Goal: Task Accomplishment & Management: Complete application form

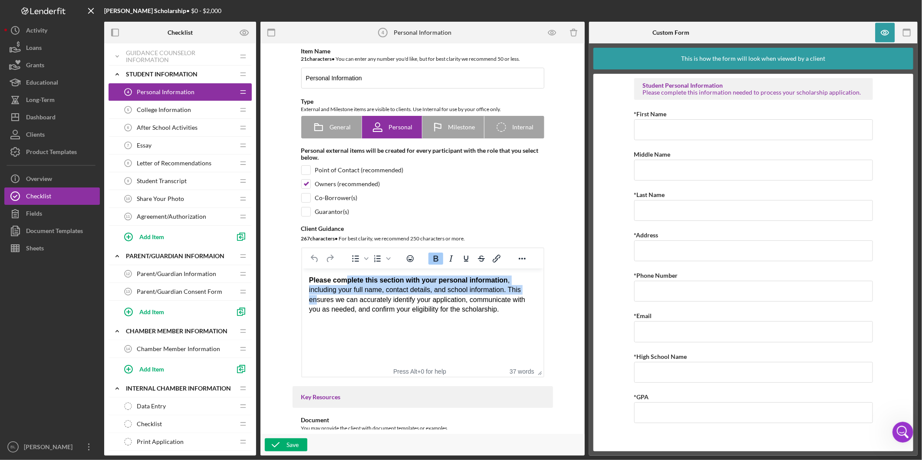
drag, startPoint x: 343, startPoint y: 285, endPoint x: 499, endPoint y: 289, distance: 155.9
click at [499, 289] on div "Please complete this section with your personal information , including your fu…" at bounding box center [422, 295] width 227 height 39
click at [185, 112] on span "College Information" at bounding box center [164, 109] width 54 height 7
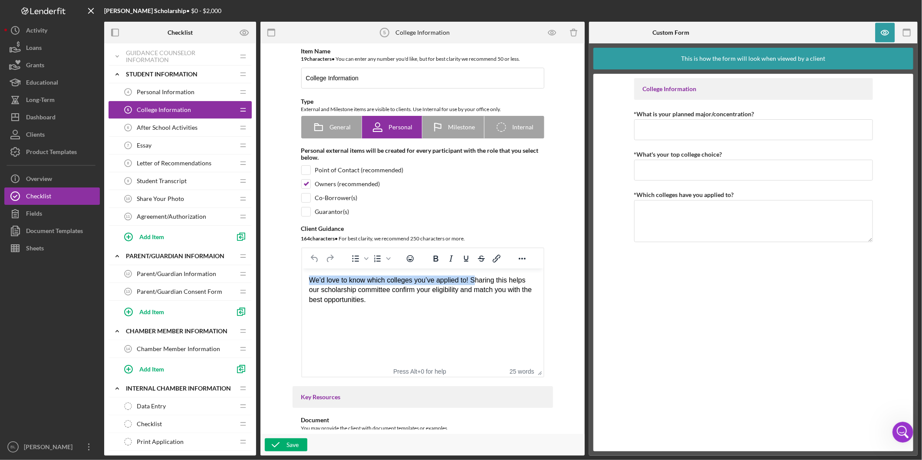
drag, startPoint x: 308, startPoint y: 279, endPoint x: 472, endPoint y: 277, distance: 164.1
click at [472, 277] on div "We’d love to know which colleges you’ve applied to! Sharing this helps our scho…" at bounding box center [422, 290] width 227 height 29
click at [471, 290] on div "We’d love to know which colleges you’ve applied to! Sharing this helps our scho…" at bounding box center [422, 290] width 227 height 29
drag, startPoint x: 468, startPoint y: 278, endPoint x: 298, endPoint y: 277, distance: 169.7
click at [302, 277] on html "We’d love to know which colleges you’ve applied to! Sharing this helps our scho…" at bounding box center [422, 290] width 241 height 43
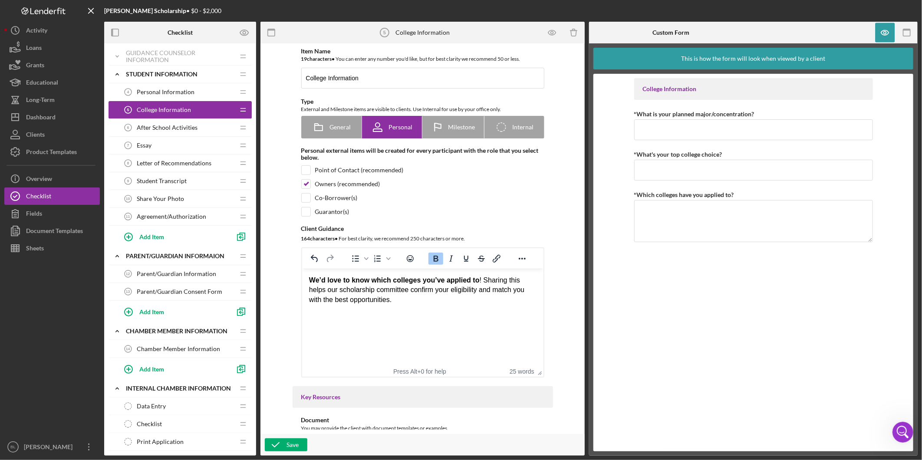
click at [432, 312] on html "We’d love to know which colleges you’ve applied to ! Sharing this helps our sch…" at bounding box center [422, 290] width 241 height 43
click at [479, 280] on div "We’d love to know which colleges you’ve applied to ! Sharing this helps our sch…" at bounding box center [422, 290] width 227 height 29
click at [480, 310] on html "We’d love to know which colleges you’ve applied to! Sharing this helps our scho…" at bounding box center [422, 290] width 241 height 43
click at [288, 440] on div "Save" at bounding box center [293, 444] width 12 height 13
drag, startPoint x: 166, startPoint y: 93, endPoint x: 254, endPoint y: 88, distance: 87.4
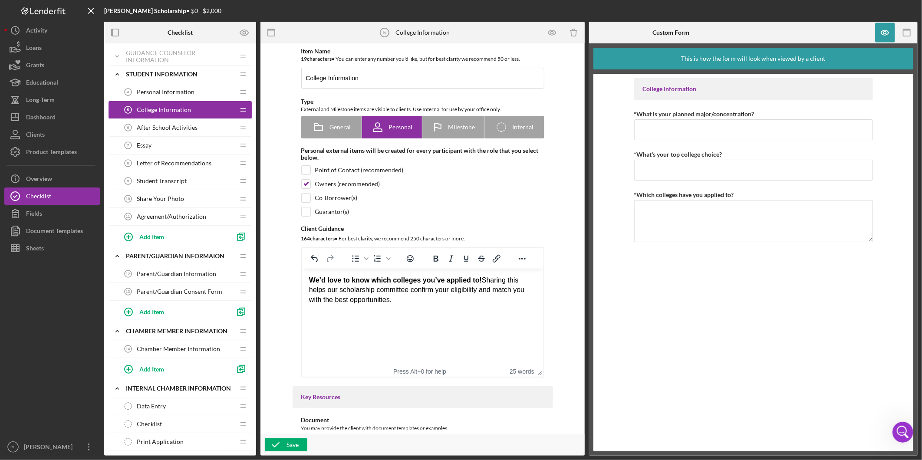
click at [166, 93] on span "Personal Information" at bounding box center [166, 92] width 58 height 7
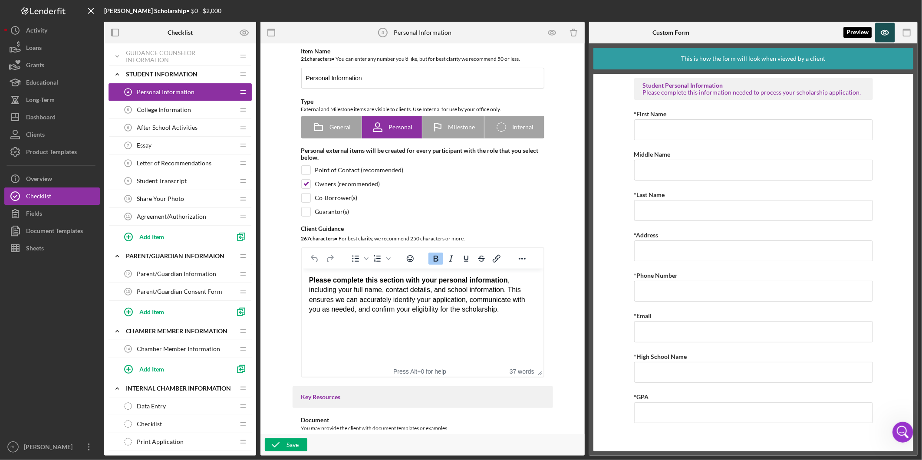
click at [889, 33] on icon "button" at bounding box center [886, 33] width 20 height 20
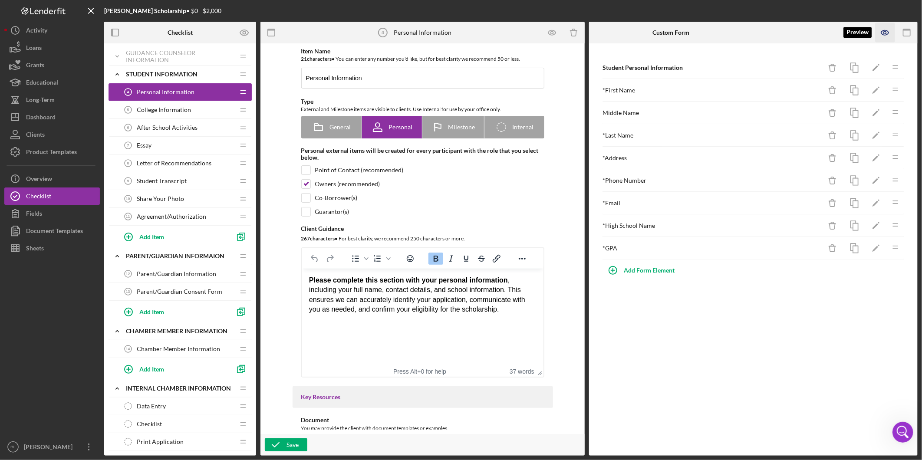
click at [883, 33] on icon "button" at bounding box center [886, 33] width 20 height 20
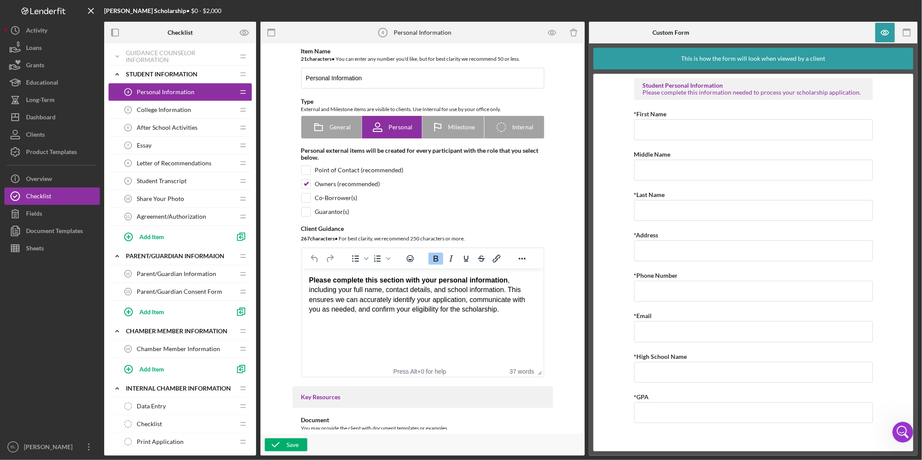
click at [179, 106] on span "College Information" at bounding box center [164, 109] width 54 height 7
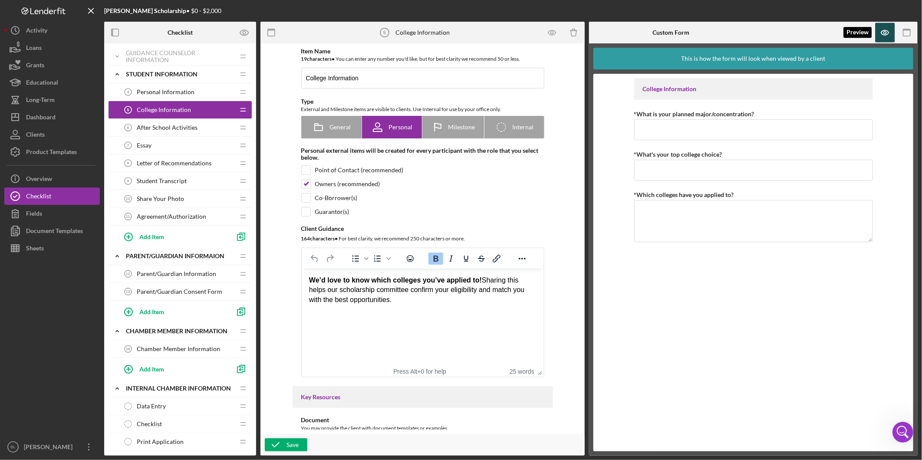
click at [879, 32] on icon "button" at bounding box center [886, 33] width 20 height 20
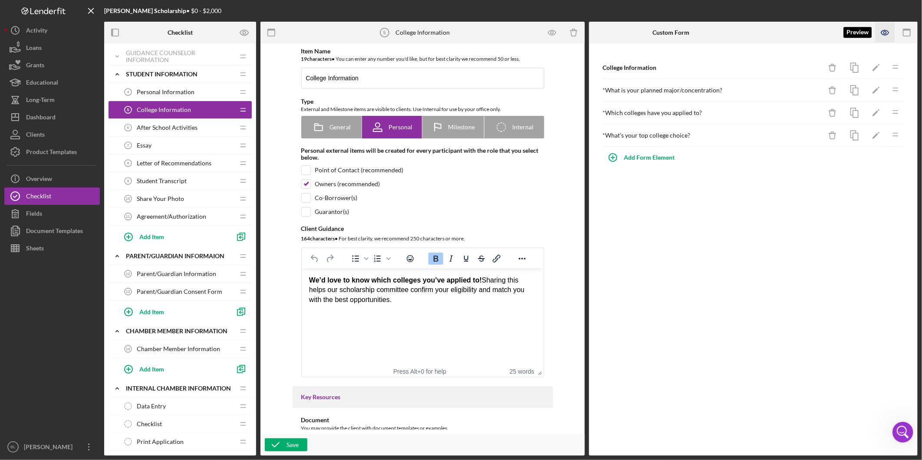
click at [887, 30] on icon "button" at bounding box center [886, 33] width 20 height 20
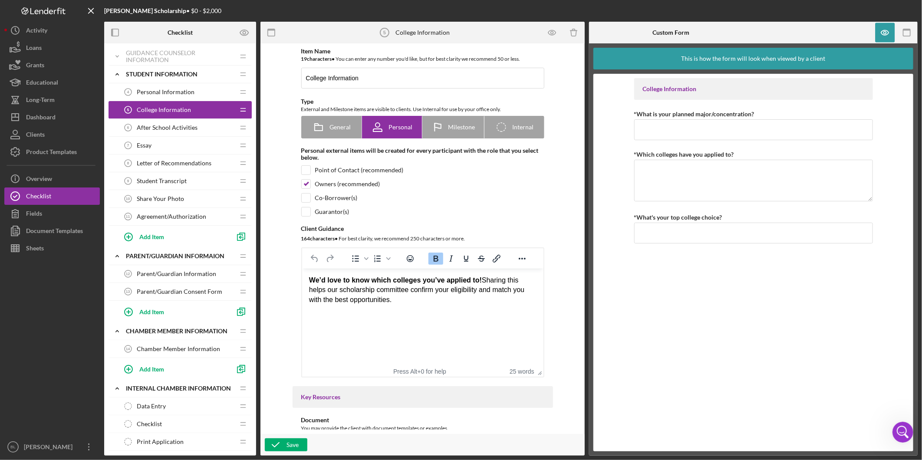
click at [181, 126] on span "After School Activities" at bounding box center [167, 127] width 61 height 7
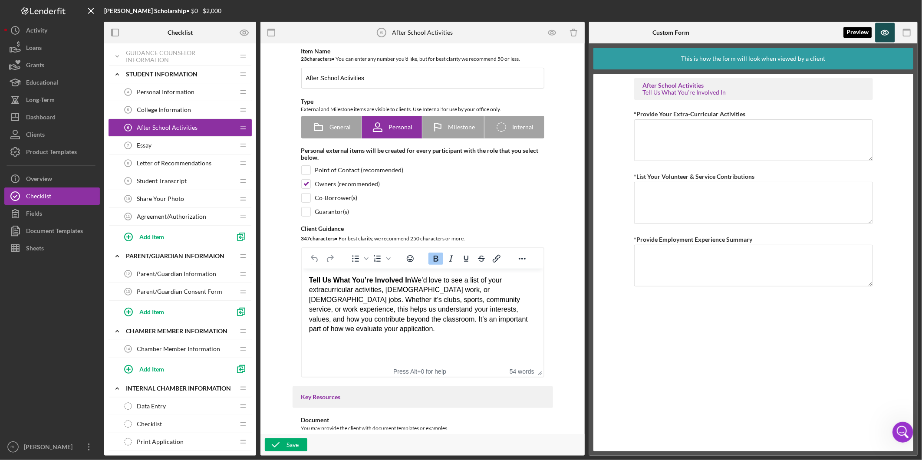
click at [889, 35] on icon "button" at bounding box center [886, 33] width 20 height 20
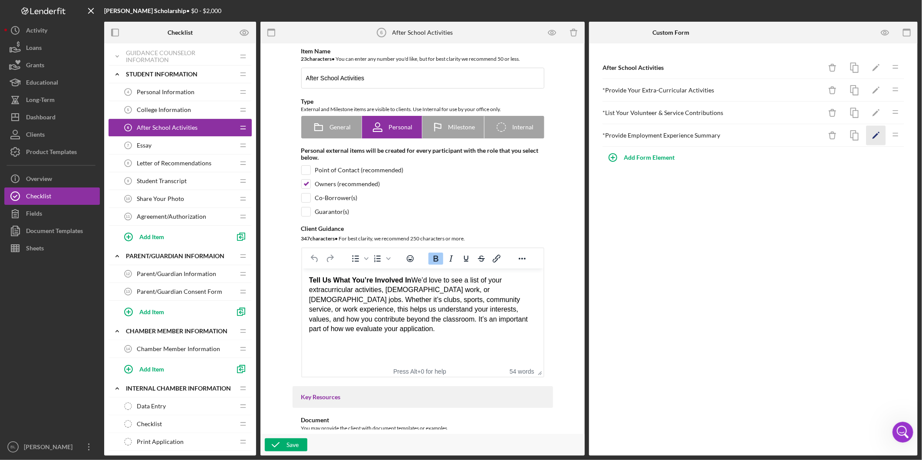
click at [873, 136] on icon "Icon/Edit" at bounding box center [876, 136] width 20 height 20
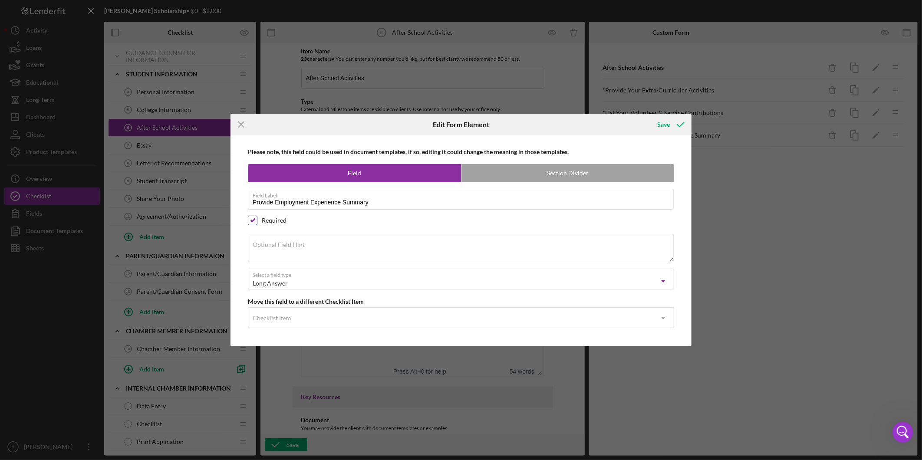
click at [254, 216] on input "checkbox" at bounding box center [252, 220] width 9 height 9
checkbox input "false"
click at [670, 122] on icon "submit" at bounding box center [681, 125] width 22 height 22
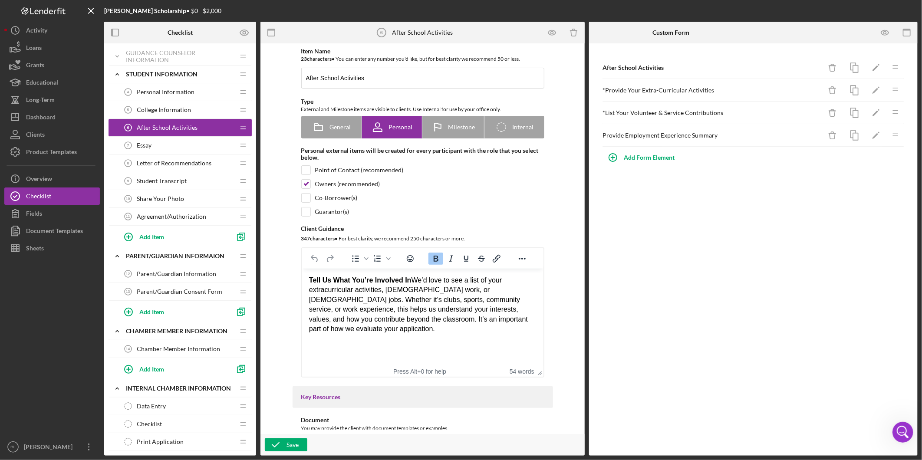
click at [812, 207] on div "After School Activities Icon/Delete Icon/Edit Icon/Drag * Provide Your Extra-Cu…" at bounding box center [753, 249] width 329 height 412
click at [884, 33] on icon "button" at bounding box center [885, 32] width 3 height 3
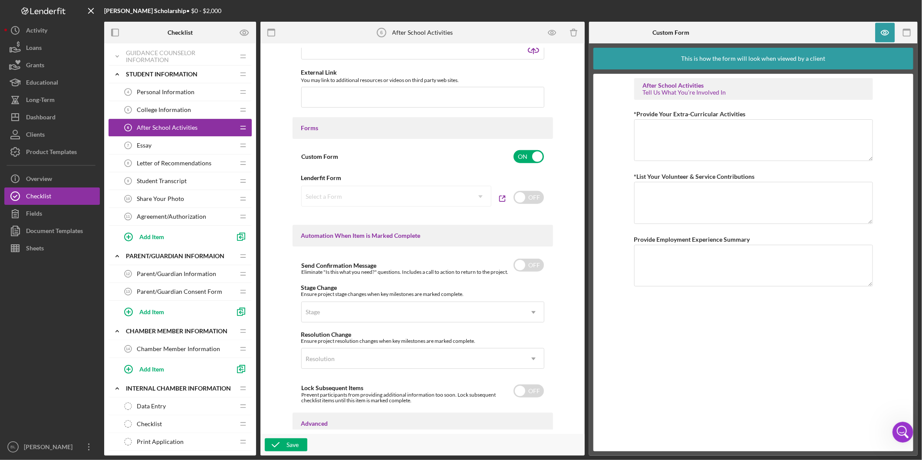
scroll to position [372, 0]
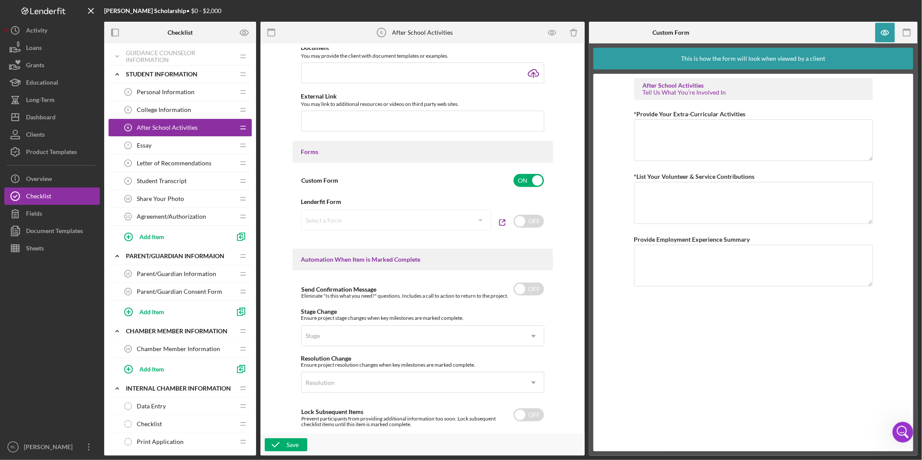
click at [146, 144] on span "Essay" at bounding box center [144, 145] width 15 height 7
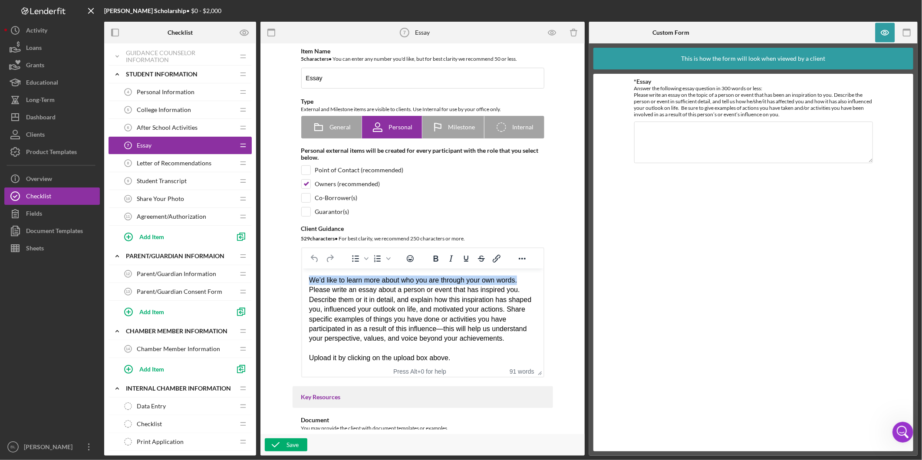
drag, startPoint x: 308, startPoint y: 281, endPoint x: 520, endPoint y: 283, distance: 211.8
click at [520, 283] on div "We’d like to learn more about who you are through your own words. Please write …" at bounding box center [422, 310] width 227 height 68
click at [471, 296] on div "We’d like to learn more about who you are through your own words. Please write …" at bounding box center [422, 310] width 227 height 68
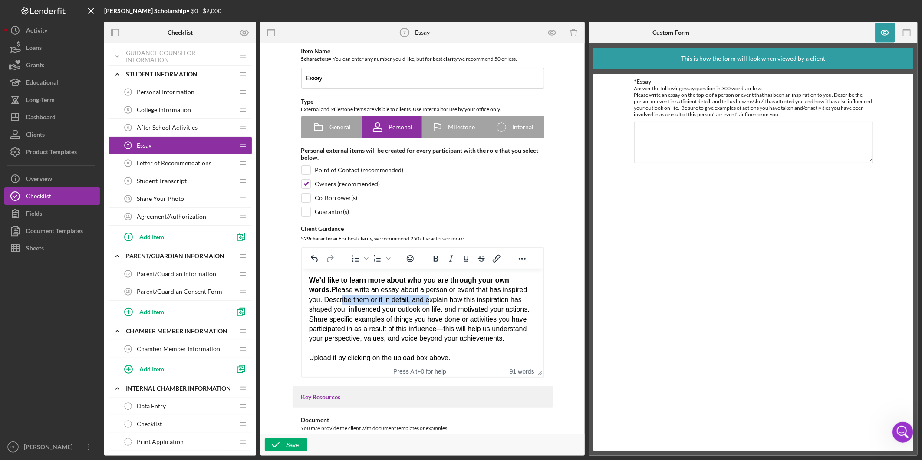
drag, startPoint x: 337, startPoint y: 298, endPoint x: 425, endPoint y: 299, distance: 88.6
click at [425, 299] on div "We’d like to learn more about who you are through your own words. Please write …" at bounding box center [422, 310] width 227 height 68
click at [458, 310] on div "We’d like to learn more about who you are through your own words. Please write …" at bounding box center [422, 310] width 227 height 68
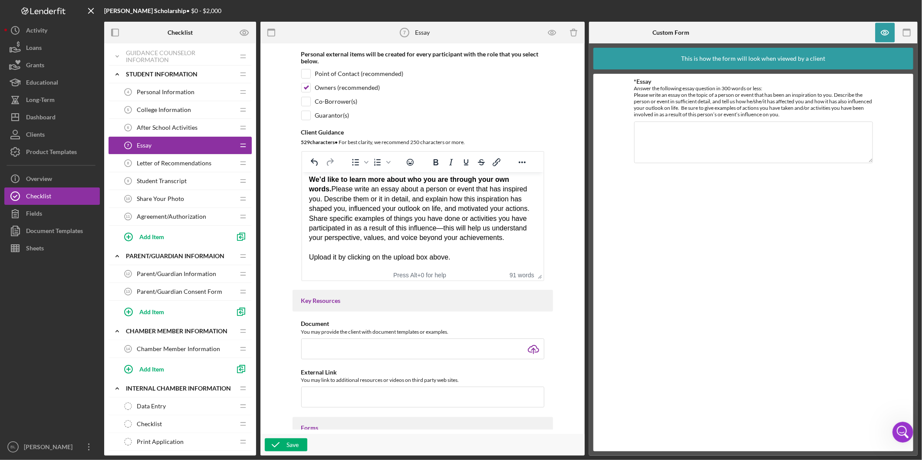
scroll to position [13, 0]
drag, startPoint x: 459, startPoint y: 259, endPoint x: 295, endPoint y: 256, distance: 164.1
click at [302, 256] on html "We’d like to learn more about who you are through your own words. Please write …" at bounding box center [422, 219] width 241 height 102
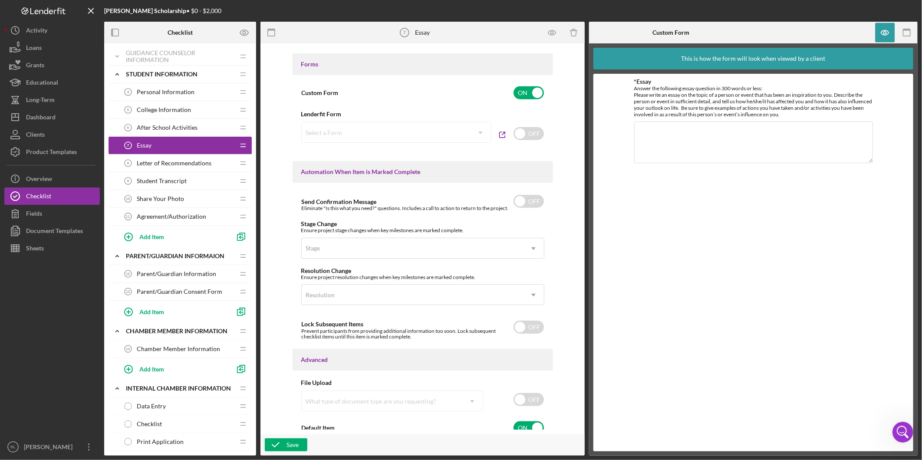
scroll to position [469, 0]
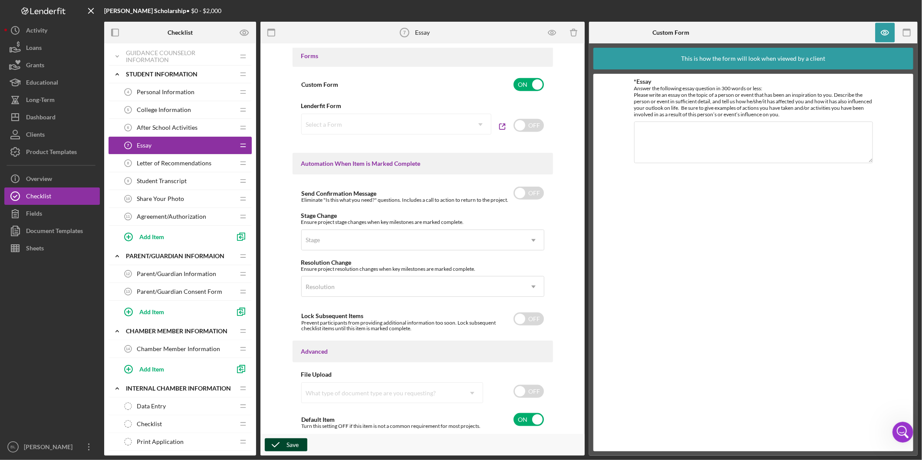
click at [271, 445] on icon "button" at bounding box center [276, 445] width 22 height 22
drag, startPoint x: 644, startPoint y: 92, endPoint x: 762, endPoint y: 92, distance: 118.1
click at [762, 92] on div "Answer the following essay question in 300 words or less: Please write an essay…" at bounding box center [753, 101] width 239 height 33
drag, startPoint x: 762, startPoint y: 92, endPoint x: 757, endPoint y: 110, distance: 18.7
click at [757, 110] on div "Answer the following essay question in 300 words or less: Please write an essay…" at bounding box center [753, 101] width 239 height 33
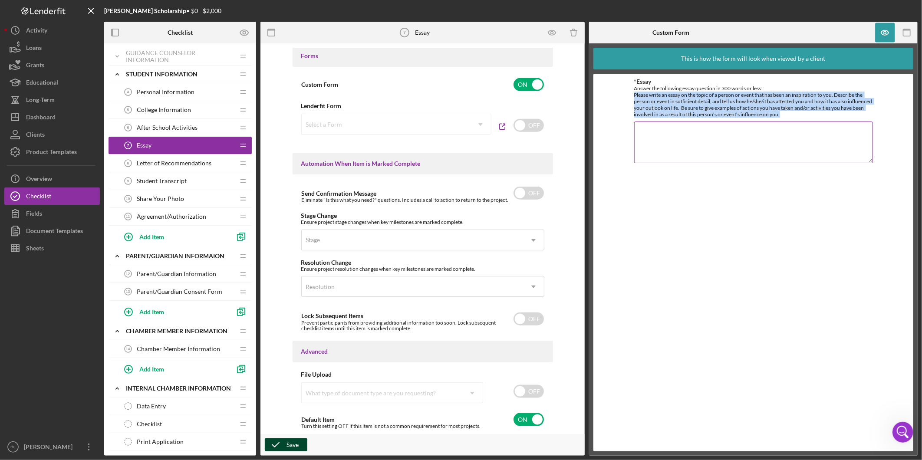
drag, startPoint x: 635, startPoint y: 94, endPoint x: 862, endPoint y: 113, distance: 227.8
click at [862, 113] on div "Answer the following essay question in 300 words or less: Please write an essay…" at bounding box center [753, 101] width 239 height 33
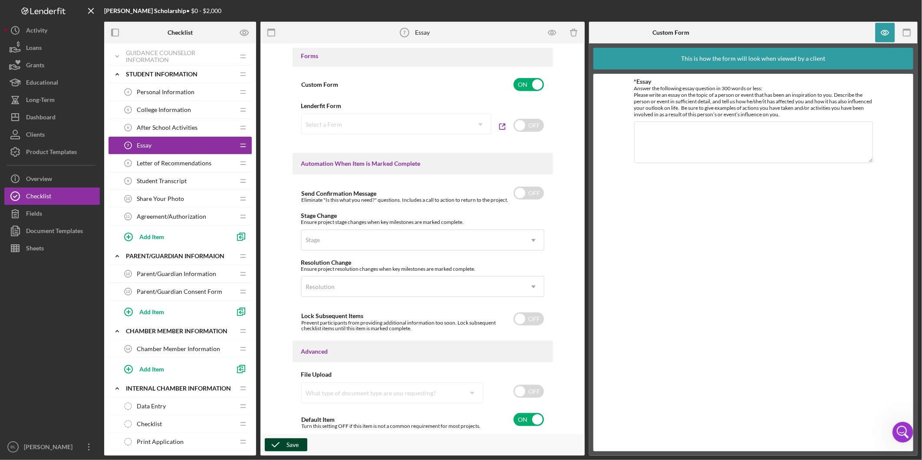
click at [756, 219] on div "*Essay Answer the following essay question in 300 words or less: Please write a…" at bounding box center [753, 262] width 239 height 369
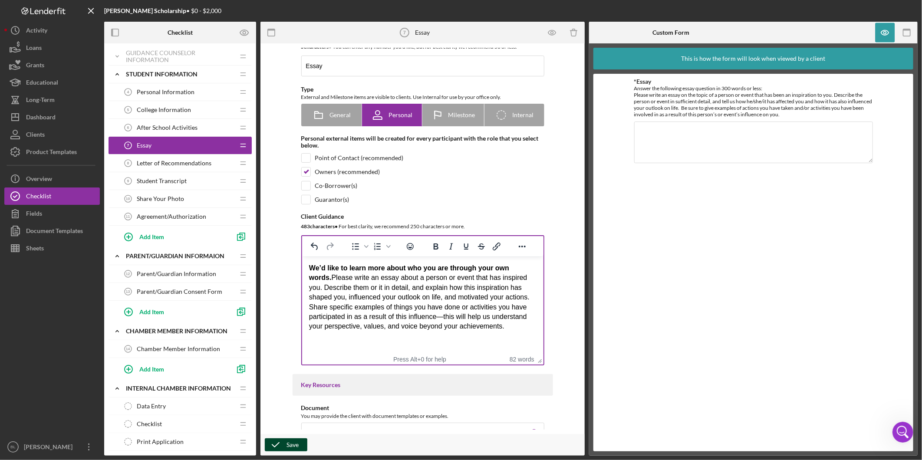
scroll to position [0, 0]
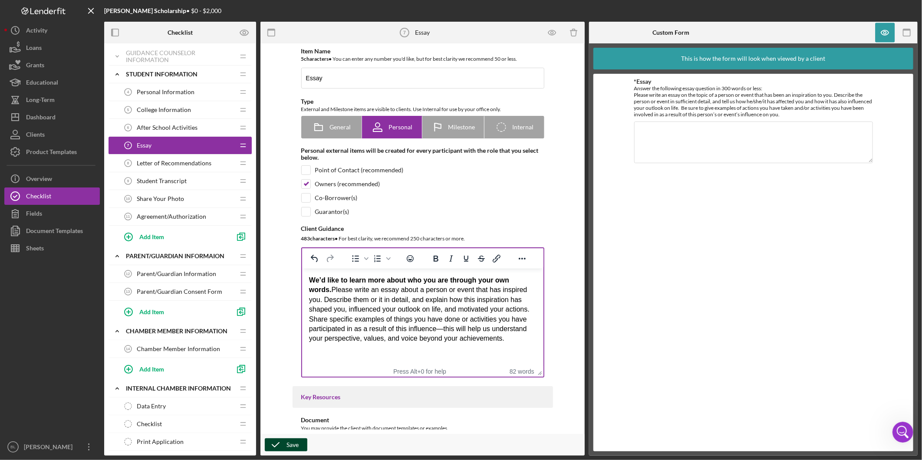
click at [161, 162] on span "Letter of Recommendations" at bounding box center [174, 163] width 75 height 7
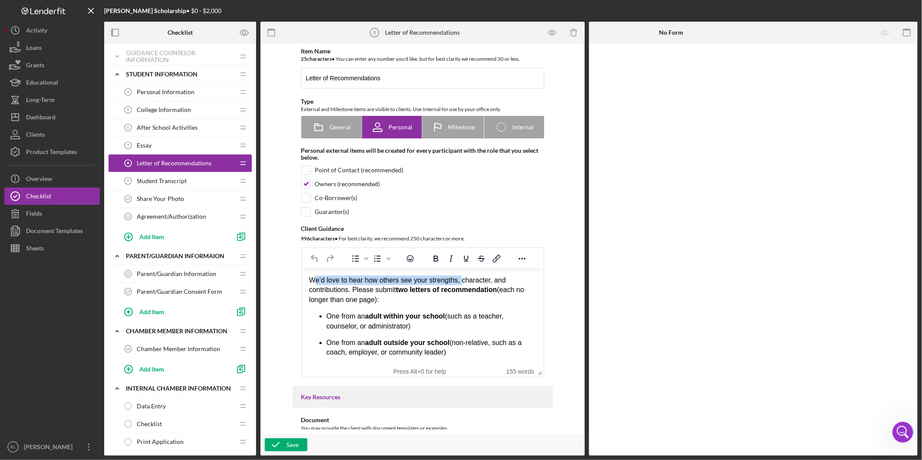
drag, startPoint x: 315, startPoint y: 283, endPoint x: 460, endPoint y: 283, distance: 145.4
click at [460, 283] on p "We’d love to hear how others see your strengths, character, and contributions. …" at bounding box center [422, 290] width 227 height 29
click at [450, 305] on div "We’d love to hear how others see your strengths, character, and contributions. …" at bounding box center [422, 385] width 227 height 219
drag, startPoint x: 309, startPoint y: 282, endPoint x: 351, endPoint y: 290, distance: 42.9
click at [351, 290] on p "We’d love to hear how others see your strengths, character, and contributions. …" at bounding box center [422, 290] width 227 height 29
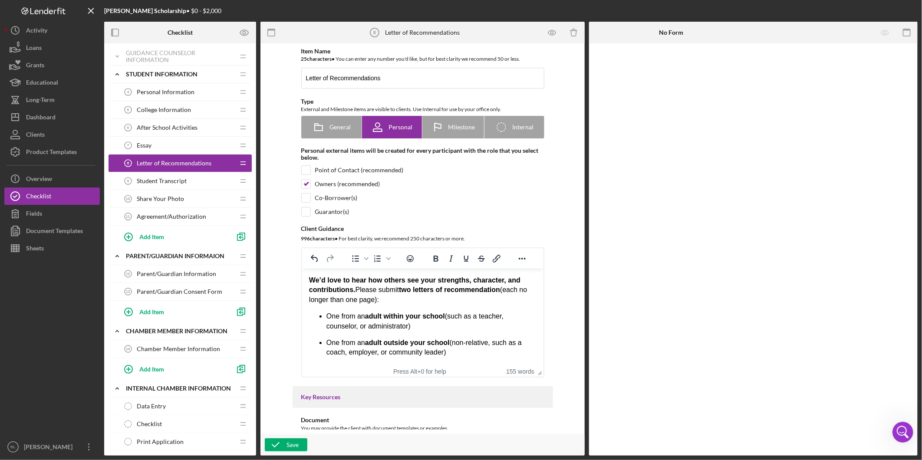
click at [418, 300] on p "We’d love to hear how others see your strengths, character, and contributions. …" at bounding box center [422, 290] width 227 height 29
drag, startPoint x: 374, startPoint y: 287, endPoint x: 486, endPoint y: 285, distance: 112.0
click at [486, 285] on p "We’d love to hear how others see your strengths, character, and contributions. …" at bounding box center [422, 290] width 227 height 29
click at [481, 289] on strong "two letters of recommendation" at bounding box center [449, 289] width 101 height 7
drag, startPoint x: 356, startPoint y: 290, endPoint x: 517, endPoint y: 292, distance: 160.2
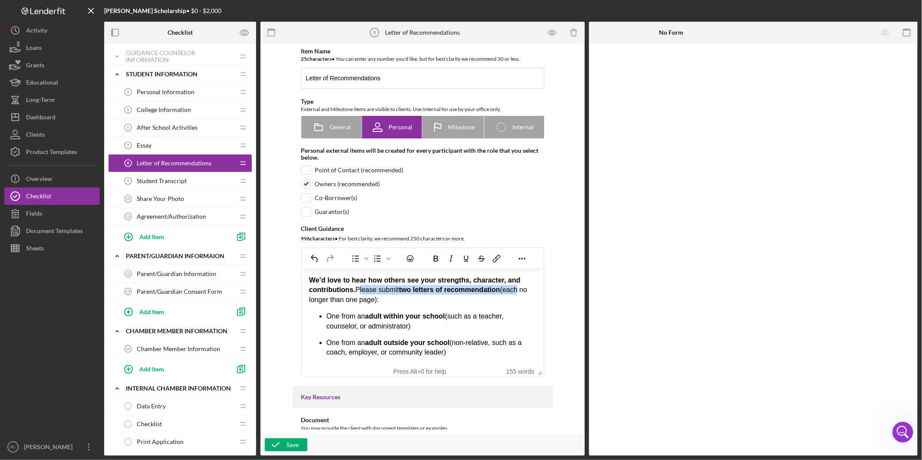
click at [517, 292] on p "We’d love to hear how others see your strengths, character, and contributions. …" at bounding box center [422, 290] width 227 height 29
click at [426, 300] on p "We’d love to hear how others see your strengths, character, and contributions. …" at bounding box center [422, 290] width 227 height 29
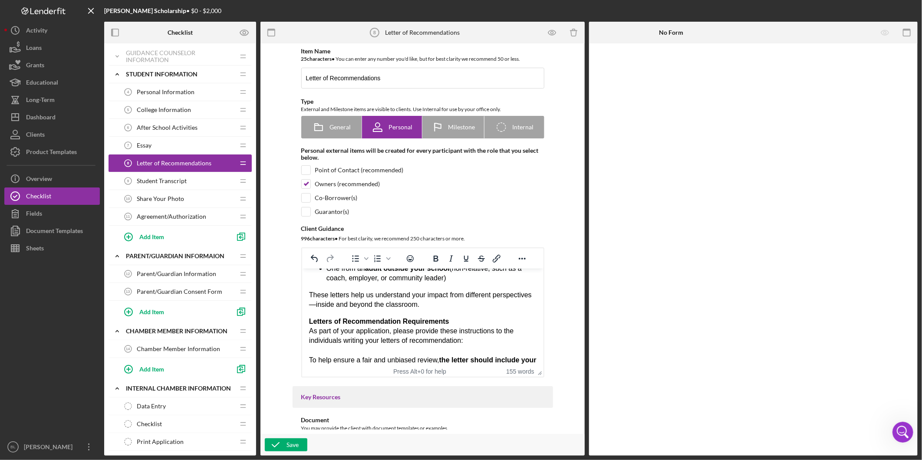
scroll to position [96, 0]
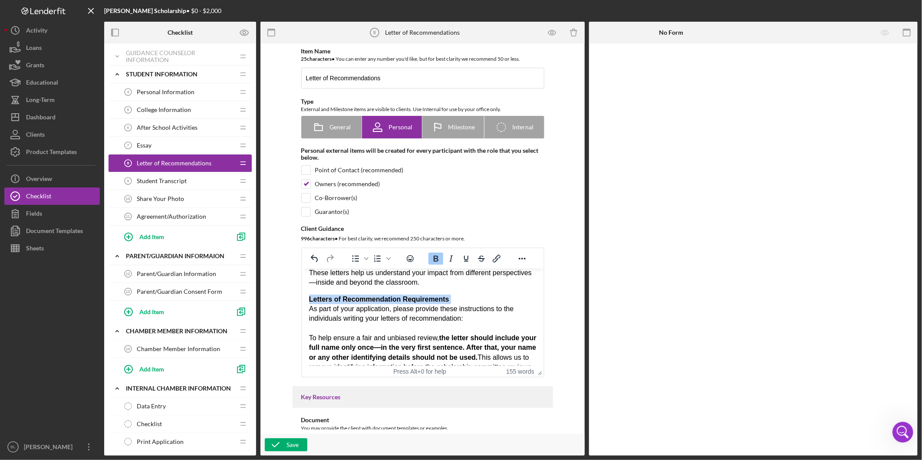
drag, startPoint x: 449, startPoint y: 300, endPoint x: 291, endPoint y: 295, distance: 157.6
click at [302, 295] on html "We’d love to hear how others see your strengths, character, and contributions. …" at bounding box center [422, 288] width 241 height 233
click at [368, 322] on p "Letters of Recommendation Requirements As part of your application, please prov…" at bounding box center [422, 339] width 227 height 88
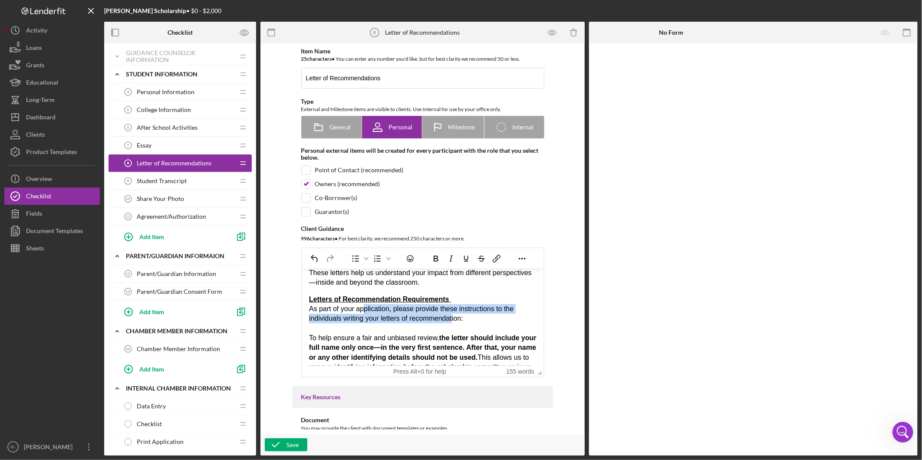
drag, startPoint x: 362, startPoint y: 311, endPoint x: 454, endPoint y: 314, distance: 91.7
click at [454, 314] on p "Letters of Recommendation Requirements As part of your application, please prov…" at bounding box center [422, 339] width 227 height 88
click at [471, 323] on p "Letters of Recommendation Requirements As part of your application, please prov…" at bounding box center [422, 339] width 227 height 88
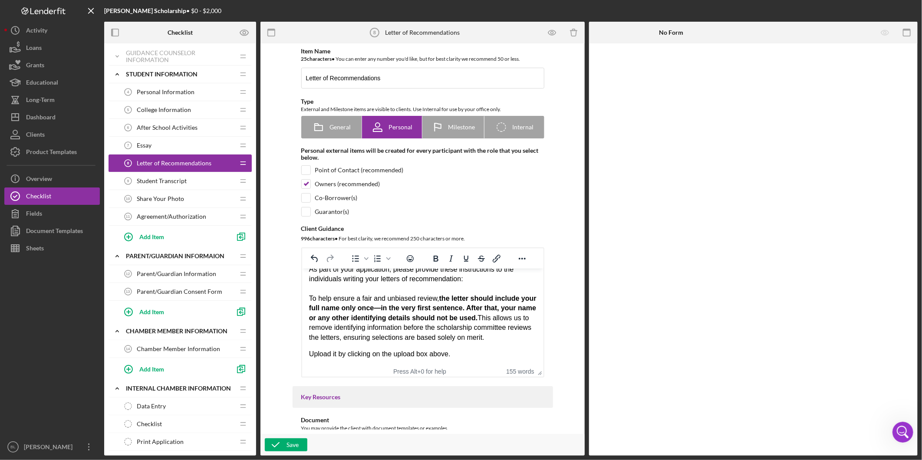
scroll to position [145, 0]
drag, startPoint x: 373, startPoint y: 291, endPoint x: 460, endPoint y: 300, distance: 86.9
click at [460, 300] on p "Letters of Recommendation Requirements As part of your application, please prov…" at bounding box center [422, 299] width 227 height 88
click at [484, 325] on p "Letters of Recommendation Requirements As part of your application, please prov…" at bounding box center [422, 299] width 227 height 88
drag, startPoint x: 319, startPoint y: 319, endPoint x: 405, endPoint y: 324, distance: 86.1
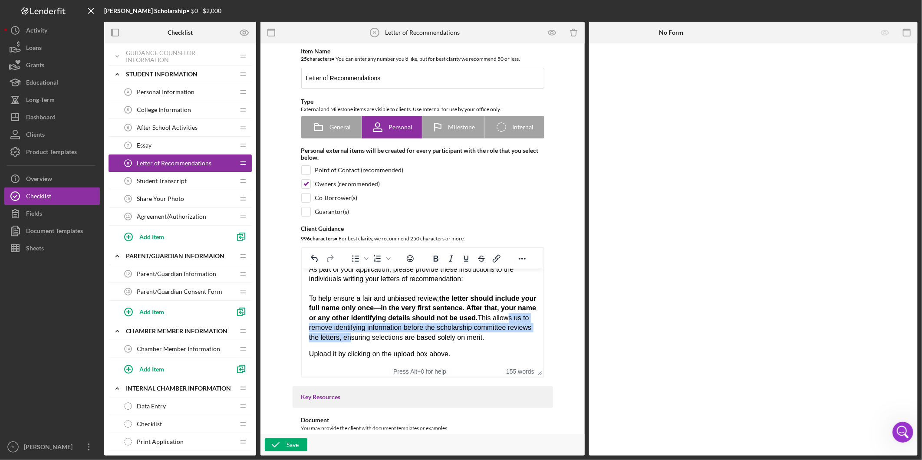
click at [405, 324] on p "Letters of Recommendation Requirements As part of your application, please prov…" at bounding box center [422, 299] width 227 height 88
drag, startPoint x: 467, startPoint y: 324, endPoint x: 428, endPoint y: 304, distance: 43.3
click at [468, 324] on p "Letters of Recommendation Requirements As part of your application, please prov…" at bounding box center [422, 299] width 227 height 88
drag, startPoint x: 342, startPoint y: 292, endPoint x: 412, endPoint y: 292, distance: 70.3
click at [410, 292] on p "Letters of Recommendation Requirements As part of your application, please prov…" at bounding box center [422, 299] width 227 height 88
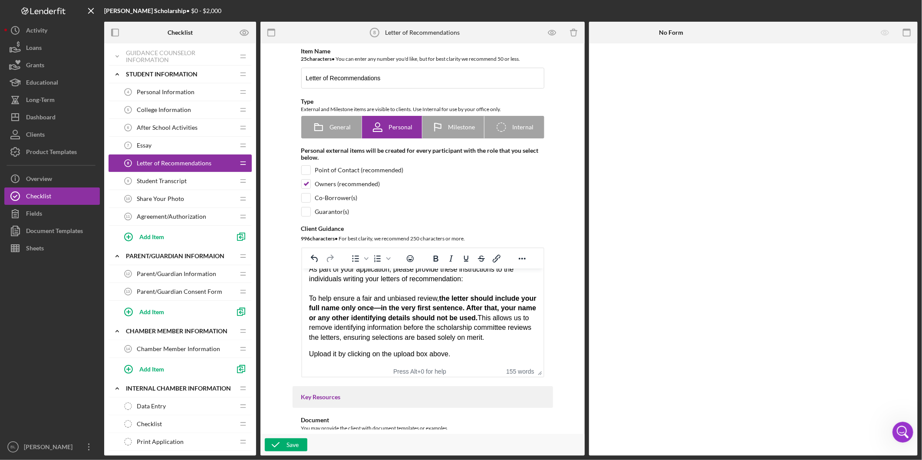
drag, startPoint x: 472, startPoint y: 328, endPoint x: 472, endPoint y: 323, distance: 5.2
click at [472, 329] on p "Letters of Recommendation Requirements As part of your application, please prov…" at bounding box center [422, 299] width 227 height 88
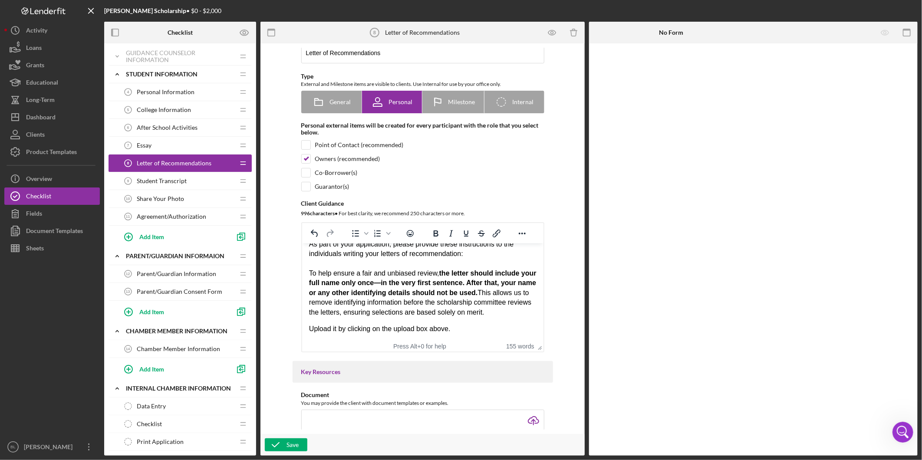
scroll to position [48, 0]
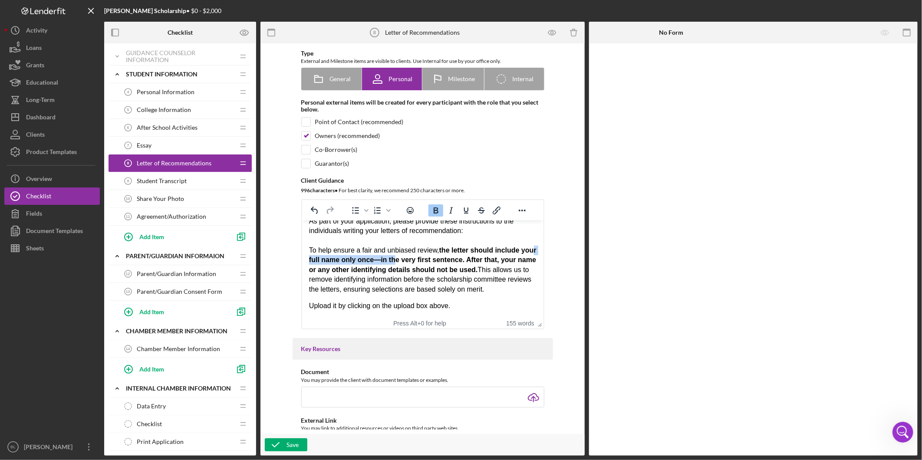
drag, startPoint x: 316, startPoint y: 253, endPoint x: 408, endPoint y: 252, distance: 92.5
click at [408, 252] on strong "the letter should include your full name only once—in the very first sentence. …" at bounding box center [422, 260] width 227 height 27
click at [420, 267] on p "Letters of Recommendation Requirements As part of your application, please prov…" at bounding box center [422, 251] width 227 height 88
drag, startPoint x: 486, startPoint y: 252, endPoint x: 522, endPoint y: 256, distance: 36.2
click at [522, 256] on p "Letters of Recommendation Requirements As part of your application, please prov…" at bounding box center [422, 251] width 227 height 88
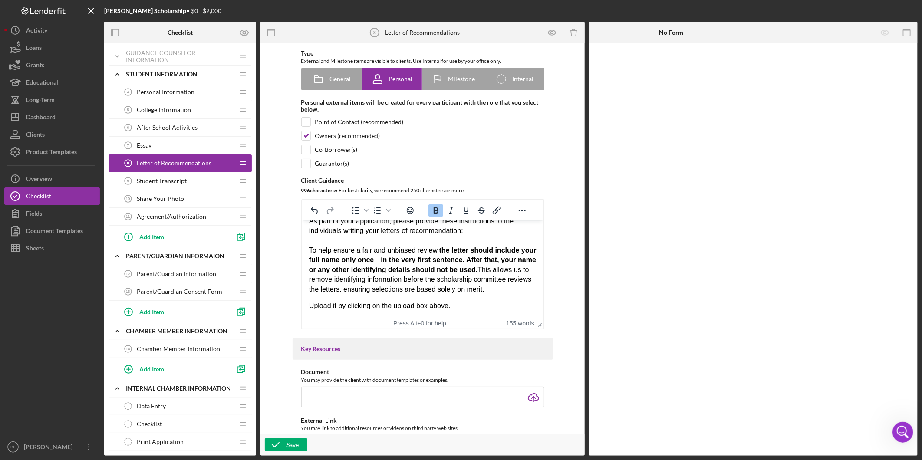
click at [373, 268] on p "Letters of Recommendation Requirements As part of your application, please prov…" at bounding box center [422, 251] width 227 height 88
drag, startPoint x: 349, startPoint y: 263, endPoint x: 507, endPoint y: 261, distance: 158.5
click at [507, 261] on strong "the letter should include your full name only once—in the very first sentence. …" at bounding box center [422, 260] width 227 height 27
click at [514, 266] on p "Letters of Recommendation Requirements As part of your application, please prov…" at bounding box center [422, 251] width 227 height 88
drag, startPoint x: 323, startPoint y: 307, endPoint x: 497, endPoint y: 310, distance: 174.1
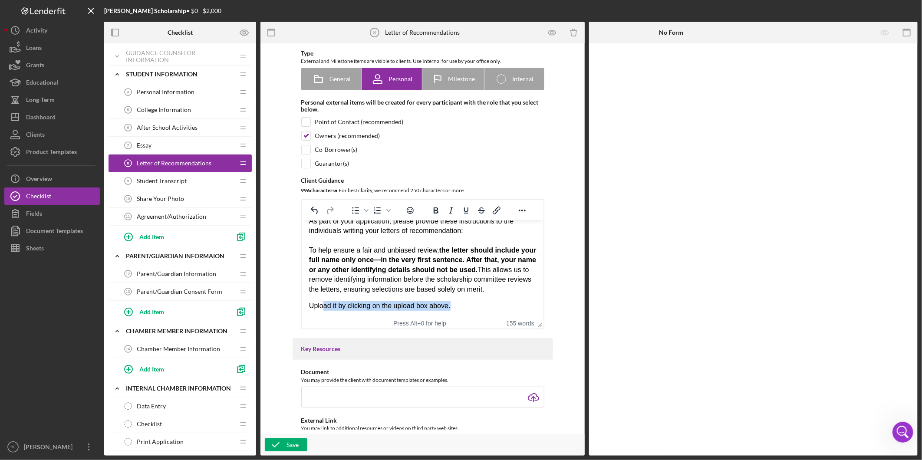
click at [497, 310] on p "Upload it by clicking on the upload box above." at bounding box center [422, 306] width 227 height 10
click at [474, 312] on html "We’d love to hear how others see your strengths, character, and contributions. …" at bounding box center [422, 201] width 241 height 233
click at [337, 306] on p "Upload it by clicking on the upload box above." at bounding box center [422, 306] width 227 height 10
click at [507, 306] on p "Upload iyour letters by clicking on the upload box above." at bounding box center [422, 306] width 227 height 10
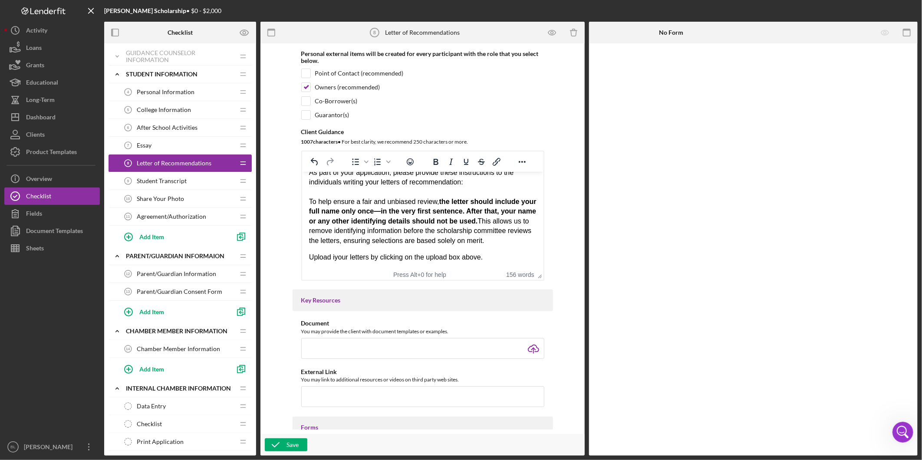
scroll to position [96, 0]
click at [276, 446] on icon "button" at bounding box center [276, 445] width 22 height 22
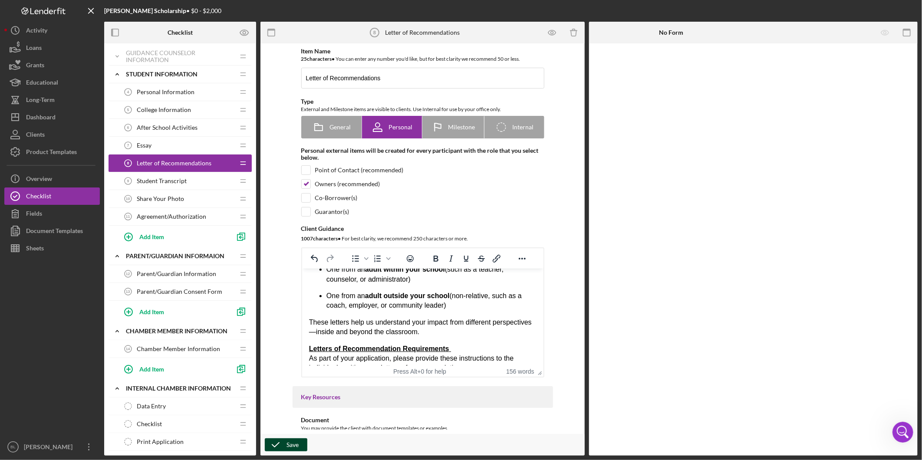
scroll to position [48, 0]
click at [168, 175] on div "Student Transcript 9 Student Transcript" at bounding box center [176, 180] width 115 height 17
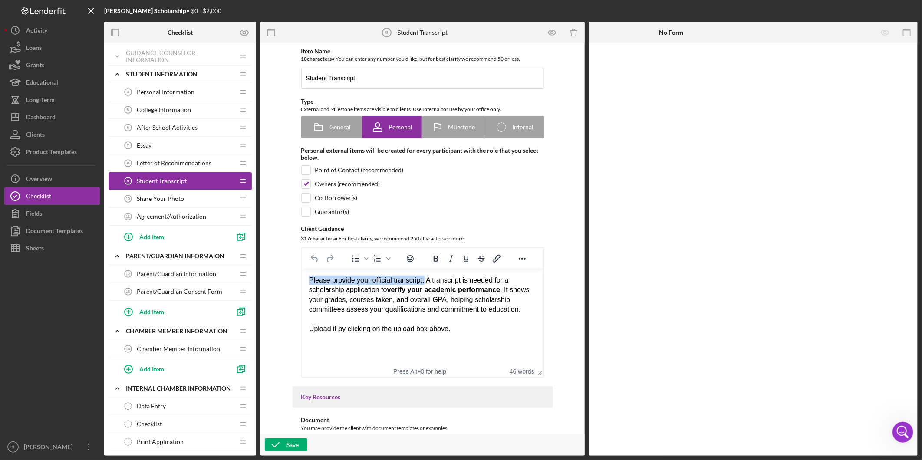
drag, startPoint x: 310, startPoint y: 281, endPoint x: 423, endPoint y: 282, distance: 112.4
click at [423, 282] on div "Please provide your official transcript. A transcript is needed for a scholarsh…" at bounding box center [422, 295] width 227 height 39
click at [456, 287] on strong "verify your academic performance" at bounding box center [443, 289] width 113 height 7
drag, startPoint x: 449, startPoint y: 282, endPoint x: 514, endPoint y: 291, distance: 65.3
click at [515, 290] on div "Please provide your official transcript. A transcript is needed for a scholarsh…" at bounding box center [422, 295] width 227 height 39
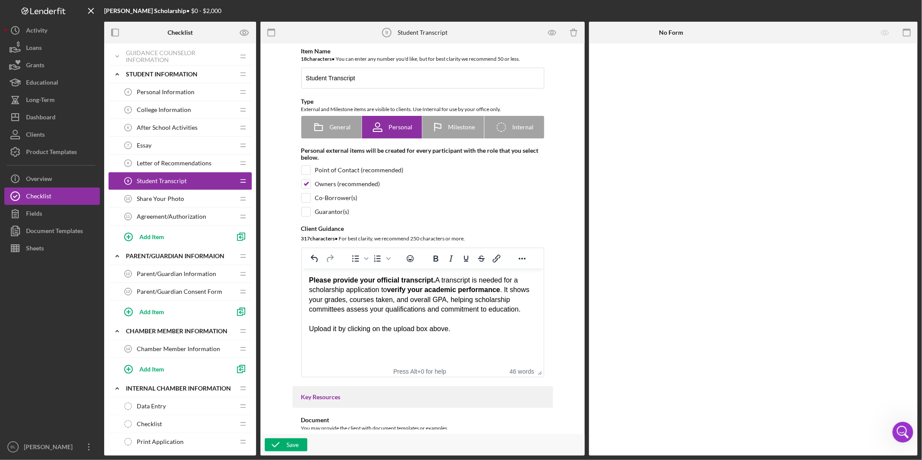
drag, startPoint x: 448, startPoint y: 314, endPoint x: 436, endPoint y: 315, distance: 12.2
click at [447, 314] on div "Please provide your official transcript. A transcript is needed for a scholarsh…" at bounding box center [422, 295] width 227 height 39
click at [336, 330] on div "Upload it by clicking on the upload box above." at bounding box center [422, 329] width 227 height 10
click at [483, 341] on html "Please provide your official transcript. A transcript is needed for a scholarsh…" at bounding box center [422, 305] width 241 height 72
click at [503, 329] on div "Upload your transcript by clicking on the upload box above." at bounding box center [422, 329] width 227 height 10
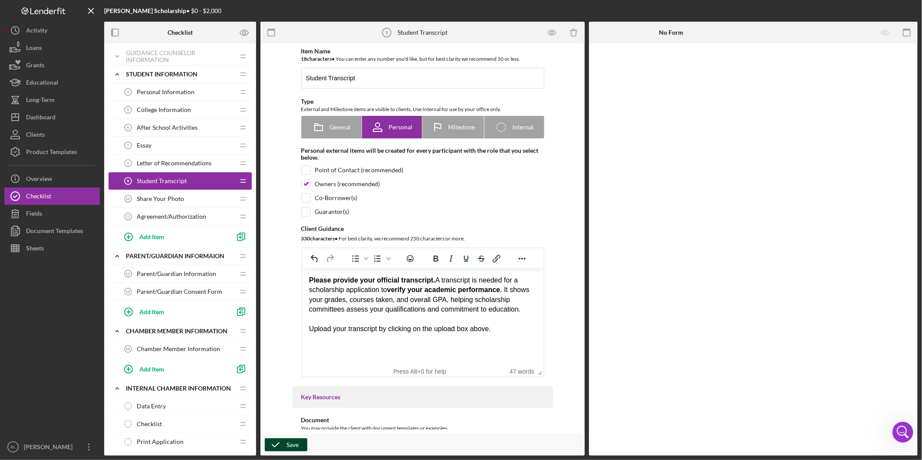
drag, startPoint x: 287, startPoint y: 443, endPoint x: 359, endPoint y: 368, distance: 103.8
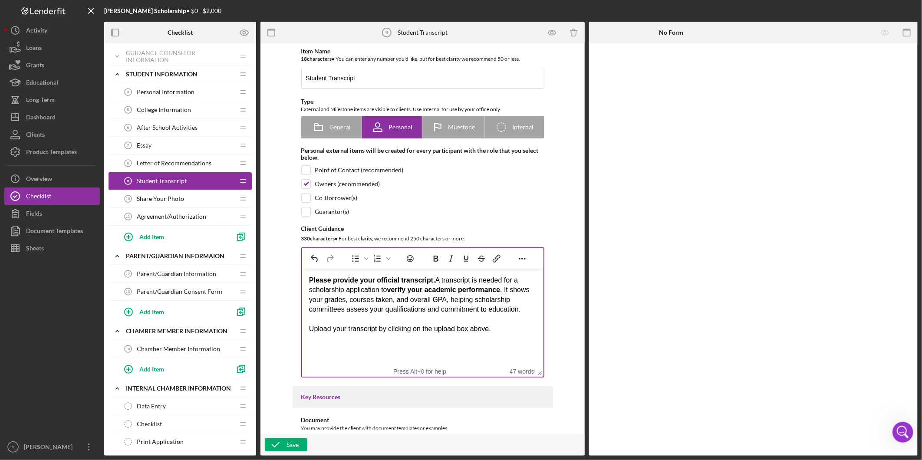
click at [287, 442] on div "Save" at bounding box center [293, 444] width 12 height 13
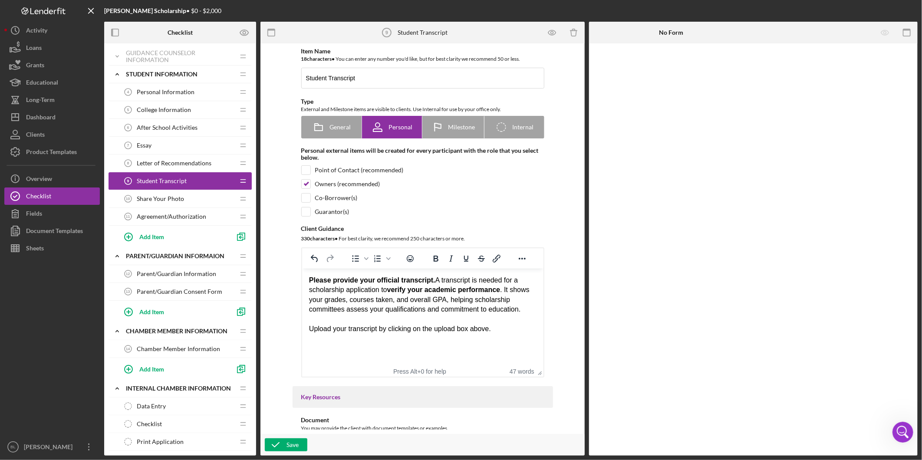
click at [151, 203] on div "Share Your Photo 10 Share Your Photo" at bounding box center [176, 198] width 115 height 17
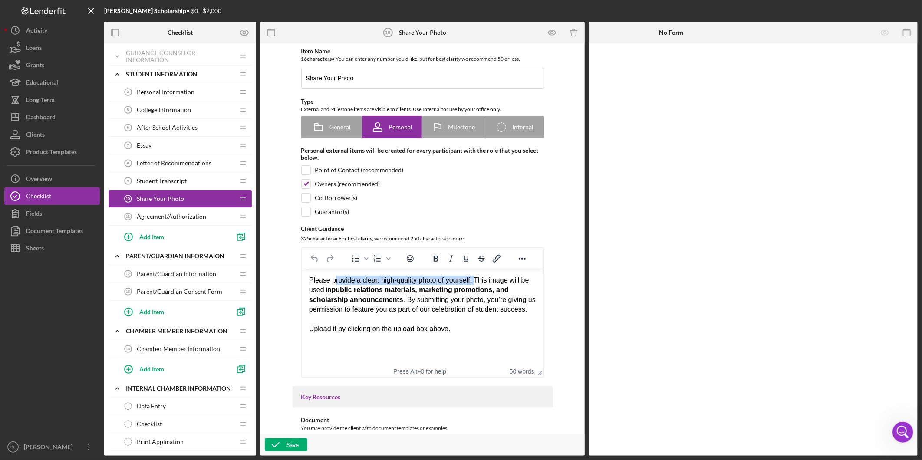
drag, startPoint x: 335, startPoint y: 283, endPoint x: 474, endPoint y: 281, distance: 139.8
click at [474, 281] on div "Please provide a clear, high-quality photo of yourself. This image will be used…" at bounding box center [422, 295] width 227 height 39
click at [461, 290] on strong "public relations materials, marketing promotions, and scholarship announcements" at bounding box center [409, 294] width 200 height 17
click at [309, 280] on div "Please provide a clear, high-quality photo of yourself. This image will be used…" at bounding box center [422, 295] width 227 height 39
drag, startPoint x: 308, startPoint y: 280, endPoint x: 470, endPoint y: 281, distance: 161.9
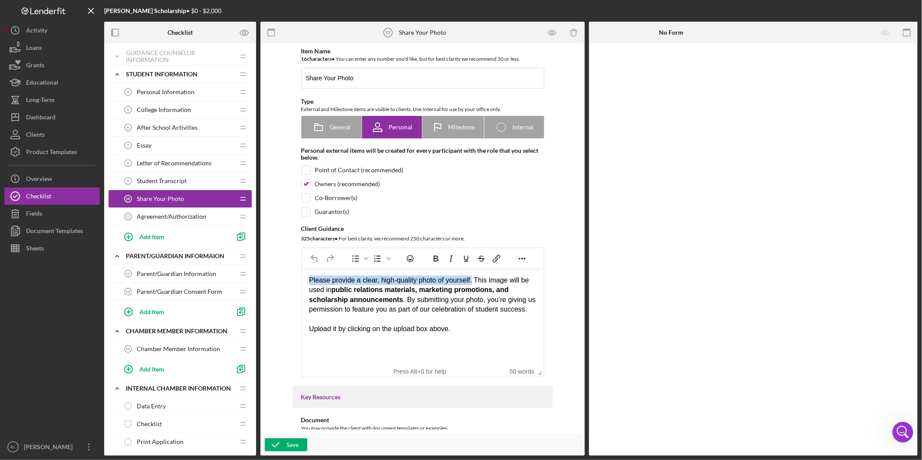
click at [470, 281] on div "Please provide a clear, high-quality photo of yourself. This image will be used…" at bounding box center [422, 295] width 227 height 39
click at [482, 310] on div "Please provide a clear, high-quality photo of yourself. This image will be used…" at bounding box center [422, 295] width 227 height 39
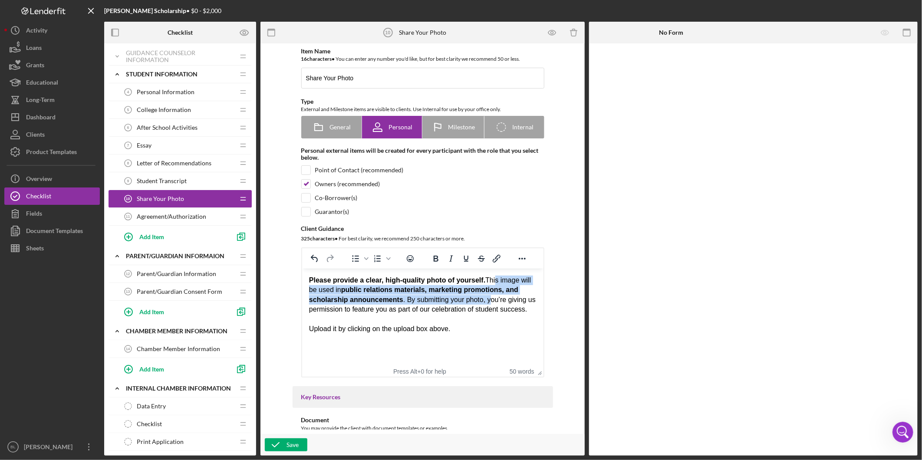
drag, startPoint x: 492, startPoint y: 283, endPoint x: 475, endPoint y: 300, distance: 23.3
click at [482, 299] on div "Please provide a clear, high-quality photo of yourself. This image will be used…" at bounding box center [422, 295] width 227 height 39
click at [401, 302] on div "Please provide a clear, high-quality photo of yourself. This image will be used…" at bounding box center [422, 295] width 227 height 39
click at [348, 295] on strong "public relations materials, marketing promotions, and scholarship announcements" at bounding box center [413, 294] width 209 height 17
drag, startPoint x: 320, startPoint y: 291, endPoint x: 451, endPoint y: 295, distance: 131.6
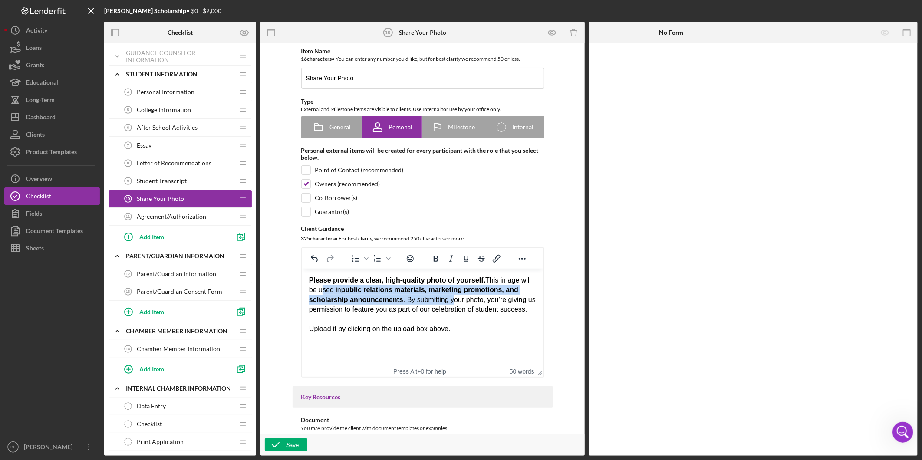
click at [451, 295] on div "Please provide a clear, high-quality photo of yourself. This image will be used…" at bounding box center [422, 295] width 227 height 39
click at [508, 311] on div "Please provide a clear, high-quality photo of yourself. This image will be used…" at bounding box center [422, 295] width 227 height 39
click at [337, 328] on div "Upload it by clicking on the upload box above." at bounding box center [422, 329] width 227 height 10
click at [479, 333] on div "Upload your photo by clicking on the upload box above." at bounding box center [422, 329] width 227 height 10
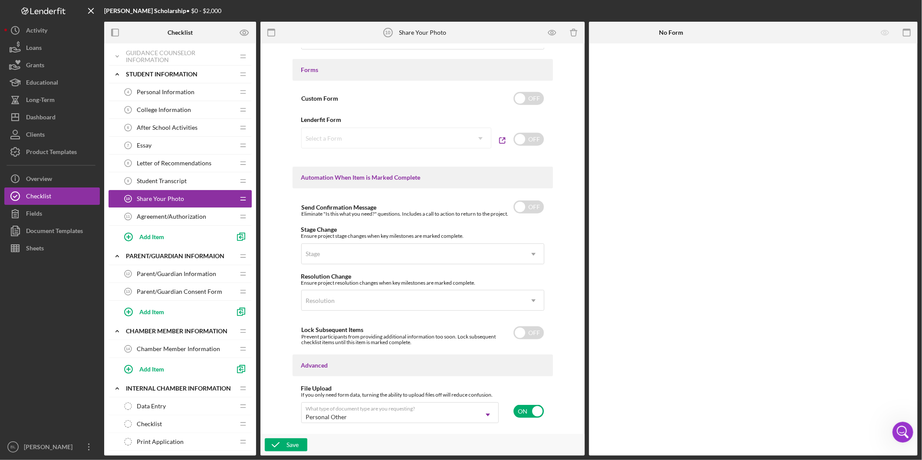
scroll to position [475, 0]
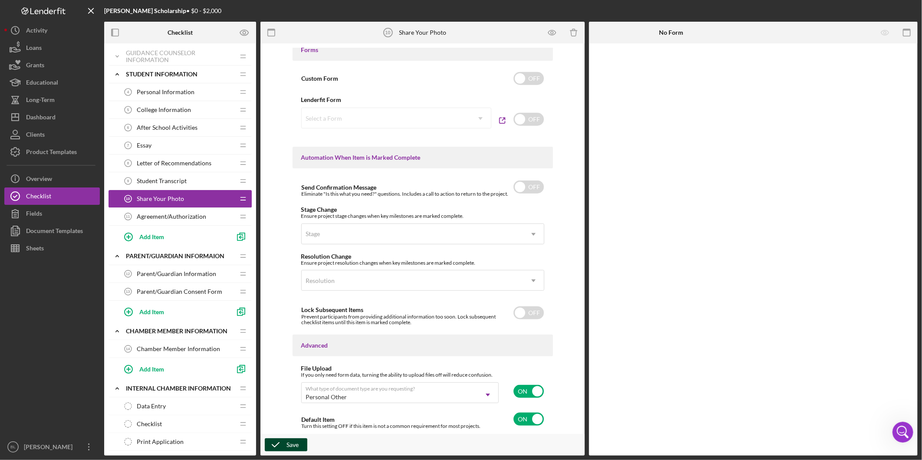
click at [279, 443] on polyline "button" at bounding box center [275, 445] width 7 height 4
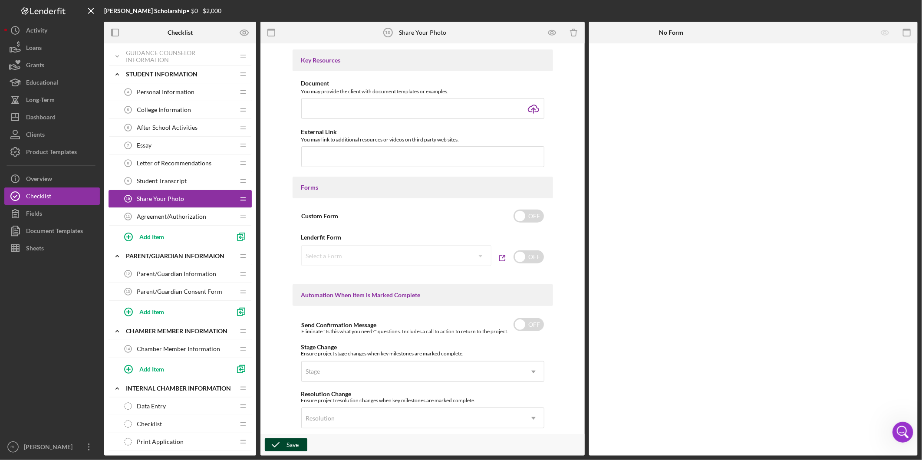
scroll to position [185, 0]
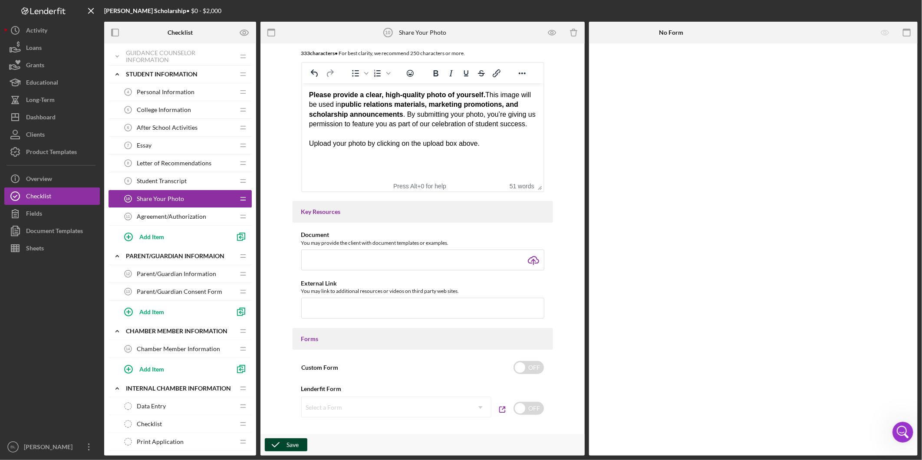
click at [181, 217] on span "Agreement/Authorization" at bounding box center [171, 216] width 69 height 7
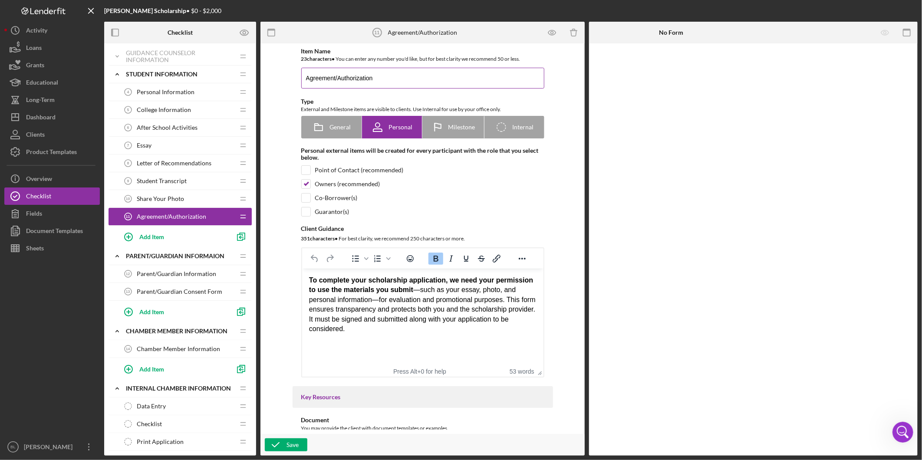
click at [334, 75] on input "Agreement/Authorization" at bounding box center [422, 78] width 243 height 21
click at [339, 79] on input "Agreement /Authorization" at bounding box center [422, 78] width 243 height 21
click at [377, 77] on input "Agreement / Authorization" at bounding box center [422, 78] width 243 height 21
click at [399, 80] on input "Agreement / Authorization" at bounding box center [422, 78] width 243 height 21
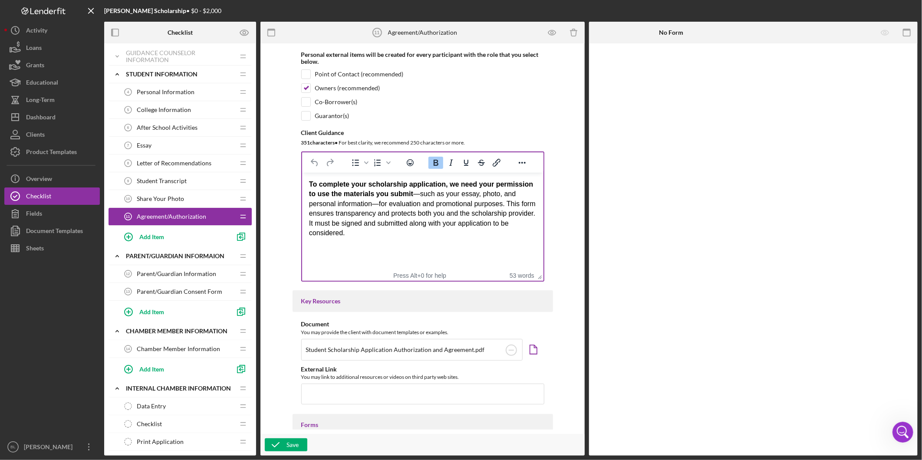
scroll to position [96, 0]
type input "Agreement / Authorization"
click at [343, 207] on div "To complete your scholarship application, we need your permission to use the ma…" at bounding box center [422, 208] width 227 height 58
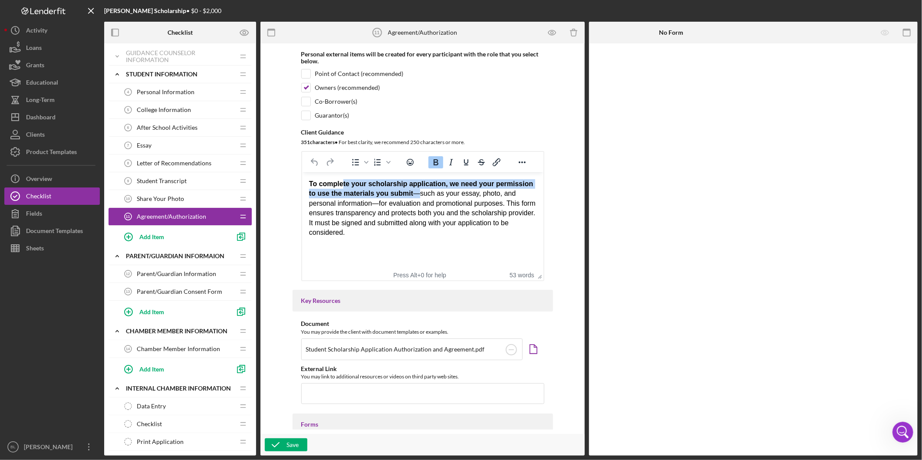
drag, startPoint x: 342, startPoint y: 184, endPoint x: 415, endPoint y: 200, distance: 74.7
click at [416, 198] on div "To complete your scholarship application, we need your permission to use the ma…" at bounding box center [422, 208] width 227 height 58
click at [428, 250] on p "Rich Text Area. Press ALT-0 for help." at bounding box center [422, 249] width 227 height 10
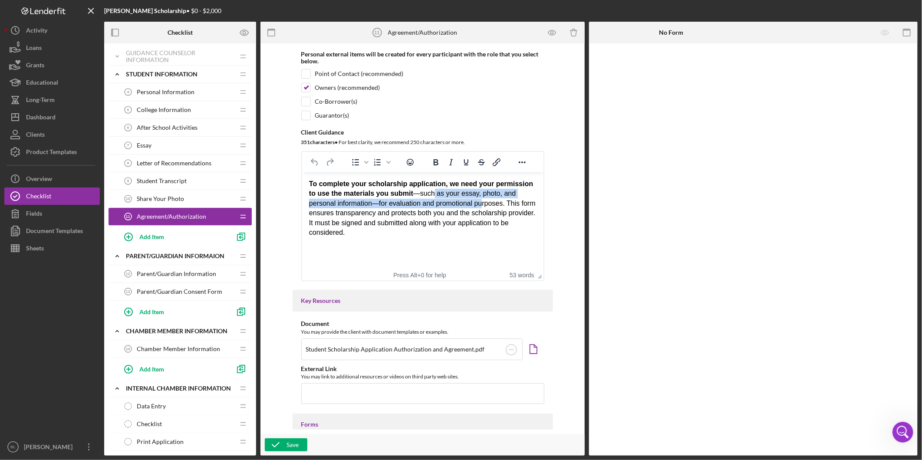
drag, startPoint x: 432, startPoint y: 194, endPoint x: 485, endPoint y: 203, distance: 53.6
click at [485, 203] on div "To complete your scholarship application, we need your permission to use the ma…" at bounding box center [422, 208] width 227 height 58
click at [490, 242] on body "To complete your scholarship application, we need your permission to use the ma…" at bounding box center [422, 216] width 227 height 75
drag, startPoint x: 336, startPoint y: 215, endPoint x: 425, endPoint y: 232, distance: 90.6
click at [424, 217] on div "To complete your scholarship application, we need your permission to use the ma…" at bounding box center [422, 208] width 227 height 58
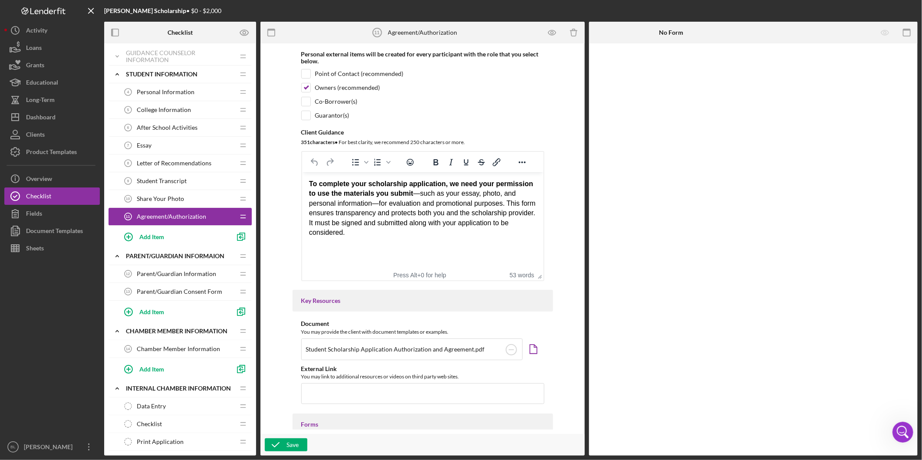
click at [425, 232] on div "To complete your scholarship application, we need your permission to use the ma…" at bounding box center [422, 208] width 227 height 58
drag, startPoint x: 358, startPoint y: 224, endPoint x: 462, endPoint y: 249, distance: 107.2
click at [467, 231] on div "To complete your scholarship application, we need your permission to use the ma…" at bounding box center [422, 208] width 227 height 58
click at [461, 250] on p "Rich Text Area. Press ALT-0 for help." at bounding box center [422, 249] width 227 height 10
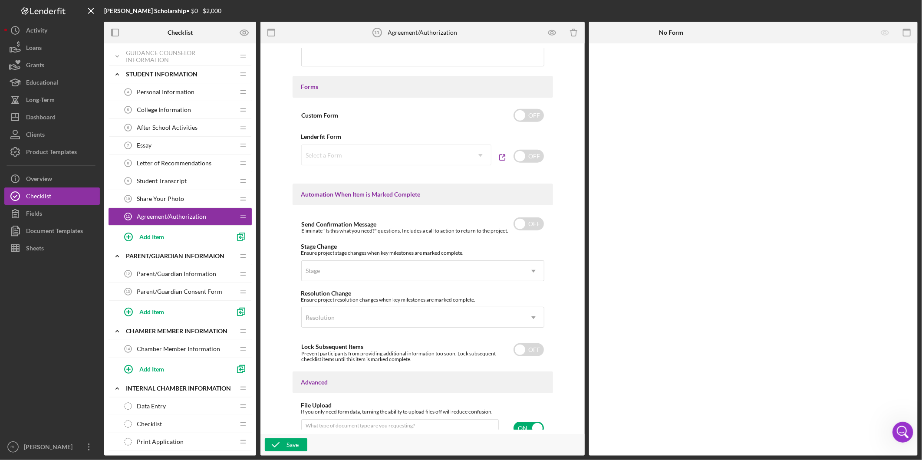
scroll to position [471, 0]
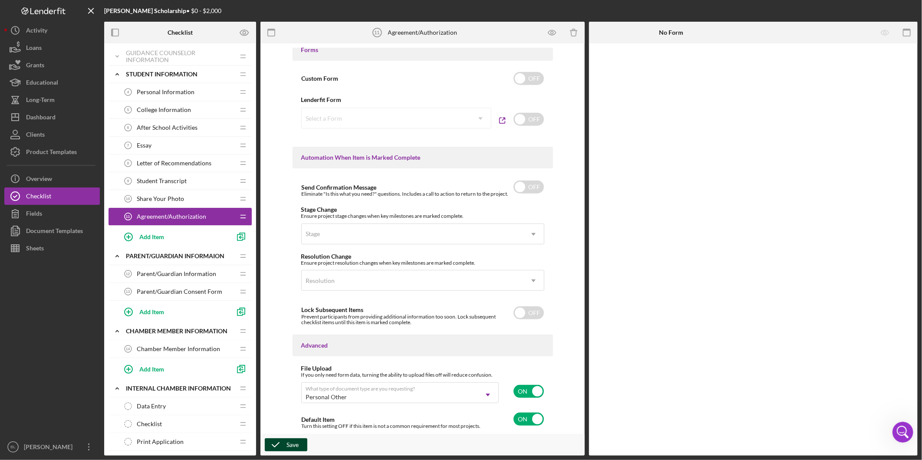
click at [269, 445] on icon "button" at bounding box center [276, 445] width 22 height 22
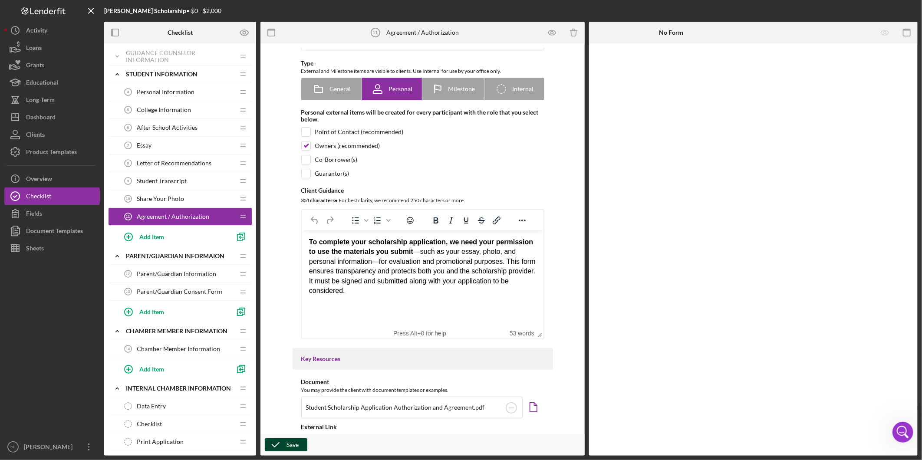
scroll to position [0, 0]
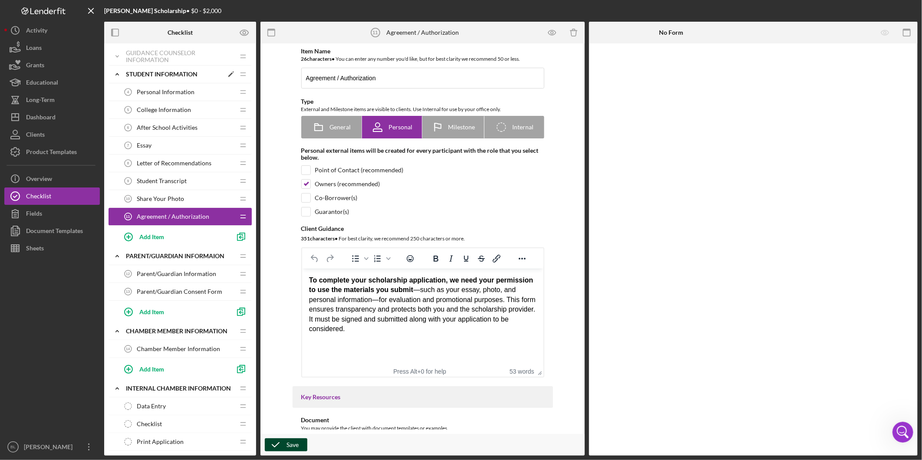
click at [119, 71] on icon "Icon/Expander" at bounding box center [117, 74] width 17 height 17
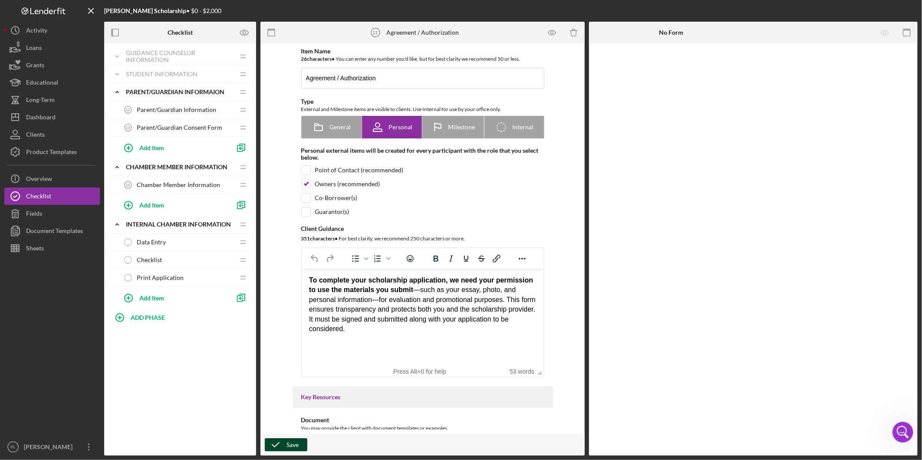
click at [192, 109] on span "Parent/Guardian Information" at bounding box center [176, 109] width 79 height 7
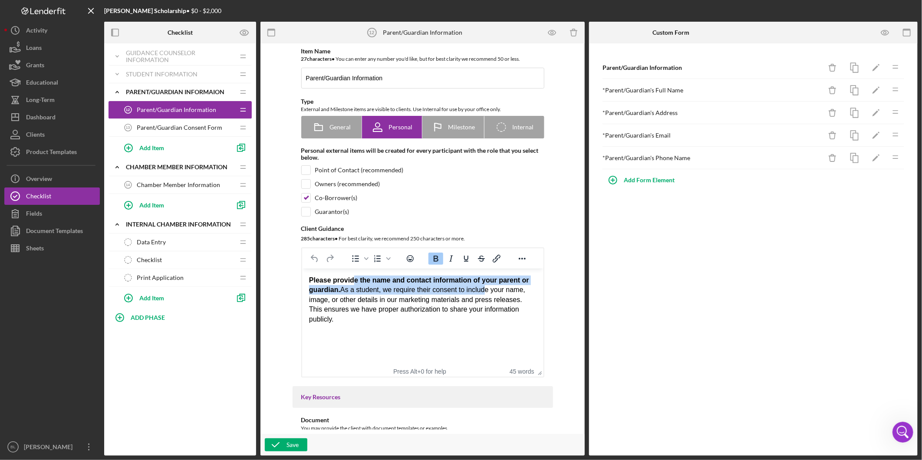
drag, startPoint x: 352, startPoint y: 283, endPoint x: 480, endPoint y: 286, distance: 128.1
click at [480, 286] on div "Please provide the name and contact information of your parent or guardian. As …" at bounding box center [422, 300] width 227 height 49
click at [491, 317] on html "Please provide the name and contact information of your parent or guardian. As …" at bounding box center [422, 300] width 241 height 63
click at [306, 188] on input "checkbox" at bounding box center [306, 184] width 9 height 9
checkbox input "true"
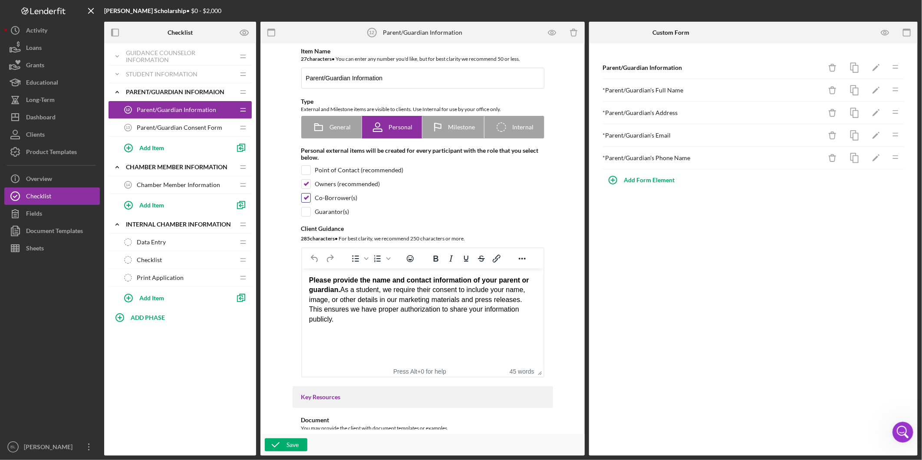
click at [306, 197] on input "checkbox" at bounding box center [306, 198] width 9 height 9
checkbox input "false"
click at [271, 446] on icon "button" at bounding box center [276, 445] width 22 height 22
click at [885, 31] on icon "button" at bounding box center [886, 33] width 20 height 20
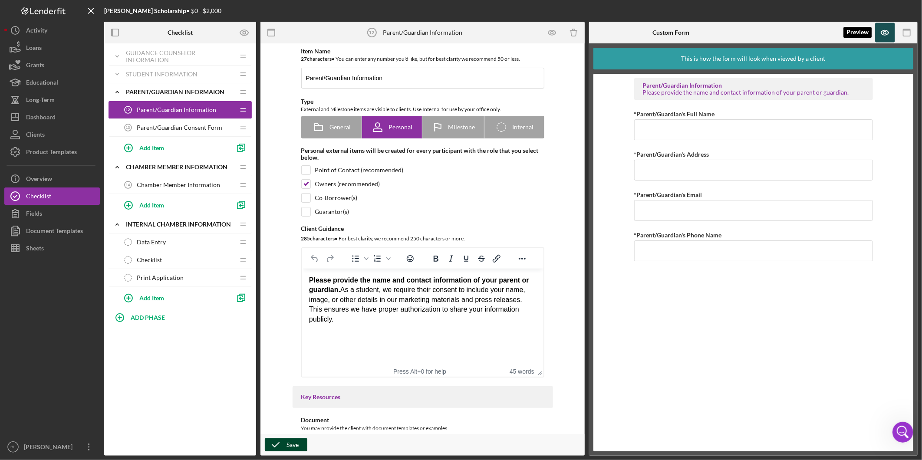
click at [882, 37] on icon "button" at bounding box center [886, 33] width 20 height 20
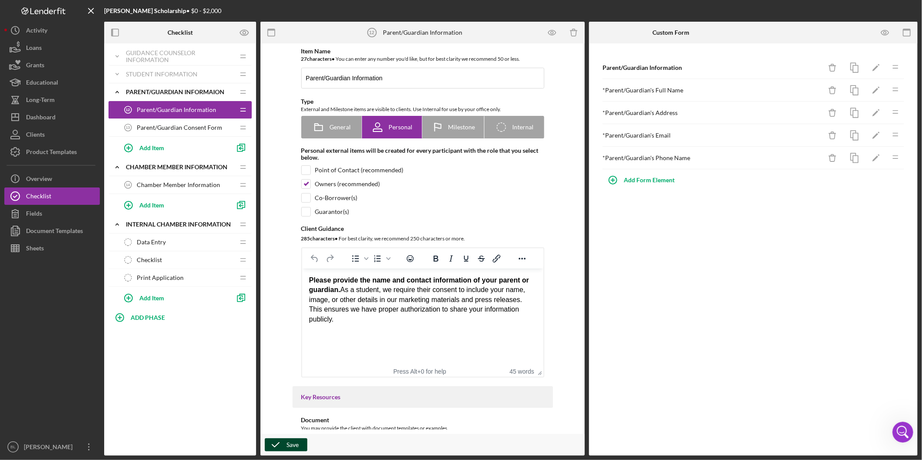
click at [536, 312] on div "Please provide the name and contact information of your parent or guardian. As …" at bounding box center [422, 300] width 227 height 49
click at [367, 333] on div "Please provide the name and contact information of your parent or guardian. As …" at bounding box center [422, 305] width 227 height 58
drag, startPoint x: 349, startPoint y: 338, endPoint x: 306, endPoint y: 280, distance: 72.7
click at [306, 280] on html "Please provide the name and contact information of your parent or guardian. As …" at bounding box center [422, 310] width 241 height 82
copy div "Please provide the name and contact information of your parent or guardian. As …"
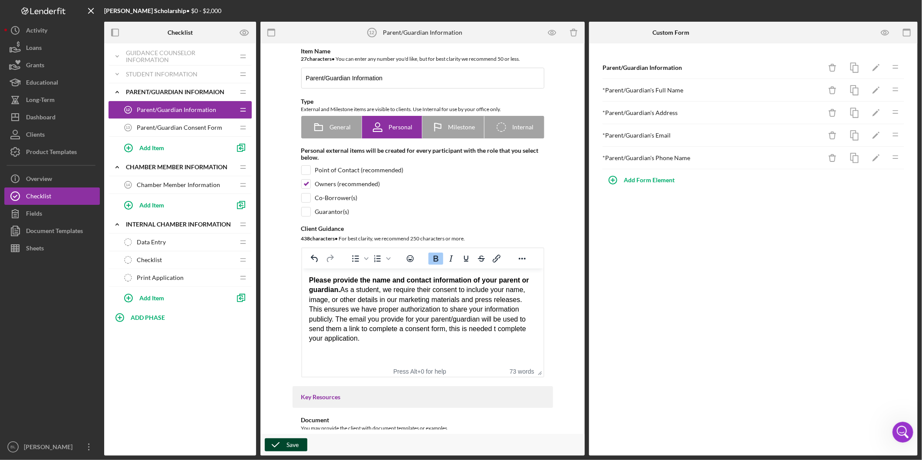
click at [359, 341] on div "Please provide the name and contact information of your parent or guardian. As …" at bounding box center [422, 310] width 227 height 68
drag, startPoint x: 359, startPoint y: 339, endPoint x: 303, endPoint y: 282, distance: 80.1
click at [303, 282] on html "Please provide the name and contact information of your parent or guardian. As …" at bounding box center [422, 310] width 241 height 82
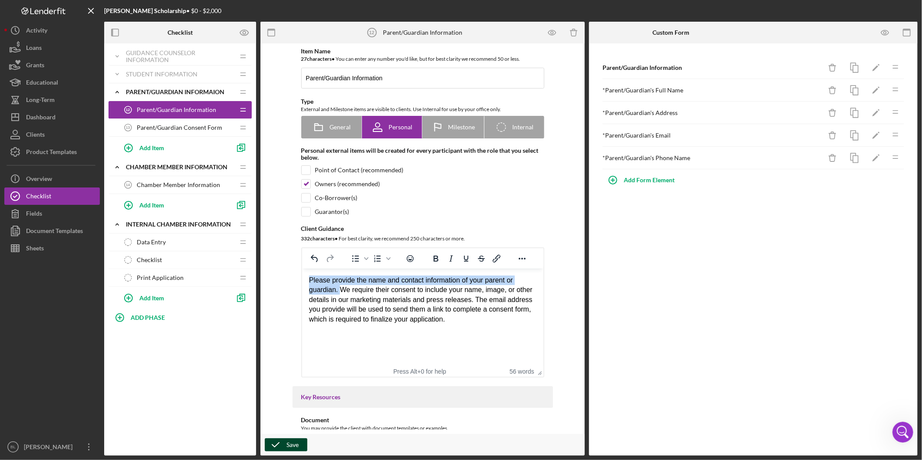
drag, startPoint x: 310, startPoint y: 279, endPoint x: 338, endPoint y: 292, distance: 31.3
click at [338, 292] on div "Please provide the name and contact information of your parent or guardian. We …" at bounding box center [422, 300] width 227 height 49
click at [466, 324] on html "Please provide the name and contact information of your parent or guardian. We …" at bounding box center [422, 300] width 241 height 63
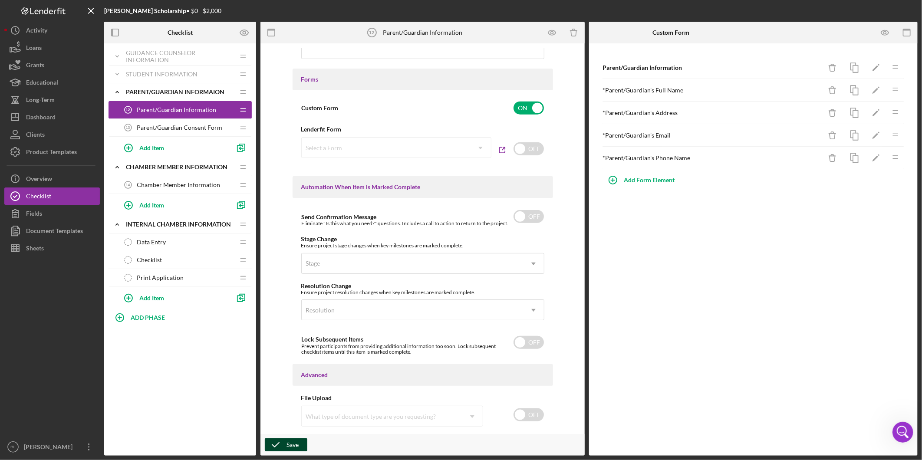
scroll to position [421, 0]
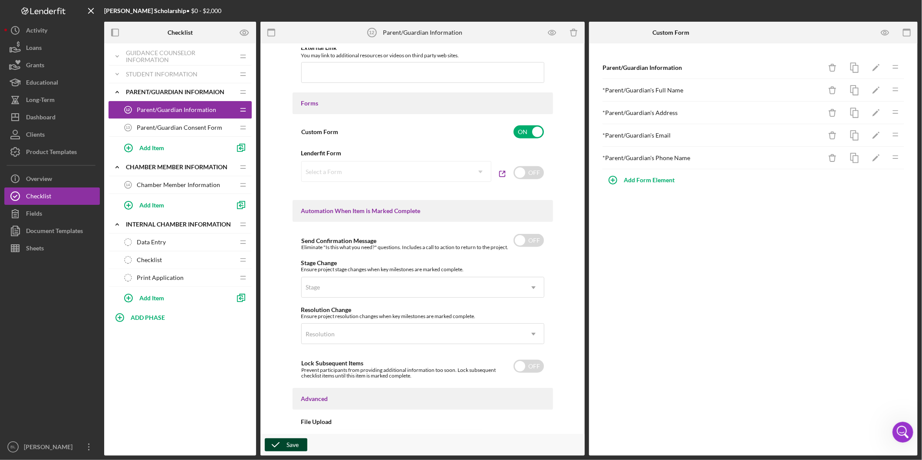
click at [283, 445] on icon "button" at bounding box center [276, 445] width 22 height 22
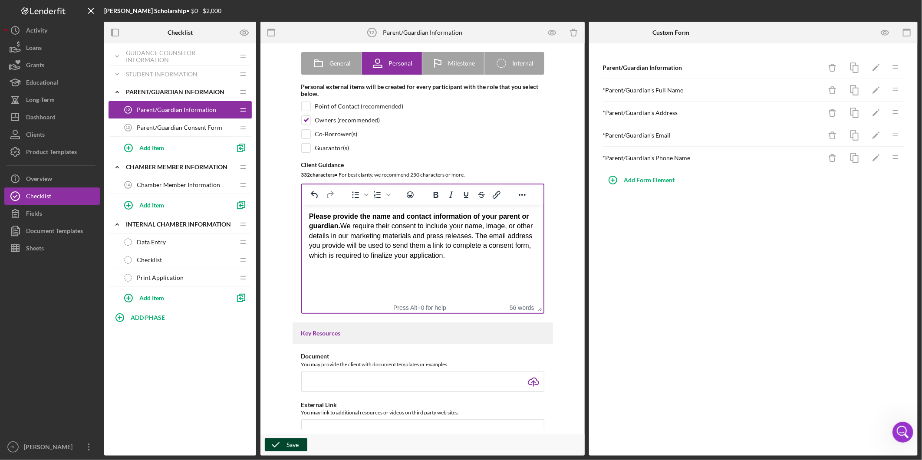
scroll to position [35, 0]
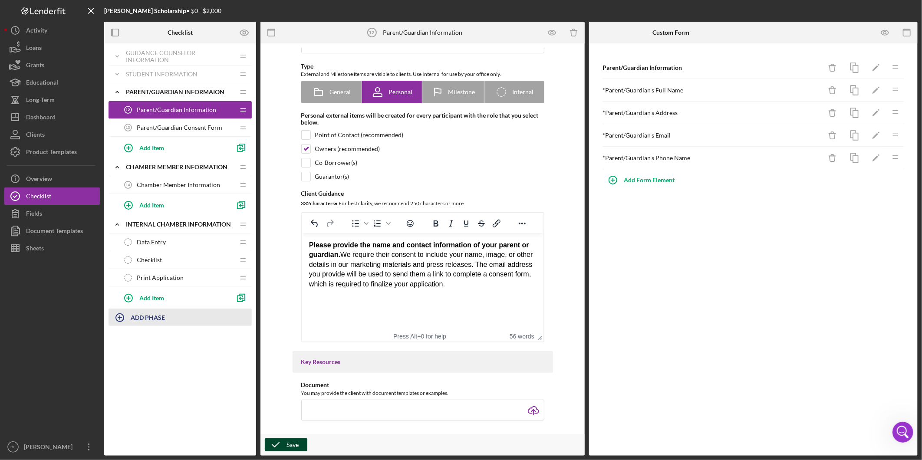
click at [141, 319] on b "ADD PHASE" at bounding box center [148, 317] width 34 height 7
type input "Parent/Guardian Consent Form"
click at [119, 341] on div "Add" at bounding box center [118, 341] width 11 height 13
drag, startPoint x: 141, startPoint y: 318, endPoint x: 154, endPoint y: 142, distance: 176.7
click at [154, 142] on div "Icon/Expander Guidance Counselor Information Icon/Edit Icon/Drag Personal Infor…" at bounding box center [180, 198] width 143 height 300
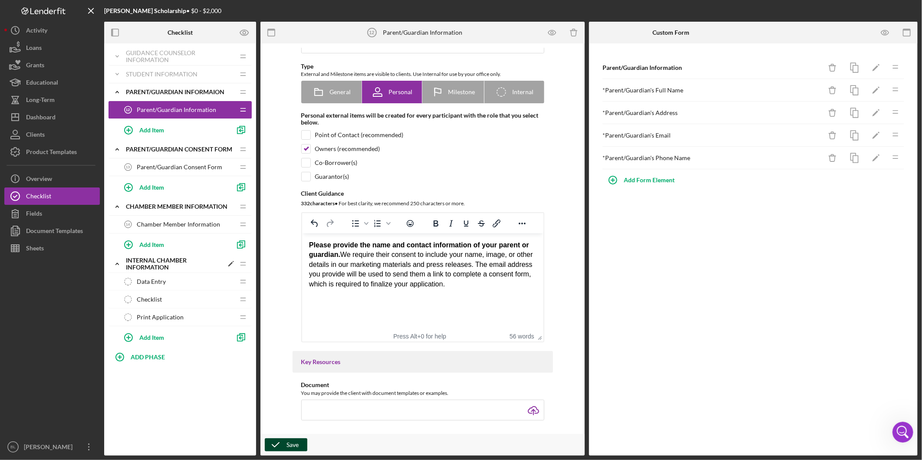
click at [115, 263] on icon "Icon/Expander" at bounding box center [117, 263] width 17 height 17
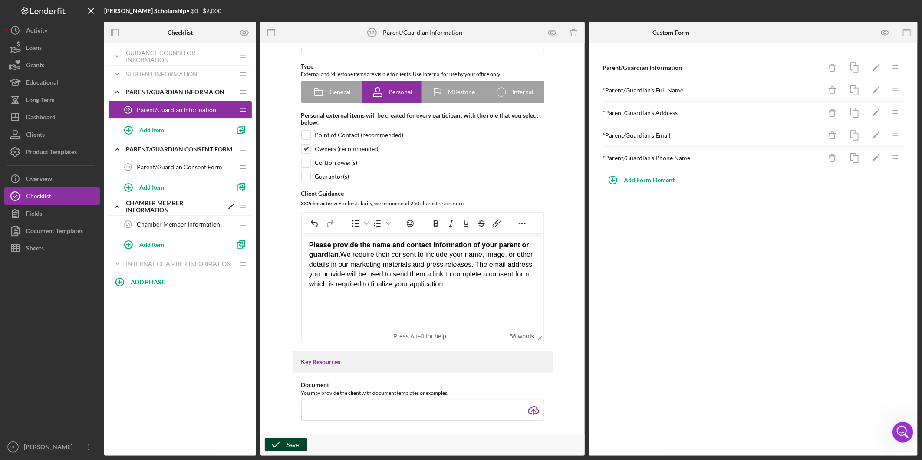
click at [120, 207] on icon "Icon/Expander" at bounding box center [117, 206] width 17 height 17
click at [155, 151] on div "Parent/Guardian Consent Form" at bounding box center [174, 149] width 97 height 14
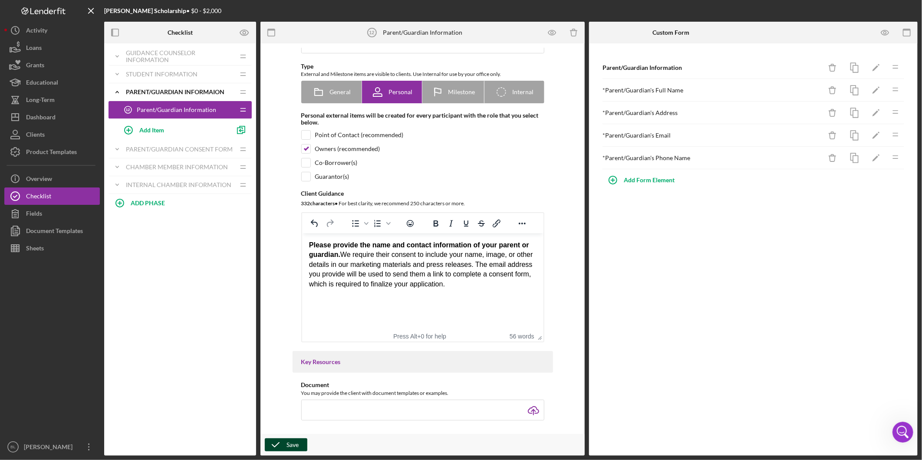
click at [159, 102] on div "Parent/Guardian Information 12 Parent/Guardian Information" at bounding box center [176, 109] width 115 height 17
click at [117, 93] on icon "Icon/Expander" at bounding box center [117, 91] width 17 height 17
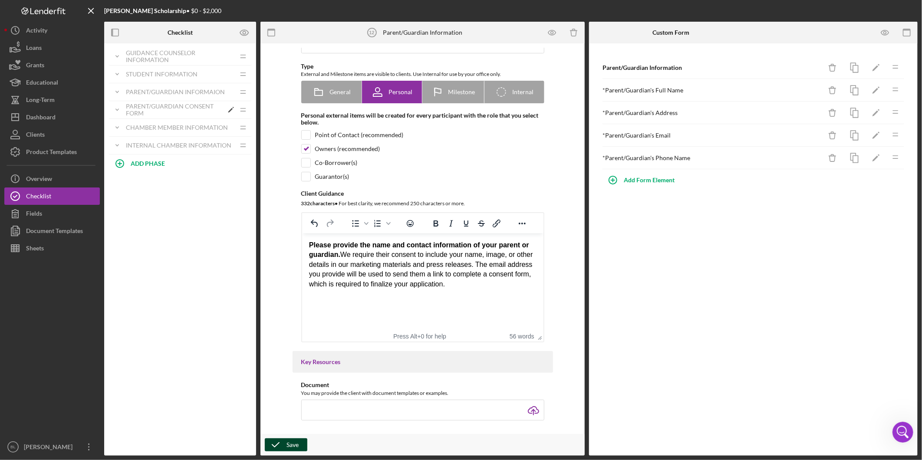
click at [127, 109] on div "Parent/Guardian Consent Form" at bounding box center [174, 110] width 97 height 14
click at [306, 161] on input "checkbox" at bounding box center [306, 162] width 9 height 9
checkbox input "true"
click at [304, 147] on input "checkbox" at bounding box center [306, 149] width 9 height 9
checkbox input "false"
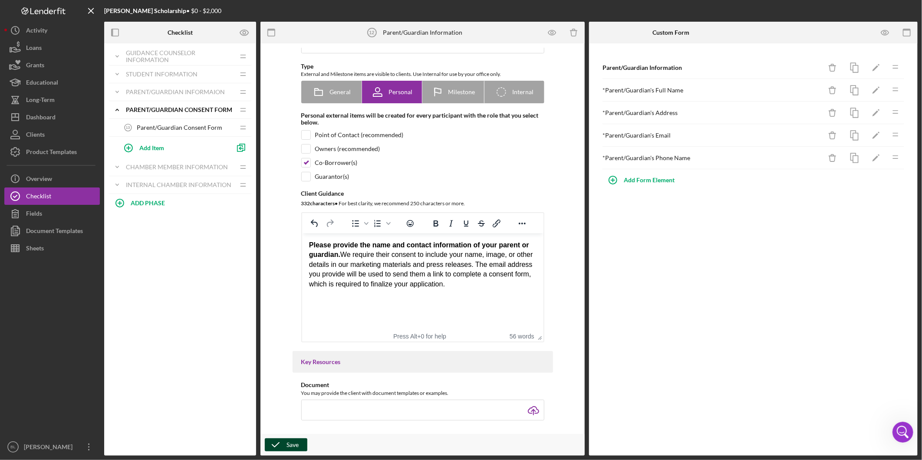
click at [283, 445] on icon "button" at bounding box center [276, 445] width 22 height 22
click at [116, 89] on icon "Icon/Expander" at bounding box center [117, 91] width 17 height 17
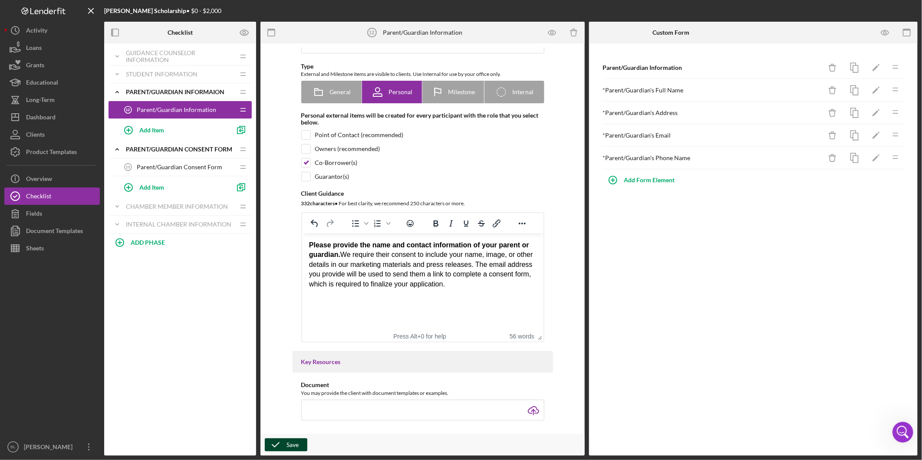
click at [177, 106] on span "Parent/Guardian Information" at bounding box center [176, 109] width 79 height 7
click at [154, 167] on span "Parent/Guardian Consent Form" at bounding box center [180, 167] width 86 height 7
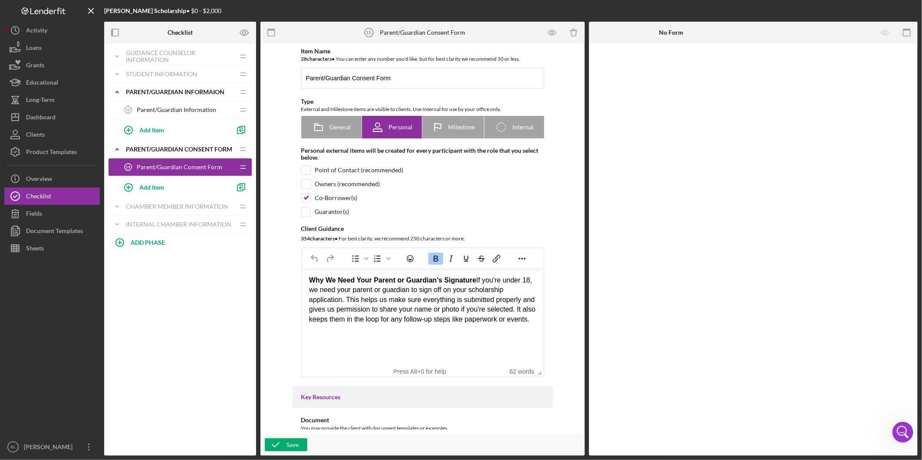
click at [181, 109] on span "Parent/Guardian Information" at bounding box center [176, 109] width 79 height 7
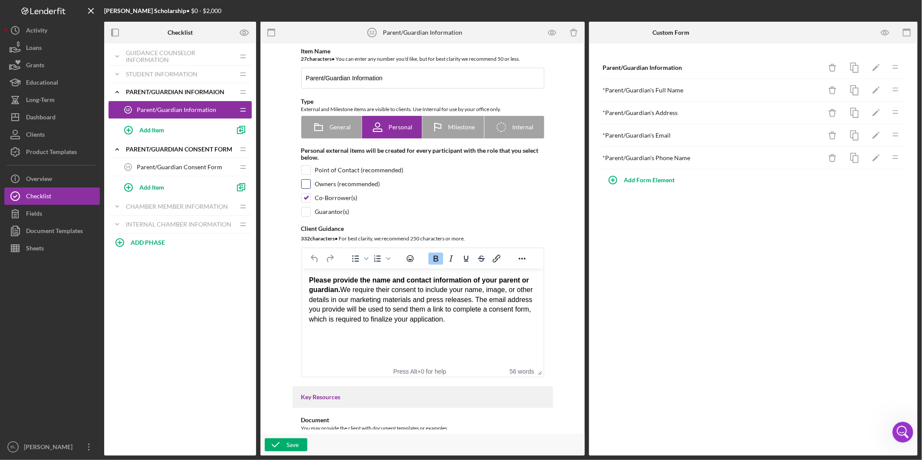
click at [305, 185] on input "checkbox" at bounding box center [306, 184] width 9 height 9
checkbox input "true"
click at [303, 197] on input "checkbox" at bounding box center [306, 198] width 9 height 9
checkbox input "false"
click at [280, 444] on icon "button" at bounding box center [276, 445] width 22 height 22
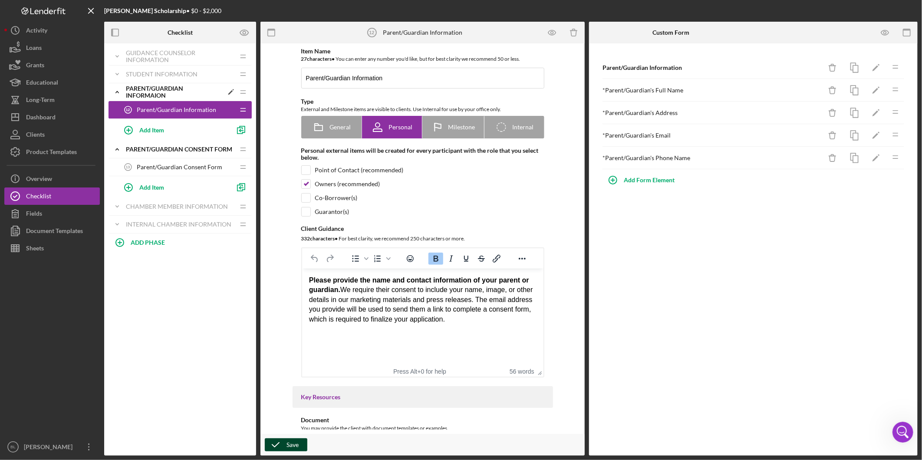
click at [120, 94] on icon "Icon/Expander" at bounding box center [117, 91] width 17 height 17
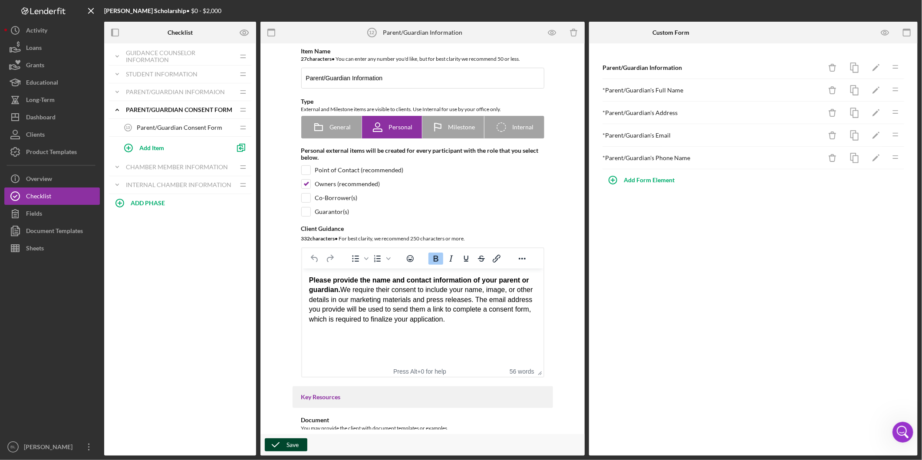
click at [155, 129] on span "Parent/Guardian Consent Form" at bounding box center [180, 127] width 86 height 7
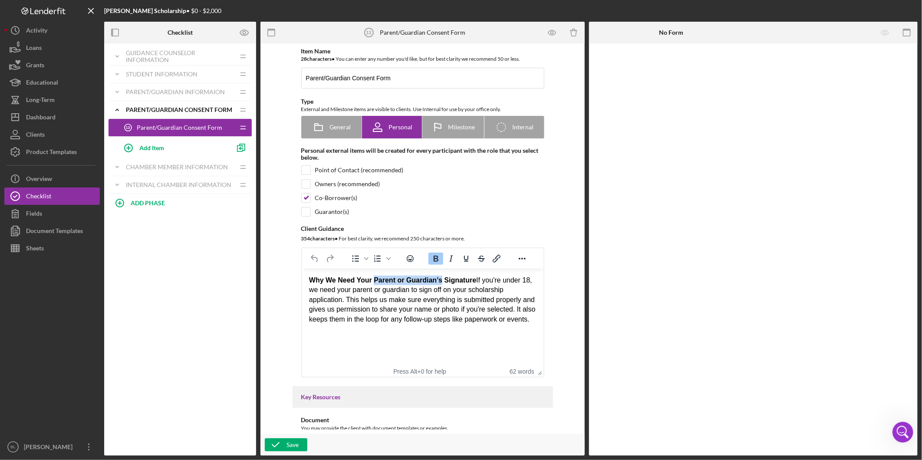
drag, startPoint x: 373, startPoint y: 280, endPoint x: 439, endPoint y: 280, distance: 66.0
click at [439, 280] on strong "Why We Need Your Parent or Guardian’s Signature" at bounding box center [392, 280] width 167 height 7
drag, startPoint x: 350, startPoint y: 278, endPoint x: 333, endPoint y: 278, distance: 16.5
click at [349, 278] on strong "Why We Need Your Parent or Guardian’s Signature" at bounding box center [392, 280] width 167 height 7
click at [340, 280] on strong "Why We Need Your Parent or Guardian’s Signature" at bounding box center [392, 280] width 167 height 7
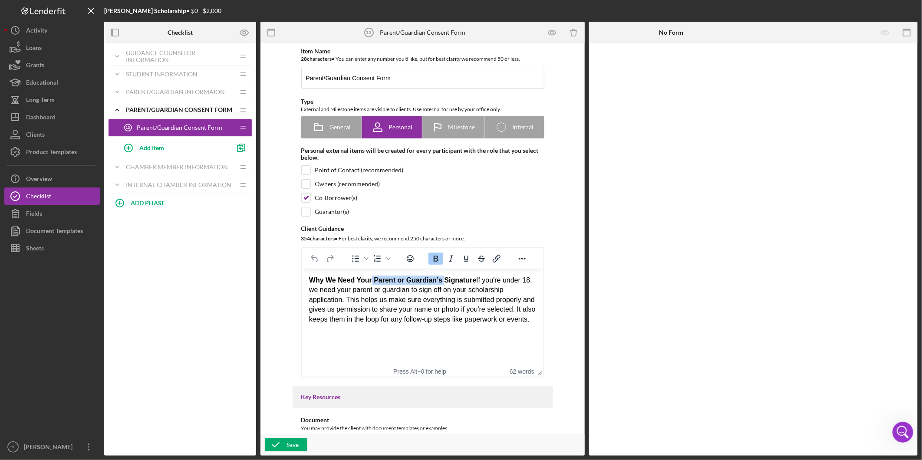
drag, startPoint x: 372, startPoint y: 281, endPoint x: 442, endPoint y: 279, distance: 69.5
click at [442, 279] on strong "Why We Need Your Parent or Guardian’s Signature" at bounding box center [392, 280] width 167 height 7
click at [457, 313] on div "Why We Need Your Signature If you're under 18, we need your parent or guardian …" at bounding box center [422, 300] width 227 height 49
click at [446, 280] on div "Why We Need Your Signature If you're under 18, we need your parent or guardian …" at bounding box center [422, 300] width 227 height 49
click at [406, 279] on div "Why We Need Your Signature If you're under 18, we need your parent or guardian …" at bounding box center [422, 300] width 227 height 49
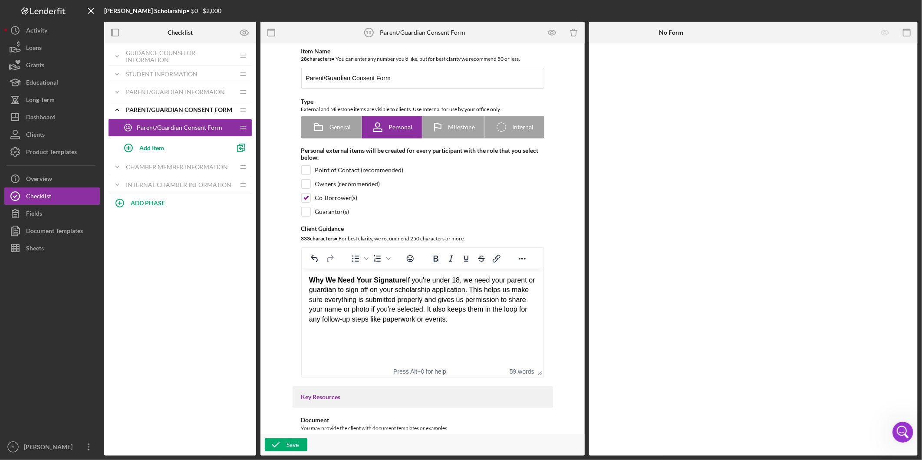
click at [414, 282] on div "Why We Need Your Signature If you're under 18, we need your parent or guardian …" at bounding box center [422, 300] width 227 height 49
click at [479, 281] on div "Why We Need Your Signature If your child is under 18, we need your parent or gu…" at bounding box center [422, 300] width 227 height 49
click at [517, 292] on div "Why We Need Your Signature If your child is under 18 or enrolled as a senior in…" at bounding box center [422, 305] width 227 height 58
drag, startPoint x: 346, startPoint y: 299, endPoint x: 424, endPoint y: 301, distance: 78.6
click at [424, 301] on div "Why We Need Your Signature If your child is under 18 or enrolled as a senior in…" at bounding box center [422, 305] width 227 height 58
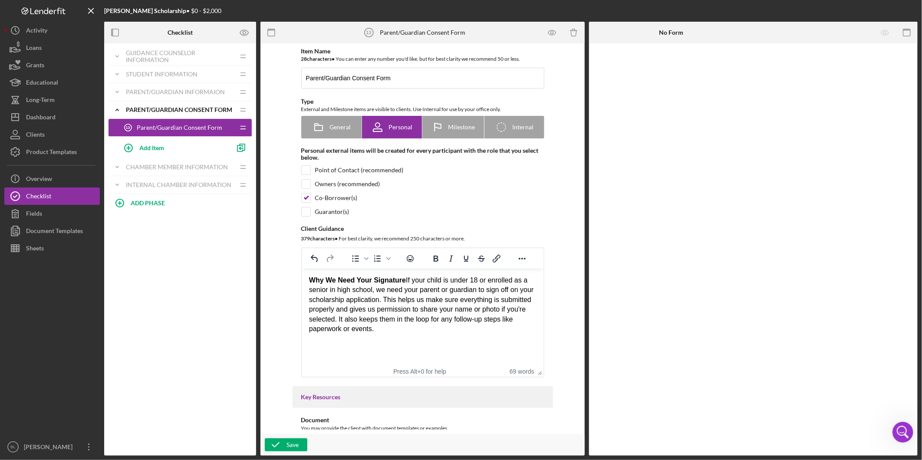
click at [430, 324] on div "Why We Need Your Signature If your child is under 18 or enrolled as a senior in…" at bounding box center [422, 305] width 227 height 58
drag, startPoint x: 395, startPoint y: 303, endPoint x: 442, endPoint y: 303, distance: 46.9
click at [442, 303] on div "Why We Need Your Signature If your child is under 18 or enrolled as a senior in…" at bounding box center [422, 305] width 227 height 58
click at [467, 319] on div "Why We Need Your Signature If your child is under 18 or enrolled as a senior in…" at bounding box center [422, 305] width 227 height 58
drag, startPoint x: 388, startPoint y: 329, endPoint x: 296, endPoint y: 279, distance: 104.1
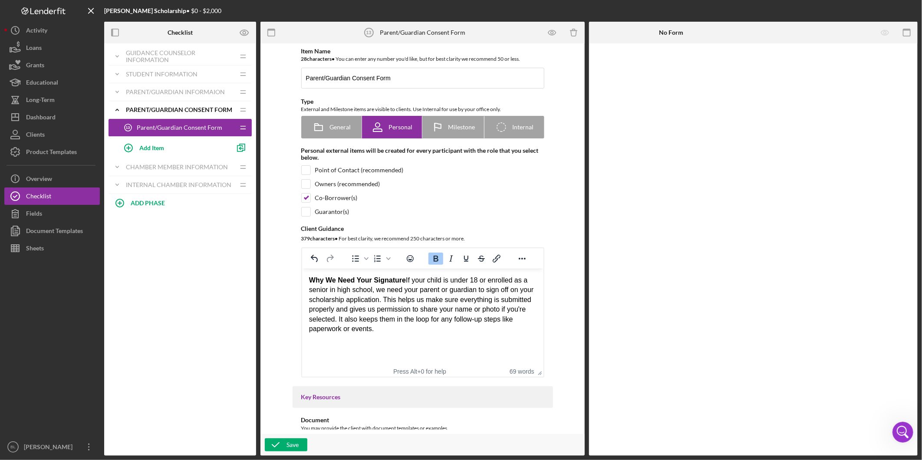
click at [302, 279] on html "Why We Need Your Signature If your child is under 18 or enrolled as a senior in…" at bounding box center [422, 313] width 241 height 89
copy div "Why We Need Your Signature If your child is under 18 or enrolled as a senior in…"
click at [384, 326] on div "Why We Need Your Signature If your child is under 18 or enrolled as a senior in…" at bounding box center [422, 305] width 227 height 58
drag, startPoint x: 385, startPoint y: 330, endPoint x: 299, endPoint y: 273, distance: 103.4
click at [302, 273] on html "Why We Need Your Signature If your child is under 18 or enrolled as a senior in…" at bounding box center [422, 313] width 241 height 89
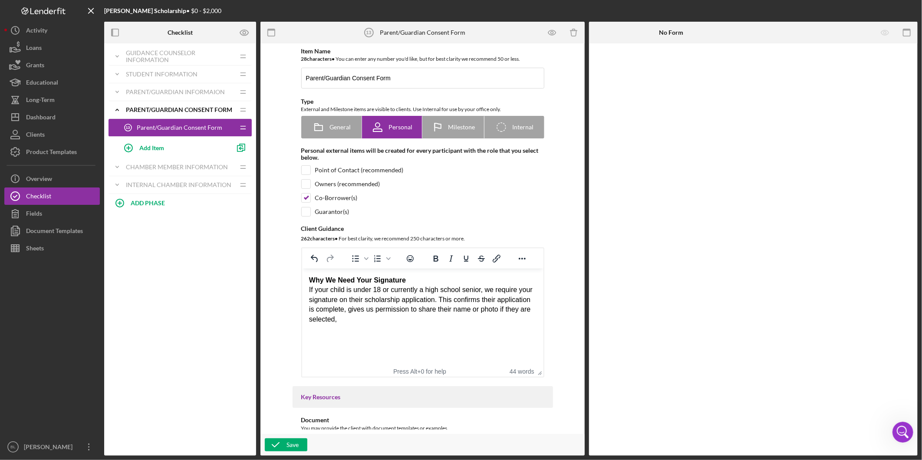
click at [309, 288] on div "Why We Need Your Signature If your child is under 18 or currently a high school…" at bounding box center [422, 300] width 227 height 49
drag, startPoint x: 324, startPoint y: 281, endPoint x: 298, endPoint y: 282, distance: 26.0
click at [302, 282] on html "Why We Need Your Signature If your child is under 18 or currently a high school…" at bounding box center [422, 303] width 241 height 69
click at [389, 280] on strong "We Need Your Signature" at bounding box center [349, 280] width 80 height 7
click at [463, 324] on p "Rich Text Area. Press ALT-0 for help." at bounding box center [422, 327] width 227 height 10
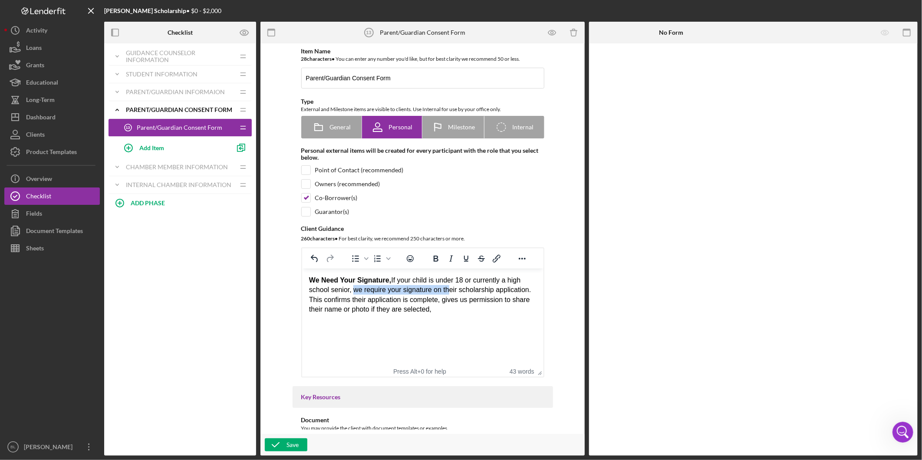
drag, startPoint x: 353, startPoint y: 292, endPoint x: 450, endPoint y: 291, distance: 97.2
click at [450, 291] on div "We Need Your Signature, If your child is under 18 or currently a high school se…" at bounding box center [422, 295] width 227 height 39
click at [457, 307] on div "We Need Your Signature, If your child is under 18 or currently a high school se…" at bounding box center [422, 295] width 227 height 39
drag, startPoint x: 331, startPoint y: 301, endPoint x: 375, endPoint y: 300, distance: 43.4
click at [375, 300] on div "We Need Your Signature, If your child is under 18 or currently a high school se…" at bounding box center [422, 295] width 227 height 39
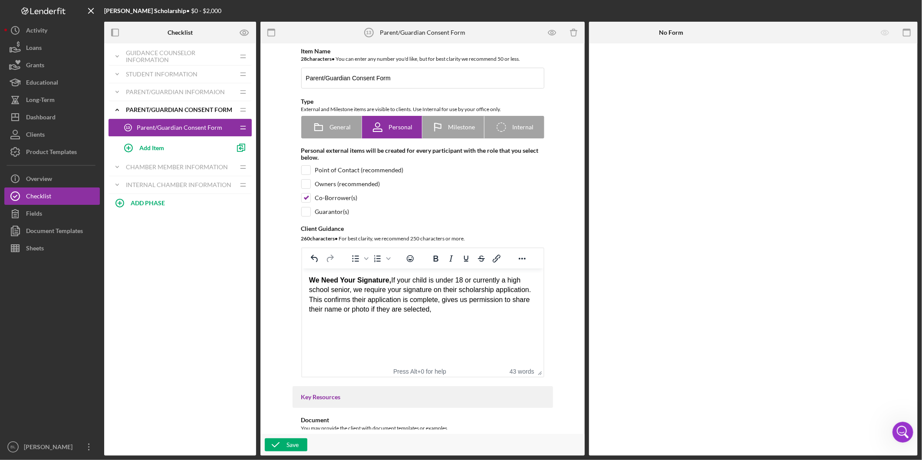
click at [392, 316] on body "We Need Your Signature, If your child is under 18 or currently a high school se…" at bounding box center [422, 304] width 227 height 56
drag, startPoint x: 306, startPoint y: 301, endPoint x: 382, endPoint y: 301, distance: 75.1
click at [382, 301] on html "We Need Your Signature, If your child is under 18 or currently a high school se…" at bounding box center [422, 303] width 241 height 69
click at [380, 301] on div "We Need Your Signature, If your child is under 18 or currently a high school se…" at bounding box center [422, 295] width 227 height 39
drag, startPoint x: 312, startPoint y: 301, endPoint x: 466, endPoint y: 306, distance: 153.7
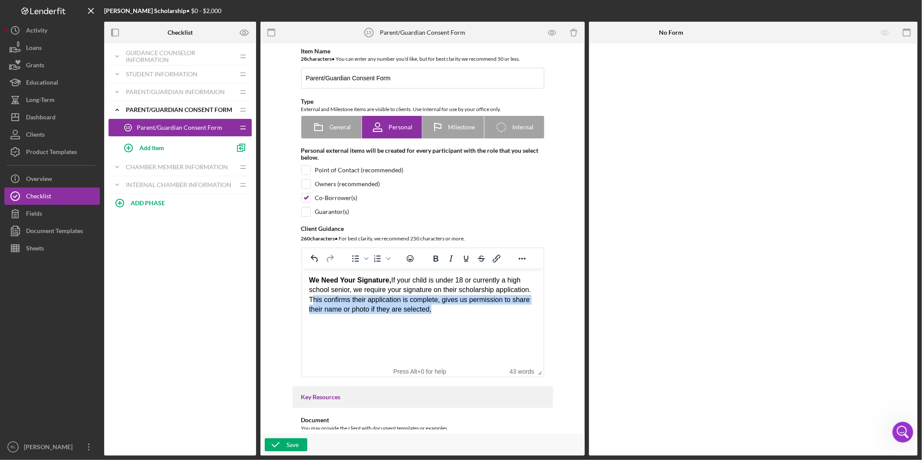
click at [466, 306] on div "We Need Your Signature, If your child is under 18 or currently a high school se…" at bounding box center [422, 295] width 227 height 39
click at [467, 327] on p "Rich Text Area. Press ALT-0 for help." at bounding box center [422, 327] width 227 height 10
click at [456, 310] on div "We Need Your Signature, If your child is under 18 or currently a high school se…" at bounding box center [422, 295] width 227 height 39
click at [480, 337] on html "We Need Your Signature, If your child is under 18 or currently a high school se…" at bounding box center [422, 303] width 241 height 69
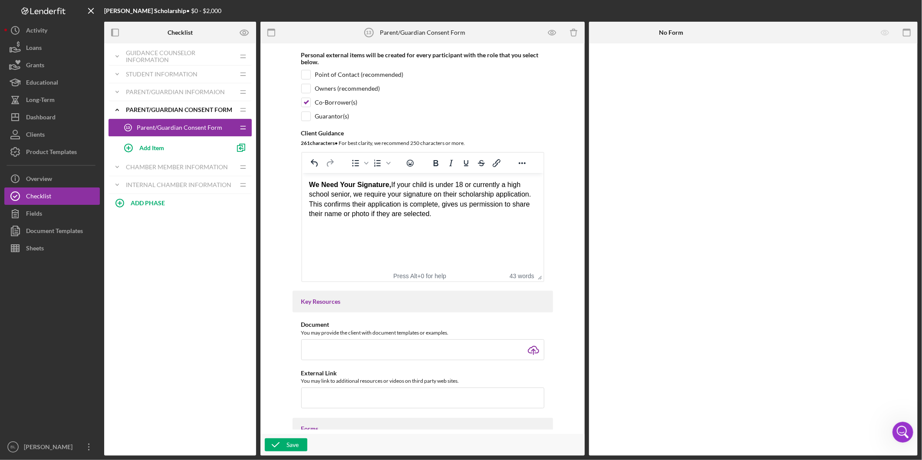
scroll to position [96, 0]
drag, startPoint x: 369, startPoint y: 197, endPoint x: 415, endPoint y: 196, distance: 46.5
click at [415, 196] on div "We Need Your Signature, If your child is under 18 or currently a high school se…" at bounding box center [422, 198] width 227 height 39
click at [436, 212] on div "We Need Your Signature, If your child is under 18 or currently a high school se…" at bounding box center [422, 198] width 227 height 39
click at [429, 204] on div "We Need Your Signature, If your child is under 18 or currently a high school se…" at bounding box center [422, 198] width 227 height 39
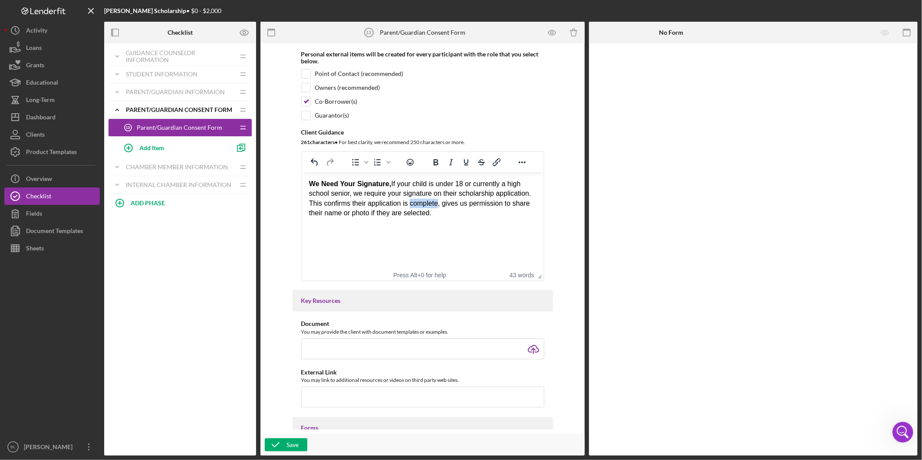
click at [429, 204] on div "We Need Your Signature, If your child is under 18 or currently a high school se…" at bounding box center [422, 198] width 227 height 39
click at [448, 211] on div "We Need Your Signature, If your child is under 18 or currently a high school se…" at bounding box center [422, 198] width 227 height 39
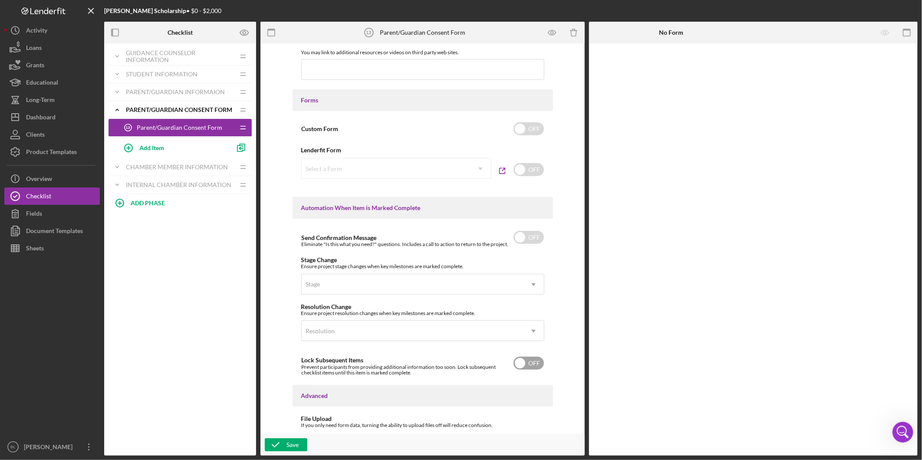
scroll to position [475, 0]
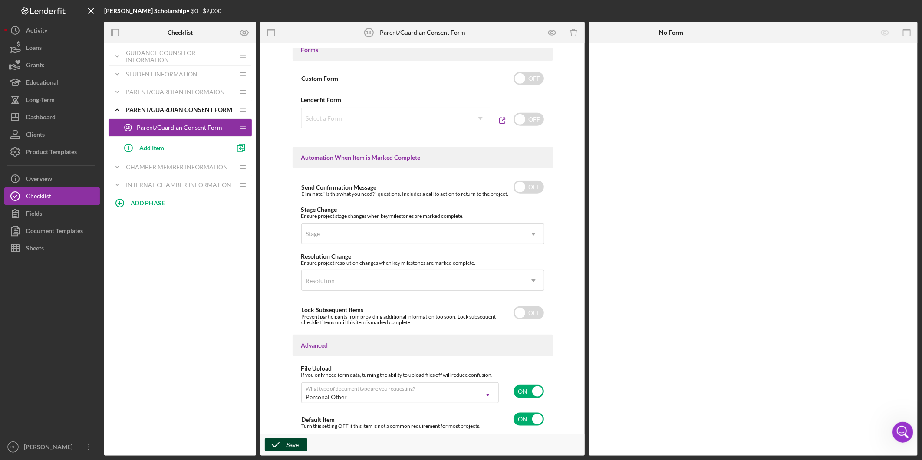
click at [286, 447] on button "Save" at bounding box center [286, 444] width 43 height 13
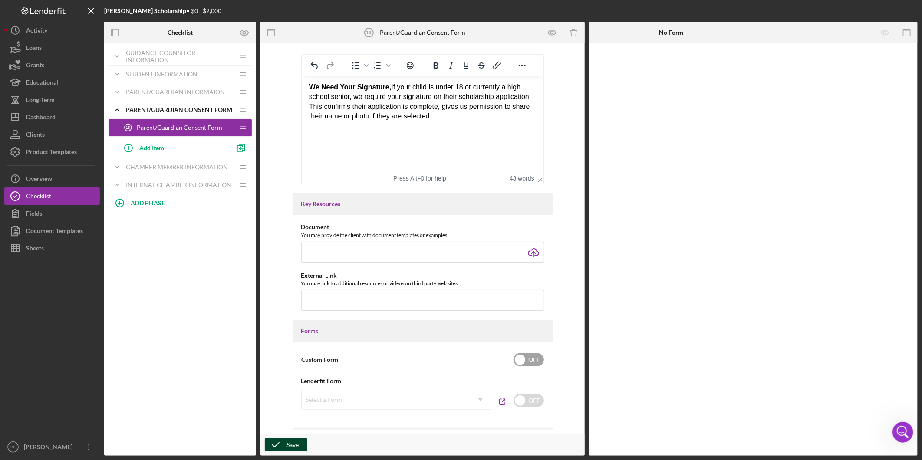
scroll to position [193, 0]
drag, startPoint x: 440, startPoint y: 119, endPoint x: 391, endPoint y: 90, distance: 57.6
click at [392, 89] on div "We Need Your Signature, If your child is under 18 or currently a high school se…" at bounding box center [422, 102] width 227 height 39
drag, startPoint x: 500, startPoint y: 160, endPoint x: 812, endPoint y: 267, distance: 330.4
click at [501, 145] on html "We Need Your Signature, If your child is under 18 or currently a high school se…" at bounding box center [422, 110] width 241 height 69
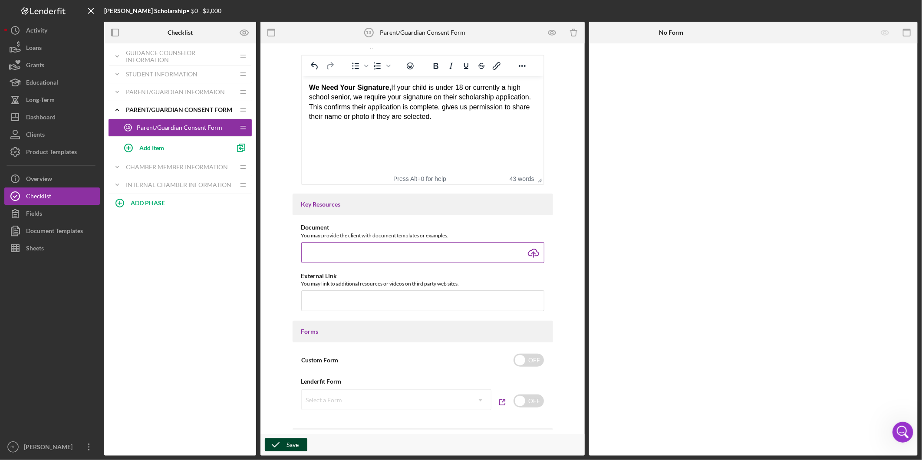
click at [528, 250] on input "file" at bounding box center [422, 252] width 243 height 21
type input "C:\fakepath\Parent.Guardian Consent Form for Scholarship Application.pdf"
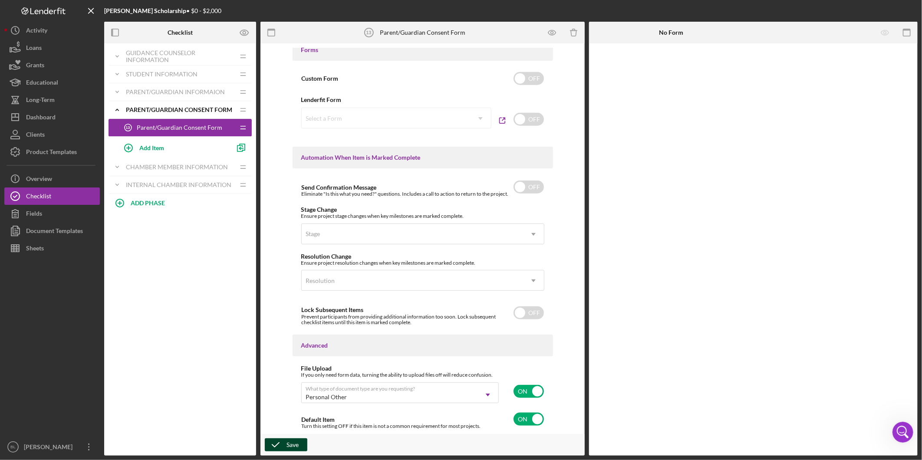
scroll to position [475, 0]
click at [285, 443] on icon "button" at bounding box center [276, 445] width 22 height 22
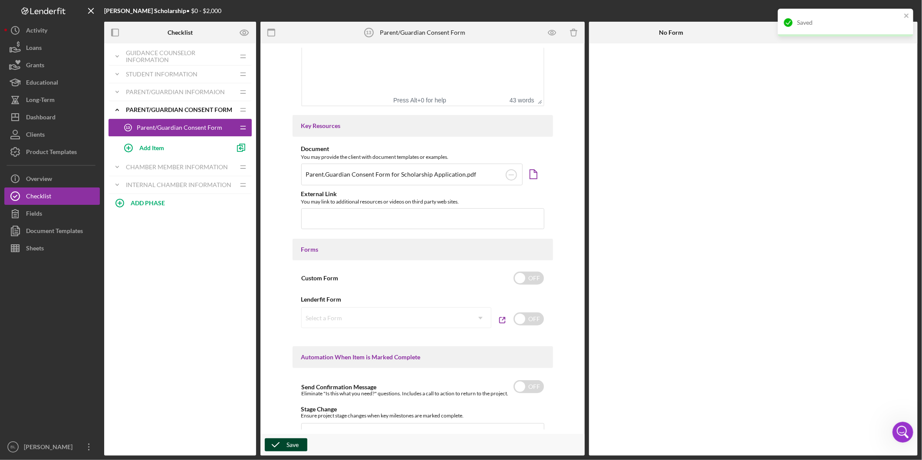
scroll to position [231, 0]
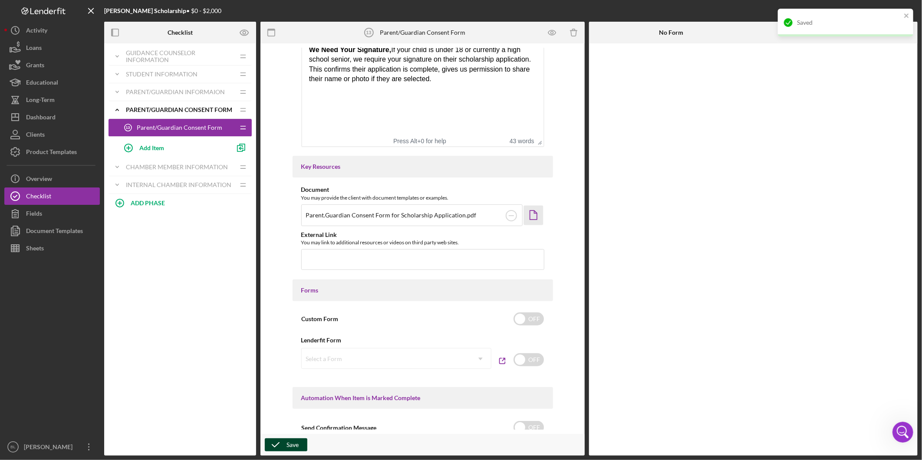
click at [531, 220] on polygon "button" at bounding box center [533, 215] width 7 height 9
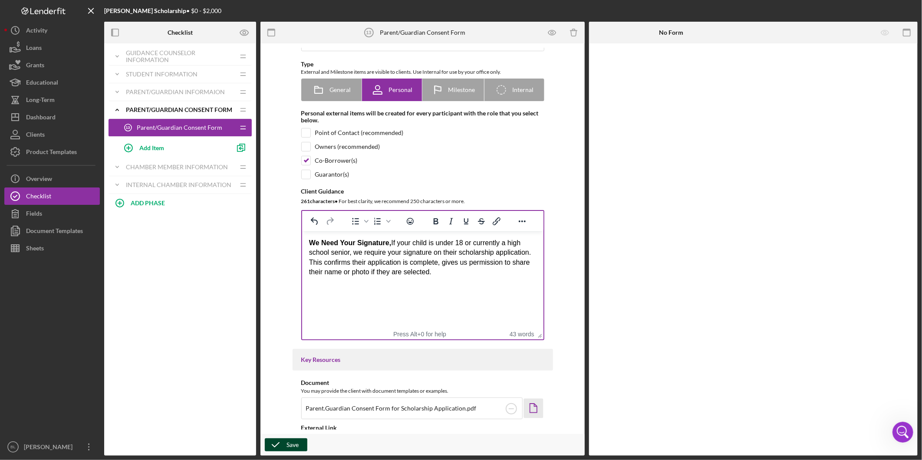
scroll to position [0, 0]
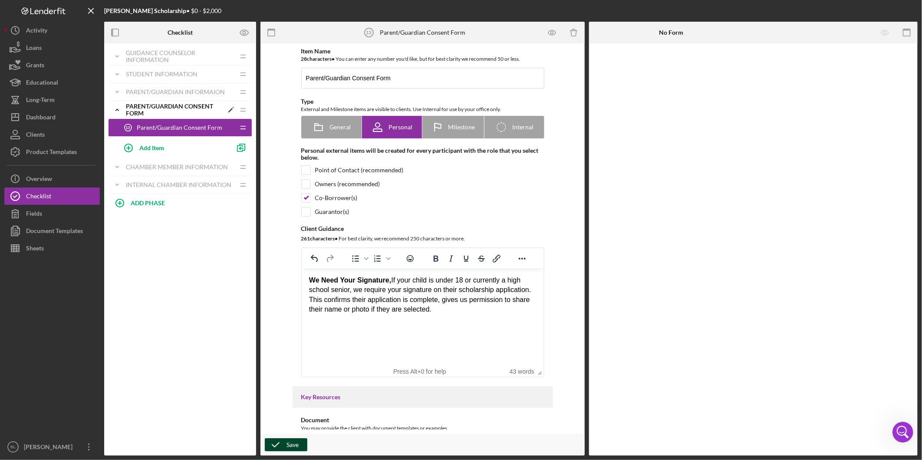
click at [115, 112] on icon "Icon/Expander" at bounding box center [117, 109] width 17 height 17
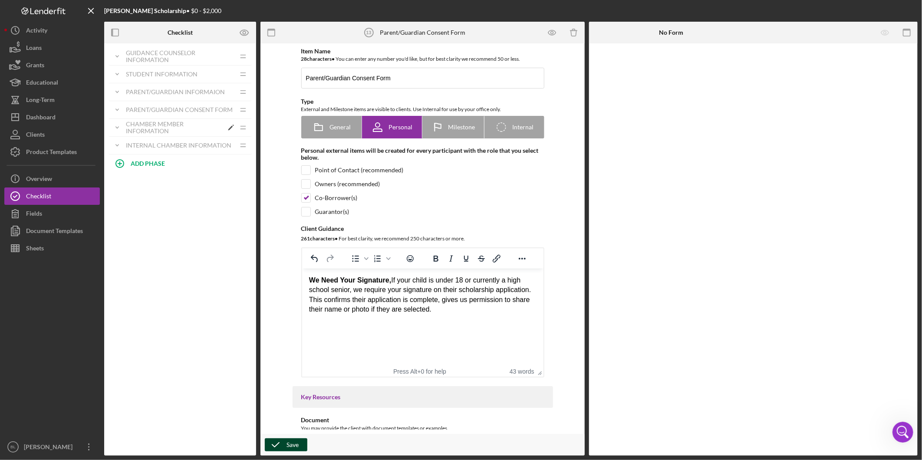
click at [132, 124] on div "Chamber Member Information" at bounding box center [174, 128] width 97 height 14
click at [167, 140] on div "Chamber Member Information 14 Chamber Member Information" at bounding box center [176, 145] width 115 height 17
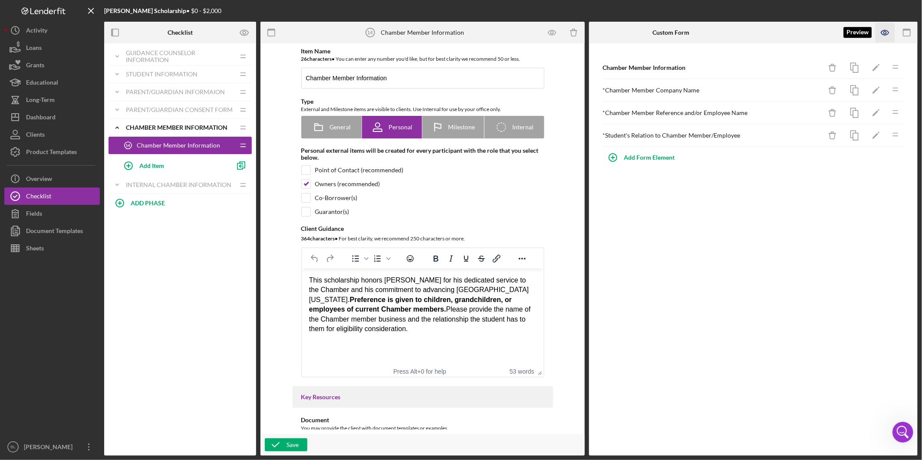
click at [886, 33] on icon "button" at bounding box center [885, 32] width 3 height 3
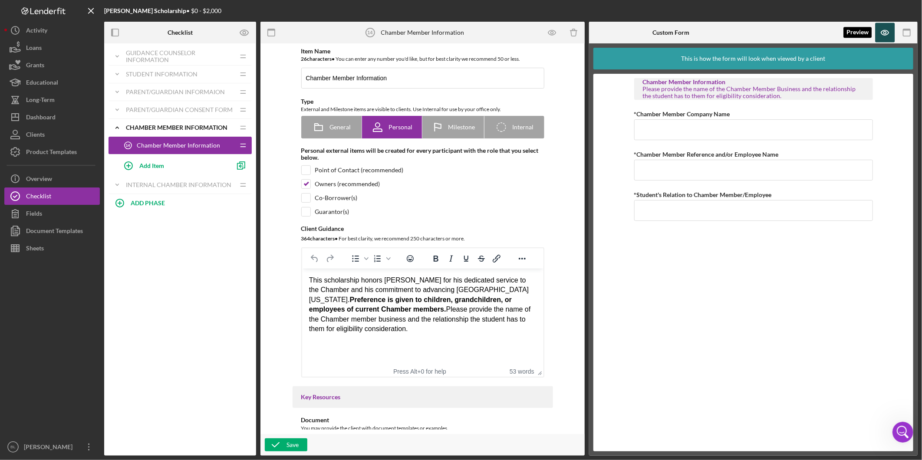
click at [883, 37] on icon "button" at bounding box center [886, 33] width 20 height 20
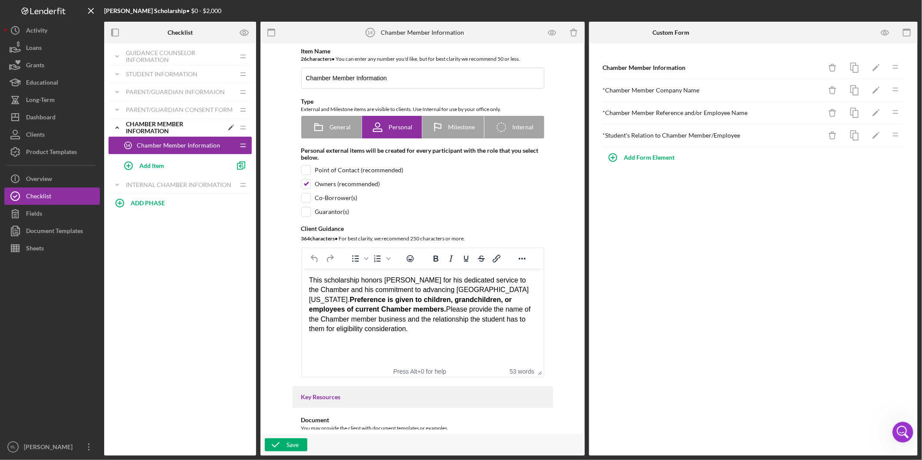
click at [241, 125] on icon "Icon/Drag" at bounding box center [242, 127] width 17 height 17
click at [119, 125] on icon "Icon/Expander" at bounding box center [117, 127] width 17 height 17
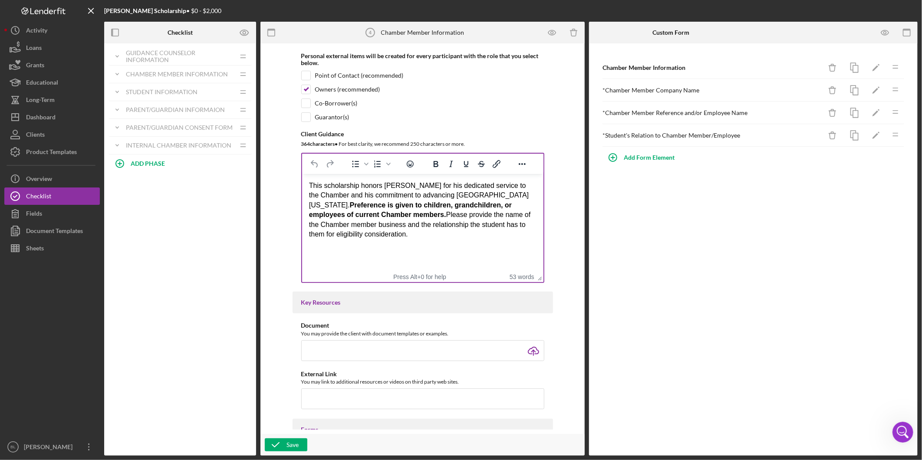
scroll to position [96, 0]
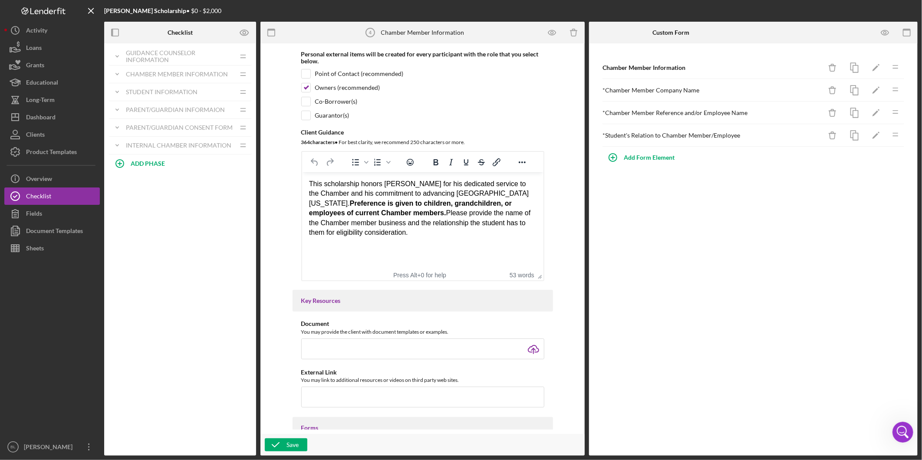
drag, startPoint x: 194, startPoint y: 292, endPoint x: 191, endPoint y: 276, distance: 16.3
click at [194, 292] on div "Icon/Expander Guidance Counselor Information Icon/Edit Icon/Drag Personal Infor…" at bounding box center [180, 249] width 152 height 412
click at [249, 35] on icon "button" at bounding box center [245, 33] width 22 height 22
click at [226, 71] on link "Co-Owner" at bounding box center [229, 72] width 53 height 18
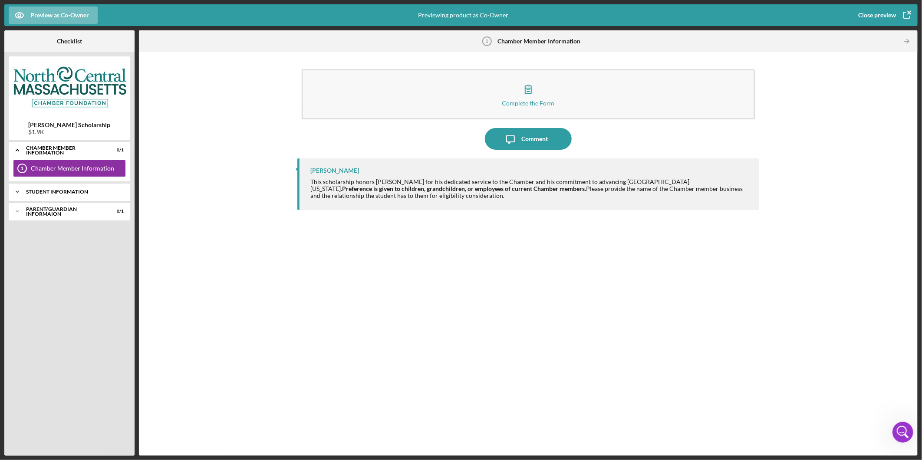
click at [79, 190] on div "Student Information" at bounding box center [72, 191] width 93 height 5
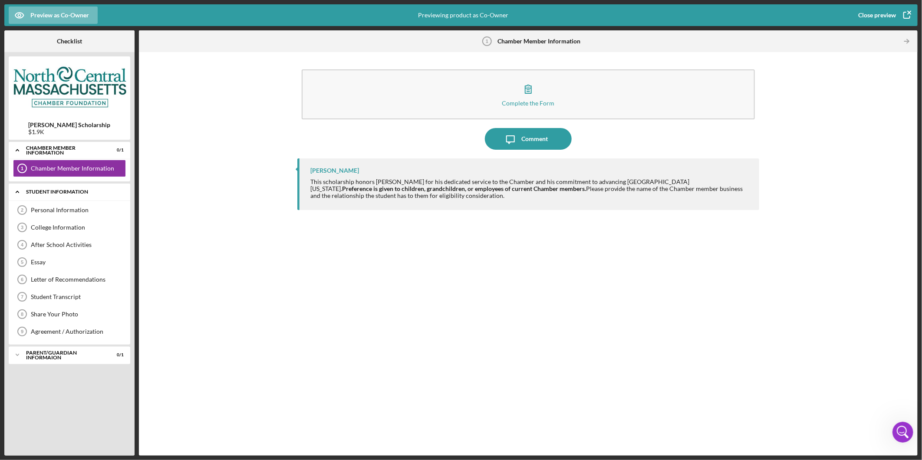
click at [79, 190] on div "Student Information" at bounding box center [72, 191] width 93 height 5
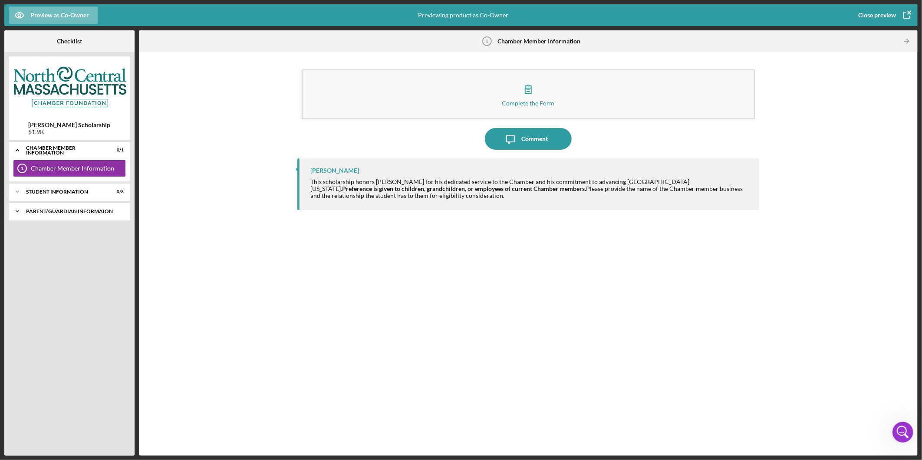
click at [66, 214] on div "Icon/Expander Parent/Guardian Informaion 0 / 1" at bounding box center [70, 211] width 122 height 17
click at [57, 235] on div "Parent/Guardian Information 10 Parent/Guardian Information" at bounding box center [69, 229] width 113 height 17
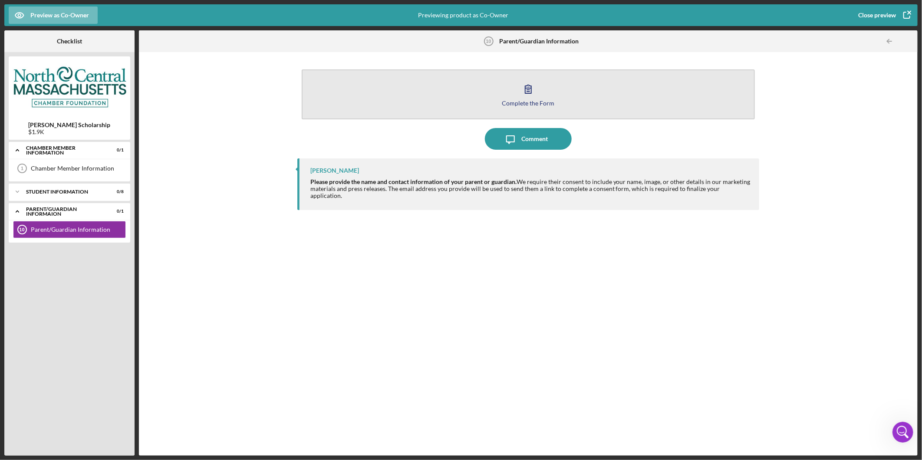
click at [508, 90] on button "Complete the Form Form" at bounding box center [528, 94] width 453 height 50
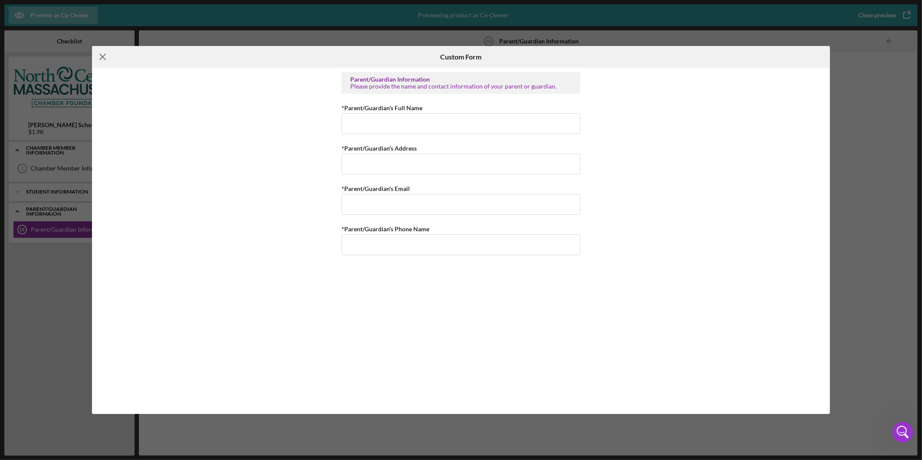
click at [108, 57] on icon "Icon/Menu Close" at bounding box center [103, 57] width 22 height 22
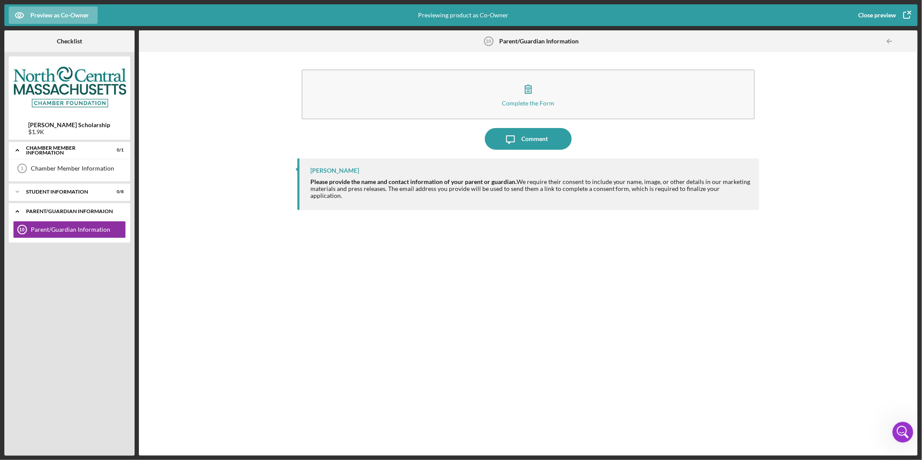
click at [24, 211] on icon "Icon/Expander" at bounding box center [17, 211] width 17 height 17
click at [72, 190] on div "Student Information" at bounding box center [72, 191] width 93 height 5
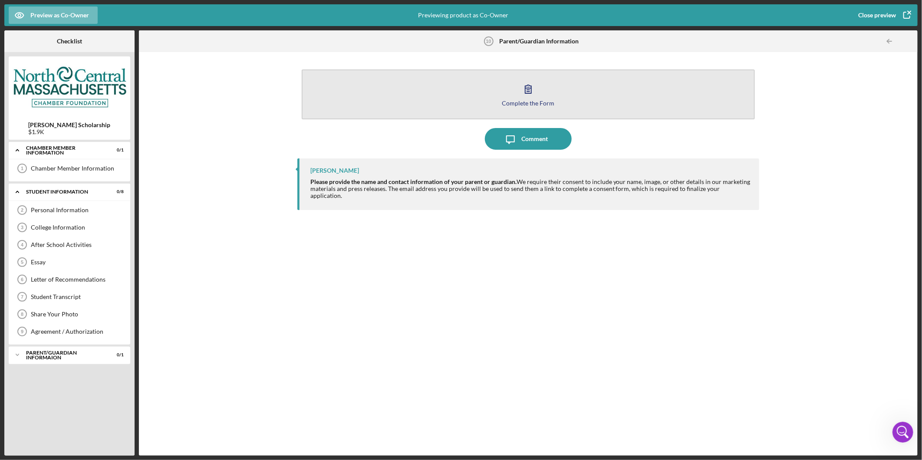
click at [537, 89] on icon "button" at bounding box center [528, 89] width 22 height 22
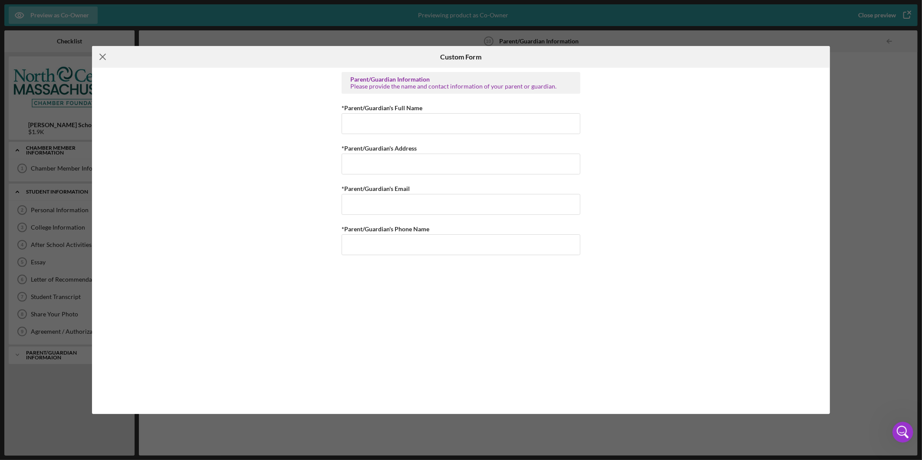
click at [105, 57] on icon "Icon/Menu Close" at bounding box center [103, 57] width 22 height 22
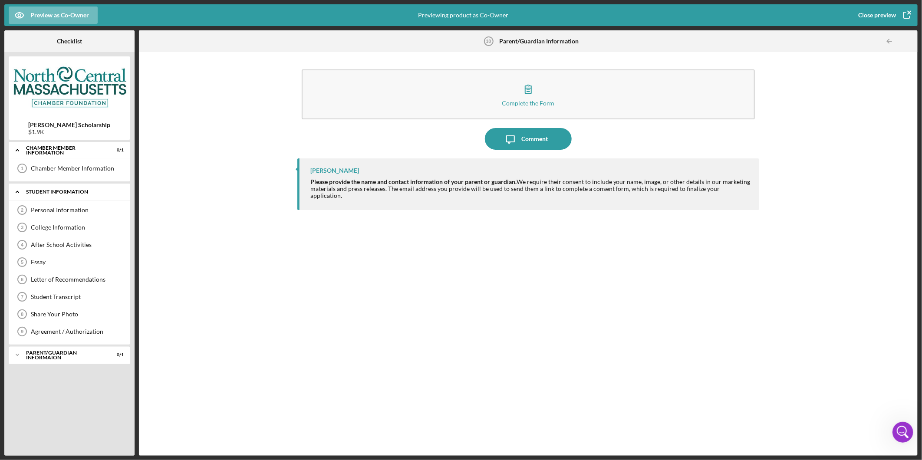
click at [57, 188] on div "Icon/Expander Student Information 0 / 8" at bounding box center [70, 192] width 122 height 18
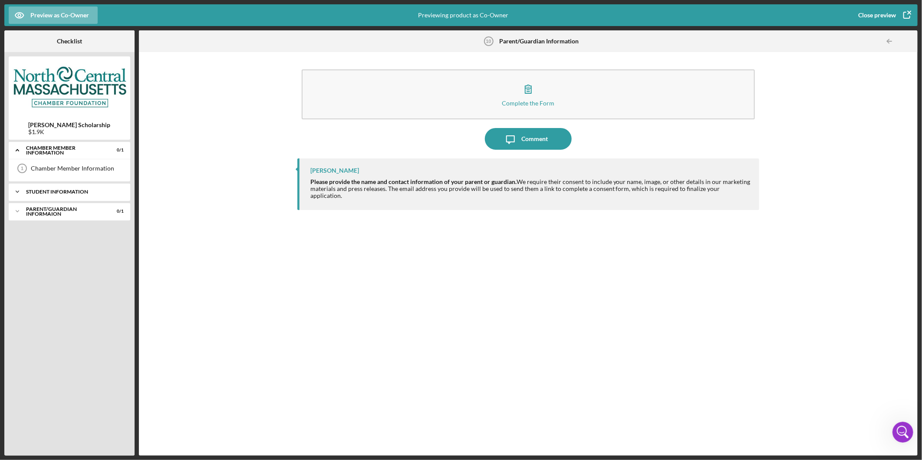
click at [60, 192] on div "Student Information" at bounding box center [72, 191] width 93 height 5
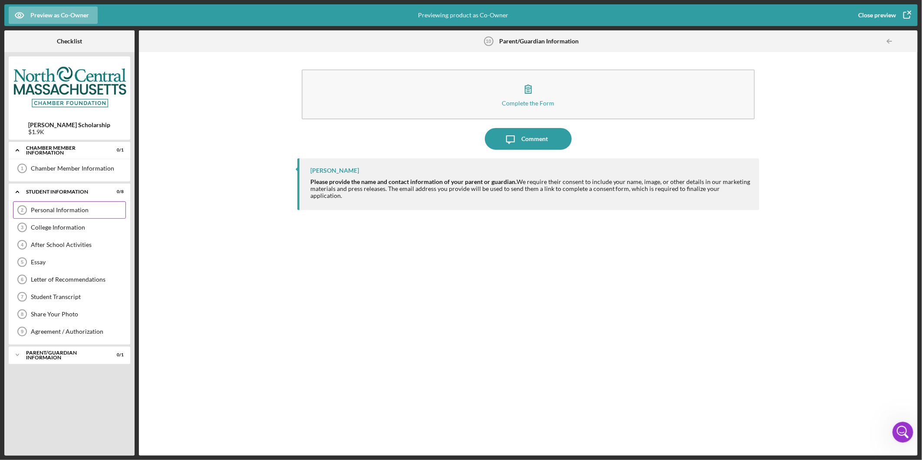
click at [63, 214] on div "Personal Information 2 Personal Information" at bounding box center [69, 209] width 113 height 17
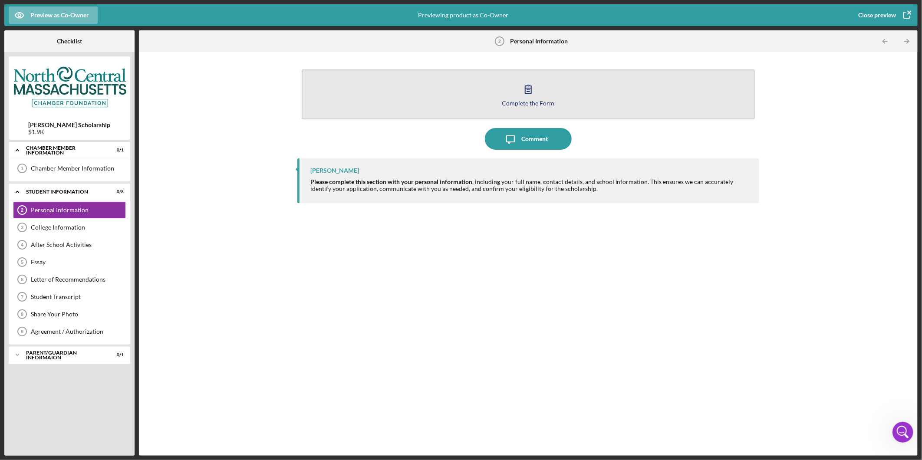
click at [492, 94] on button "Complete the Form Form" at bounding box center [528, 94] width 453 height 50
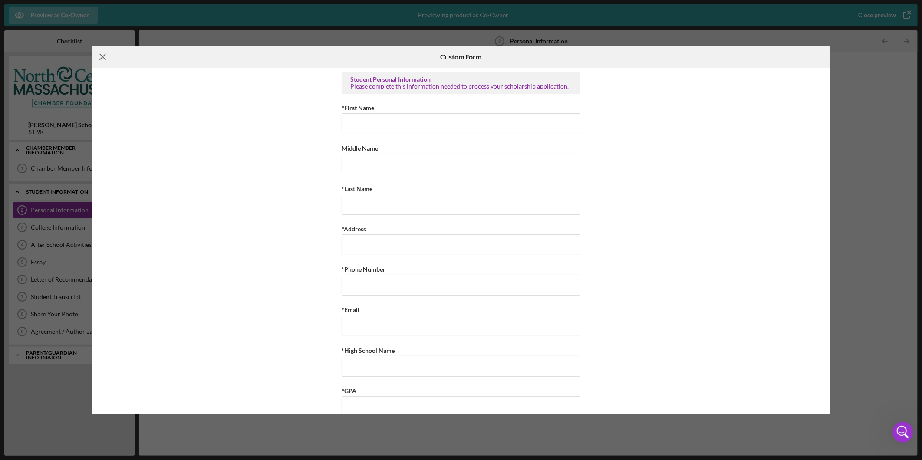
click at [102, 57] on line at bounding box center [103, 57] width 6 height 6
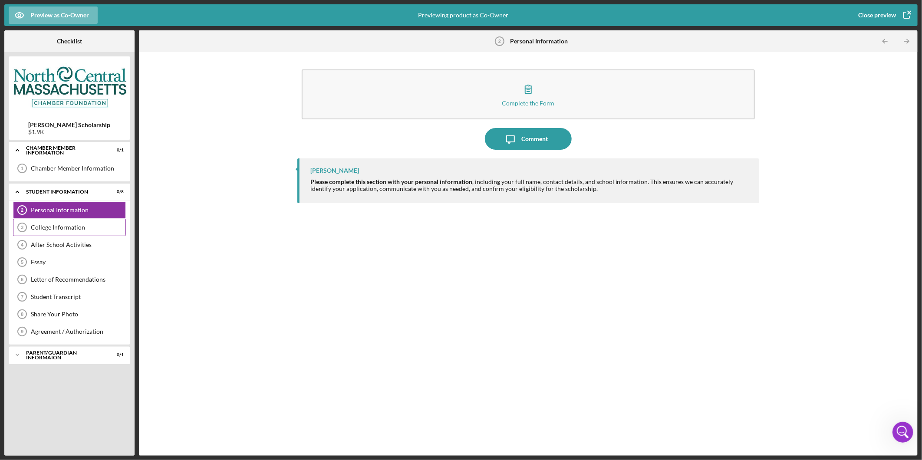
click at [58, 232] on div "College Information 3 College Information" at bounding box center [69, 227] width 113 height 17
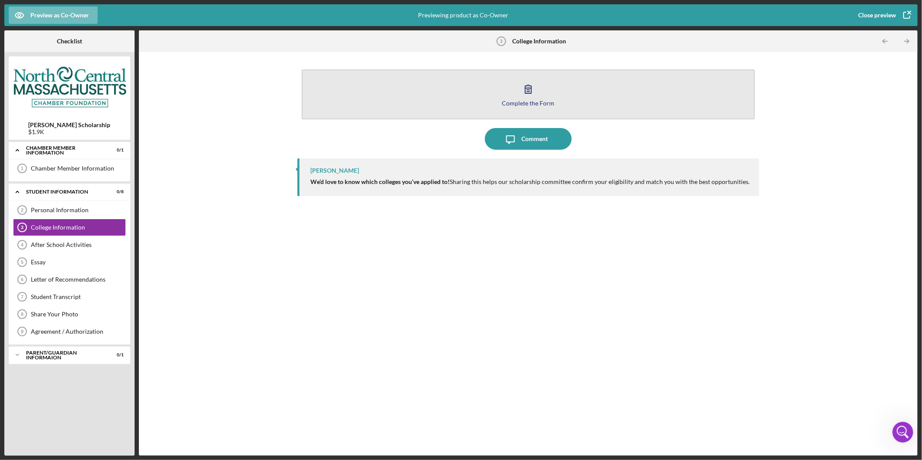
click at [474, 102] on button "Complete the Form Form" at bounding box center [528, 94] width 453 height 50
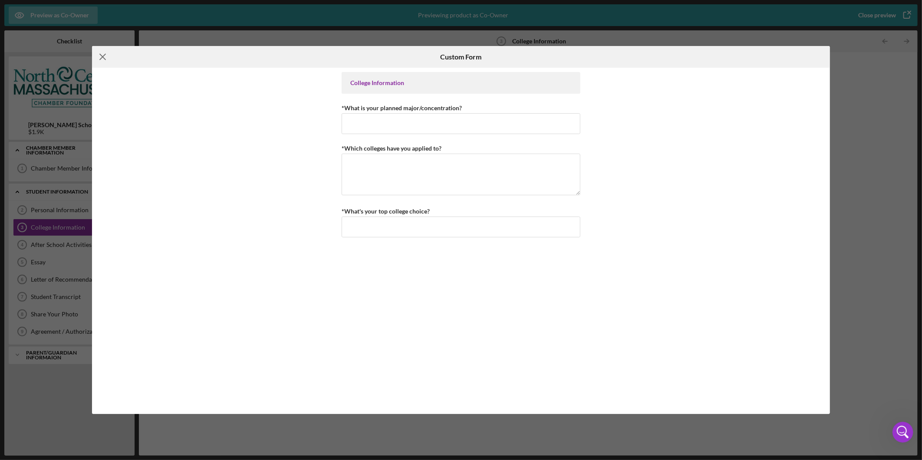
click at [102, 58] on icon "Icon/Menu Close" at bounding box center [103, 57] width 22 height 22
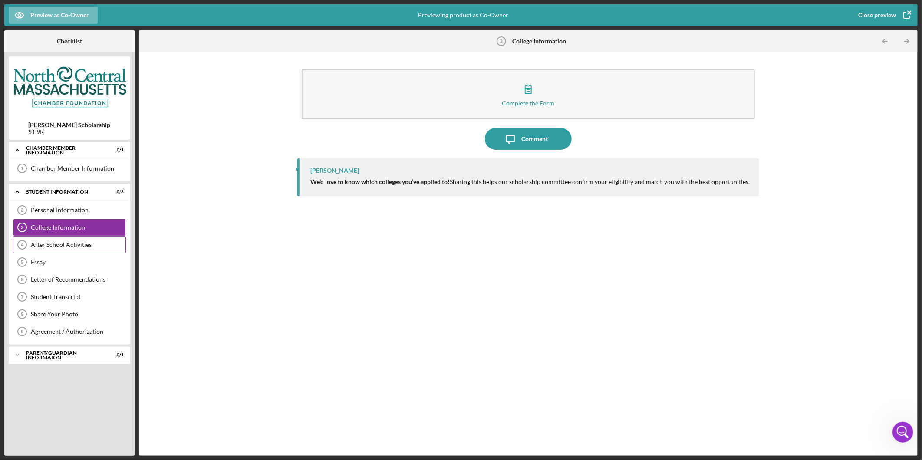
click at [83, 252] on div "After School Activities 4 After School Activities" at bounding box center [69, 244] width 113 height 17
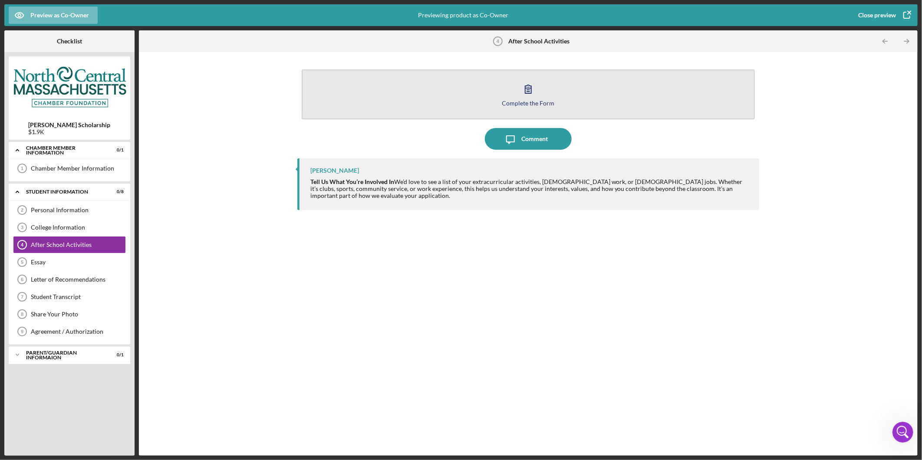
click at [566, 105] on button "Complete the Form Form" at bounding box center [528, 94] width 453 height 50
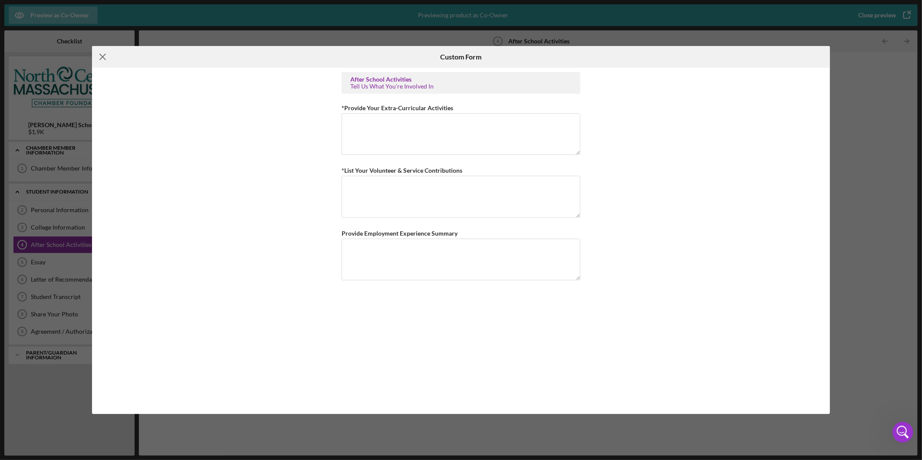
click at [100, 54] on icon "Icon/Menu Close" at bounding box center [103, 57] width 22 height 22
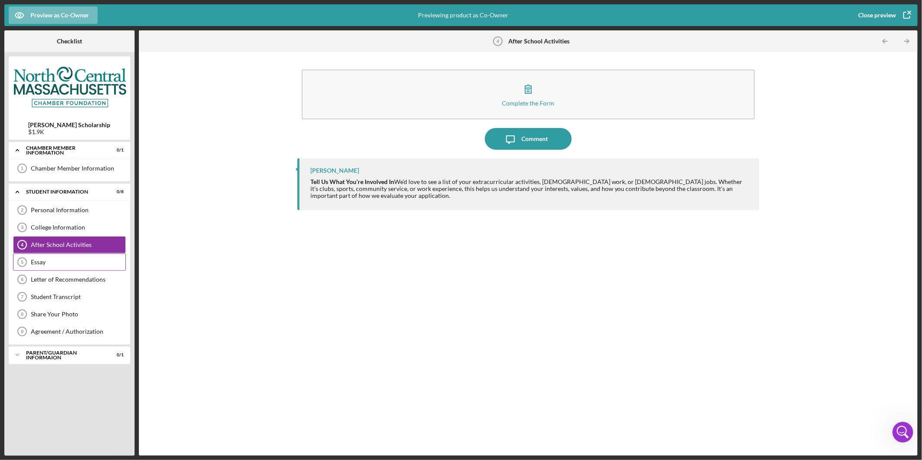
click at [52, 263] on div "Essay" at bounding box center [78, 262] width 95 height 7
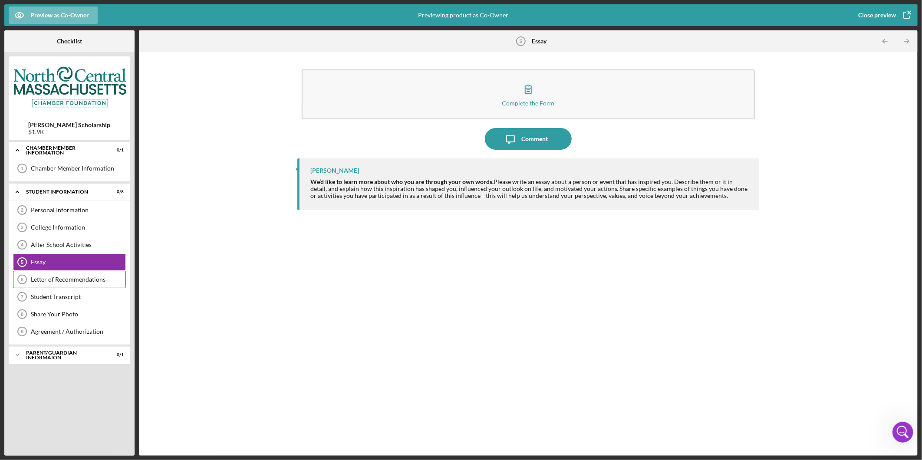
click at [89, 285] on div "Letter of Recommendations 6 Letter of Recommendations" at bounding box center [69, 279] width 113 height 17
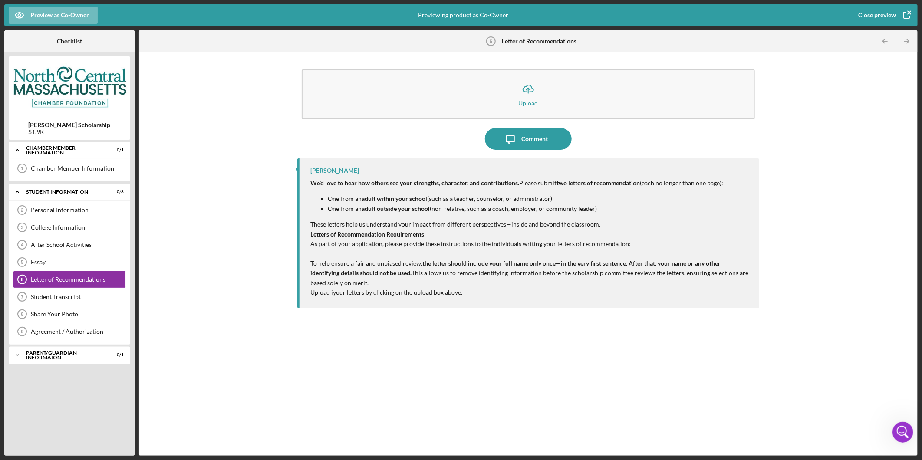
click at [896, 14] on icon "button" at bounding box center [907, 15] width 22 height 22
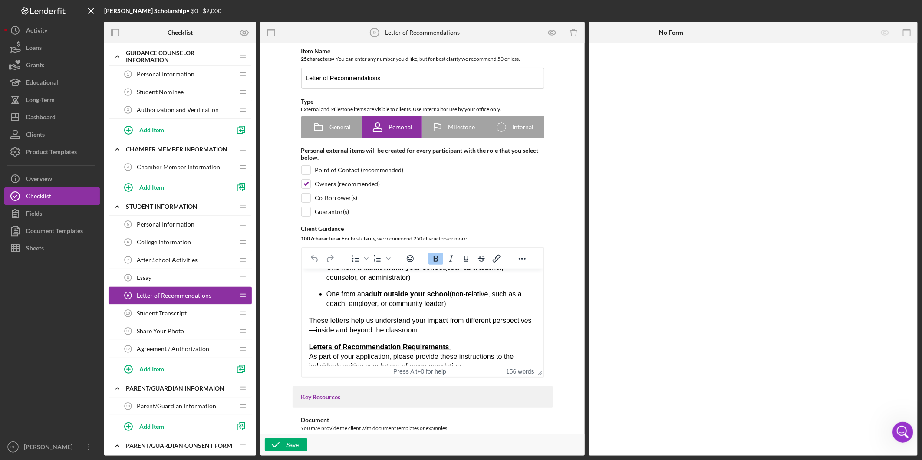
scroll to position [97, 0]
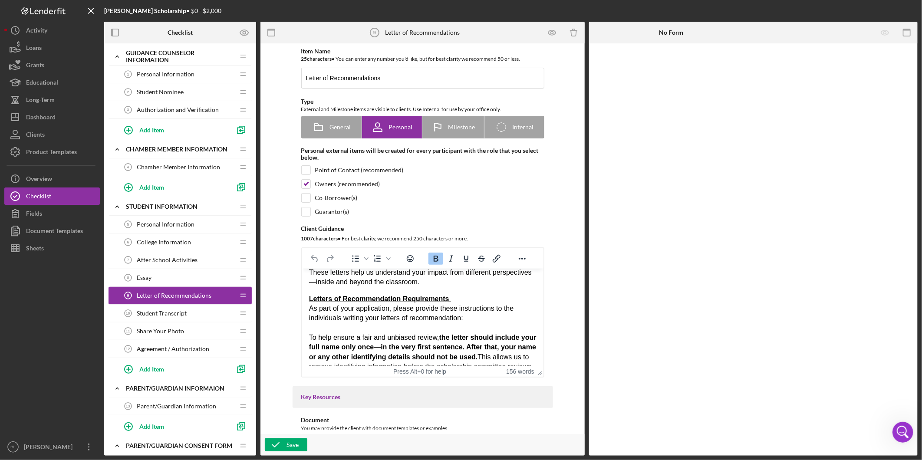
click at [310, 328] on p "Letters of Recommendation Requirements As part of your application, please prov…" at bounding box center [422, 338] width 227 height 88
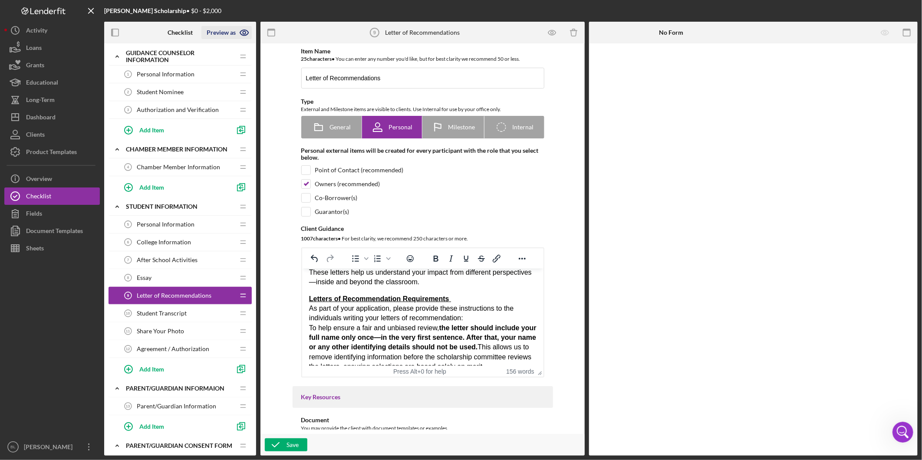
click at [239, 27] on icon "button" at bounding box center [245, 33] width 22 height 22
click at [226, 70] on link "Co-Owner" at bounding box center [229, 72] width 53 height 18
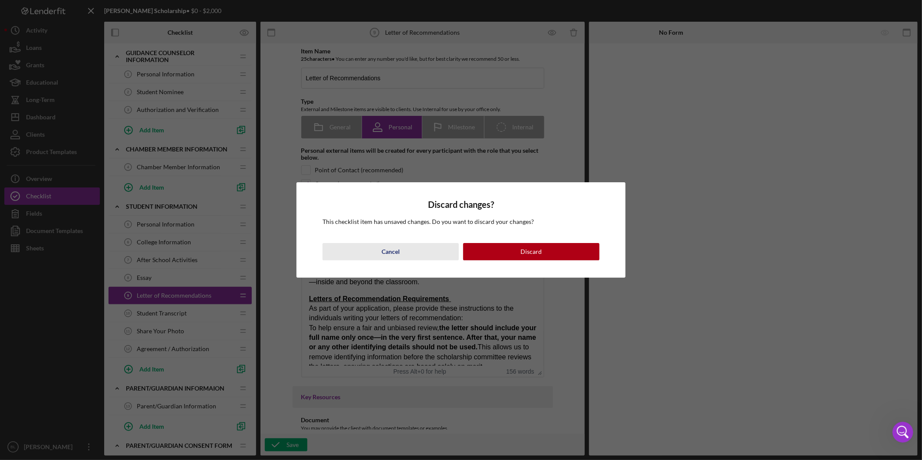
click at [394, 252] on div "Cancel" at bounding box center [391, 251] width 18 height 17
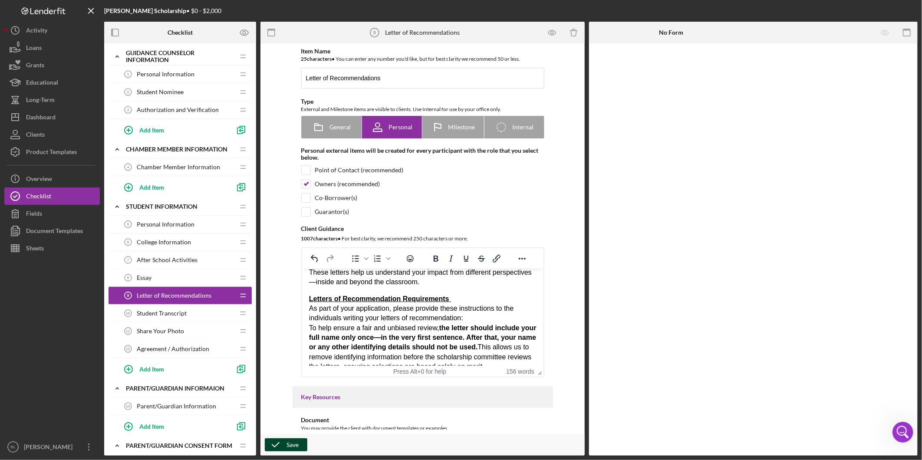
click at [278, 448] on icon "button" at bounding box center [276, 445] width 22 height 22
click at [246, 32] on icon "button" at bounding box center [245, 33] width 22 height 22
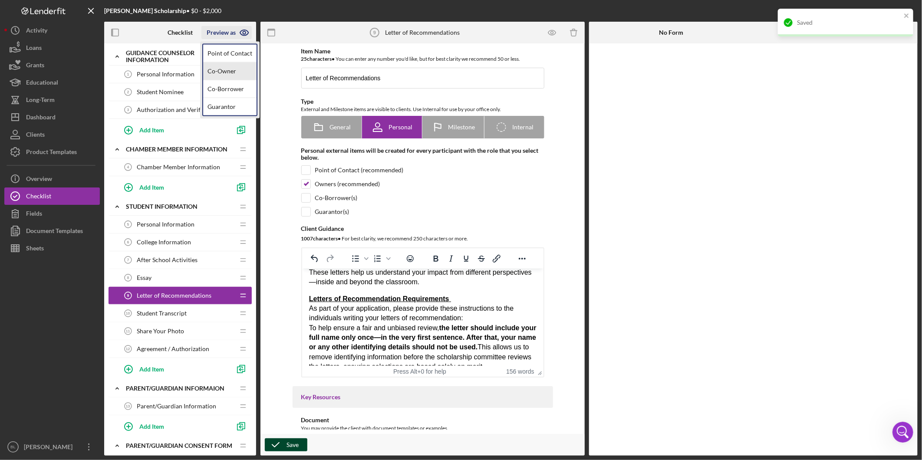
click at [224, 72] on link "Co-Owner" at bounding box center [229, 72] width 53 height 18
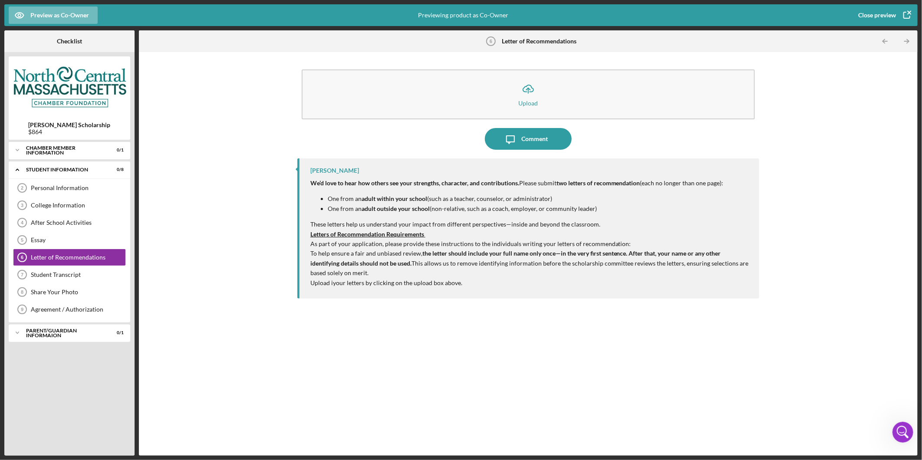
click at [881, 19] on div "Close preview" at bounding box center [877, 15] width 38 height 17
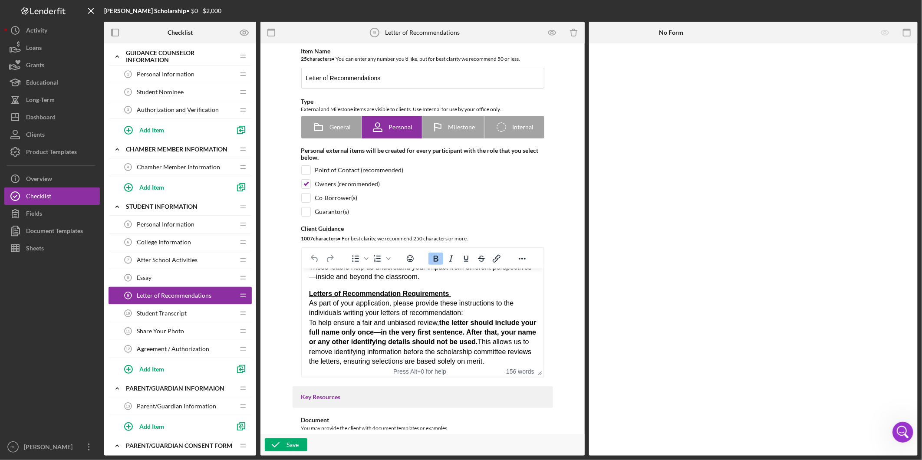
scroll to position [87, 0]
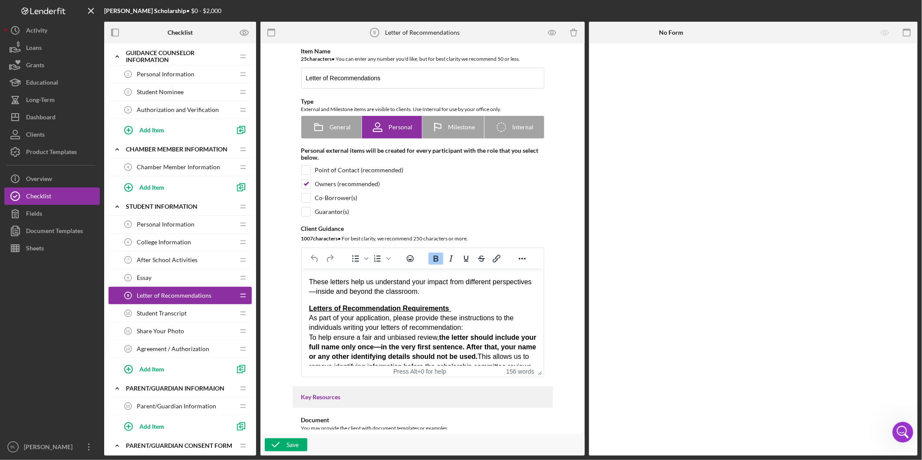
click at [310, 334] on p "Letters of Recommendation Requirements As part of your application, please prov…" at bounding box center [422, 343] width 227 height 78
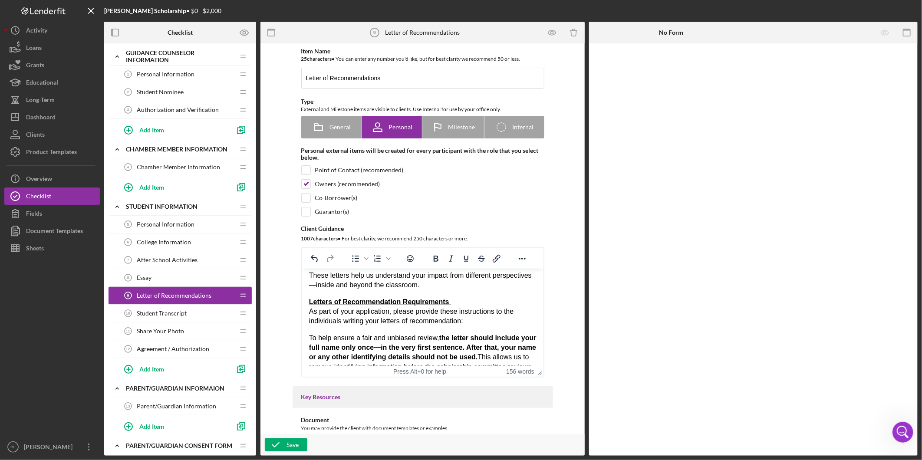
scroll to position [142, 0]
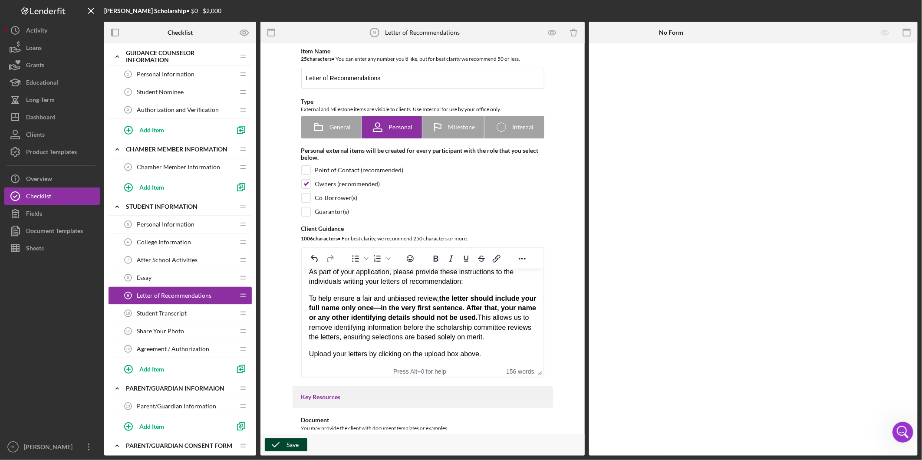
click at [274, 447] on icon "button" at bounding box center [276, 445] width 22 height 22
click at [162, 313] on span "Student Transcript" at bounding box center [162, 313] width 50 height 7
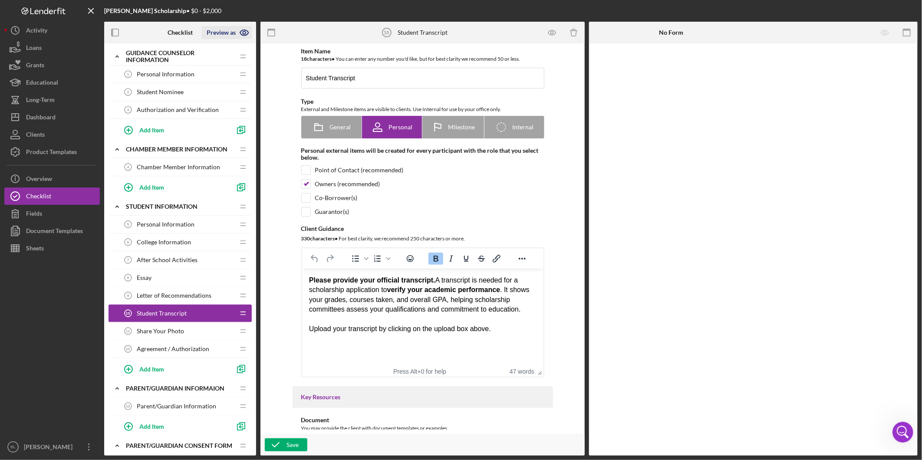
click at [241, 29] on icon "button" at bounding box center [245, 33] width 22 height 22
click at [224, 73] on link "Co-Owner" at bounding box center [229, 72] width 53 height 18
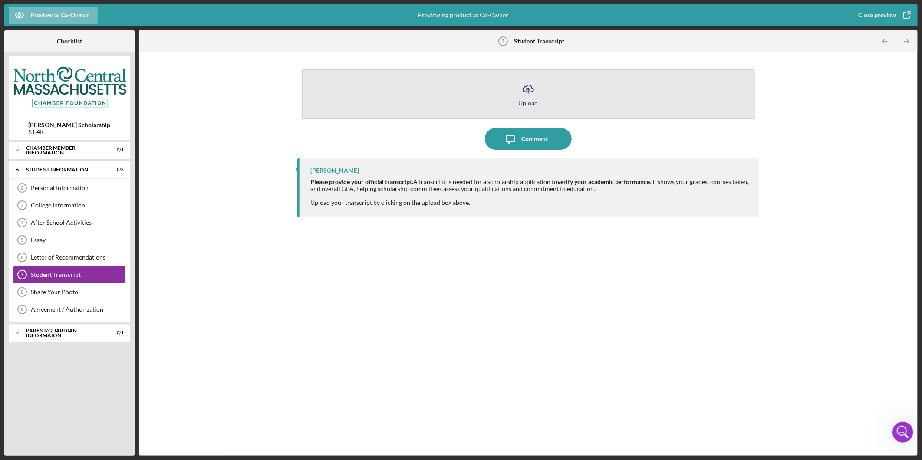
click at [647, 86] on button "Icon/Upload Upload" at bounding box center [528, 94] width 453 height 50
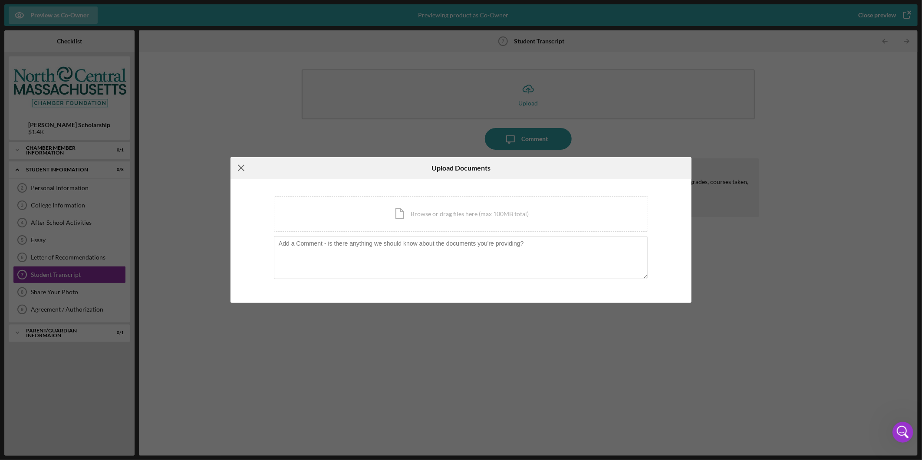
click at [237, 166] on icon "Icon/Menu Close" at bounding box center [242, 168] width 22 height 22
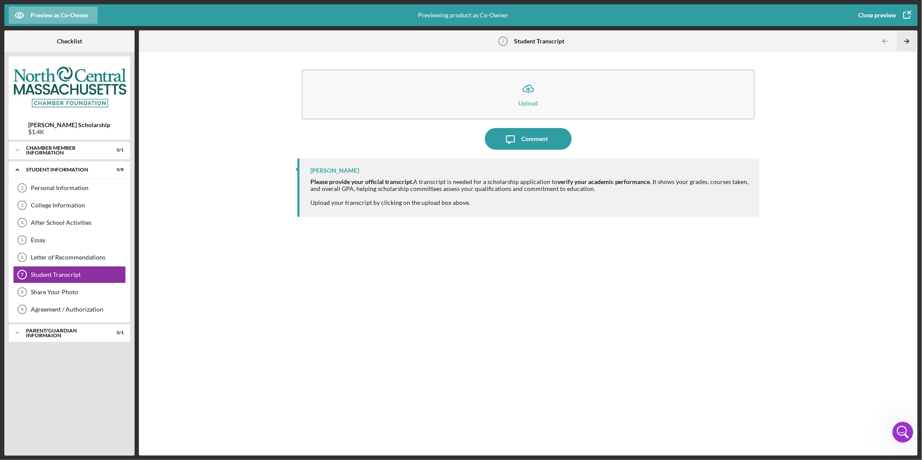
click at [905, 44] on icon "Icon/Table Pagination Arrow" at bounding box center [907, 42] width 20 height 20
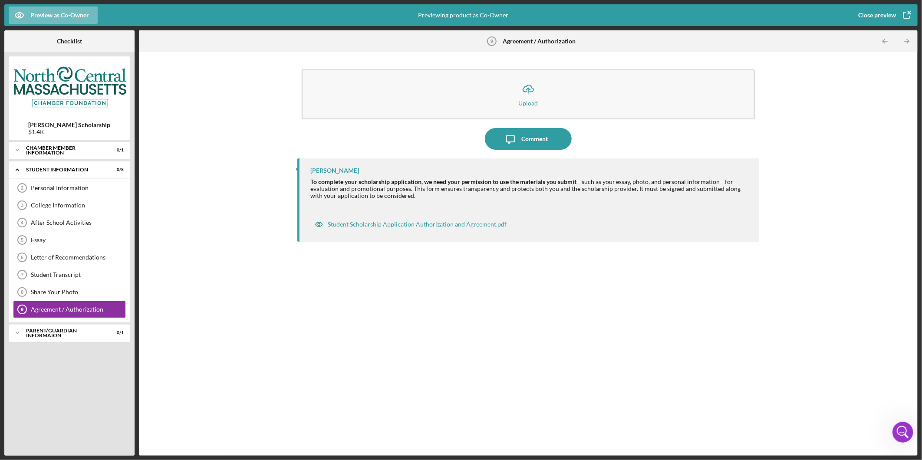
drag, startPoint x: 327, startPoint y: 188, endPoint x: 537, endPoint y: 242, distance: 216.2
click at [645, 329] on div "Bea Lee To complete your scholarship application, we need your permission to us…" at bounding box center [528, 300] width 462 height 284
click at [57, 166] on div "Icon/Expander Student Information 0 / 8" at bounding box center [70, 170] width 122 height 18
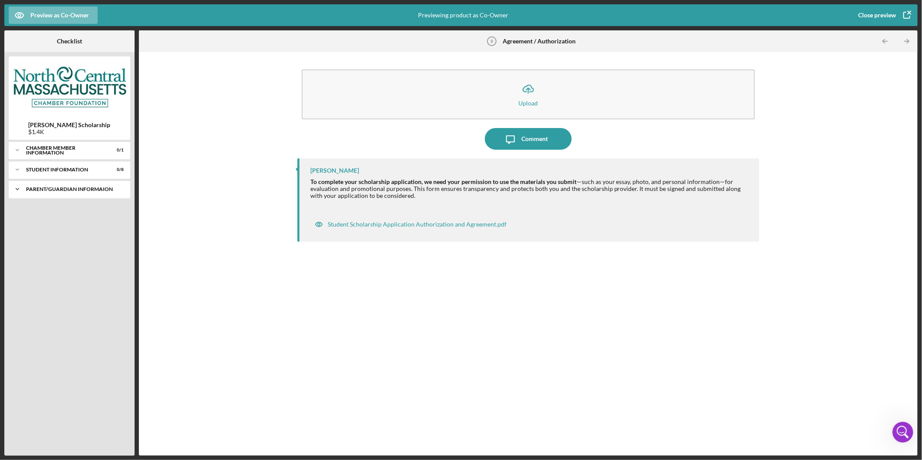
click at [53, 189] on div "Parent/Guardian Informaion" at bounding box center [72, 189] width 93 height 5
click at [54, 208] on div "Parent/Guardian Information" at bounding box center [78, 207] width 95 height 7
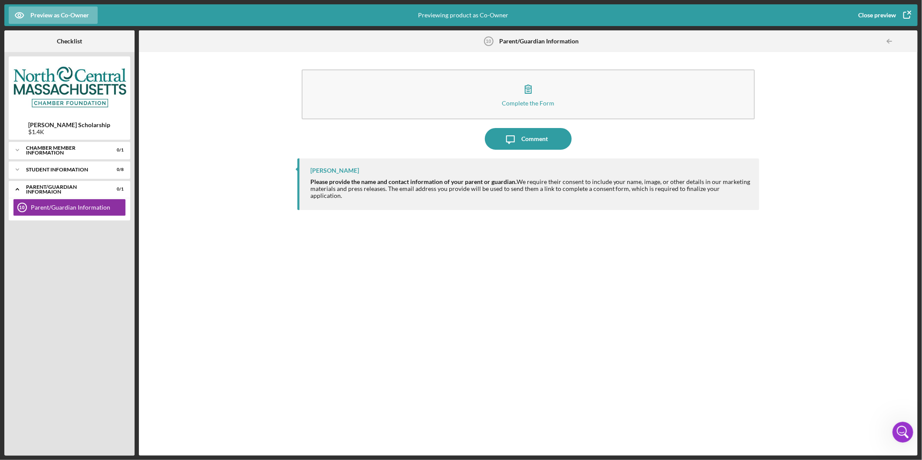
click at [362, 181] on strong "Please provide the name and contact information of your parent or guardian." at bounding box center [413, 181] width 206 height 7
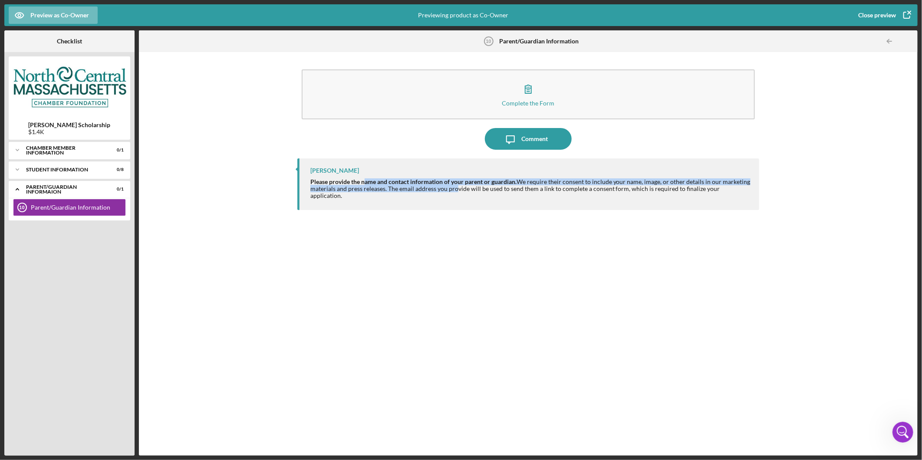
drag, startPoint x: 363, startPoint y: 181, endPoint x: 456, endPoint y: 190, distance: 93.3
click at [456, 190] on div "Please provide the name and contact information of your parent or guardian. We …" at bounding box center [530, 188] width 440 height 21
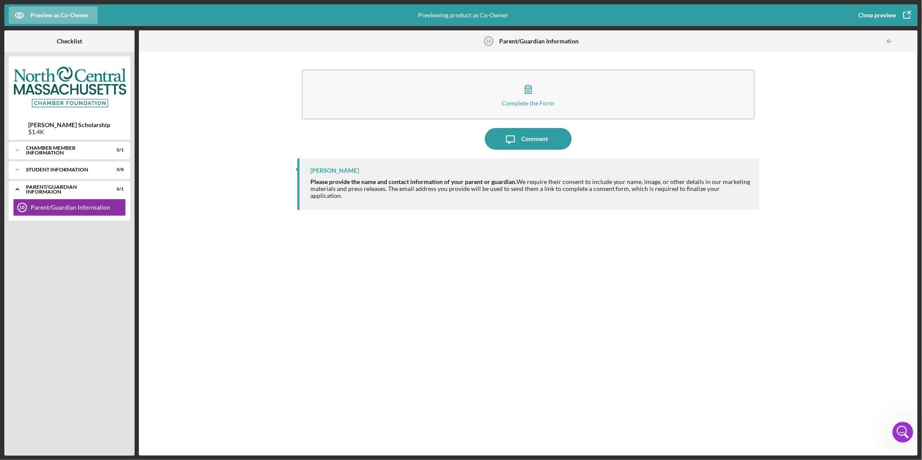
drag, startPoint x: 456, startPoint y: 190, endPoint x: 457, endPoint y: 224, distance: 33.9
click at [459, 231] on div "Bea Lee Please provide the name and contact information of your parent or guard…" at bounding box center [528, 300] width 462 height 284
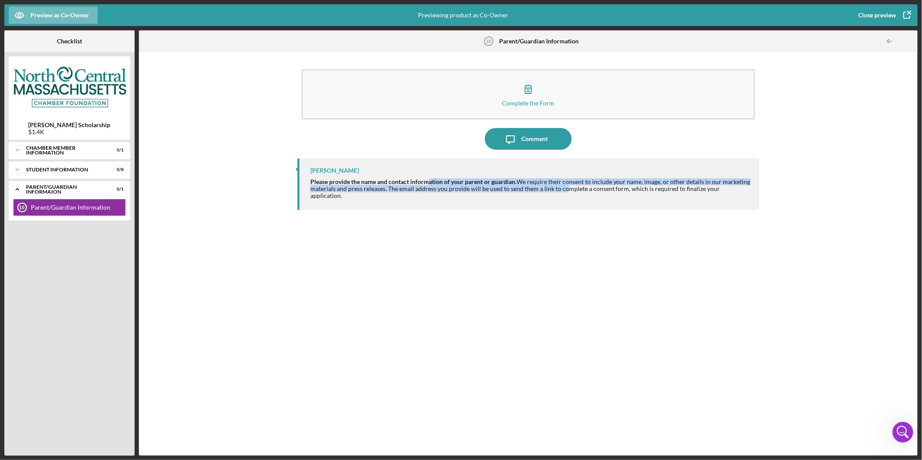
drag, startPoint x: 428, startPoint y: 182, endPoint x: 562, endPoint y: 188, distance: 133.8
click at [562, 188] on div "Please provide the name and contact information of your parent or guardian. We …" at bounding box center [530, 188] width 440 height 21
drag, startPoint x: 562, startPoint y: 188, endPoint x: 562, endPoint y: 200, distance: 12.2
click at [562, 200] on div "Bea Lee Please provide the name and contact information of your parent or guard…" at bounding box center [528, 184] width 462 height 52
drag, startPoint x: 535, startPoint y: 185, endPoint x: 590, endPoint y: 182, distance: 54.8
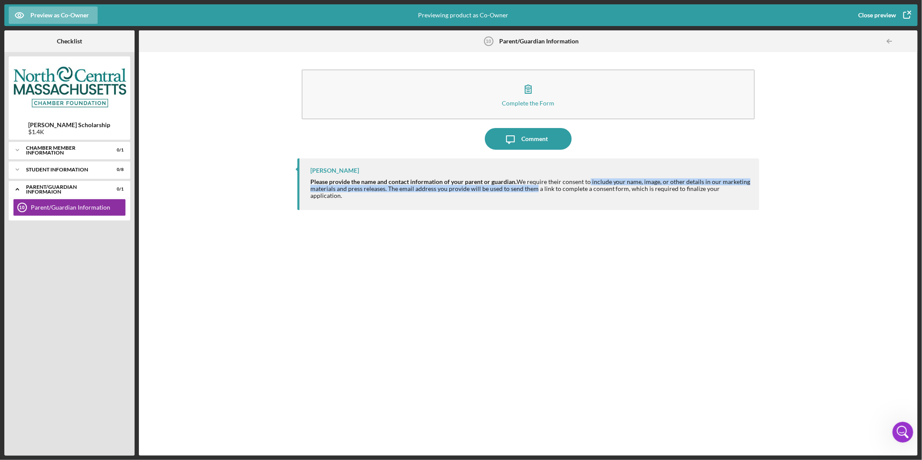
click at [590, 182] on div "Please provide the name and contact information of your parent or guardian. We …" at bounding box center [530, 188] width 440 height 21
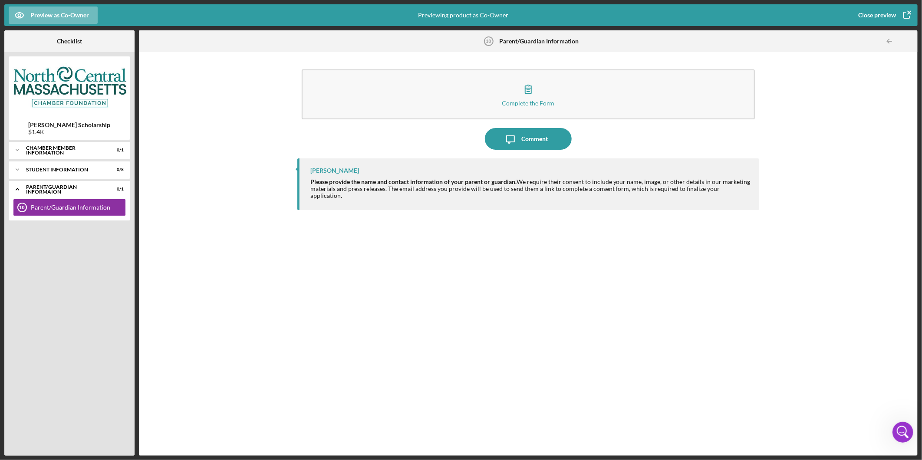
drag, startPoint x: 590, startPoint y: 182, endPoint x: 587, endPoint y: 200, distance: 17.5
click at [588, 200] on div "Bea Lee Please provide the name and contact information of your parent or guard…" at bounding box center [528, 184] width 462 height 52
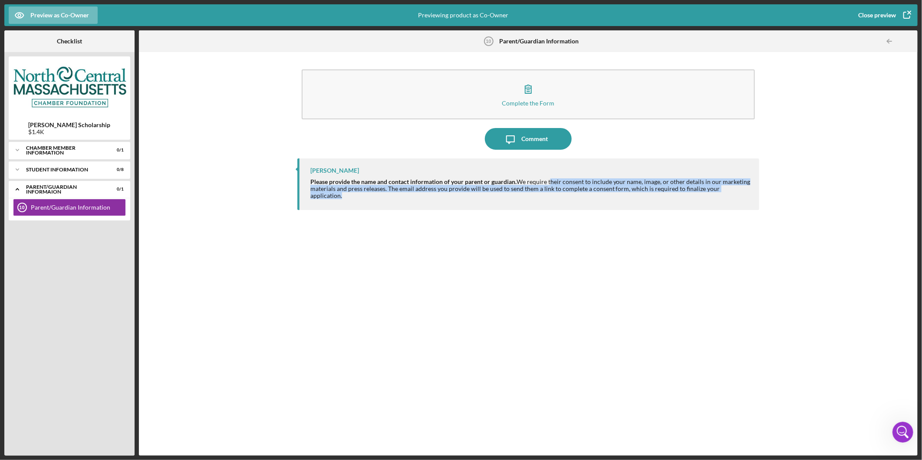
drag, startPoint x: 550, startPoint y: 184, endPoint x: 760, endPoint y: 201, distance: 210.3
click at [760, 201] on div "Complete the Form Form Icon/Message Comment Bea Lee Please provide the name and…" at bounding box center [528, 253] width 770 height 395
drag, startPoint x: 760, startPoint y: 201, endPoint x: 611, endPoint y: 248, distance: 156.6
click at [657, 272] on div "Bea Lee Please provide the name and contact information of your parent or guard…" at bounding box center [528, 300] width 462 height 284
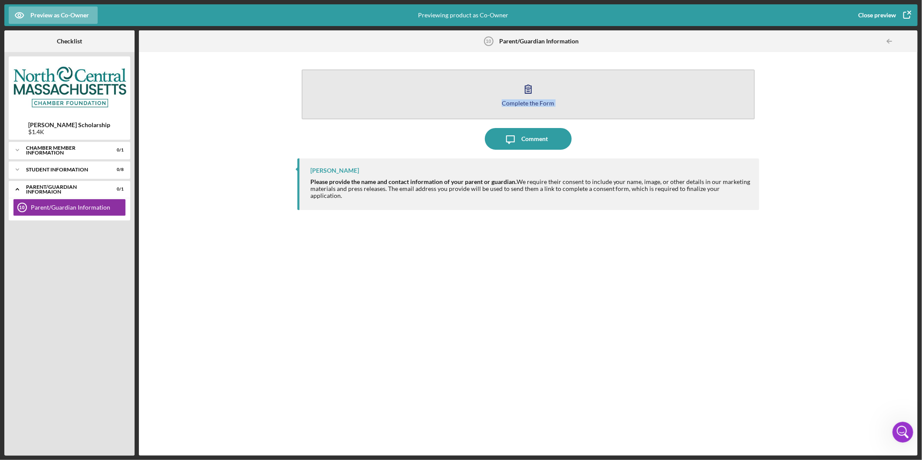
drag, startPoint x: 362, startPoint y: 123, endPoint x: 358, endPoint y: 116, distance: 8.2
click at [358, 116] on div "Complete the Form Form Icon/Message Comment Bea Lee Please provide the name and…" at bounding box center [528, 253] width 462 height 395
click at [550, 102] on div "Complete the Form" at bounding box center [528, 103] width 53 height 7
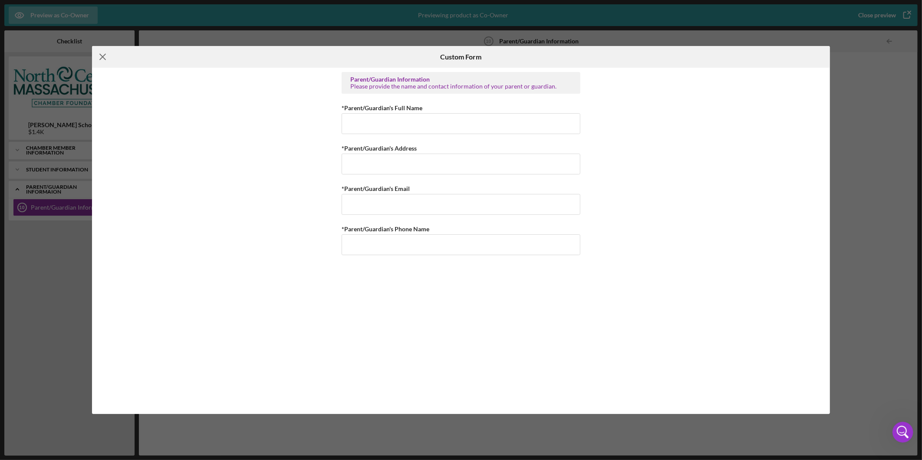
click at [100, 54] on icon "Icon/Menu Close" at bounding box center [103, 57] width 22 height 22
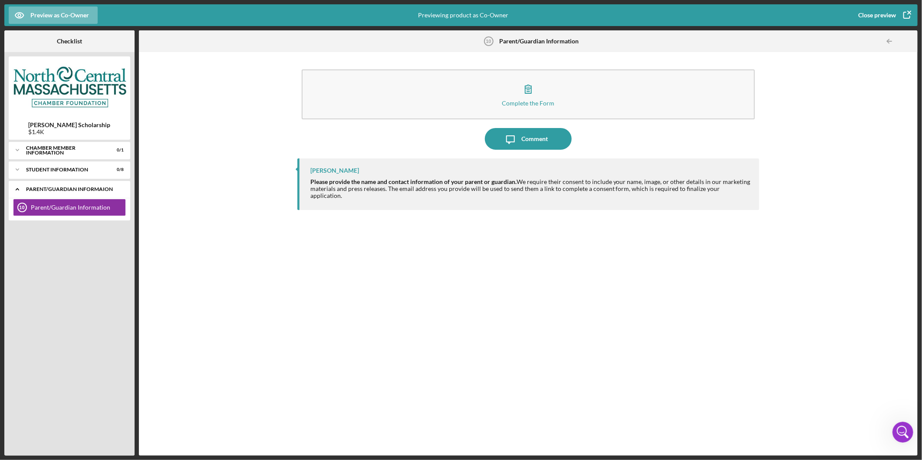
drag, startPoint x: 15, startPoint y: 188, endPoint x: 20, endPoint y: 188, distance: 5.2
click at [15, 188] on icon "Icon/Expander" at bounding box center [17, 189] width 17 height 17
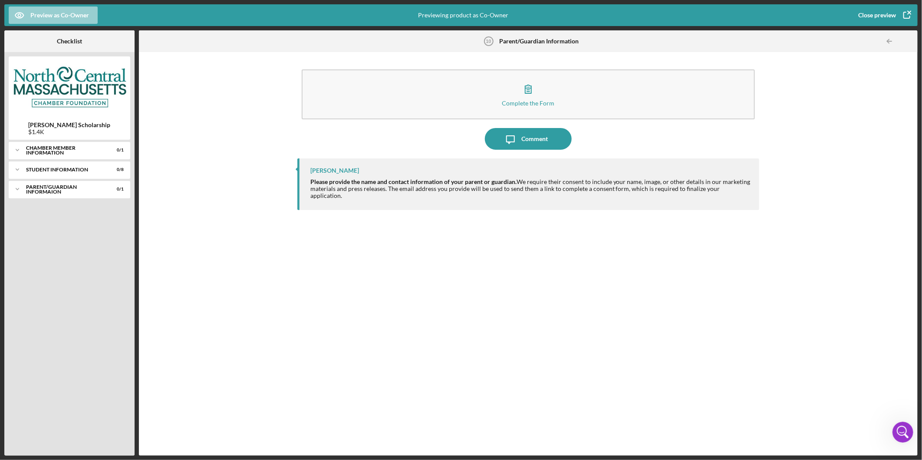
click at [78, 15] on div "Preview as Co-Owner" at bounding box center [59, 15] width 59 height 17
click at [29, 90] on div "Guarantor" at bounding box center [38, 90] width 53 height 17
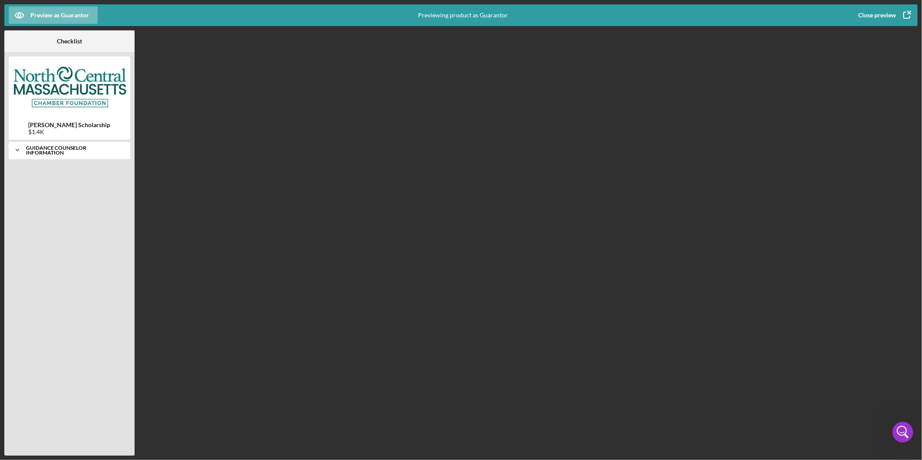
click at [63, 148] on div "Guidance Counselor Information" at bounding box center [72, 150] width 93 height 10
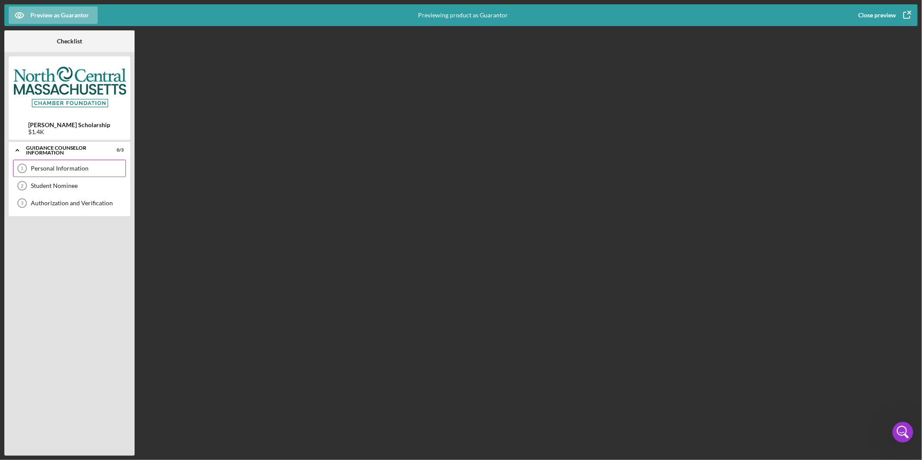
click at [75, 168] on div "Personal Information" at bounding box center [78, 168] width 95 height 7
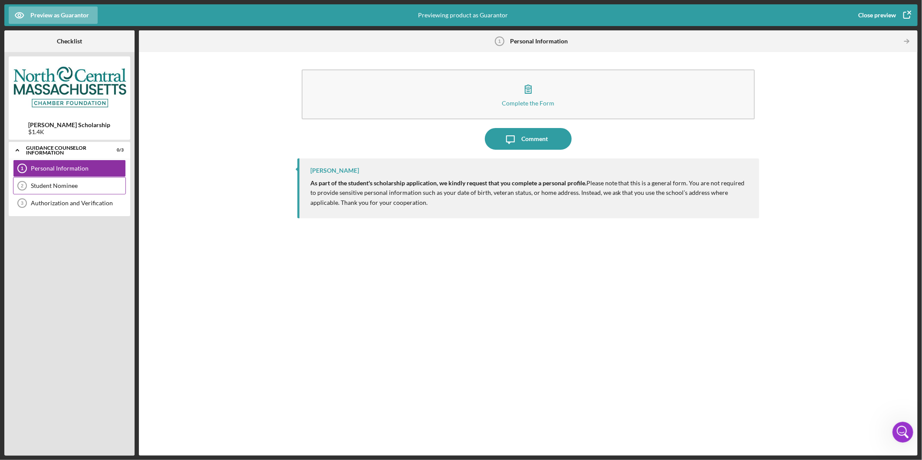
click at [69, 188] on div "Student Nominee" at bounding box center [78, 185] width 95 height 7
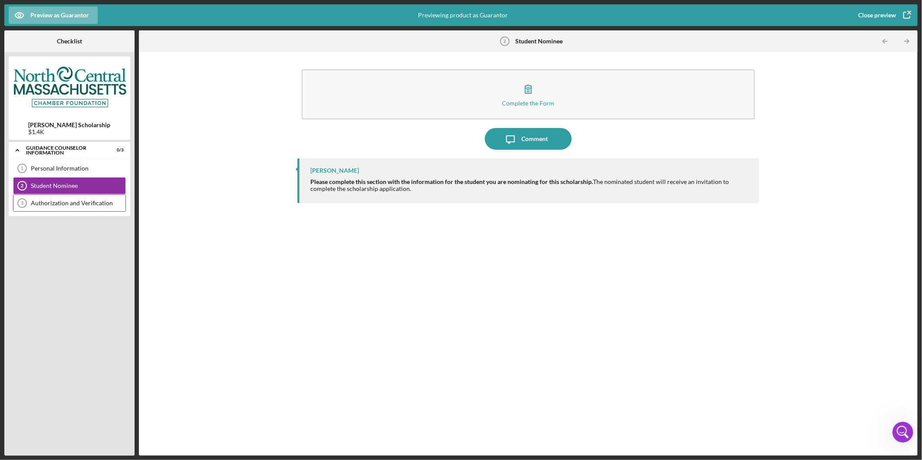
click at [69, 207] on div "Authorization and Verification" at bounding box center [78, 203] width 95 height 7
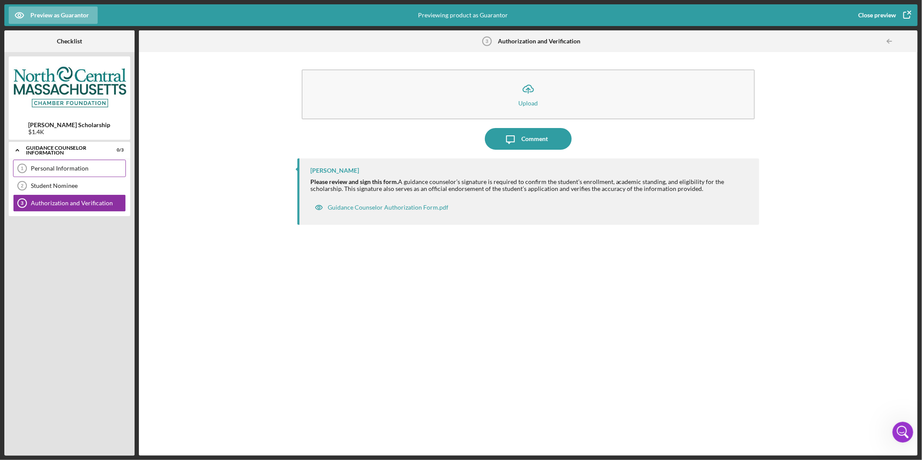
click at [65, 170] on div "Personal Information" at bounding box center [78, 168] width 95 height 7
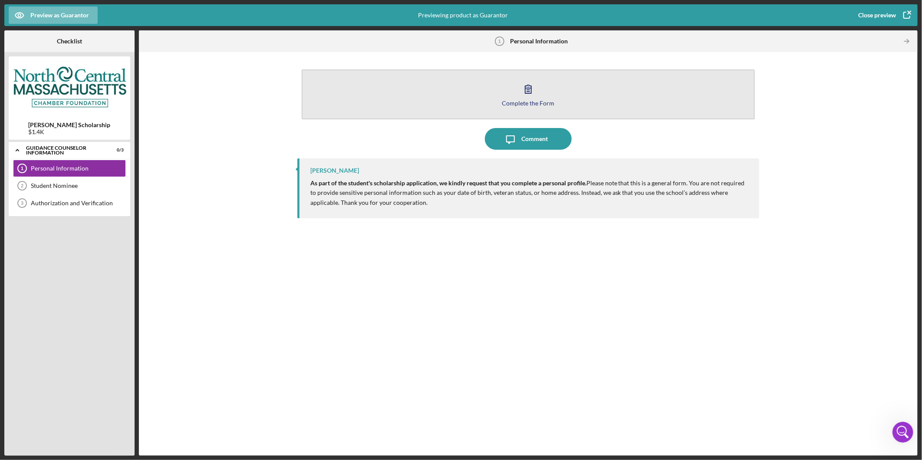
click at [569, 96] on button "Complete the Form Form" at bounding box center [528, 94] width 453 height 50
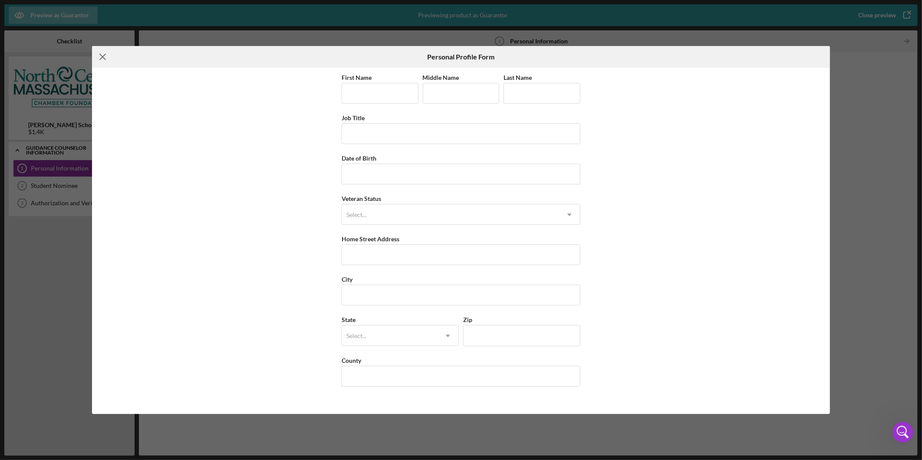
click at [103, 54] on icon "Icon/Menu Close" at bounding box center [103, 57] width 22 height 22
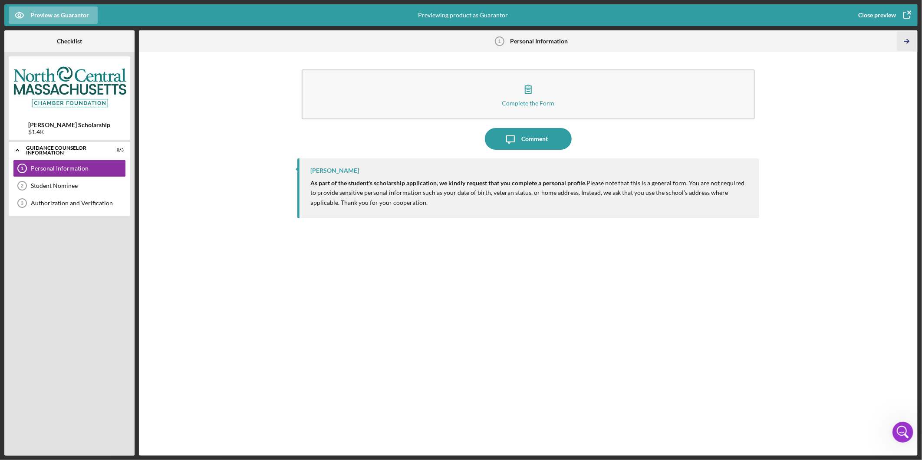
click at [909, 40] on icon "Icon/Table Pagination Arrow" at bounding box center [907, 42] width 20 height 20
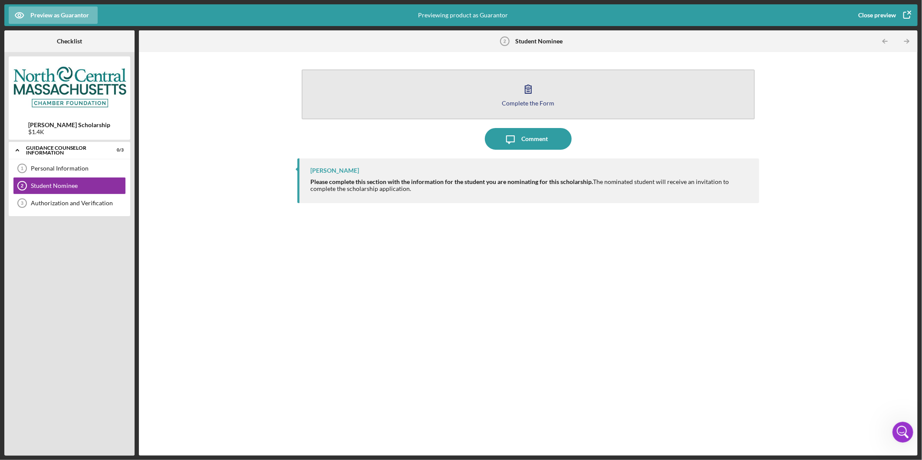
click at [462, 103] on button "Complete the Form Form" at bounding box center [528, 94] width 453 height 50
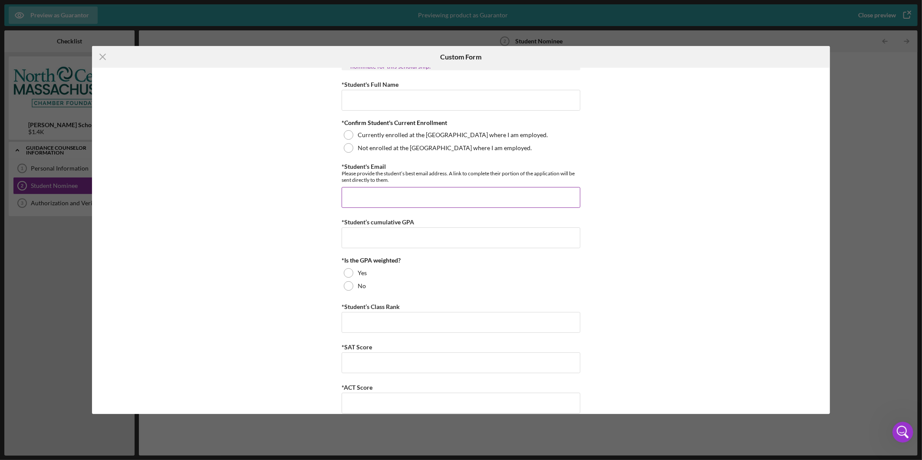
scroll to position [36, 0]
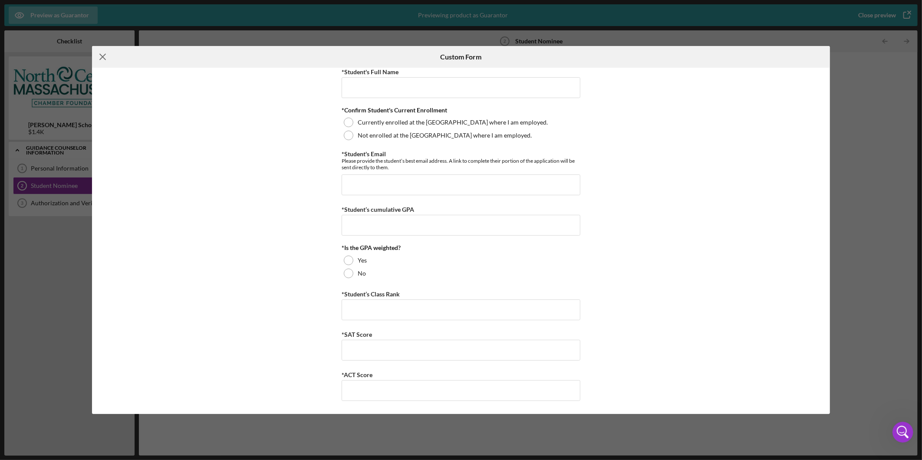
drag, startPoint x: 106, startPoint y: 56, endPoint x: 137, endPoint y: 63, distance: 31.5
click at [106, 56] on icon "Icon/Menu Close" at bounding box center [103, 57] width 22 height 22
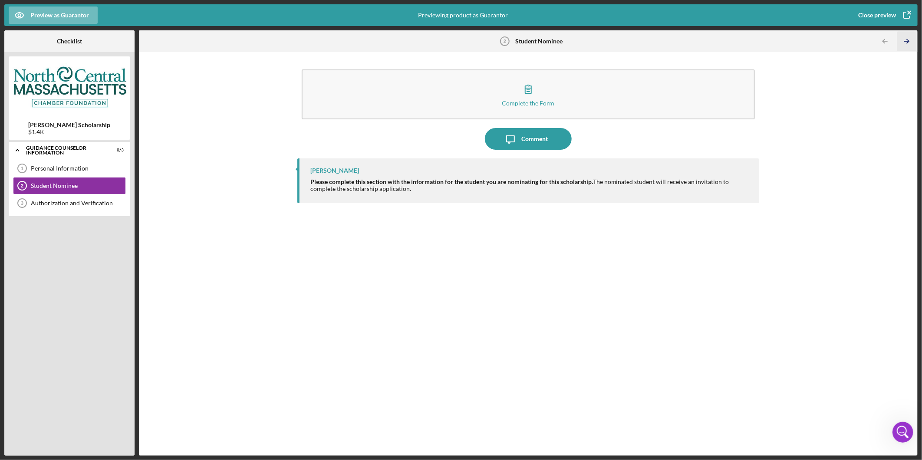
click at [905, 43] on icon "Icon/Table Pagination Arrow" at bounding box center [907, 42] width 20 height 20
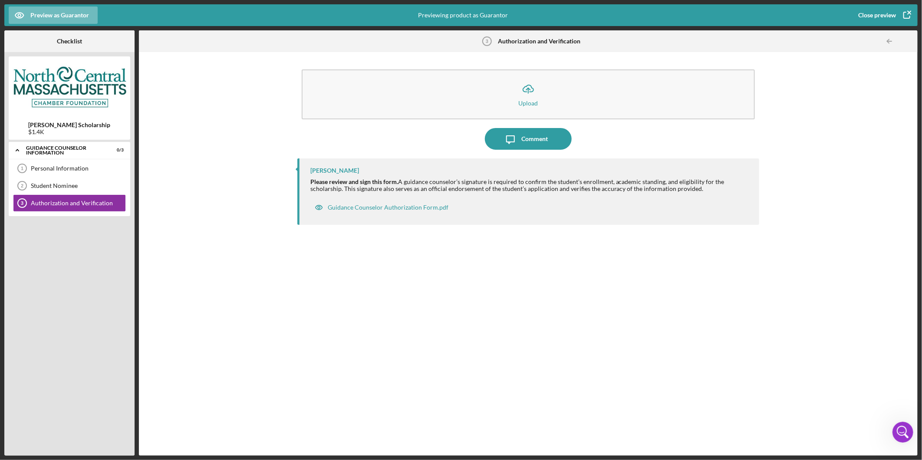
drag, startPoint x: 604, startPoint y: 279, endPoint x: 387, endPoint y: 234, distance: 222.0
click at [600, 279] on div "Bea Lee Please review and sign this form. A guidance counselor’s signature is r…" at bounding box center [528, 300] width 462 height 284
click at [16, 147] on icon "Icon/Expander" at bounding box center [17, 150] width 17 height 17
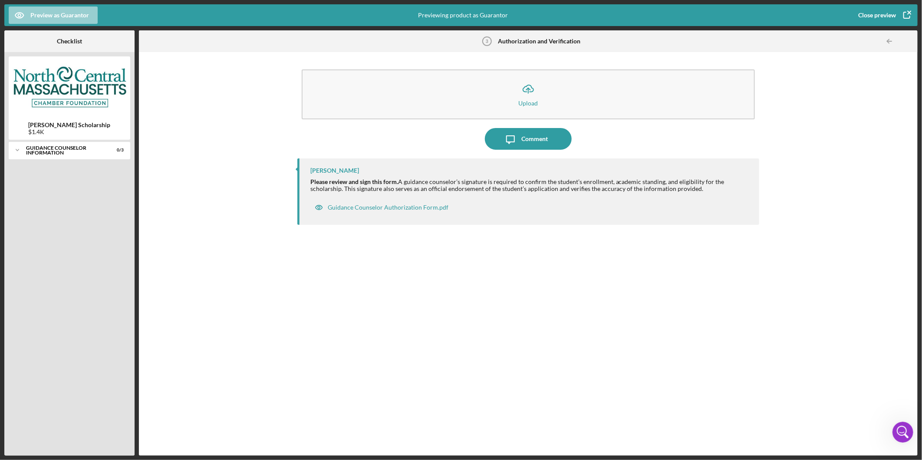
click at [70, 13] on div "Preview as Guarantor" at bounding box center [59, 15] width 59 height 17
click at [45, 40] on div "Point of Contact" at bounding box center [38, 38] width 53 height 18
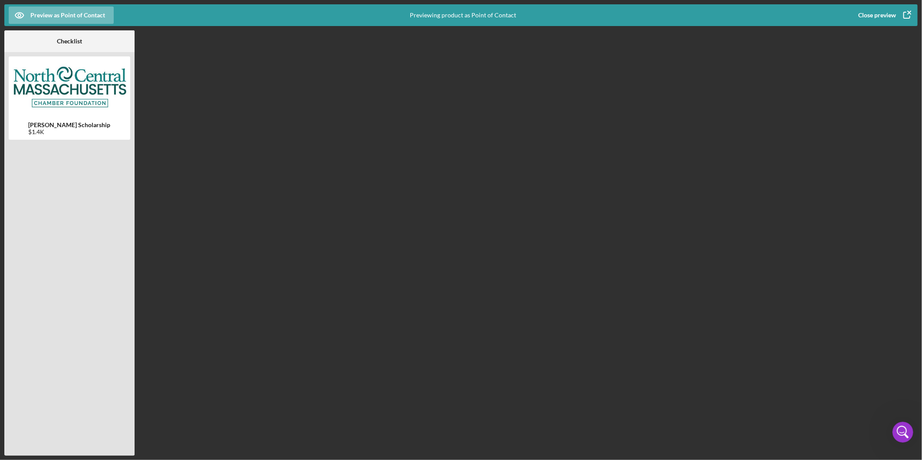
drag, startPoint x: 63, startPoint y: 198, endPoint x: 69, endPoint y: 168, distance: 30.4
click at [64, 198] on div at bounding box center [70, 297] width 122 height 310
click at [72, 17] on div "Preview as Point of Contact" at bounding box center [67, 15] width 75 height 17
click at [36, 56] on div "Co-Owner" at bounding box center [38, 56] width 53 height 18
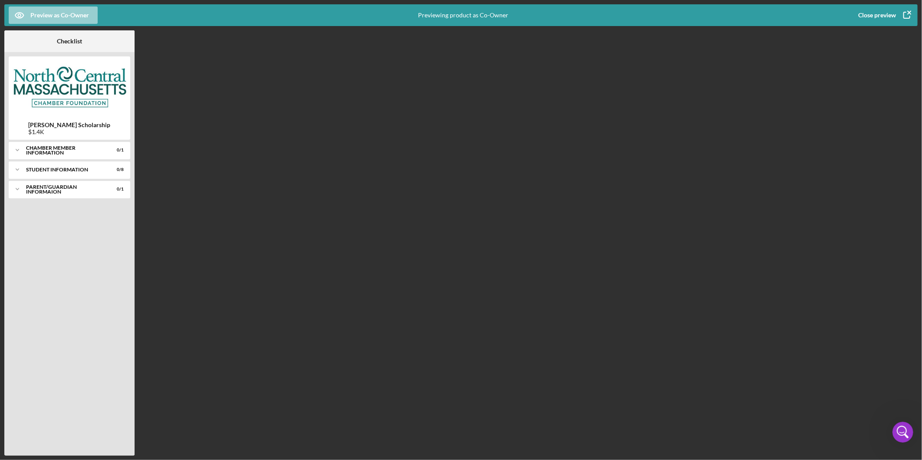
click at [63, 17] on div "Preview as Co-Owner" at bounding box center [59, 15] width 59 height 17
click at [49, 69] on div "Co-Borrower" at bounding box center [38, 74] width 53 height 18
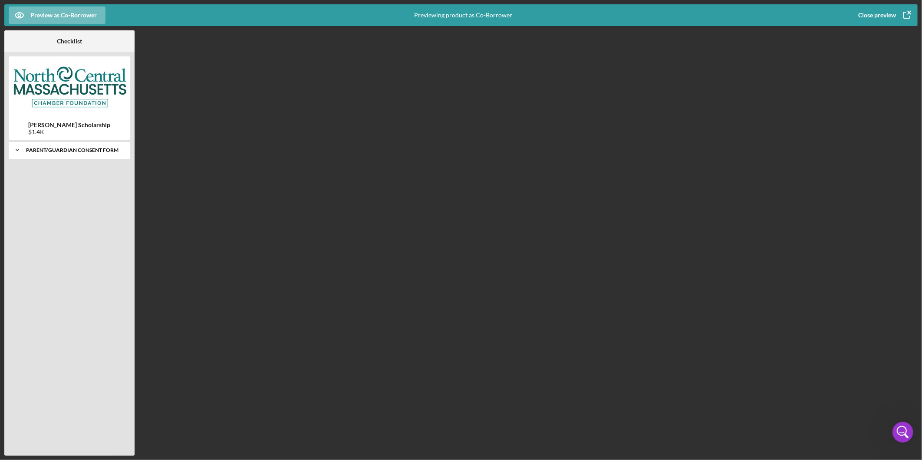
click at [72, 151] on div "Parent/Guardian Consent Form" at bounding box center [72, 150] width 93 height 5
click at [79, 173] on div "Parent/Guardian Consent Form 1 Parent/Guardian Consent Form" at bounding box center [69, 168] width 113 height 17
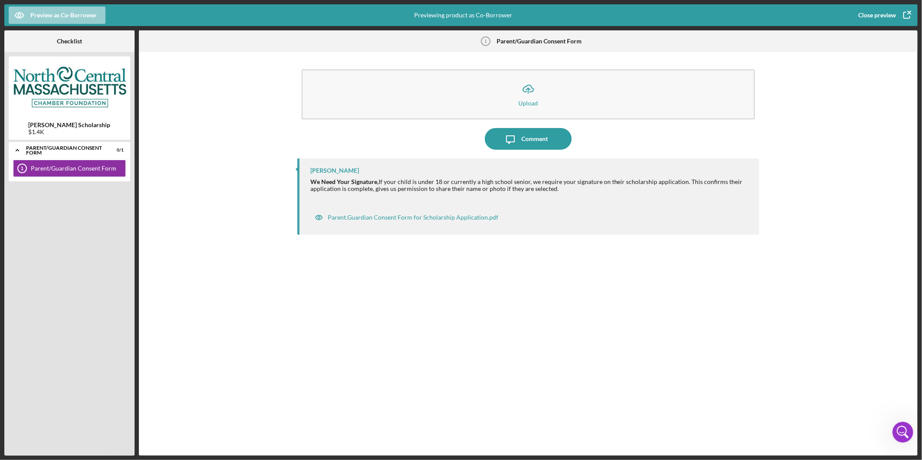
click at [86, 11] on div "Preview as Co-Borrower" at bounding box center [63, 15] width 66 height 17
click at [32, 92] on div "Guarantor" at bounding box center [38, 90] width 53 height 17
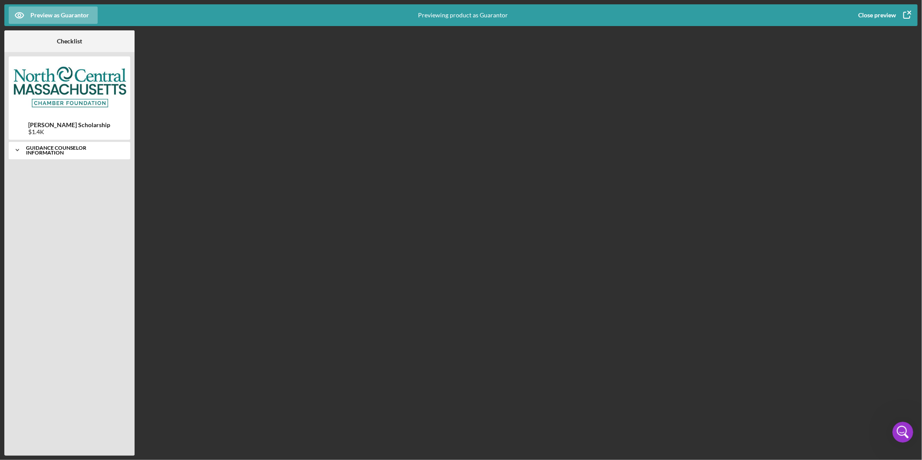
click at [37, 146] on div "Guidance Counselor Information" at bounding box center [72, 150] width 93 height 10
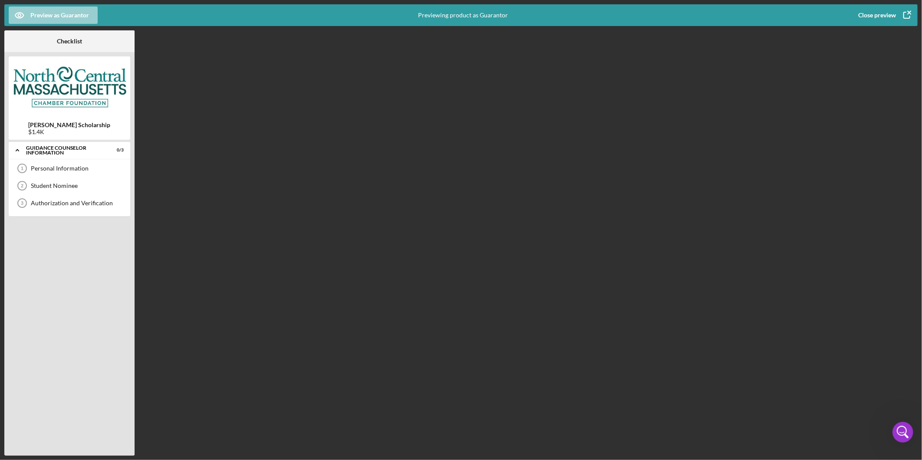
click at [50, 20] on div "Preview as Guarantor" at bounding box center [59, 15] width 59 height 17
click at [908, 16] on icon "button" at bounding box center [907, 15] width 22 height 22
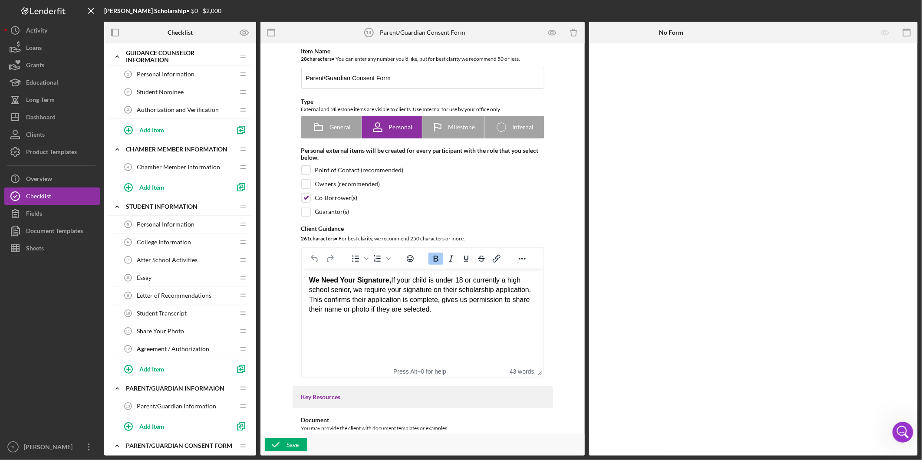
drag, startPoint x: 127, startPoint y: 352, endPoint x: 122, endPoint y: 358, distance: 7.7
drag, startPoint x: 122, startPoint y: 358, endPoint x: 119, endPoint y: 391, distance: 33.1
click at [119, 391] on icon "Icon/Expander" at bounding box center [117, 388] width 17 height 17
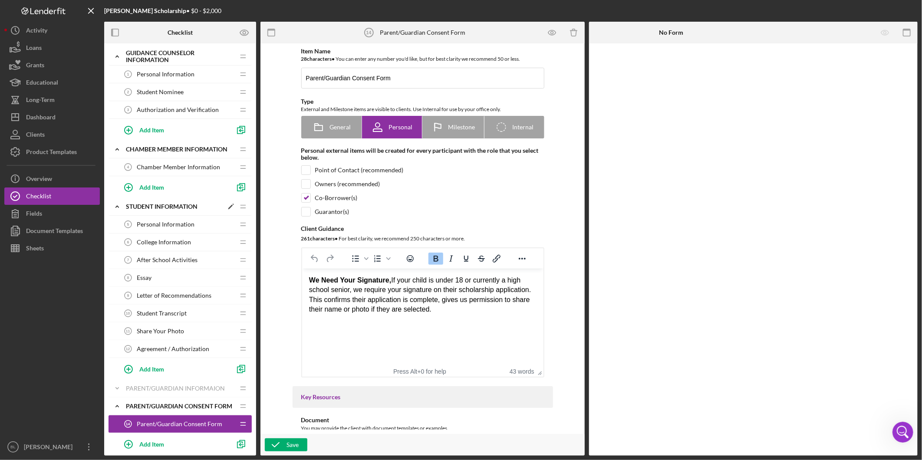
click at [115, 202] on icon "Icon/Expander" at bounding box center [117, 206] width 17 height 17
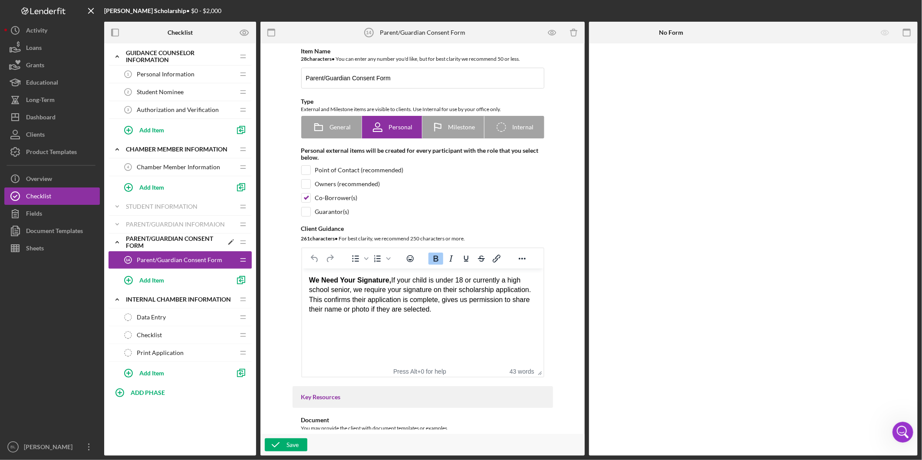
click at [118, 245] on icon "Icon/Expander" at bounding box center [117, 242] width 17 height 17
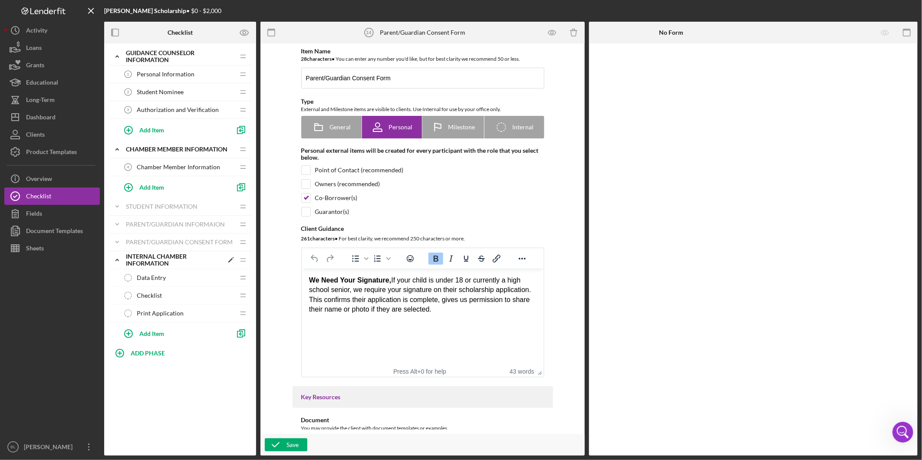
click at [118, 261] on polyline at bounding box center [117, 260] width 3 height 2
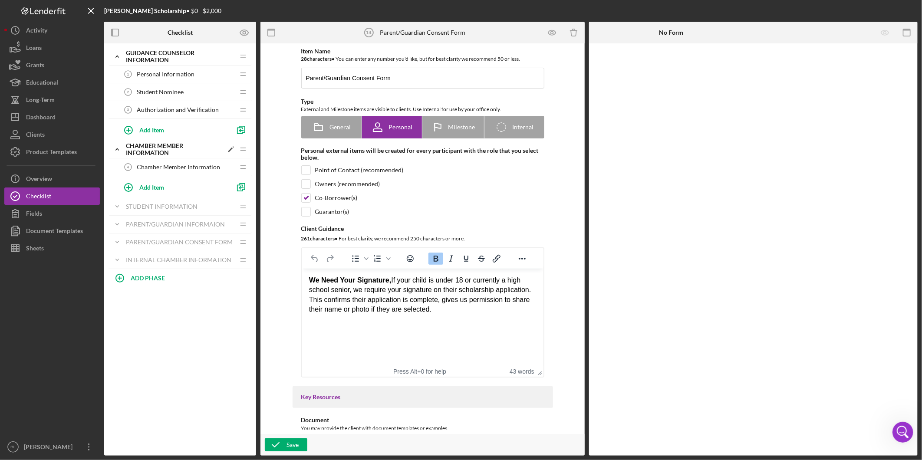
click at [119, 150] on polyline at bounding box center [117, 149] width 3 height 2
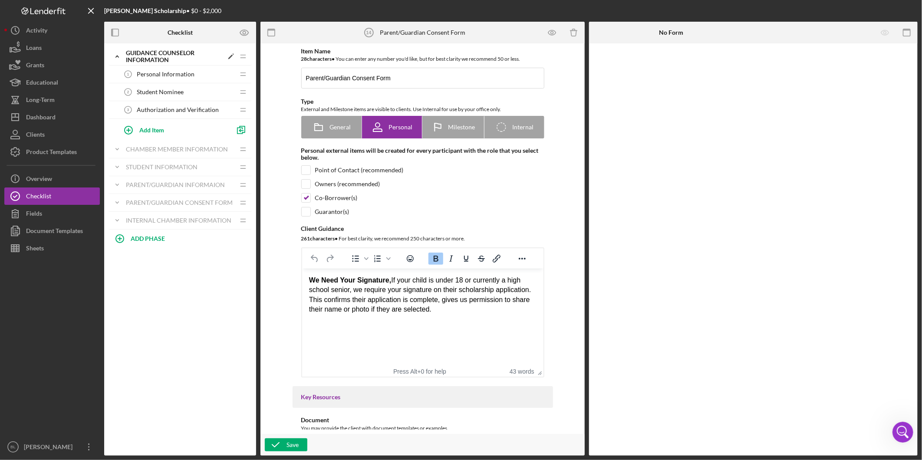
click at [119, 57] on icon "Icon/Expander" at bounding box center [117, 56] width 17 height 17
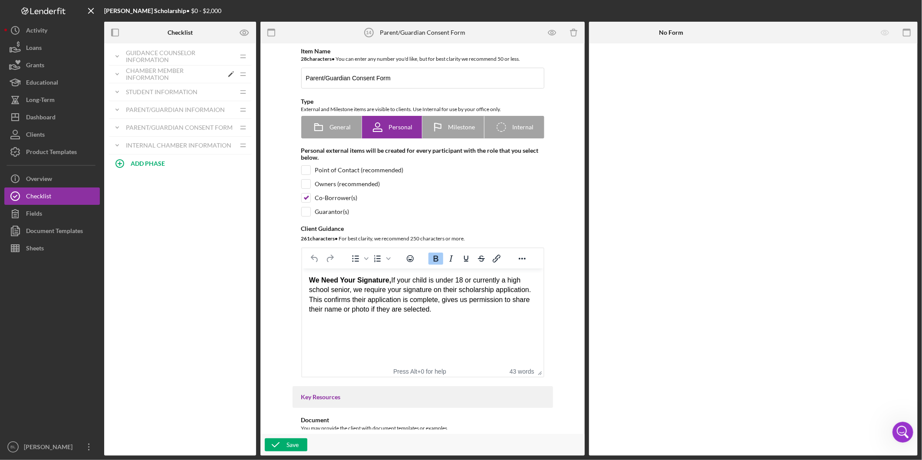
click at [152, 79] on div "Chamber Member Information" at bounding box center [174, 74] width 97 height 14
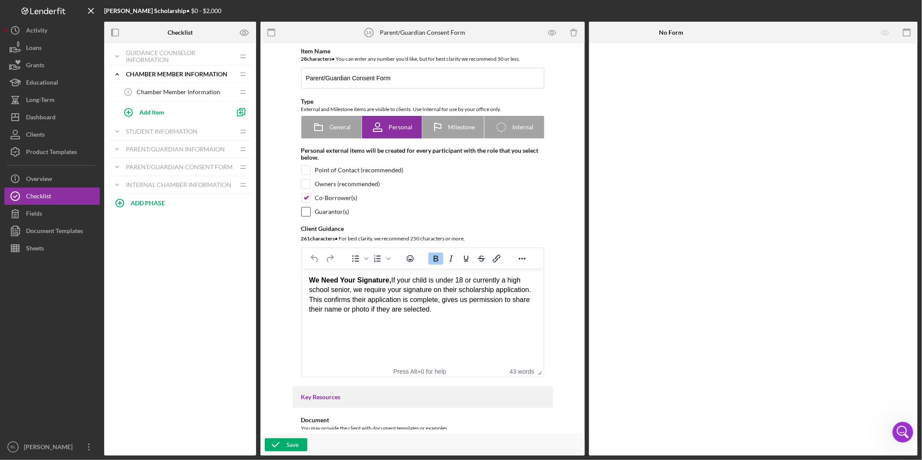
click at [308, 211] on input "checkbox" at bounding box center [306, 211] width 9 height 9
checkbox input "true"
click at [307, 201] on input "checkbox" at bounding box center [306, 198] width 9 height 9
checkbox input "false"
drag, startPoint x: 274, startPoint y: 449, endPoint x: 287, endPoint y: 426, distance: 26.8
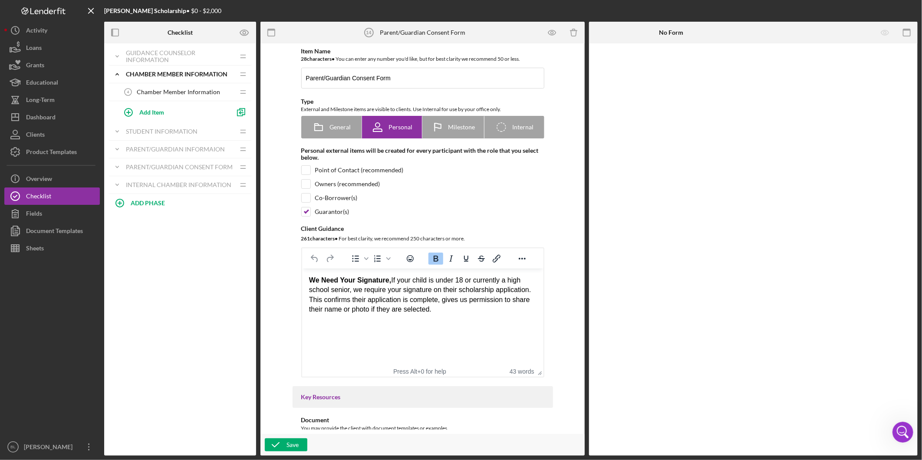
click at [274, 449] on icon "button" at bounding box center [276, 445] width 22 height 22
click at [152, 96] on span "Chamber Member Information" at bounding box center [178, 92] width 83 height 7
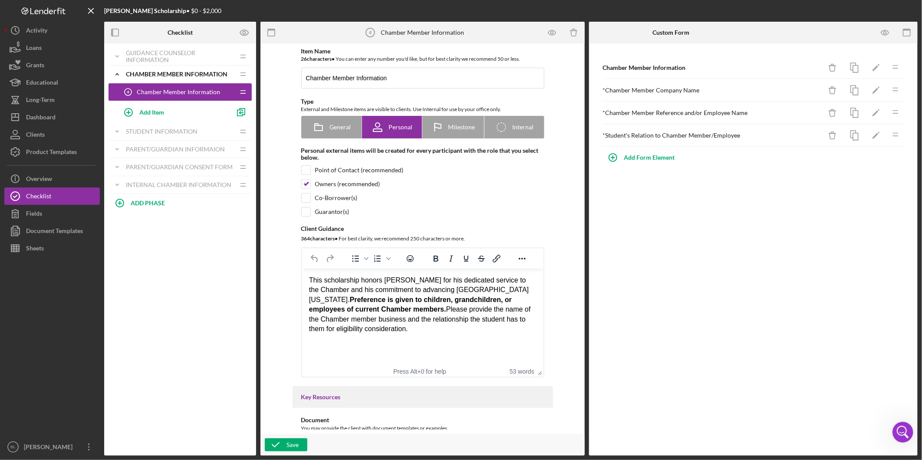
click at [166, 121] on div "Add Item" at bounding box center [184, 112] width 135 height 22
click at [162, 129] on div "Student Information" at bounding box center [174, 131] width 97 height 7
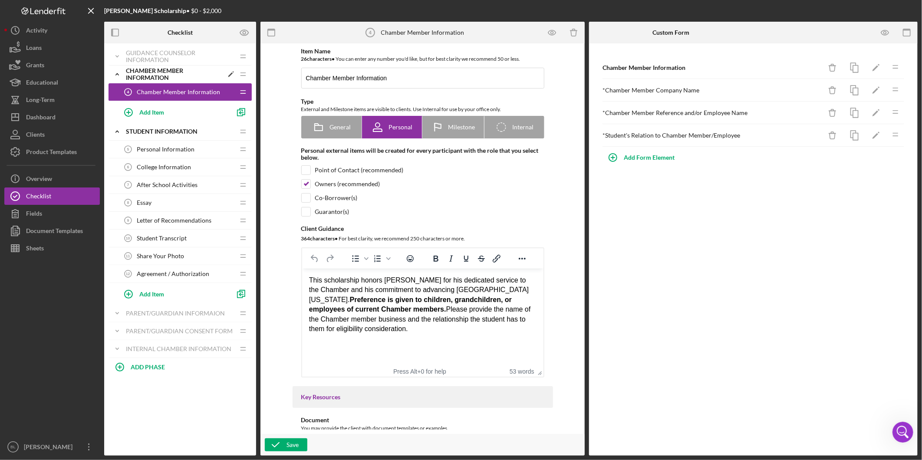
click at [158, 78] on div "Chamber Member Information" at bounding box center [174, 74] width 97 height 14
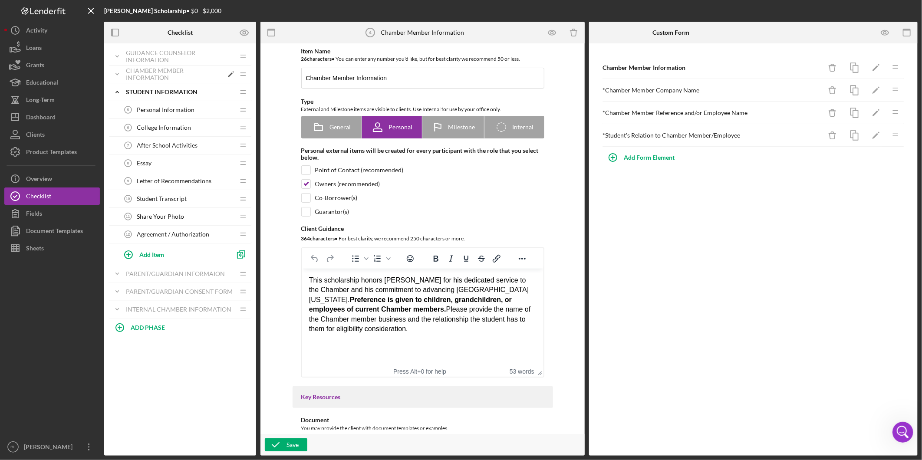
drag, startPoint x: 132, startPoint y: 88, endPoint x: 132, endPoint y: 78, distance: 9.6
click at [132, 88] on div "Icon/Expander Student Information Icon/Edit Icon/Drag" at bounding box center [180, 92] width 143 height 18
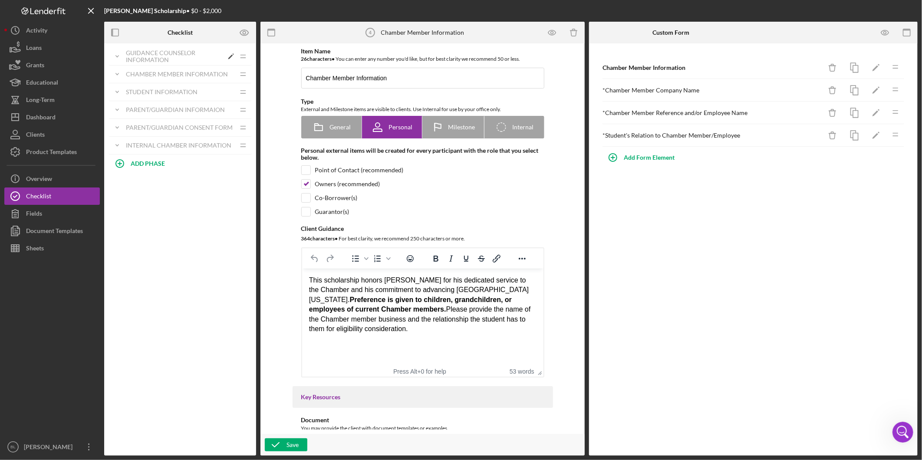
click at [133, 60] on div "Guidance Counselor Information" at bounding box center [174, 56] width 97 height 14
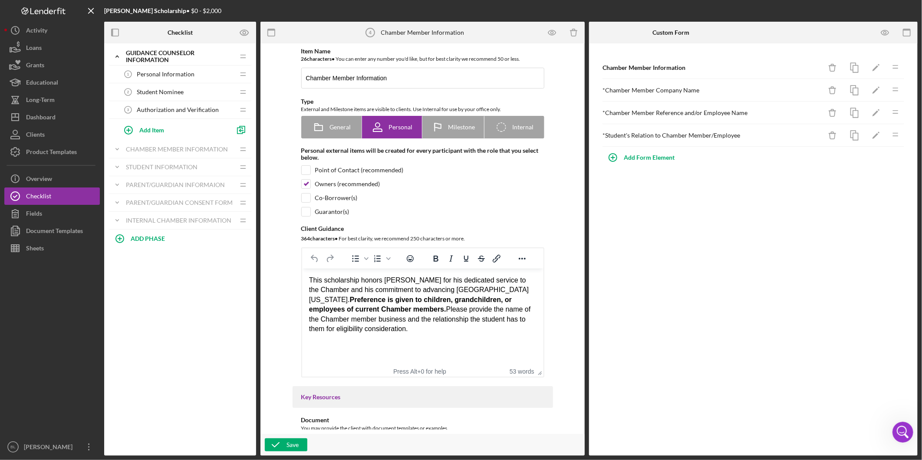
click at [142, 72] on span "Personal Information" at bounding box center [166, 74] width 58 height 7
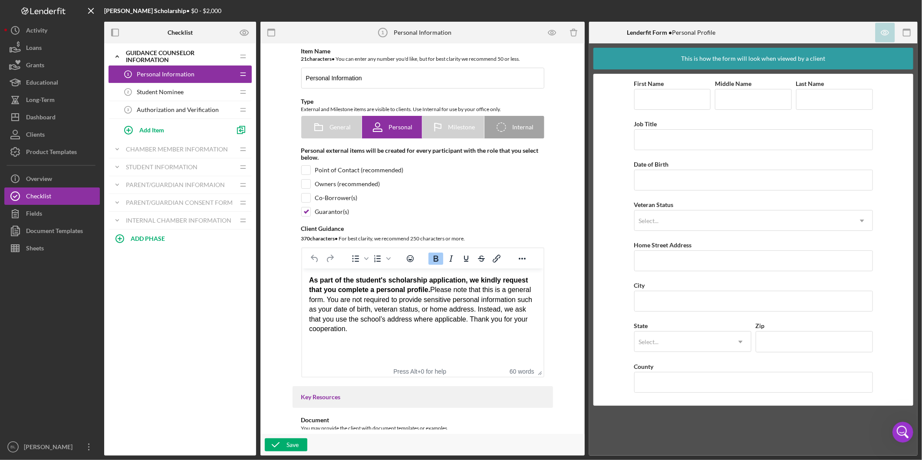
drag, startPoint x: 151, startPoint y: 86, endPoint x: 153, endPoint y: 91, distance: 5.6
click at [151, 87] on div "Student Nominee 2 Student Nominee" at bounding box center [176, 91] width 115 height 17
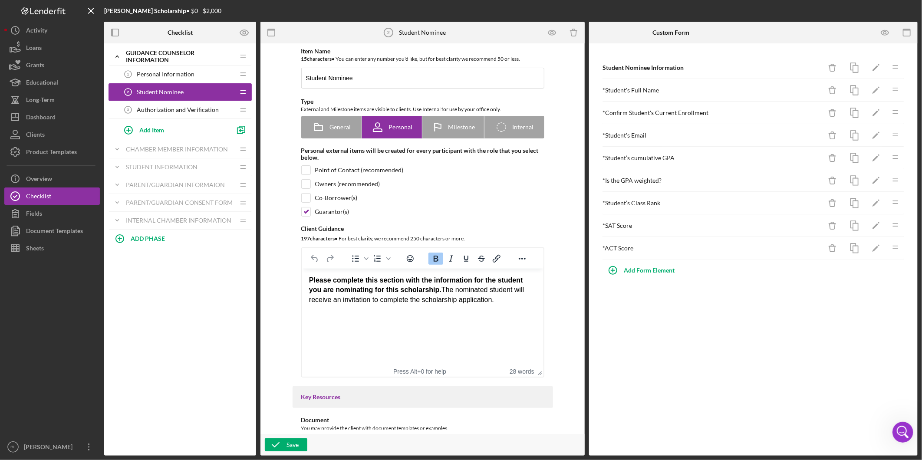
drag, startPoint x: 154, startPoint y: 95, endPoint x: 154, endPoint y: 102, distance: 7.8
click at [154, 96] on span "Student Nominee" at bounding box center [160, 92] width 47 height 7
click at [154, 103] on div "Authorization and Verification 3 Authorization and Verification" at bounding box center [176, 109] width 115 height 17
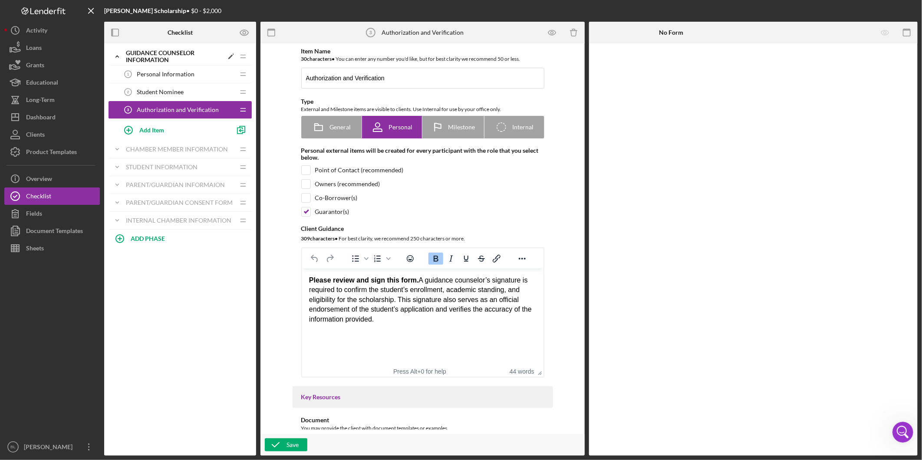
click at [124, 56] on icon "Icon/Expander" at bounding box center [117, 56] width 17 height 17
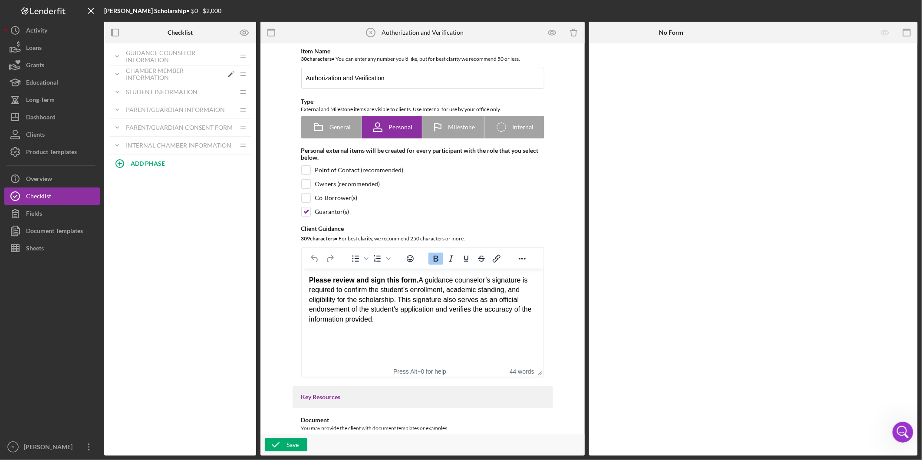
click at [133, 76] on div "Chamber Member Information" at bounding box center [174, 74] width 97 height 14
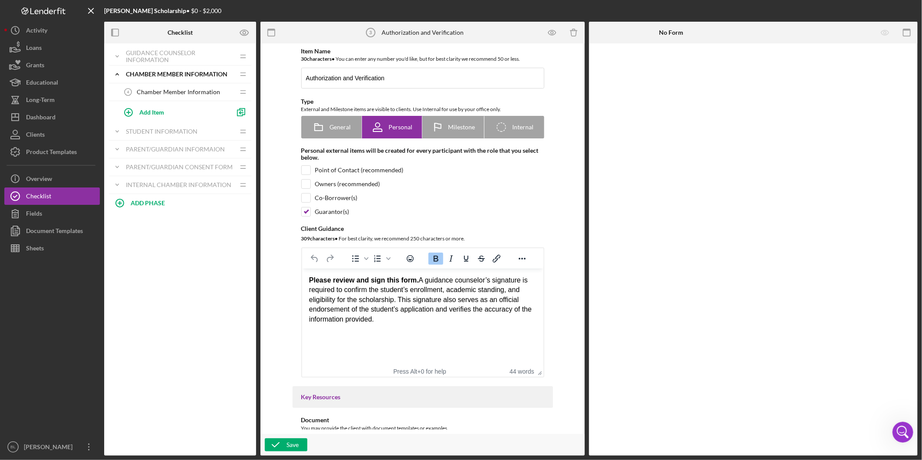
click at [180, 86] on div "Chamber Member Information 4 Chamber Member Information" at bounding box center [176, 91] width 115 height 17
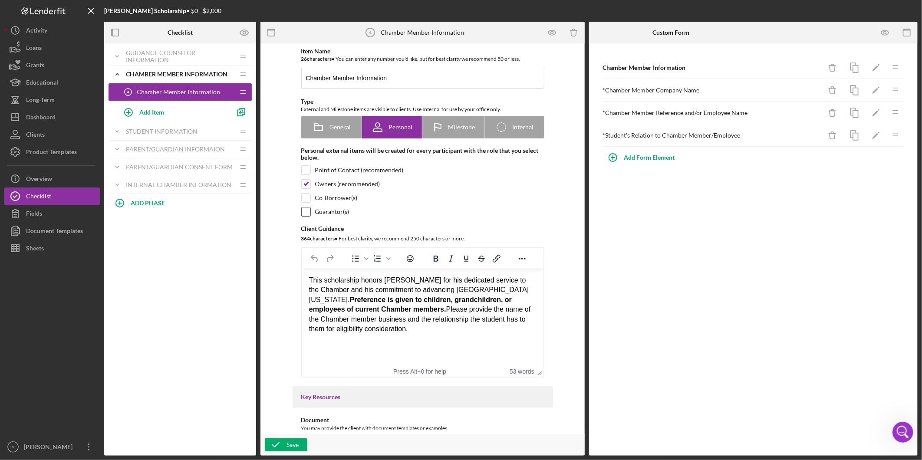
click at [306, 213] on input "checkbox" at bounding box center [306, 211] width 9 height 9
checkbox input "true"
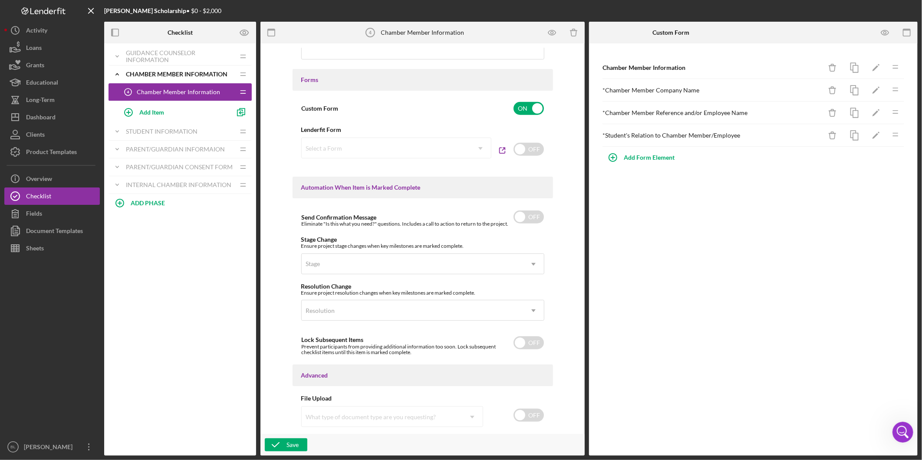
scroll to position [469, 0]
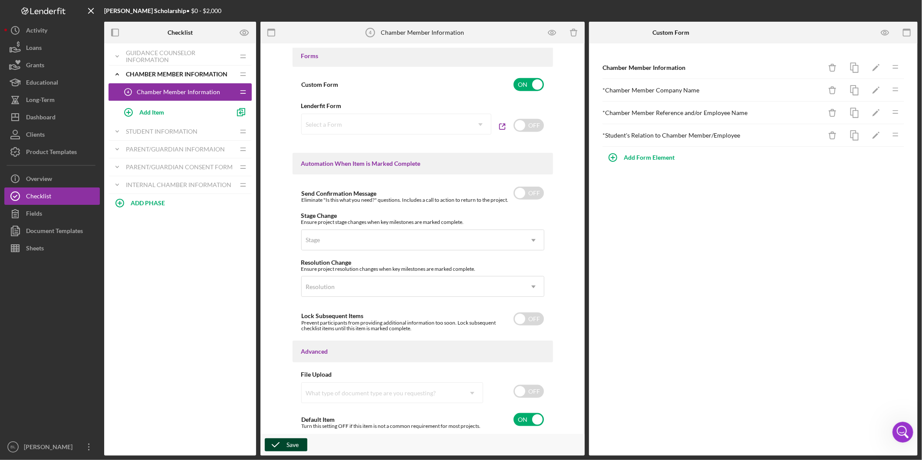
click at [282, 445] on icon "button" at bounding box center [276, 445] width 22 height 22
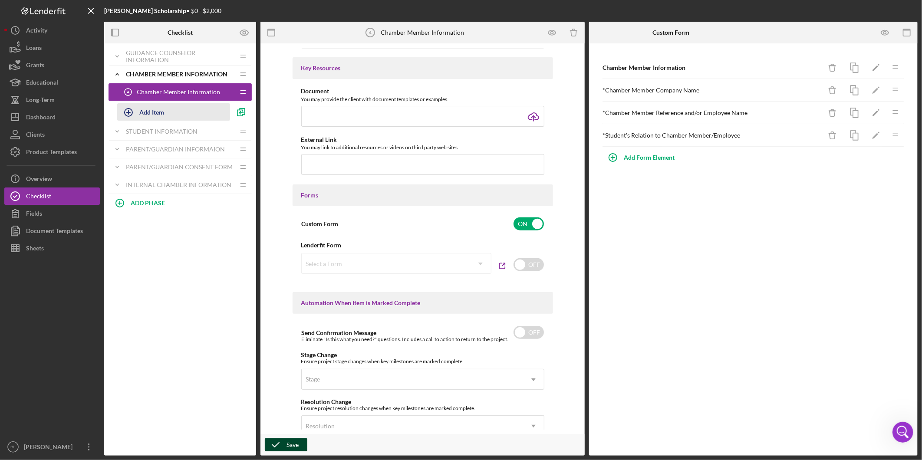
scroll to position [324, 0]
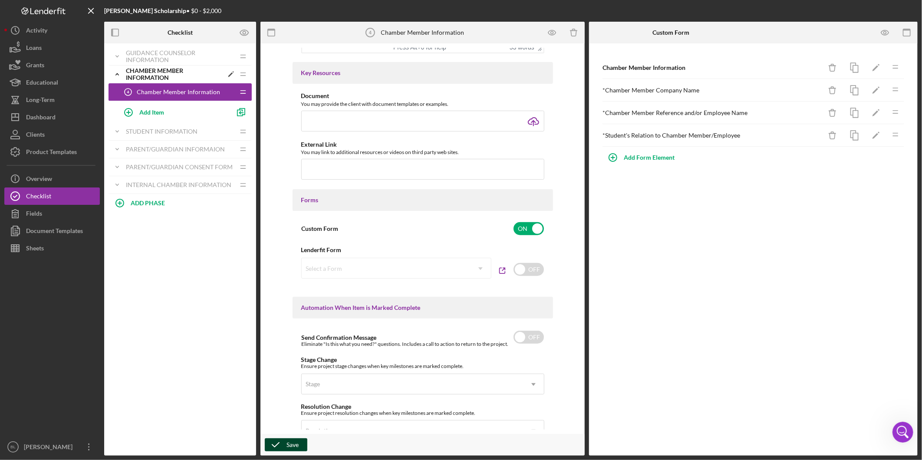
click at [117, 75] on icon "Icon/Expander" at bounding box center [117, 74] width 17 height 17
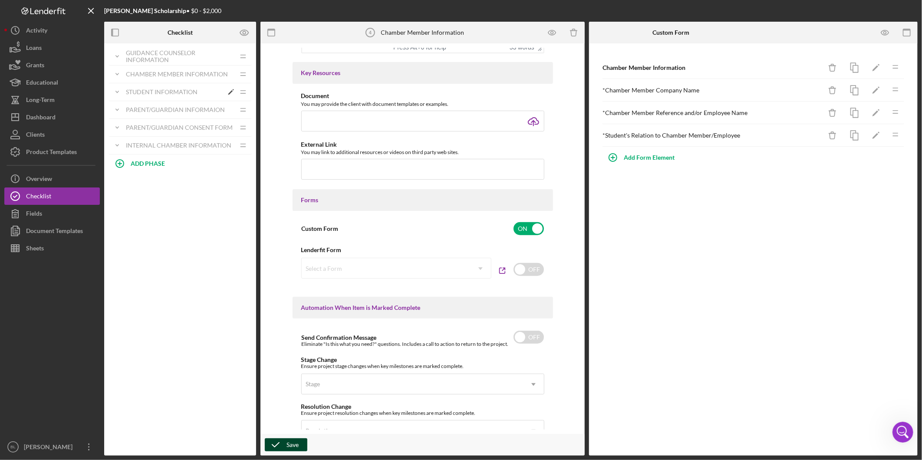
click at [124, 88] on icon "Icon/Expander" at bounding box center [117, 91] width 17 height 17
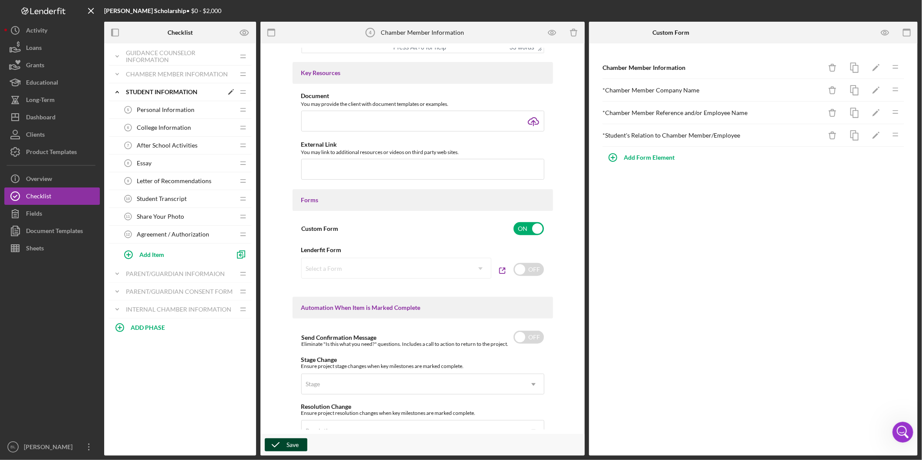
click at [124, 88] on icon "Icon/Expander" at bounding box center [117, 91] width 17 height 17
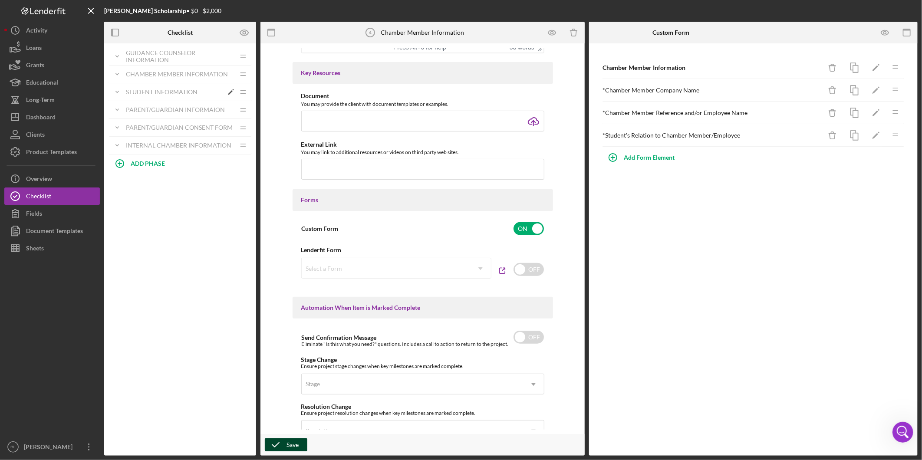
click at [124, 88] on icon "Icon/Expander" at bounding box center [117, 91] width 17 height 17
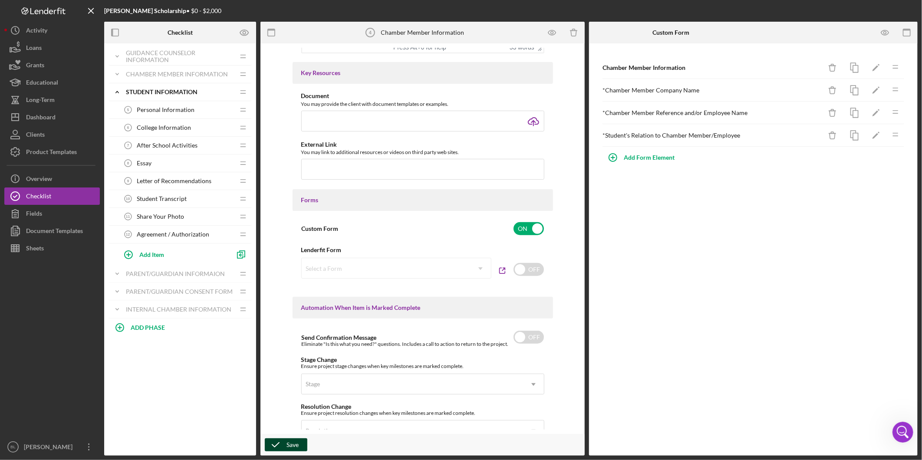
click at [137, 112] on span "Personal Information" at bounding box center [166, 109] width 58 height 7
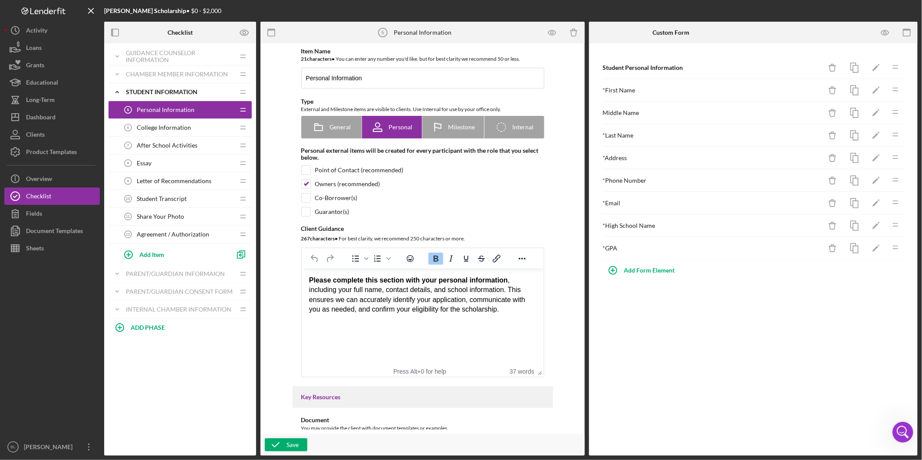
click at [157, 131] on span "College Information" at bounding box center [164, 127] width 54 height 7
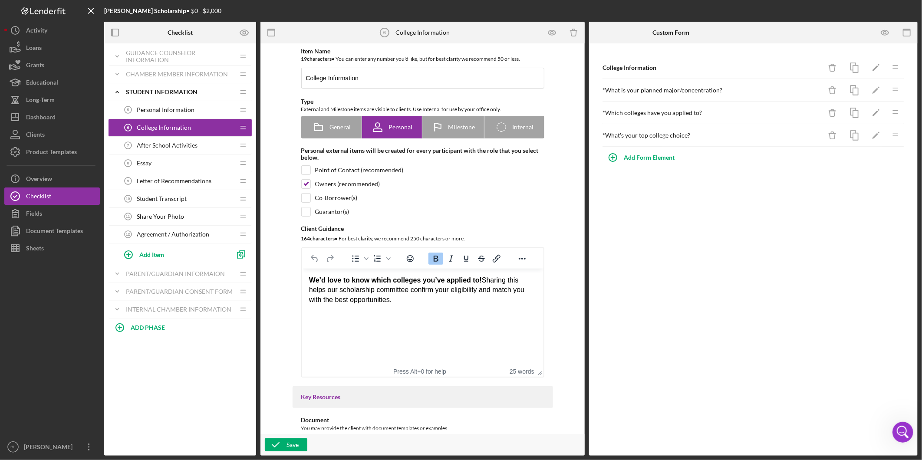
click at [158, 142] on span "After School Activities" at bounding box center [167, 145] width 61 height 7
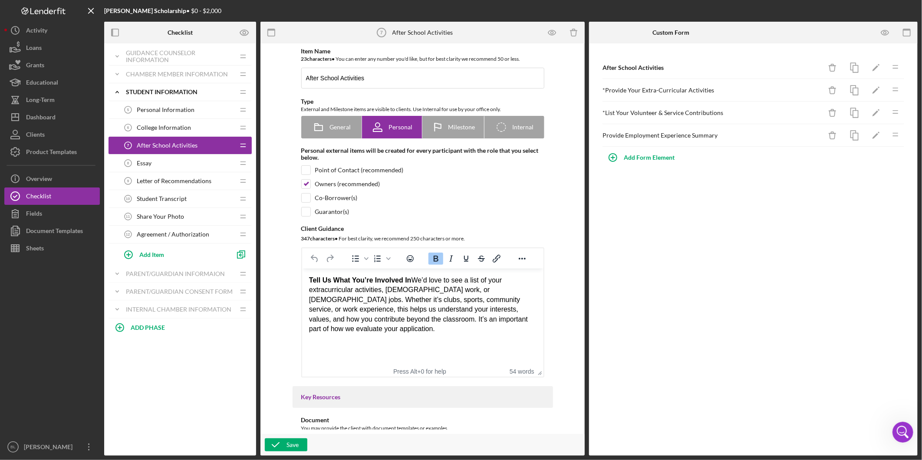
click at [149, 165] on span "Essay" at bounding box center [144, 163] width 15 height 7
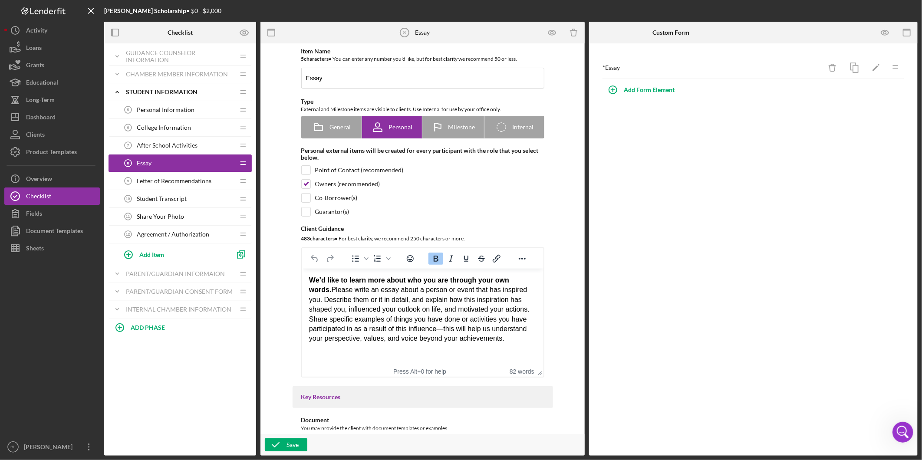
click at [146, 181] on span "Letter of Recommendations" at bounding box center [174, 181] width 75 height 7
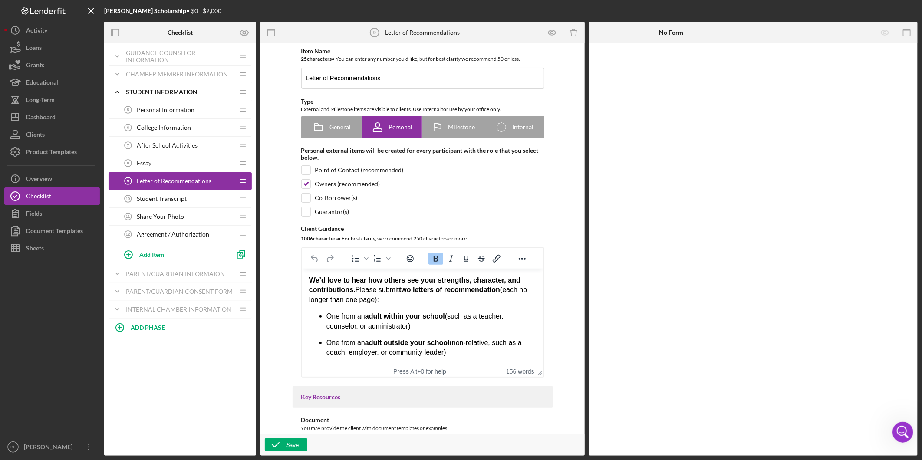
click at [146, 196] on span "Student Transcript" at bounding box center [162, 198] width 50 height 7
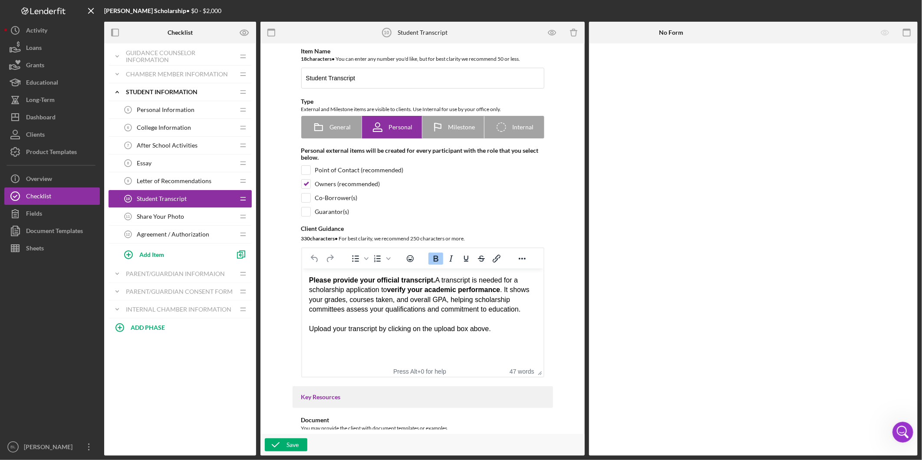
click at [141, 214] on span "Share Your Photo" at bounding box center [160, 216] width 47 height 7
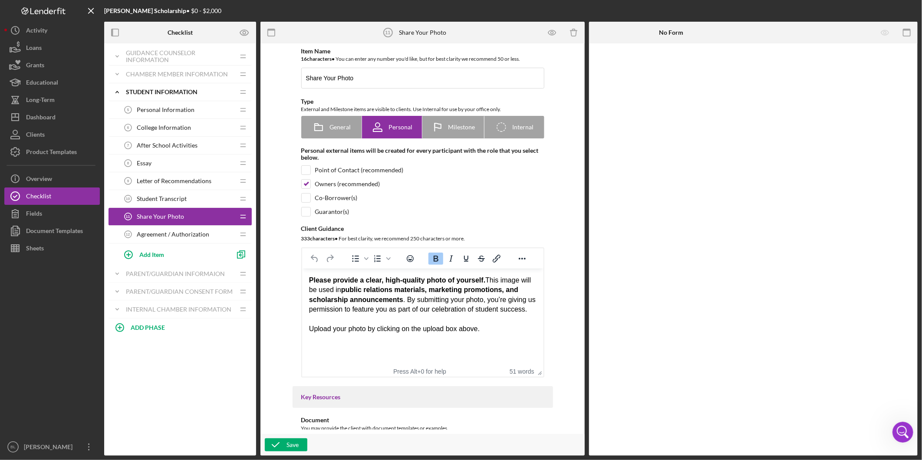
click at [141, 233] on span "Agreement / Authorization" at bounding box center [173, 234] width 72 height 7
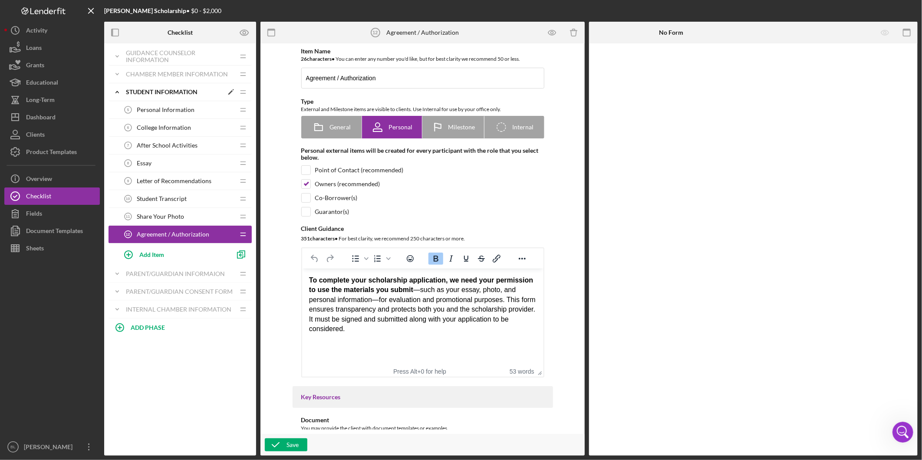
click at [120, 93] on icon "Icon/Expander" at bounding box center [117, 91] width 17 height 17
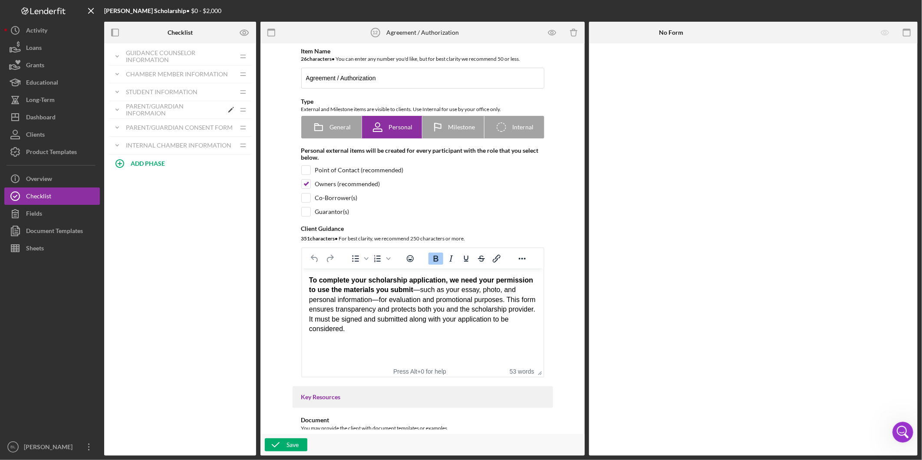
click at [152, 115] on div "Parent/Guardian Informaion" at bounding box center [174, 110] width 97 height 14
click at [150, 127] on span "Parent/Guardian Information" at bounding box center [176, 127] width 79 height 7
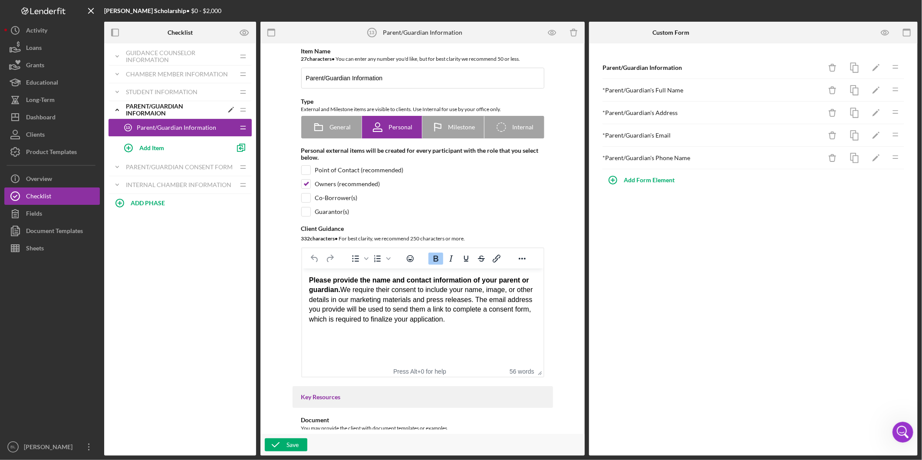
click at [145, 112] on div "Parent/Guardian Informaion" at bounding box center [174, 110] width 97 height 14
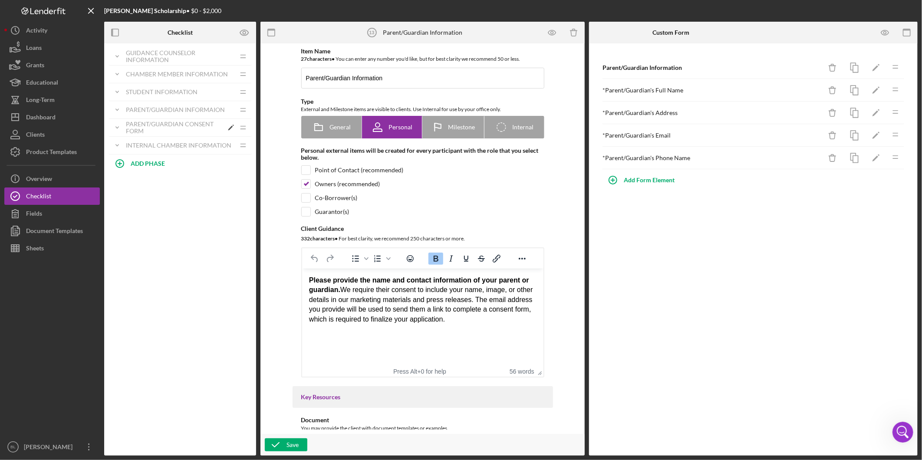
click at [145, 128] on div "Parent/Guardian Consent Form" at bounding box center [174, 128] width 97 height 14
click at [144, 145] on span "Parent/Guardian Consent Form" at bounding box center [180, 145] width 86 height 7
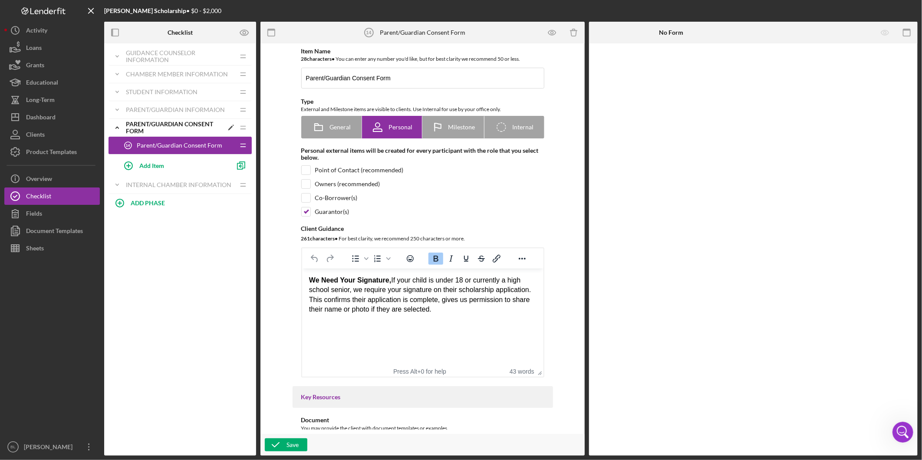
click at [144, 130] on div "Parent/Guardian Consent Form" at bounding box center [174, 128] width 97 height 14
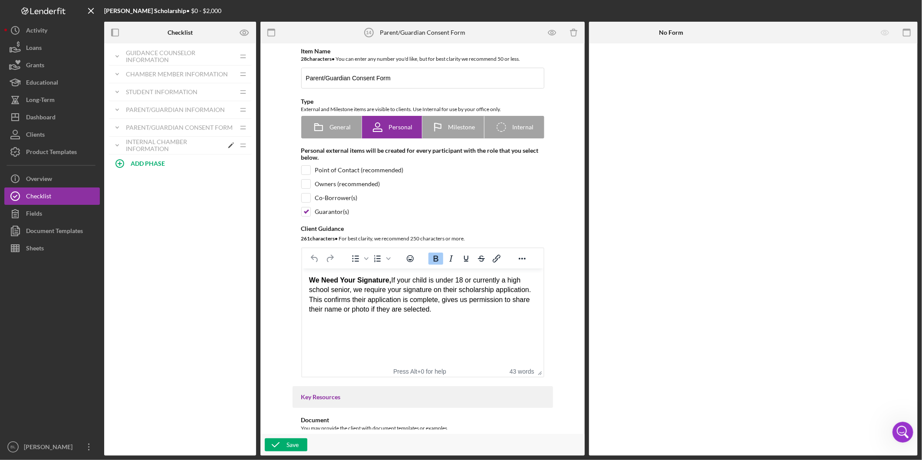
click at [142, 144] on div "Internal Chamber Information" at bounding box center [174, 145] width 97 height 14
click at [144, 165] on span "Data Entry" at bounding box center [151, 163] width 29 height 7
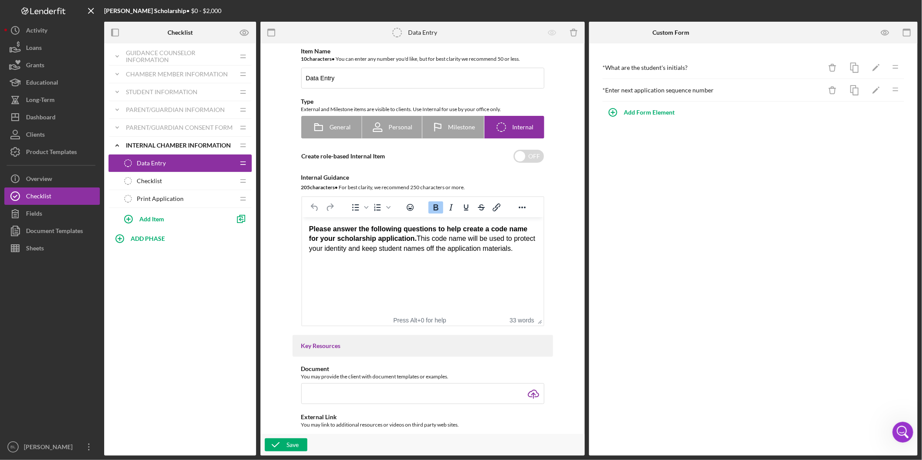
click at [145, 181] on span "Checklist" at bounding box center [149, 181] width 25 height 7
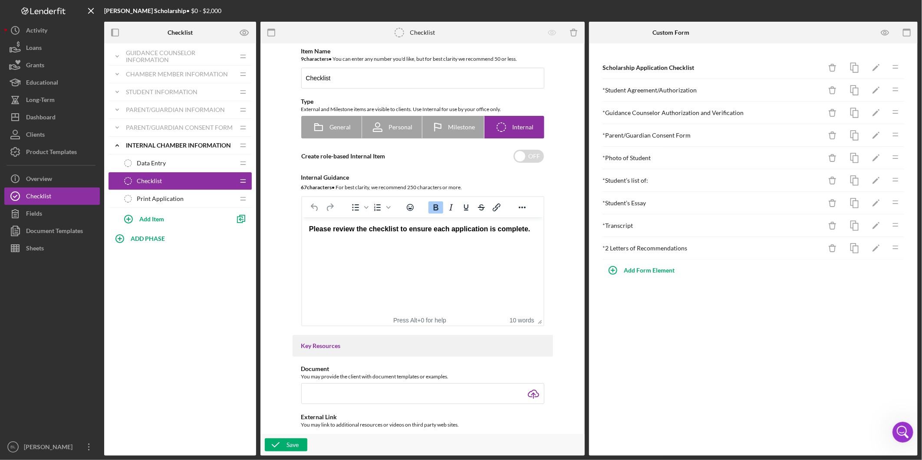
click at [145, 201] on span "Print Application" at bounding box center [160, 198] width 47 height 7
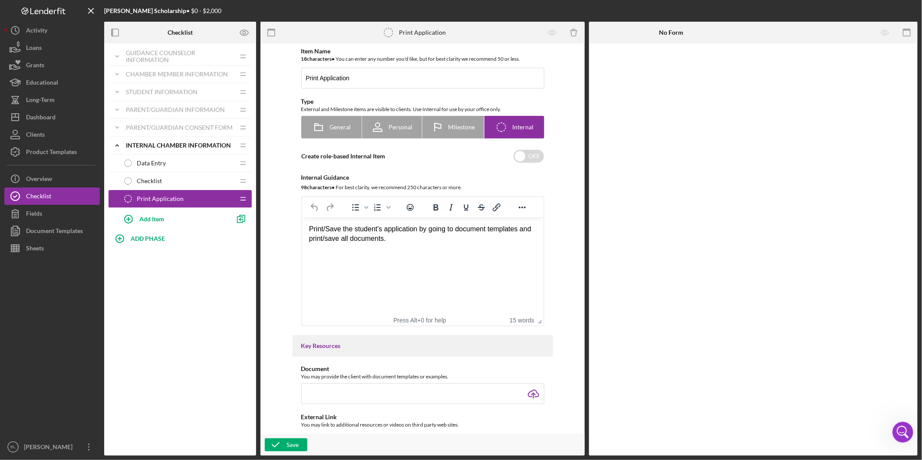
click at [163, 294] on div "Icon/Expander Guidance Counselor Information Icon/Edit Icon/Drag Personal Infor…" at bounding box center [180, 249] width 152 height 412
click at [406, 251] on html "Print/Save the student's application by going to document templates and print/s…" at bounding box center [422, 233] width 241 height 33
click at [118, 145] on icon "Icon/Expander" at bounding box center [117, 145] width 17 height 17
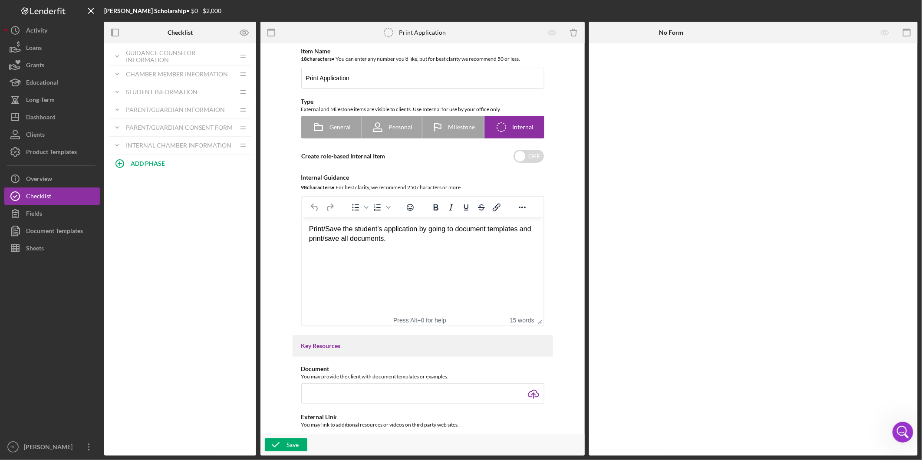
drag, startPoint x: 898, startPoint y: 432, endPoint x: 900, endPoint y: 425, distance: 7.8
click at [898, 432] on icon "Open Intercom Messenger" at bounding box center [903, 432] width 14 height 14
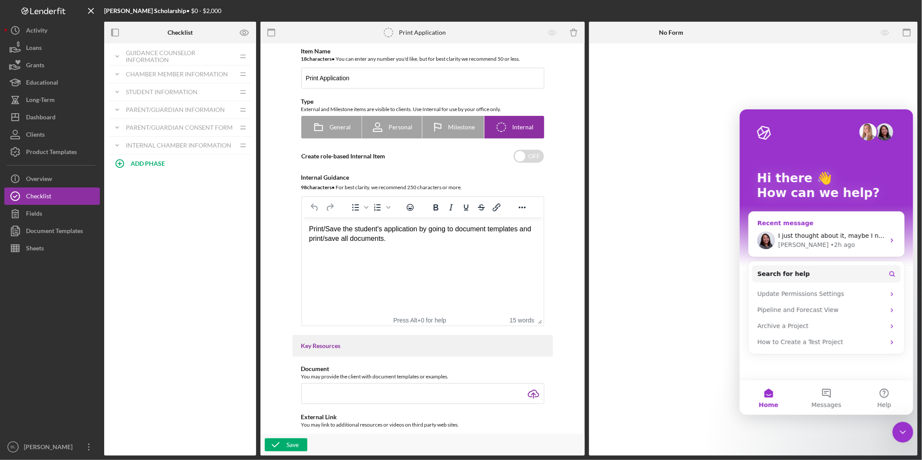
drag, startPoint x: 857, startPoint y: 230, endPoint x: 1661, endPoint y: 350, distance: 812.4
click at [857, 230] on div "I just thought about it, maybe I need to make some else as the primary contact.…" at bounding box center [825, 240] width 155 height 32
click at [893, 237] on icon "Intercom messenger" at bounding box center [891, 240] width 7 height 7
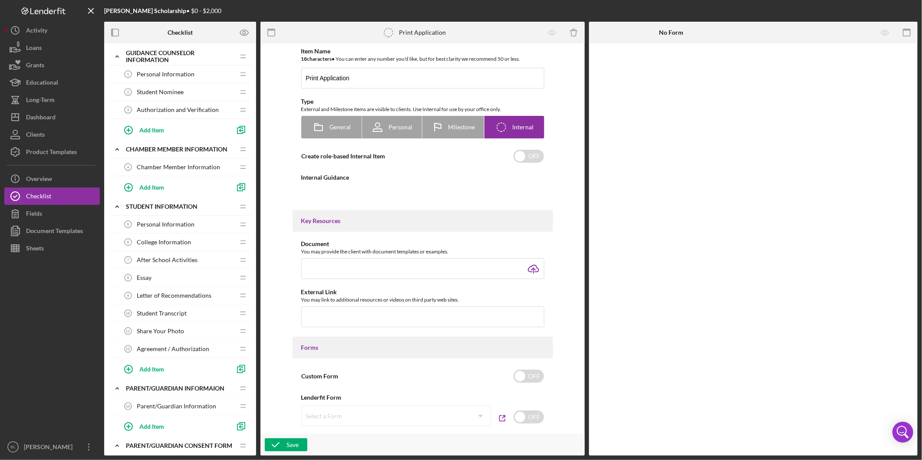
type textarea "<div>Print/Save the student's application by going to document templates and pr…"
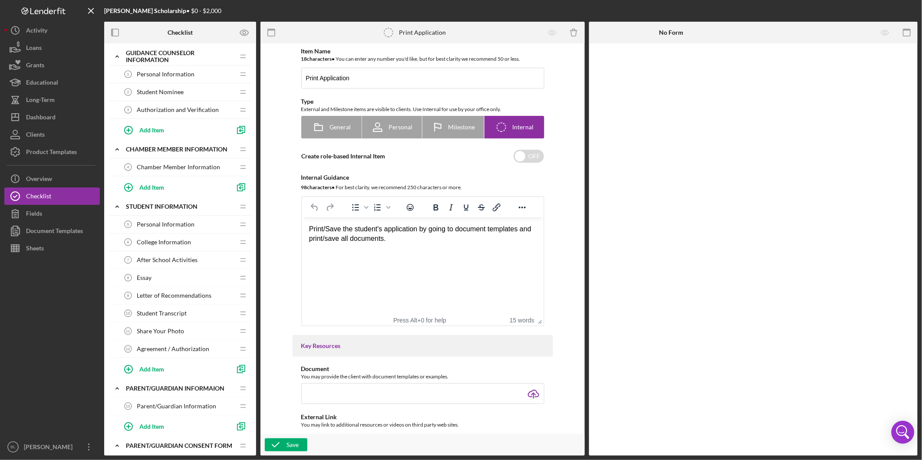
click at [909, 431] on icon "Open Intercom Messenger" at bounding box center [903, 432] width 21 height 21
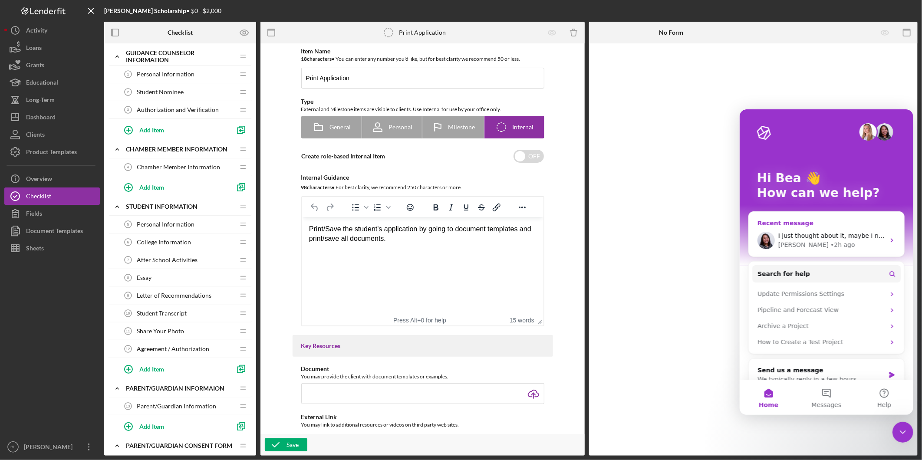
click at [847, 241] on div "[PERSON_NAME] • 2h ago" at bounding box center [831, 244] width 107 height 9
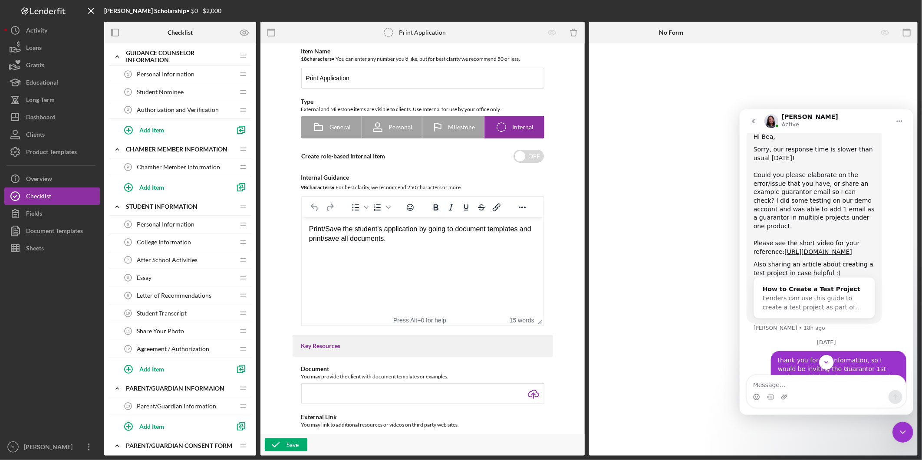
scroll to position [1564, 0]
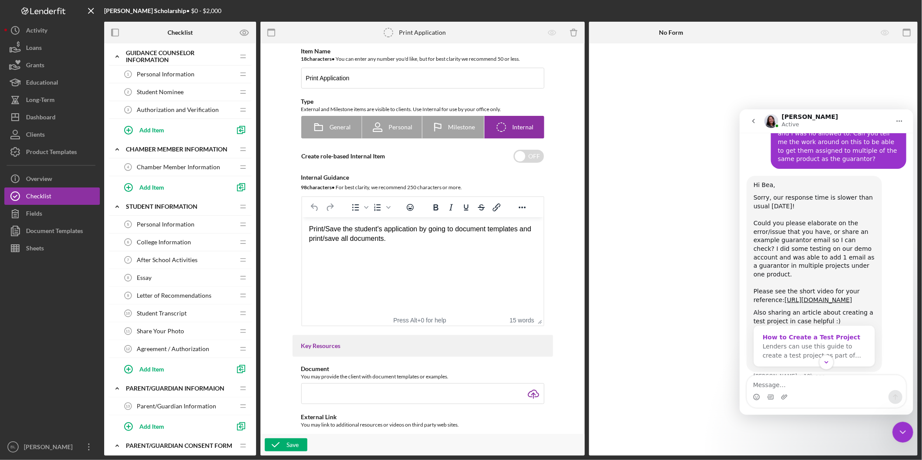
click at [813, 333] on div "How to Create a Test Project" at bounding box center [813, 337] width 103 height 9
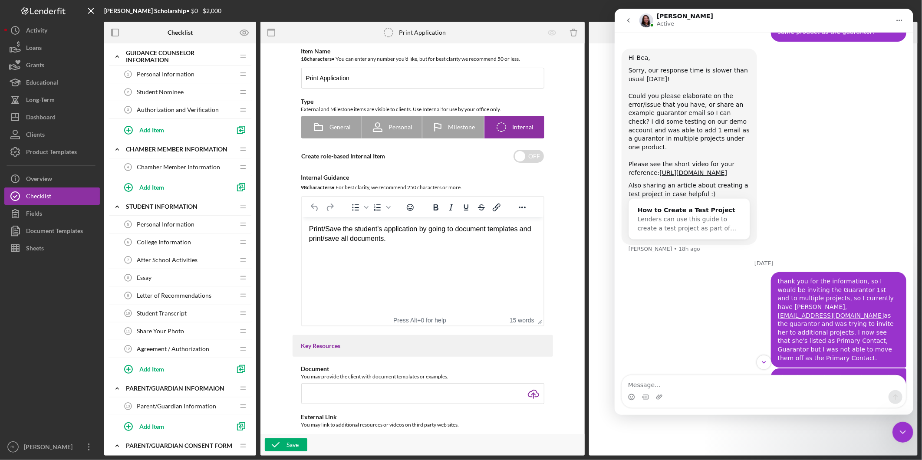
scroll to position [0, 0]
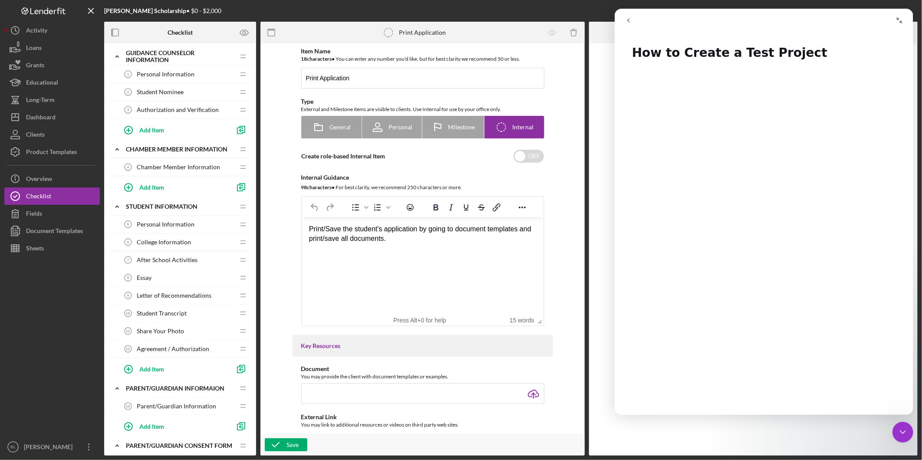
drag, startPoint x: 627, startPoint y: 17, endPoint x: 1288, endPoint y: 66, distance: 662.5
click at [627, 17] on icon "go back" at bounding box center [628, 20] width 7 height 7
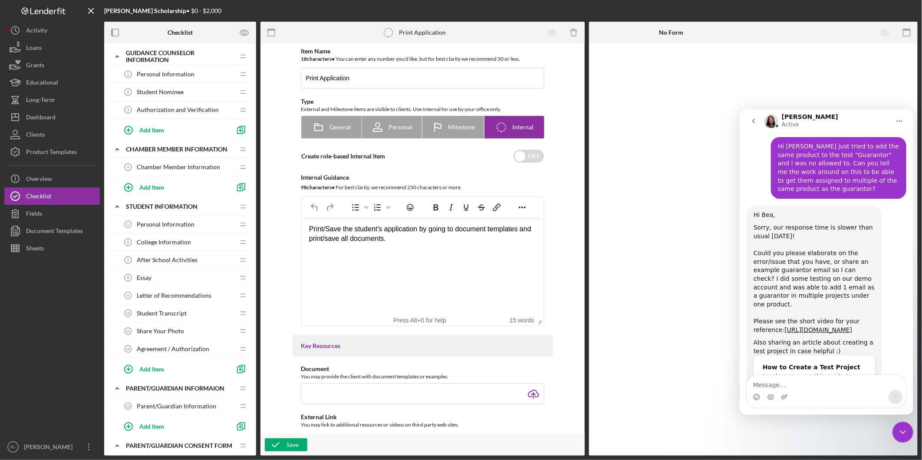
scroll to position [1660, 0]
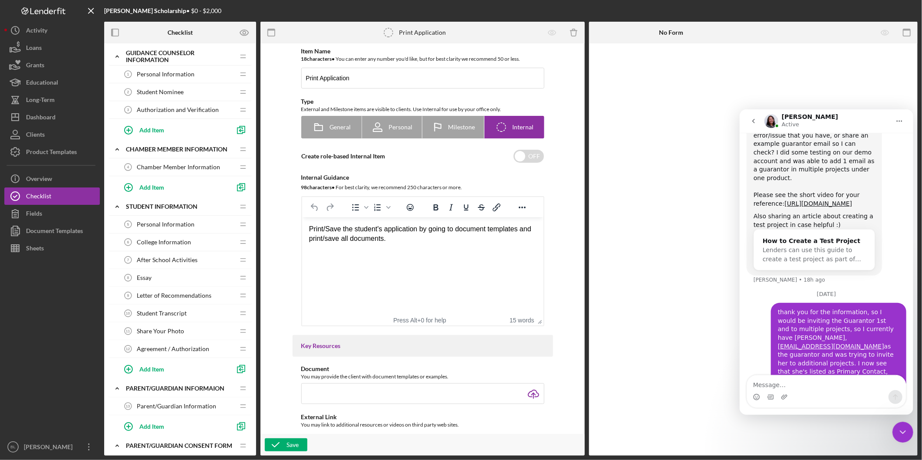
click at [735, 34] on div "No Form" at bounding box center [671, 33] width 165 height 22
click at [899, 427] on icon "Close Intercom Messenger" at bounding box center [902, 432] width 10 height 10
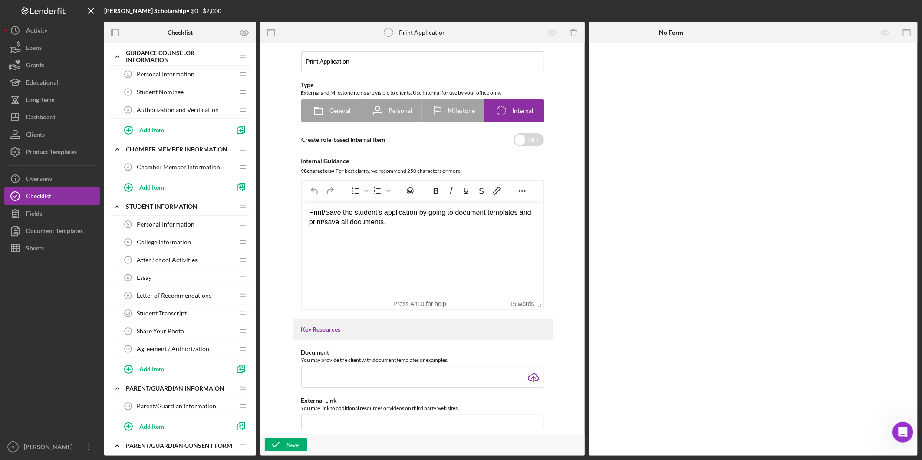
scroll to position [0, 0]
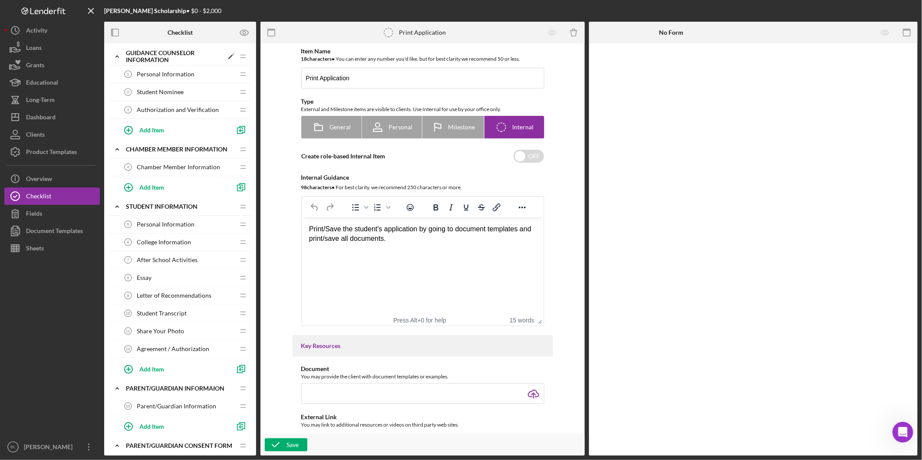
click at [116, 57] on polyline at bounding box center [117, 57] width 3 height 2
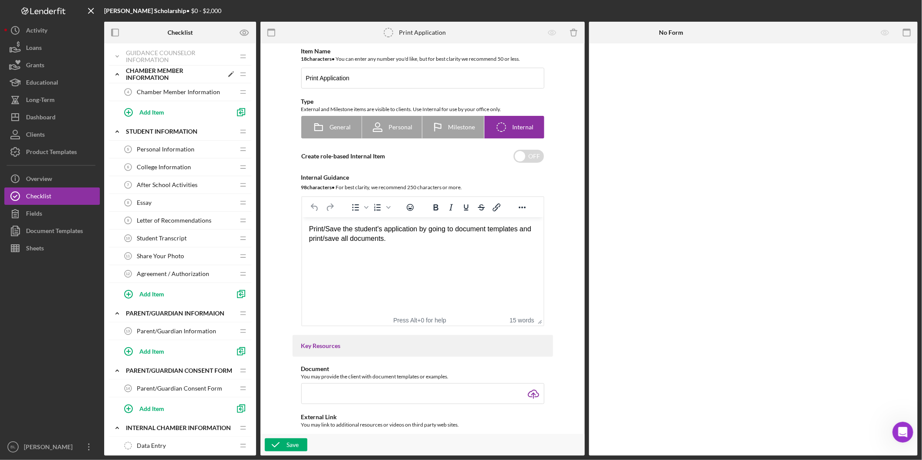
click at [118, 76] on icon "Icon/Expander" at bounding box center [117, 74] width 17 height 17
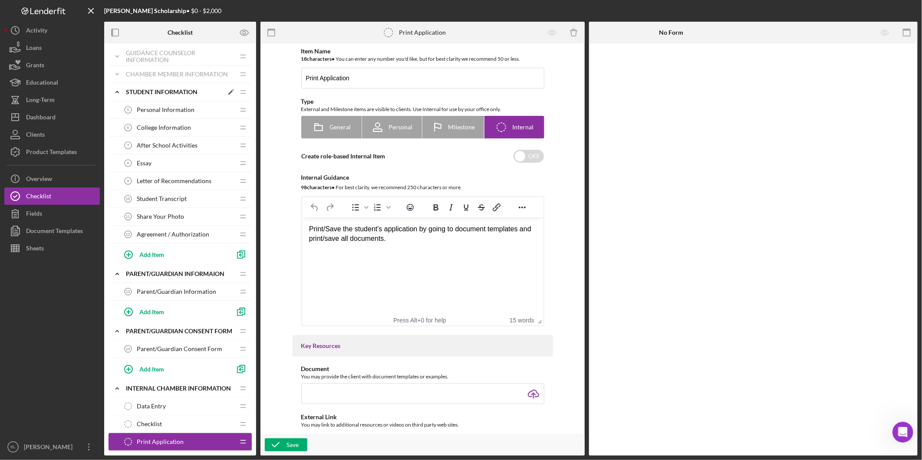
click at [115, 93] on icon "Icon/Expander" at bounding box center [117, 91] width 17 height 17
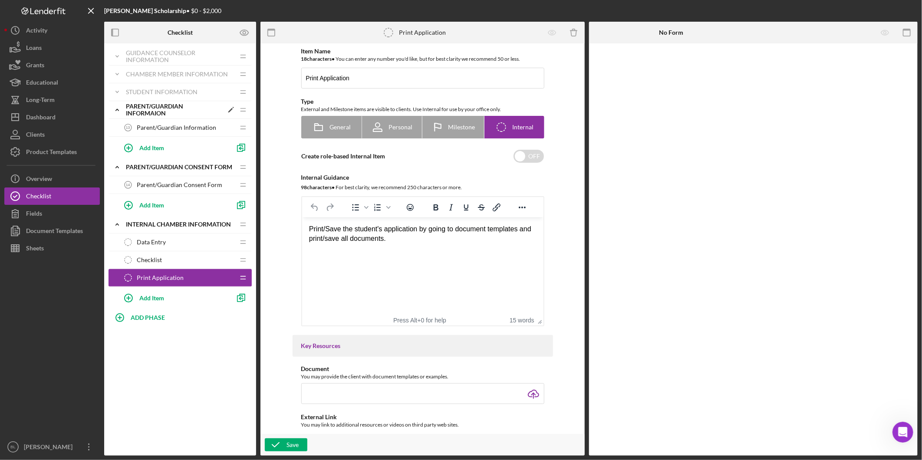
click at [118, 113] on icon "Icon/Expander" at bounding box center [117, 109] width 17 height 17
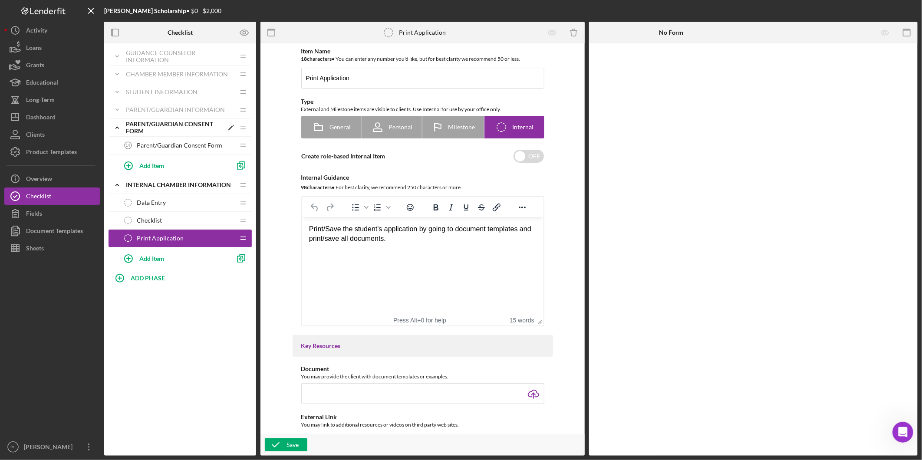
click at [115, 129] on icon "Icon/Expander" at bounding box center [117, 127] width 17 height 17
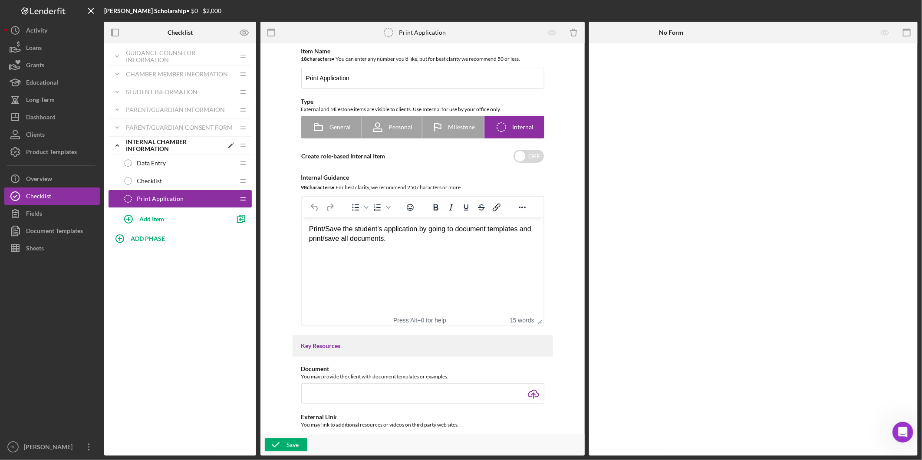
click at [116, 146] on polyline at bounding box center [117, 146] width 3 height 2
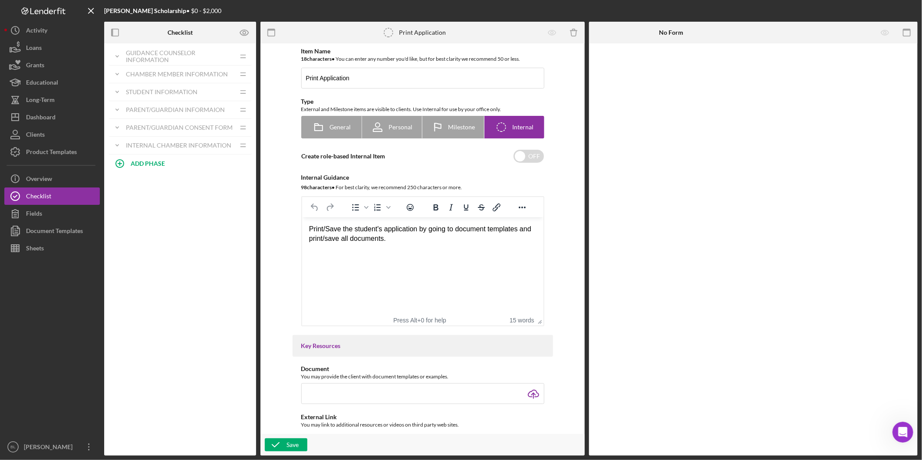
click at [187, 248] on div "Icon/Expander Guidance Counselor Information Icon/Edit Icon/Drag Personal Infor…" at bounding box center [180, 249] width 152 height 412
click at [53, 116] on div "Dashboard" at bounding box center [41, 119] width 30 height 20
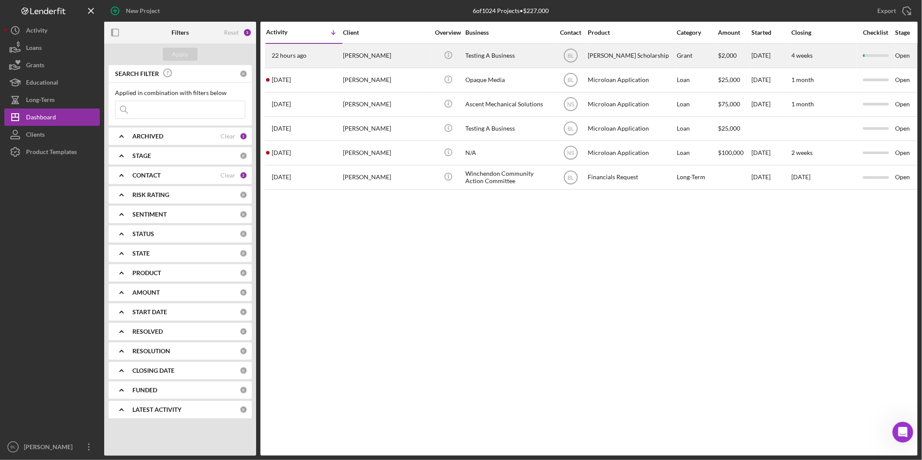
click at [352, 53] on div "[PERSON_NAME]" at bounding box center [386, 55] width 87 height 23
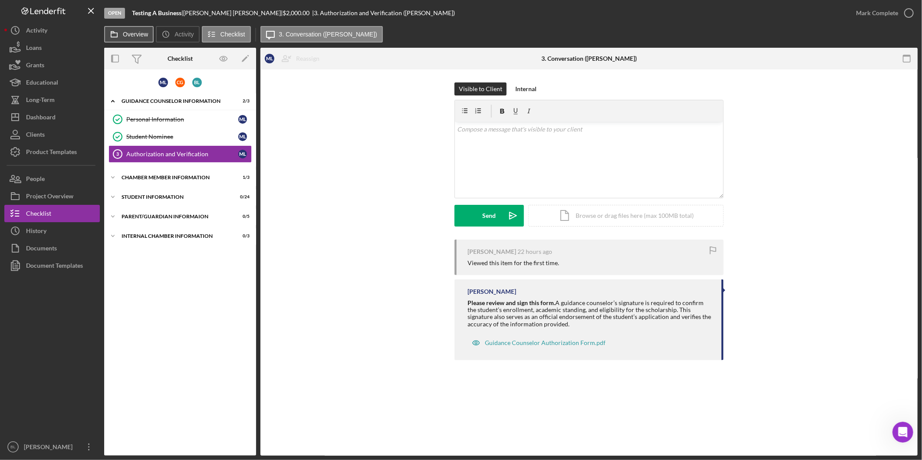
click at [132, 33] on label "Overview" at bounding box center [135, 34] width 25 height 7
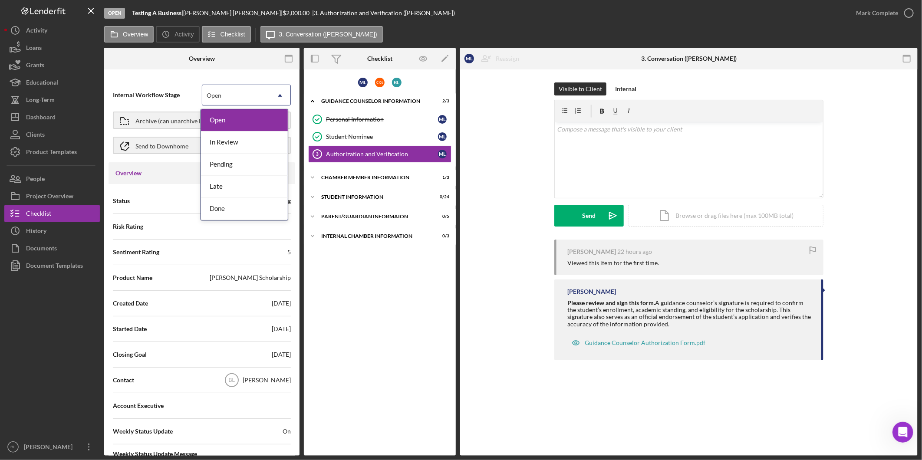
click at [280, 97] on icon "Icon/Dropdown Arrow" at bounding box center [280, 95] width 21 height 21
click at [278, 96] on use at bounding box center [280, 95] width 4 height 3
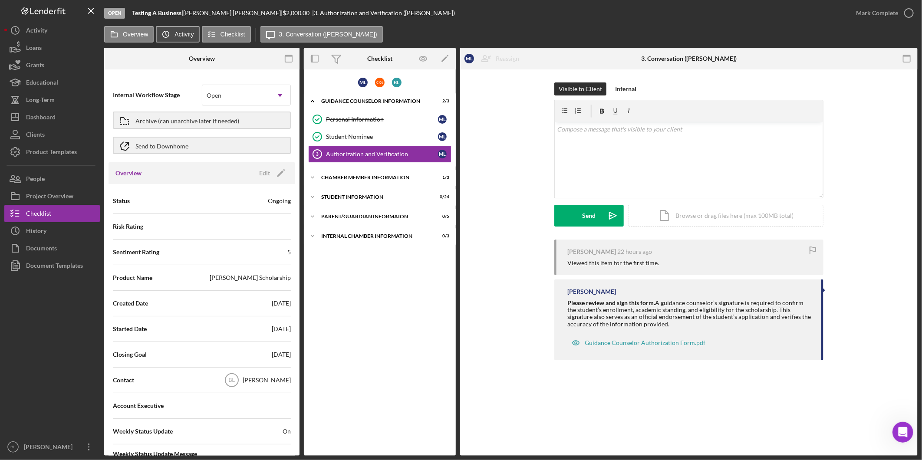
click at [183, 31] on label "Activity" at bounding box center [184, 34] width 19 height 7
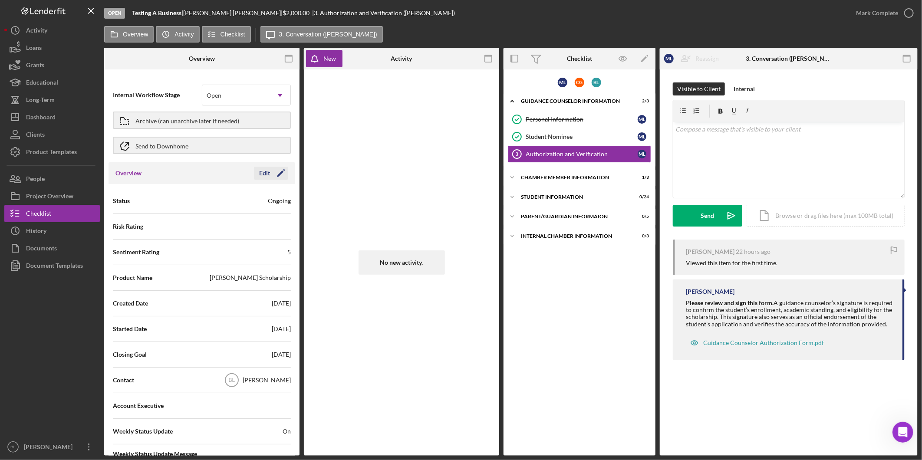
click at [270, 174] on icon "Icon/Edit" at bounding box center [281, 173] width 22 height 22
click at [270, 197] on icon "Icon/Dropdown Arrow" at bounding box center [280, 201] width 21 height 21
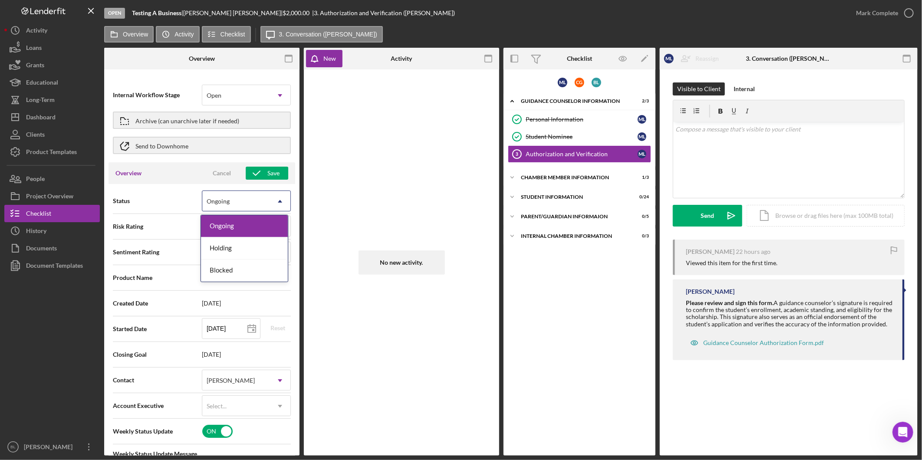
click at [274, 203] on icon "Icon/Dropdown Arrow" at bounding box center [280, 201] width 21 height 21
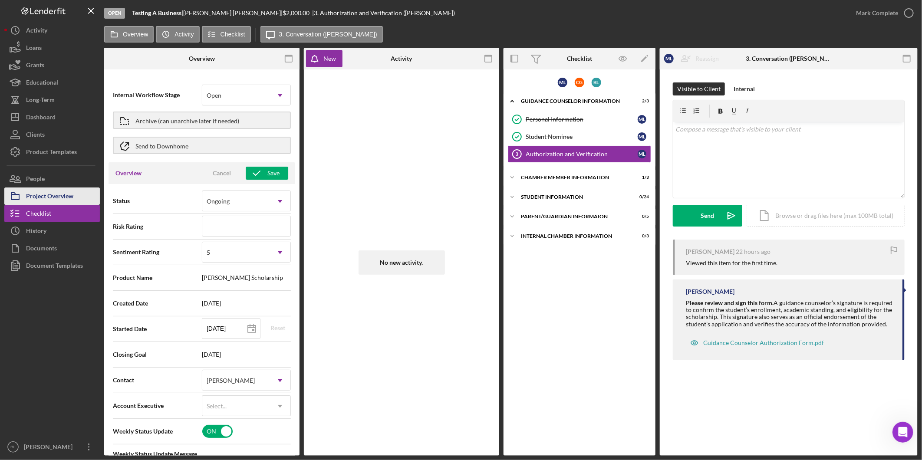
click at [63, 198] on div "Project Overview" at bounding box center [49, 198] width 47 height 20
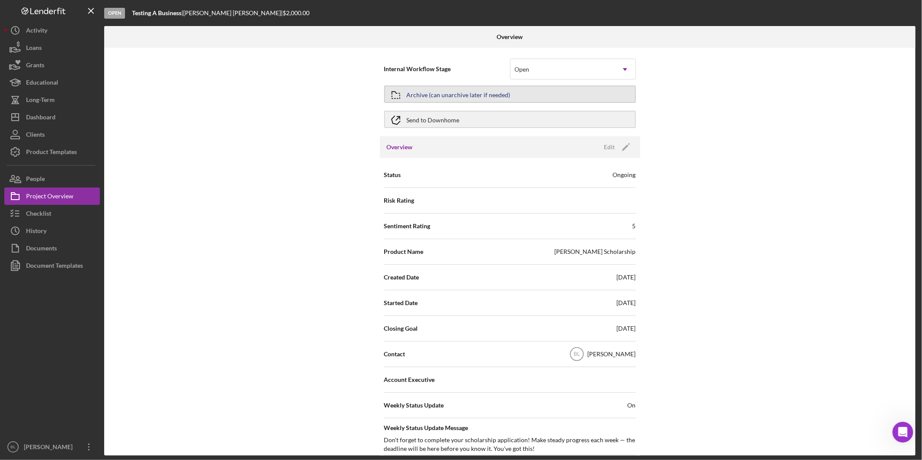
click at [525, 95] on button "Archive (can unarchive later if needed)" at bounding box center [510, 94] width 252 height 17
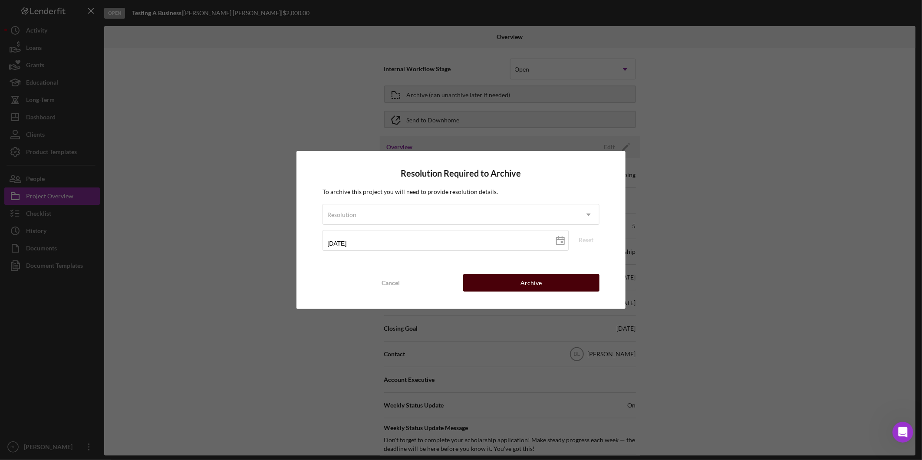
click at [513, 278] on button "Archive" at bounding box center [531, 282] width 136 height 17
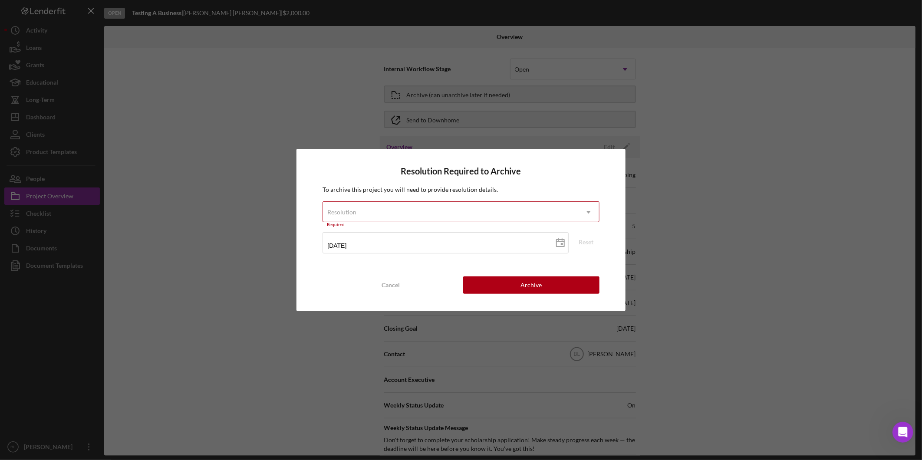
click at [379, 217] on div "Resolution" at bounding box center [450, 212] width 255 height 20
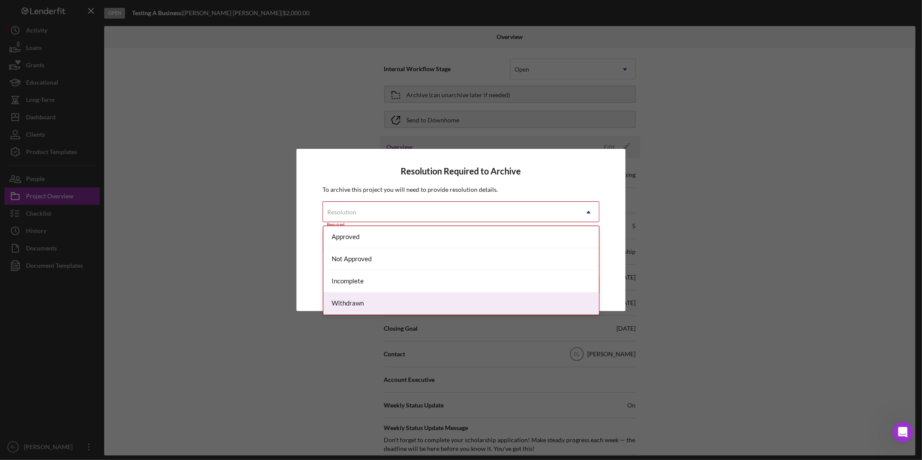
click at [368, 306] on div "Withdrawn" at bounding box center [461, 304] width 276 height 22
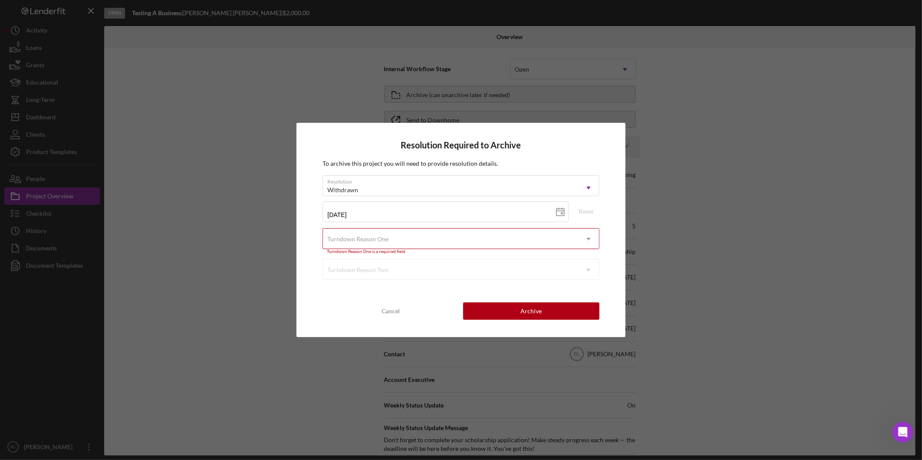
click at [405, 240] on div "Turndown Reason One" at bounding box center [450, 239] width 255 height 20
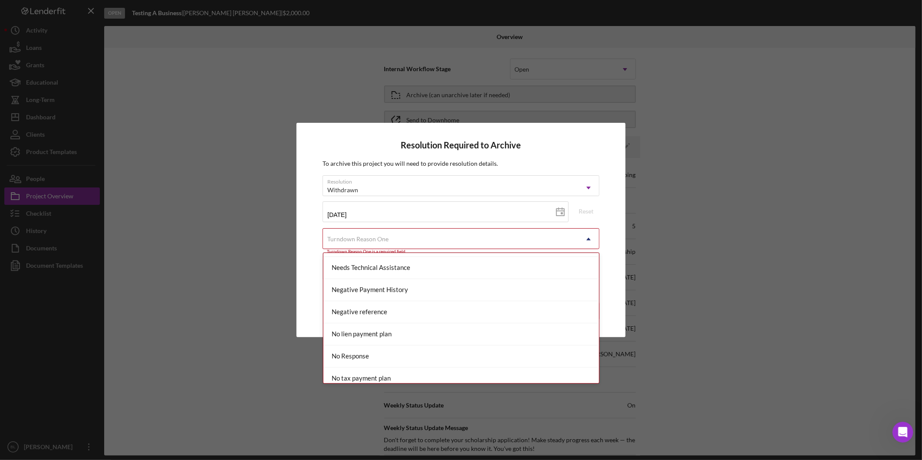
scroll to position [530, 0]
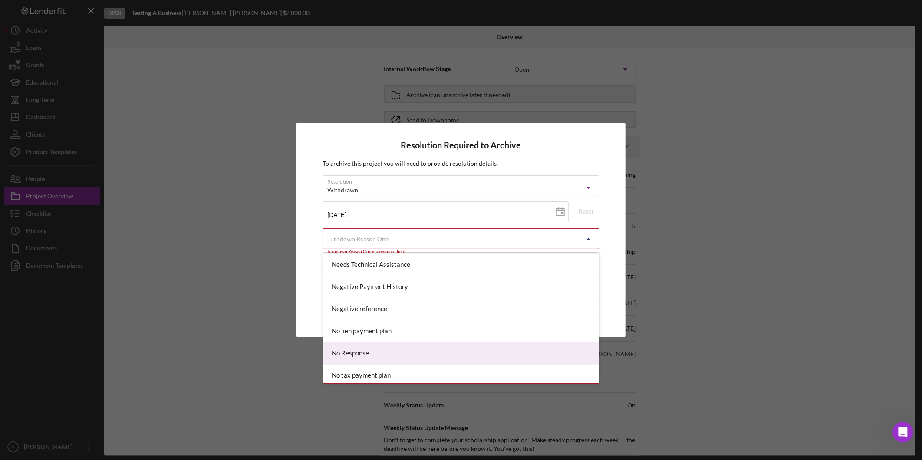
click at [426, 344] on div "No Response" at bounding box center [461, 354] width 276 height 22
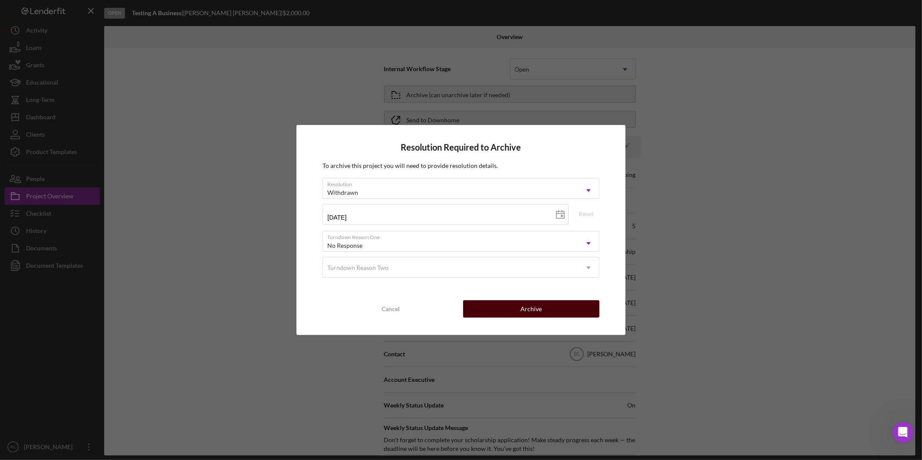
click at [518, 315] on button "Archive" at bounding box center [531, 308] width 136 height 17
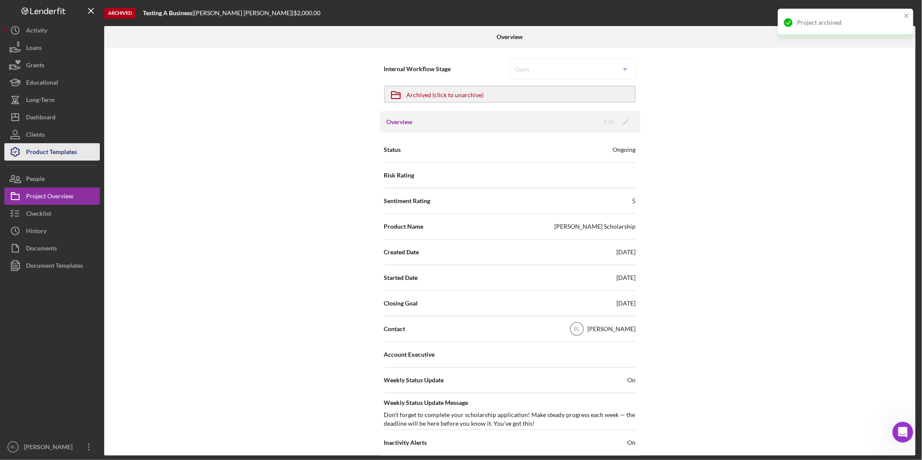
drag, startPoint x: 76, startPoint y: 155, endPoint x: 80, endPoint y: 152, distance: 5.1
click at [76, 155] on div "Product Templates" at bounding box center [51, 153] width 51 height 20
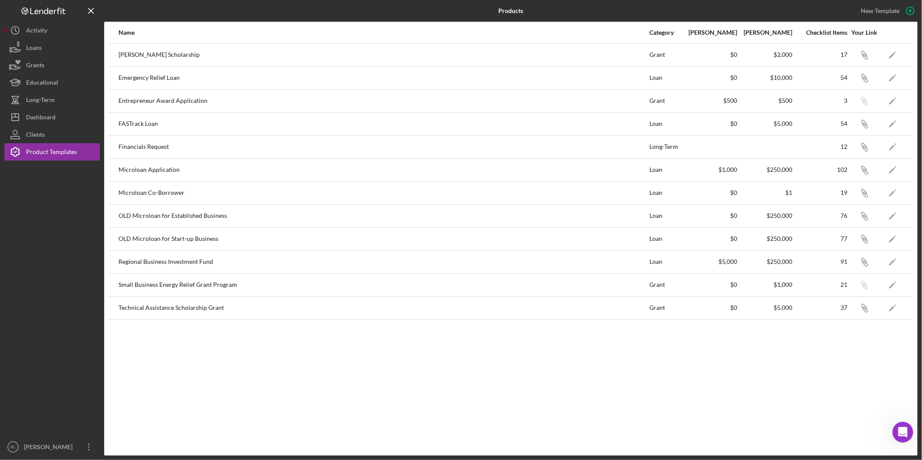
click at [41, 260] on div at bounding box center [52, 300] width 96 height 278
click at [42, 135] on div "Clients" at bounding box center [35, 136] width 19 height 20
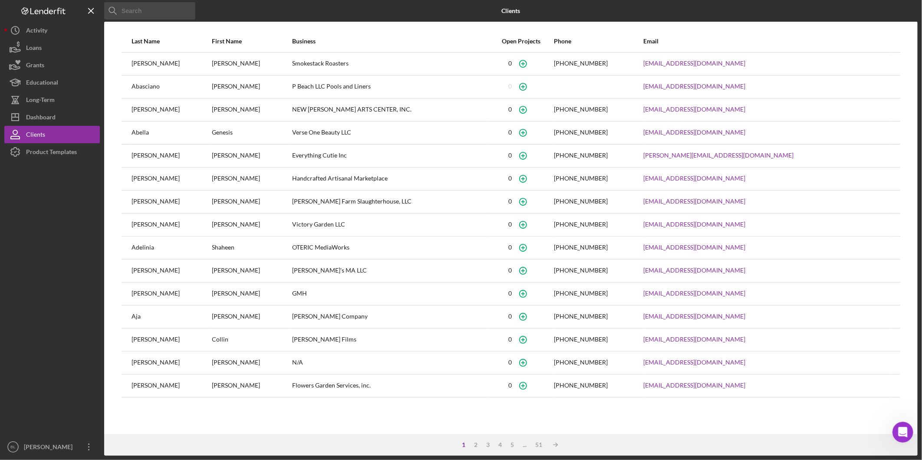
click at [168, 13] on input at bounding box center [149, 10] width 91 height 17
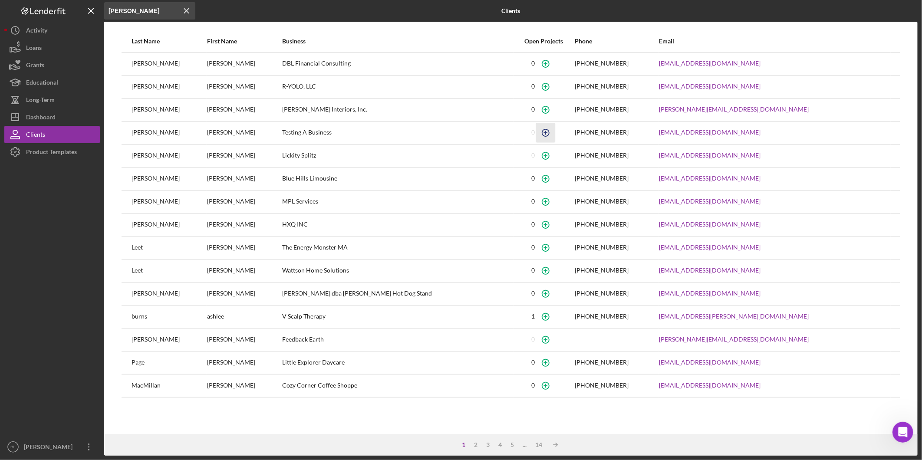
type input "[PERSON_NAME]"
click at [542, 67] on circle "button" at bounding box center [545, 63] width 7 height 7
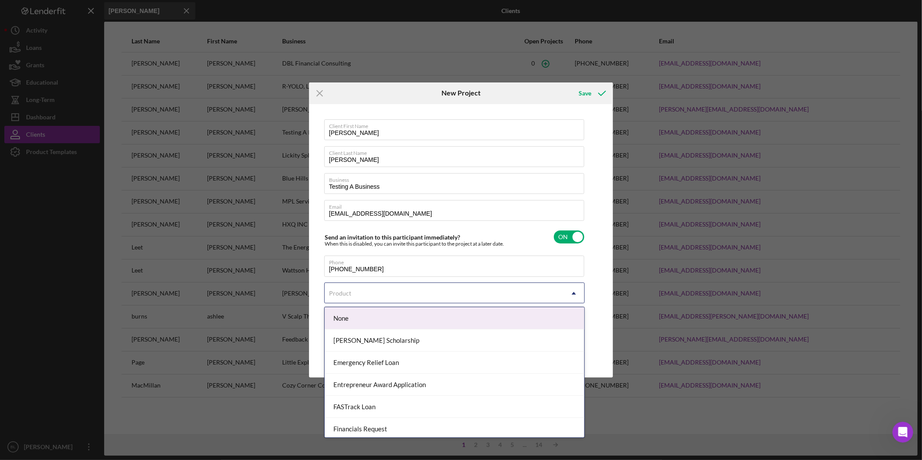
click at [365, 296] on div "Product" at bounding box center [444, 293] width 239 height 20
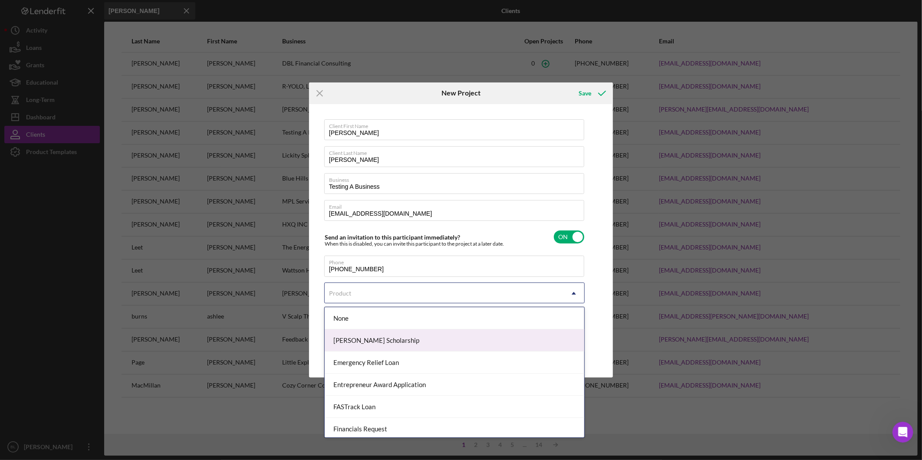
click at [367, 337] on div "[PERSON_NAME] Scholarship" at bounding box center [455, 340] width 260 height 22
checkbox input "true"
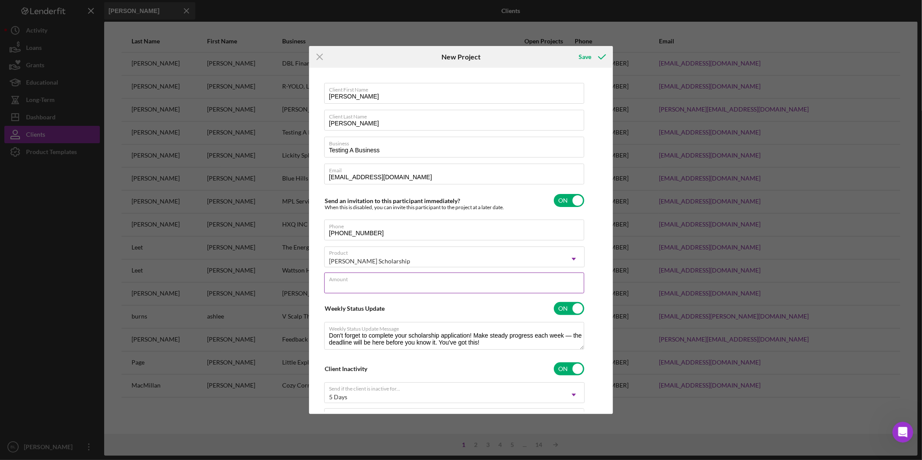
click at [414, 291] on input "Amount" at bounding box center [454, 283] width 260 height 21
type input "$2,000.00"
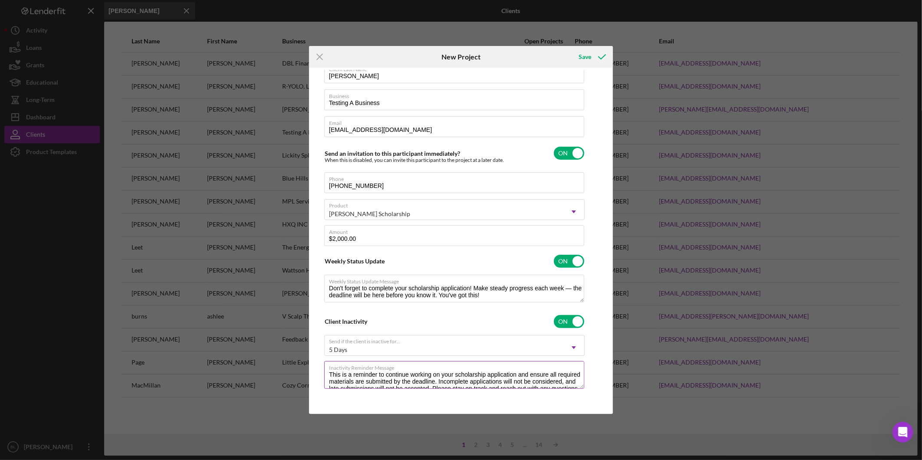
scroll to position [14, 0]
click at [586, 55] on div "Save" at bounding box center [585, 56] width 13 height 17
checkbox input "false"
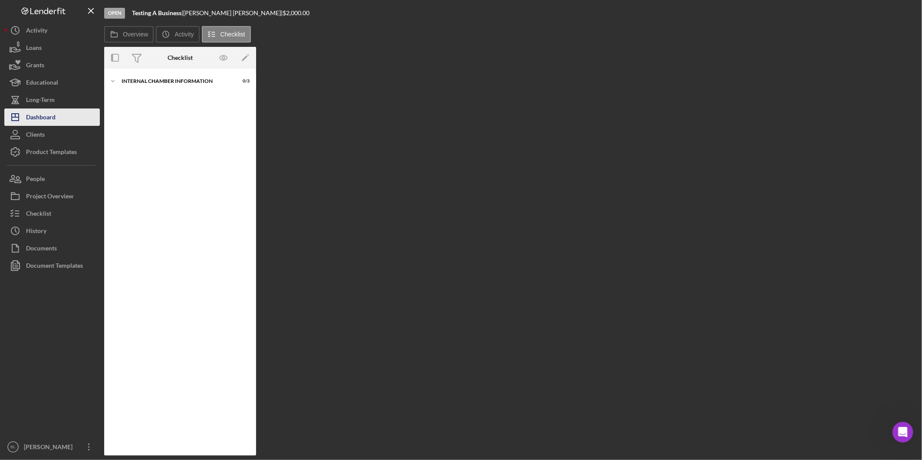
click at [48, 122] on div "Dashboard" at bounding box center [41, 119] width 30 height 20
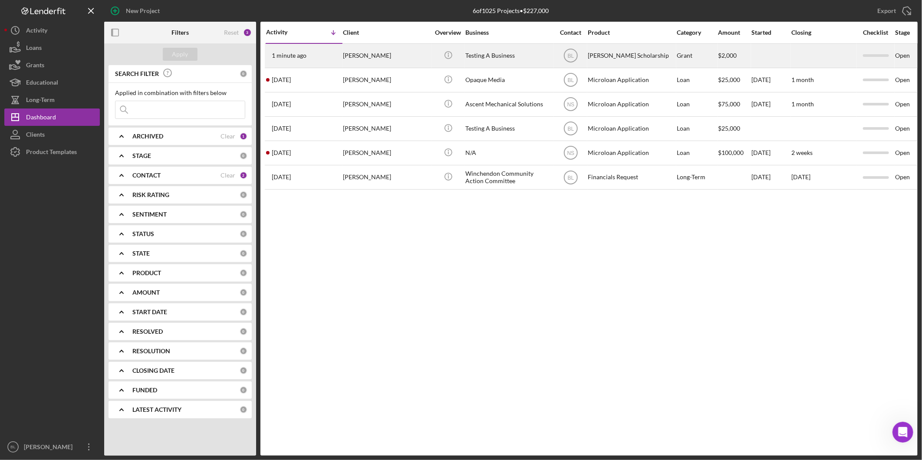
click at [431, 58] on td "Icon/Info" at bounding box center [447, 55] width 33 height 24
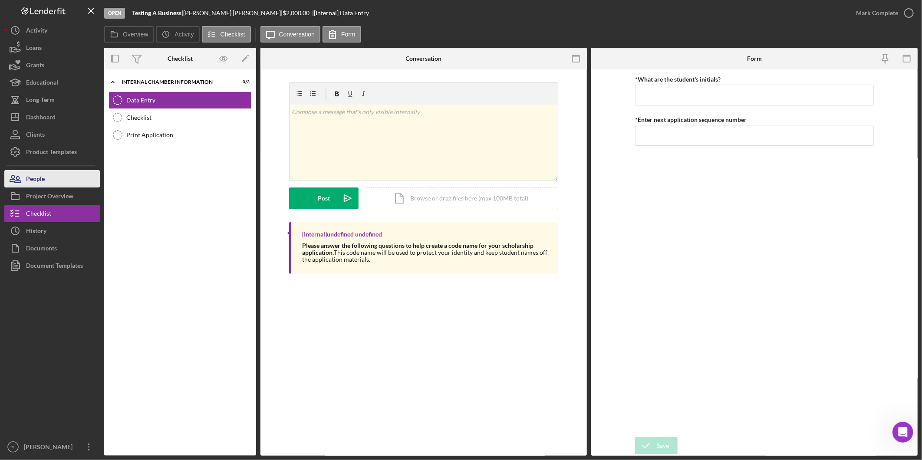
click at [63, 181] on button "People" at bounding box center [52, 178] width 96 height 17
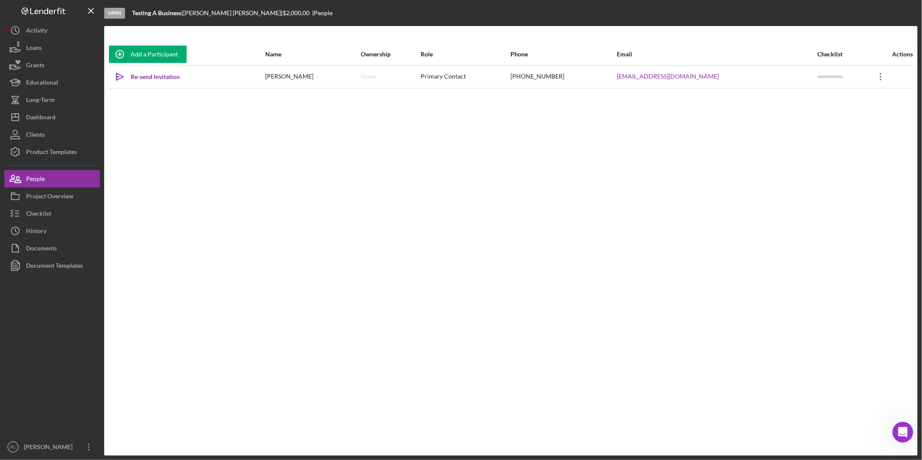
click at [875, 79] on icon "Icon/Overflow" at bounding box center [881, 77] width 22 height 22
click at [844, 100] on div "Icon/Edit Edit" at bounding box center [833, 100] width 96 height 18
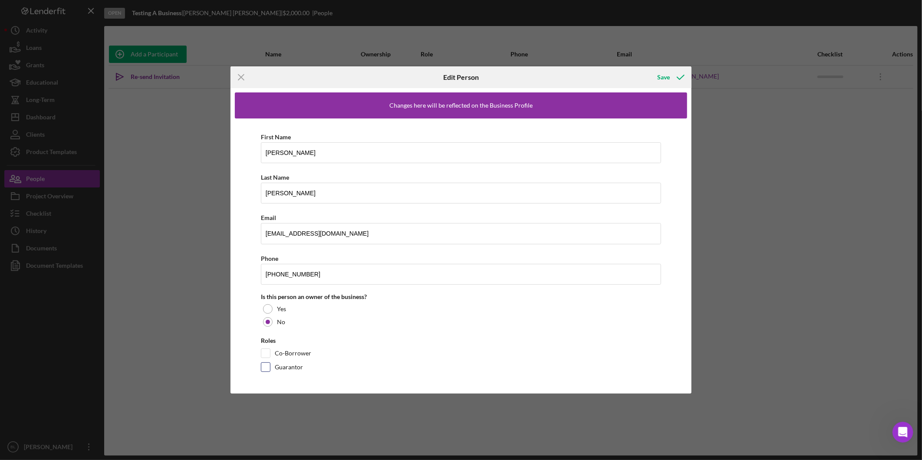
click at [267, 370] on input "Guarantor" at bounding box center [265, 367] width 9 height 9
checkbox input "true"
click at [666, 77] on div "Save" at bounding box center [663, 77] width 13 height 17
click at [660, 76] on div "Save" at bounding box center [663, 77] width 13 height 17
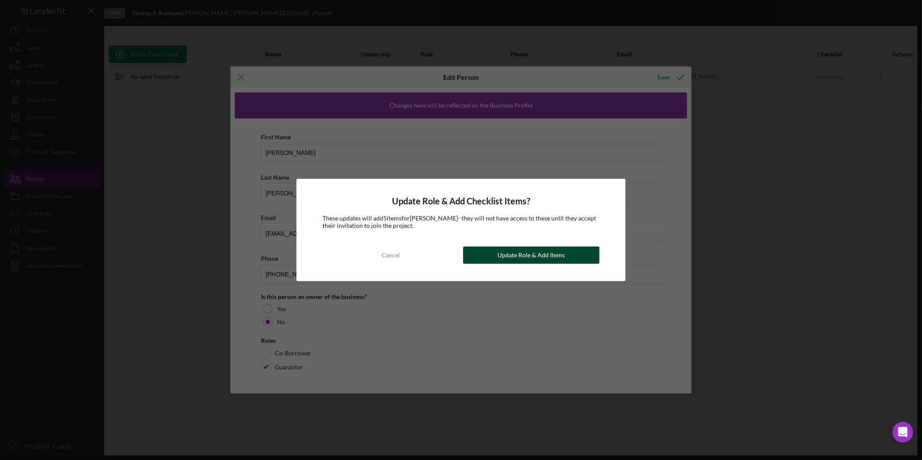
click at [510, 256] on div "Update Role & Add Items" at bounding box center [530, 255] width 67 height 17
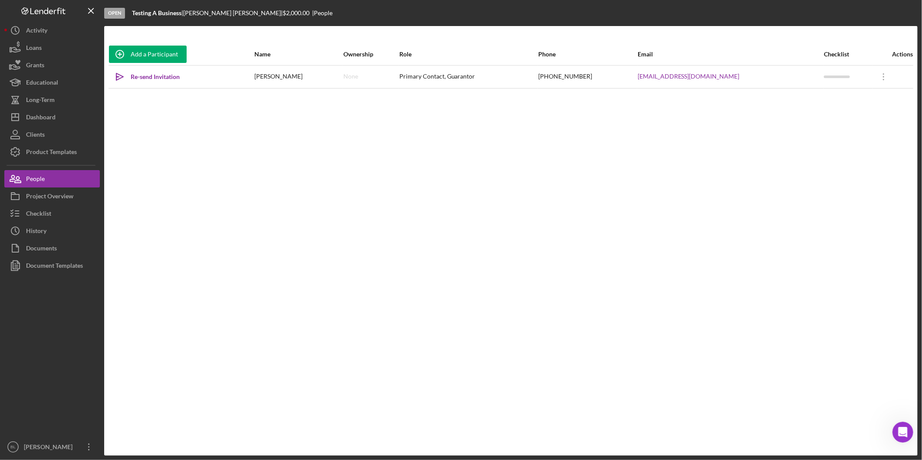
click at [409, 287] on div "Add a Participant Name Ownership Role Phone Email Checklist Actions Icon/icon-i…" at bounding box center [510, 240] width 813 height 395
click at [46, 155] on div "Product Templates" at bounding box center [51, 153] width 51 height 20
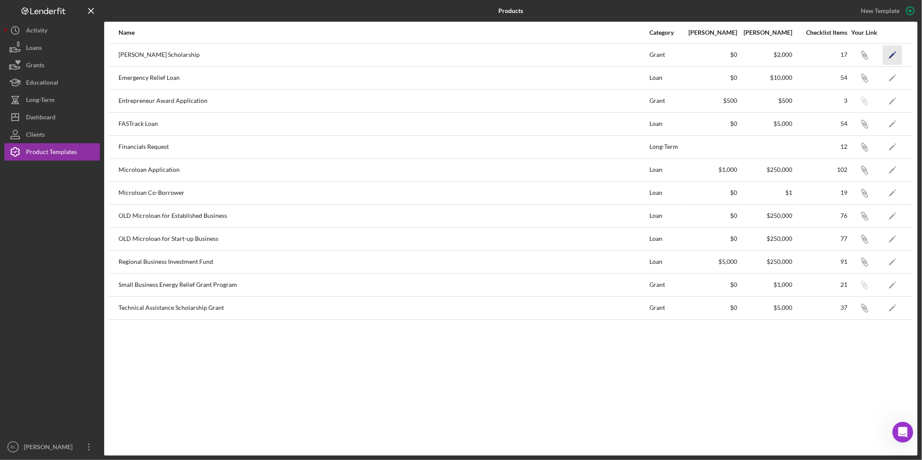
click at [892, 54] on polygon "button" at bounding box center [892, 56] width 6 height 6
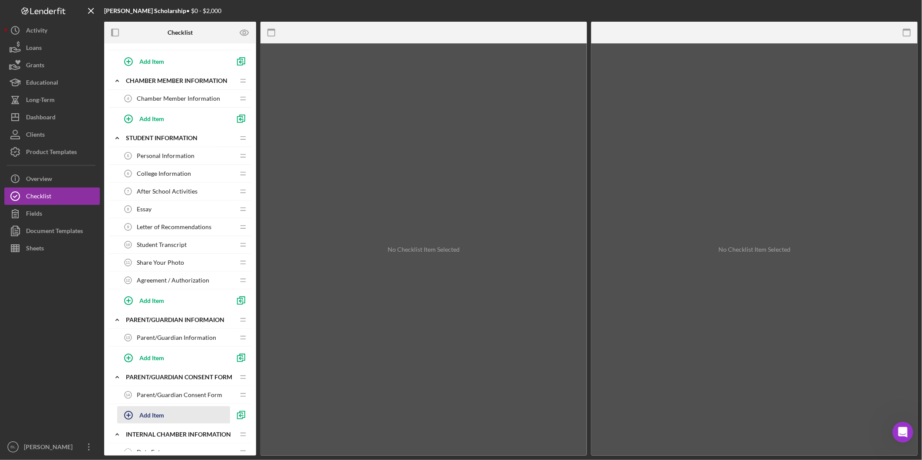
scroll to position [96, 0]
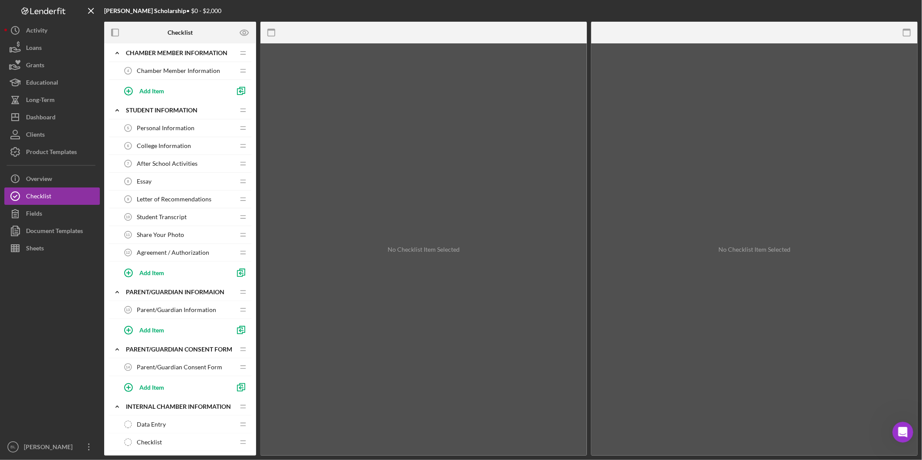
click at [171, 310] on span "Parent/Guardian Information" at bounding box center [176, 309] width 79 height 7
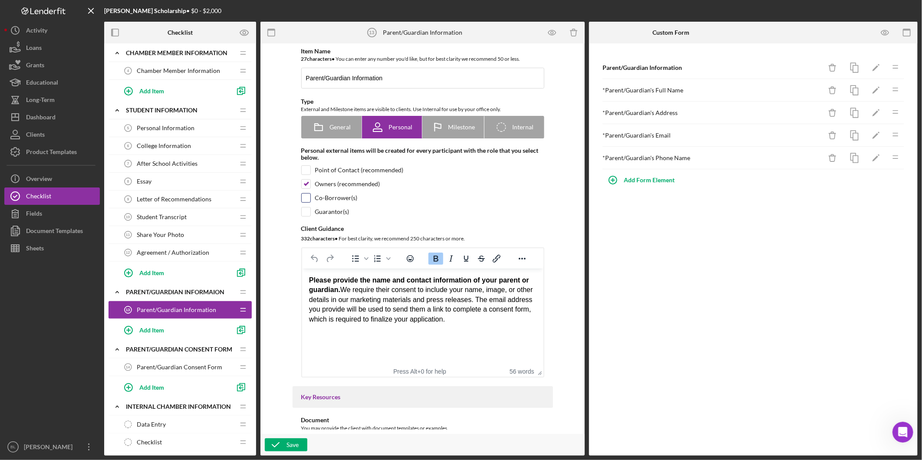
click at [306, 198] on input "checkbox" at bounding box center [306, 198] width 9 height 9
checkbox input "true"
click at [306, 183] on input "checkbox" at bounding box center [306, 184] width 9 height 9
checkbox input "false"
click at [274, 441] on icon "button" at bounding box center [276, 445] width 22 height 22
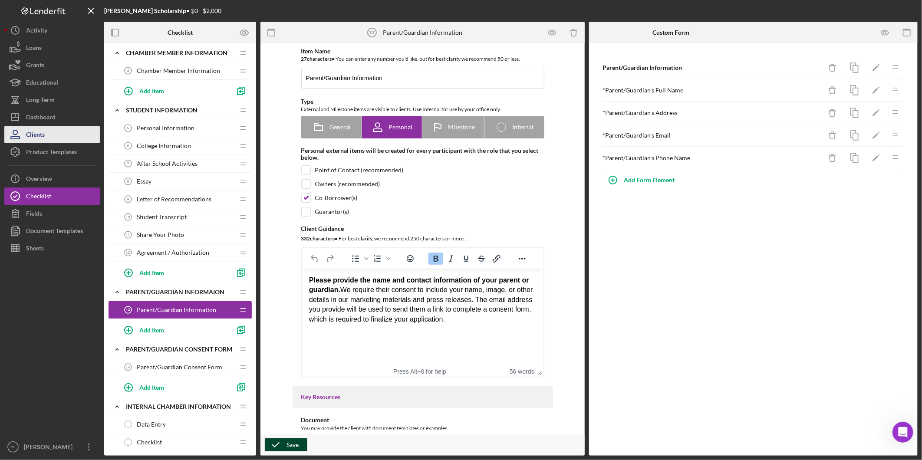
drag, startPoint x: 38, startPoint y: 131, endPoint x: 62, endPoint y: 132, distance: 23.9
click at [38, 132] on div "Clients" at bounding box center [35, 136] width 19 height 20
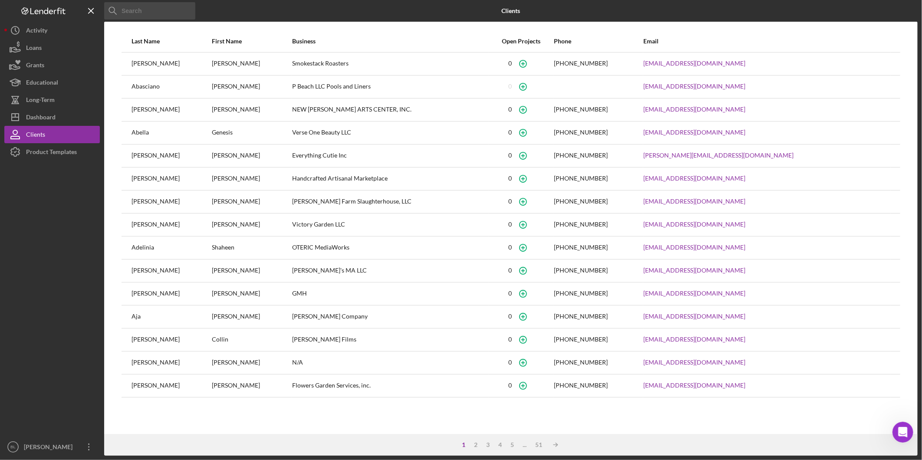
click at [157, 12] on input at bounding box center [149, 10] width 91 height 17
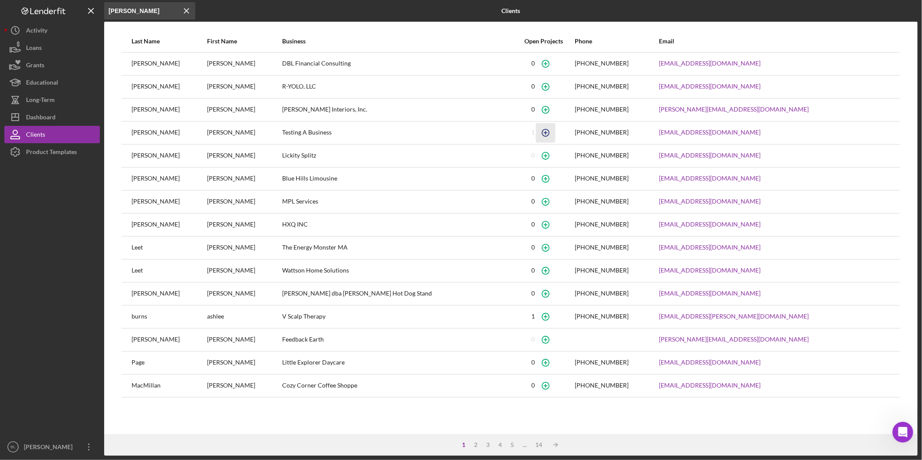
type input "[PERSON_NAME]"
click at [536, 131] on icon "button" at bounding box center [546, 133] width 20 height 20
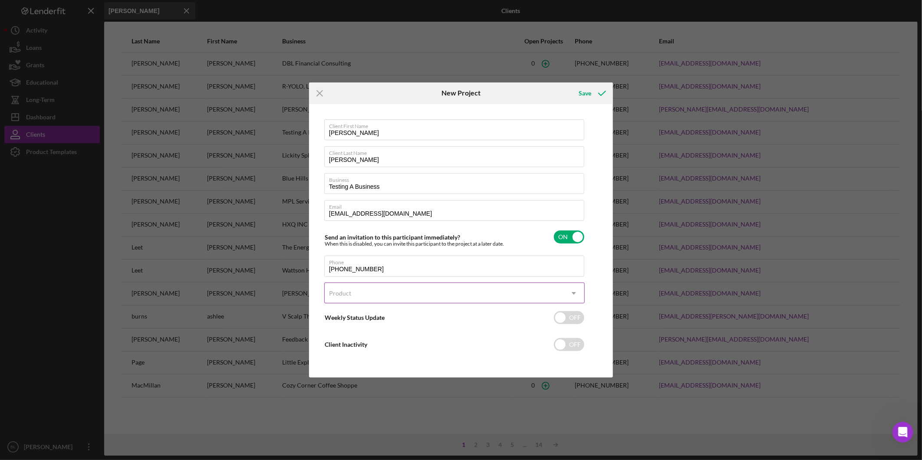
click at [382, 293] on div "Product" at bounding box center [444, 293] width 239 height 20
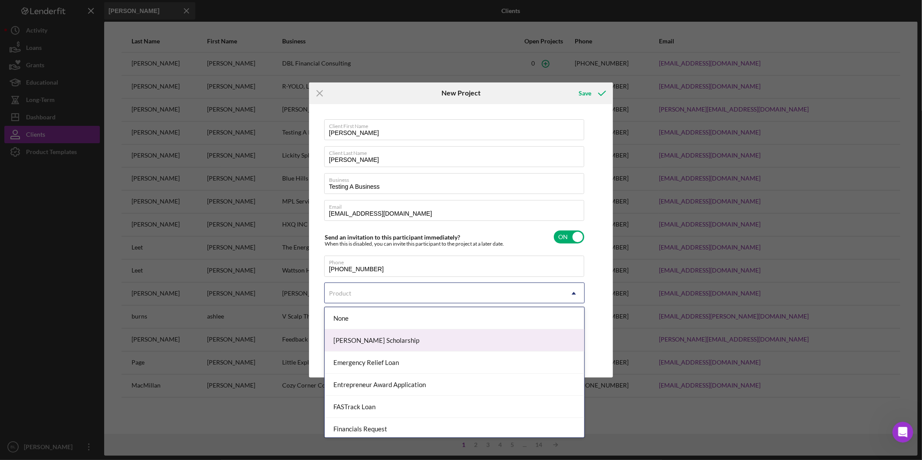
click at [372, 341] on div "[PERSON_NAME] Scholarship" at bounding box center [455, 340] width 260 height 22
checkbox input "true"
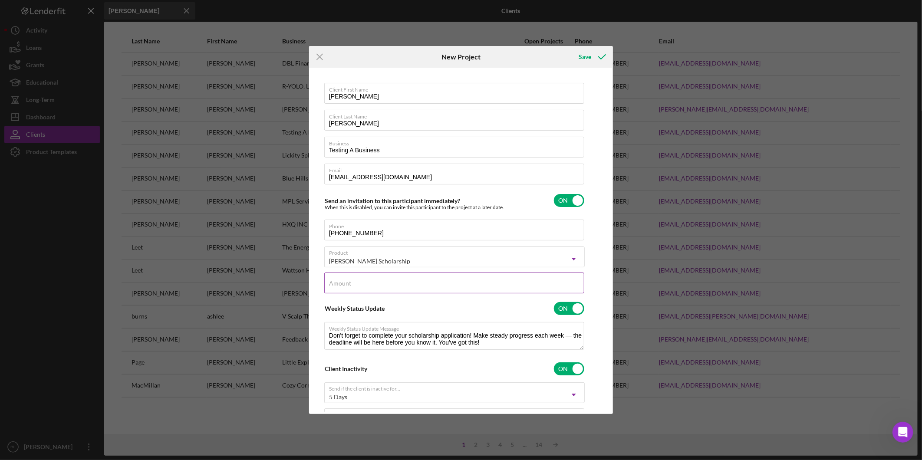
click at [435, 281] on div "Amount" at bounding box center [454, 284] width 260 height 22
click at [606, 283] on div "Client First Name [PERSON_NAME] Client Last Name [PERSON_NAME] Business Testing…" at bounding box center [461, 241] width 300 height 342
click at [417, 291] on input "$2,000.0" at bounding box center [454, 283] width 260 height 21
type input "$2,000.00"
click at [589, 274] on div "Client First Name [PERSON_NAME] Client Last Name [PERSON_NAME] Business Testing…" at bounding box center [461, 241] width 300 height 342
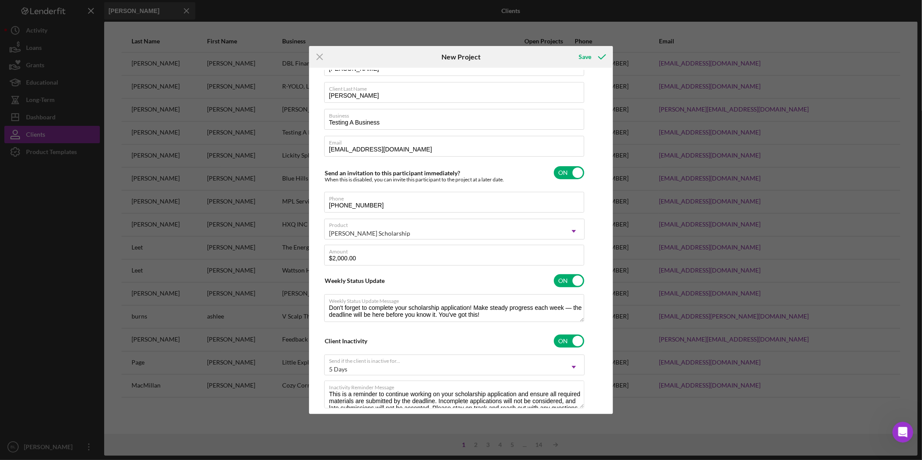
scroll to position [49, 0]
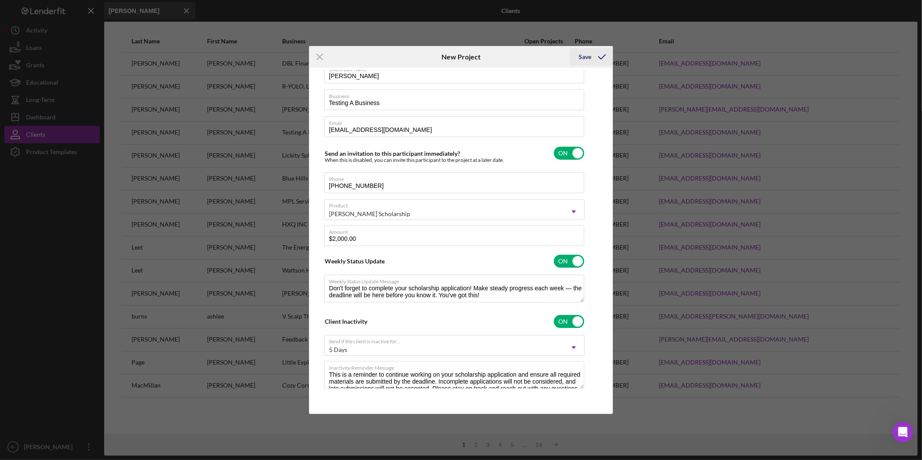
click at [586, 62] on div "Save" at bounding box center [585, 56] width 13 height 17
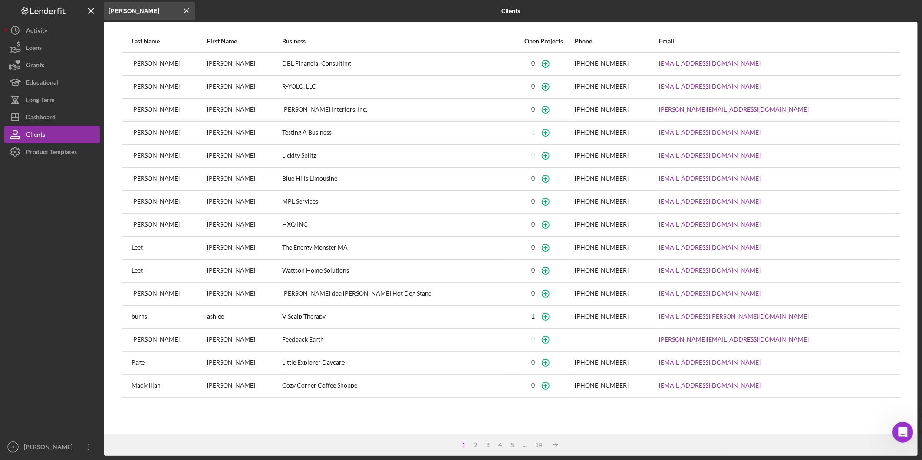
click at [911, 433] on div "Open Intercom Messenger" at bounding box center [902, 432] width 29 height 29
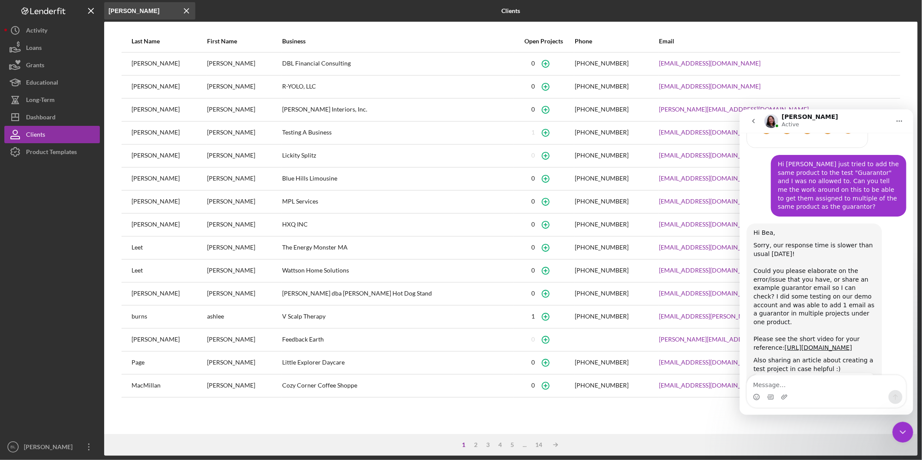
scroll to position [1660, 0]
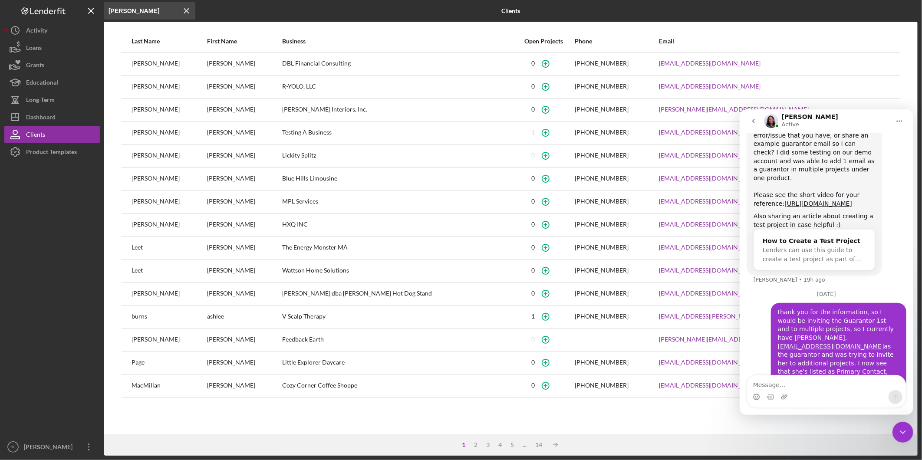
click at [796, 389] on textarea "Message…" at bounding box center [826, 382] width 159 height 15
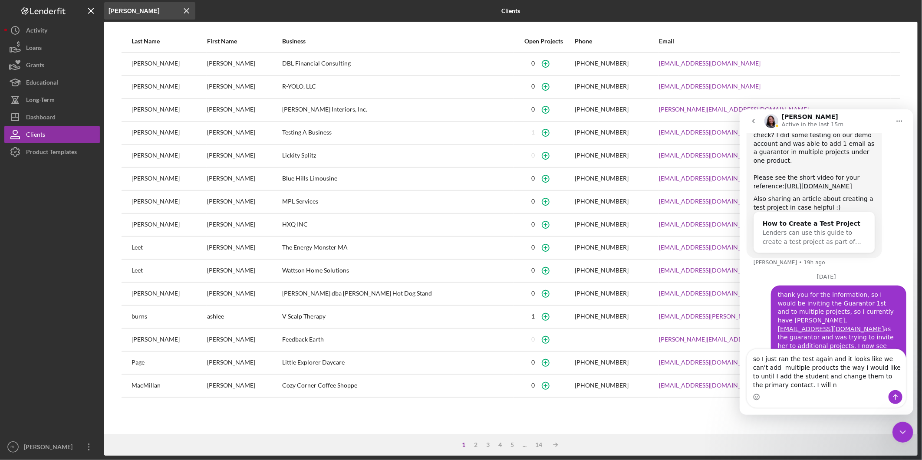
scroll to position [1686, 0]
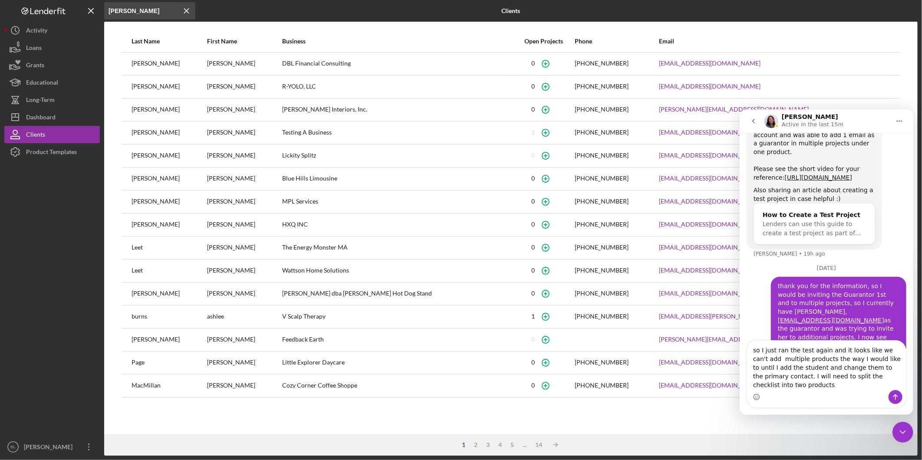
type textarea "so I just ran the test again and it looks like we can't add multiple products t…"
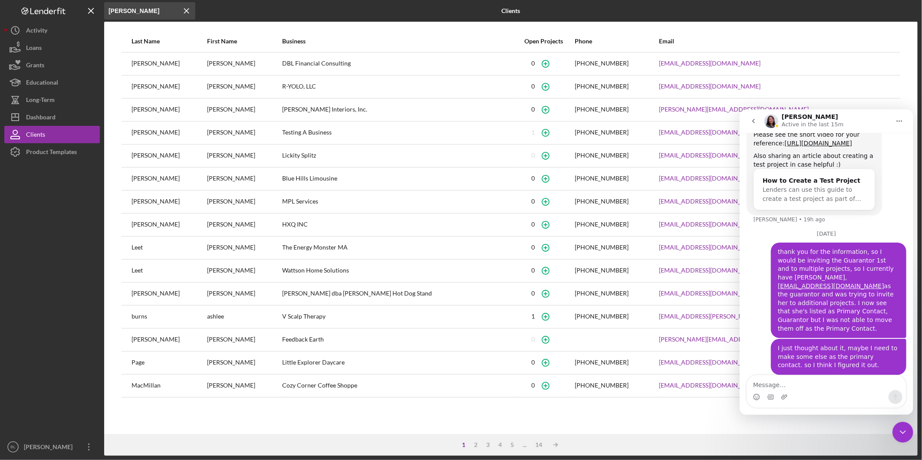
scroll to position [1720, 0]
type textarea "t"
type textarea "i"
type textarea "I think unless you have any additional thoughts"
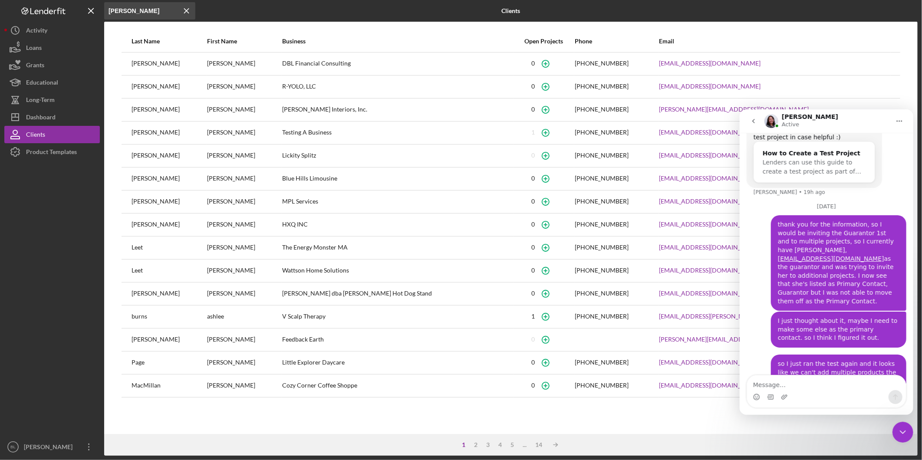
scroll to position [1748, 0]
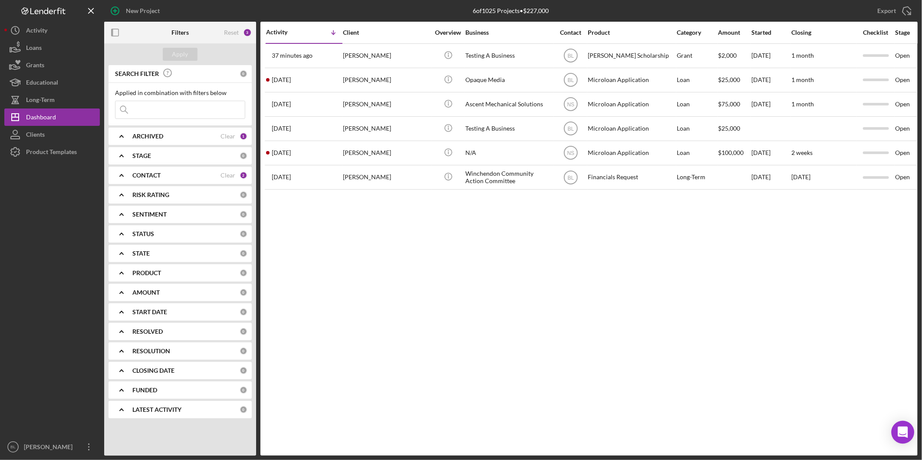
click at [906, 430] on icon "Open Intercom Messenger" at bounding box center [903, 432] width 10 height 11
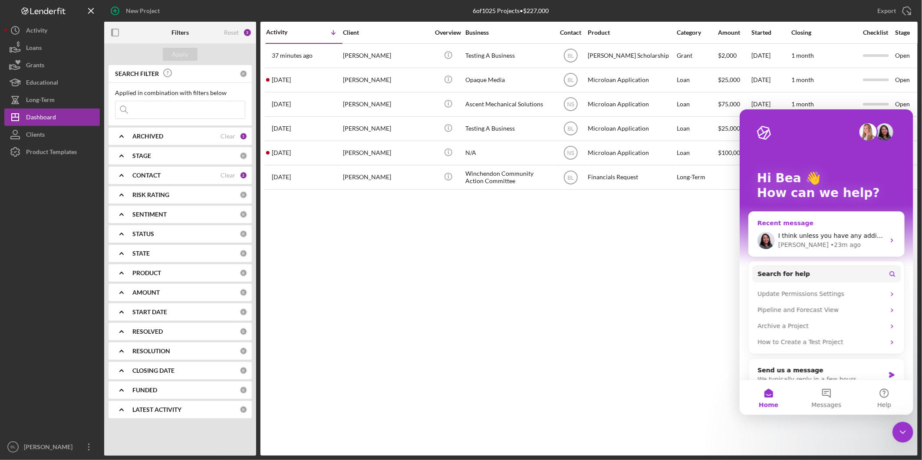
click at [838, 232] on span "I think unless you have any additional thoughts" at bounding box center [850, 235] width 145 height 7
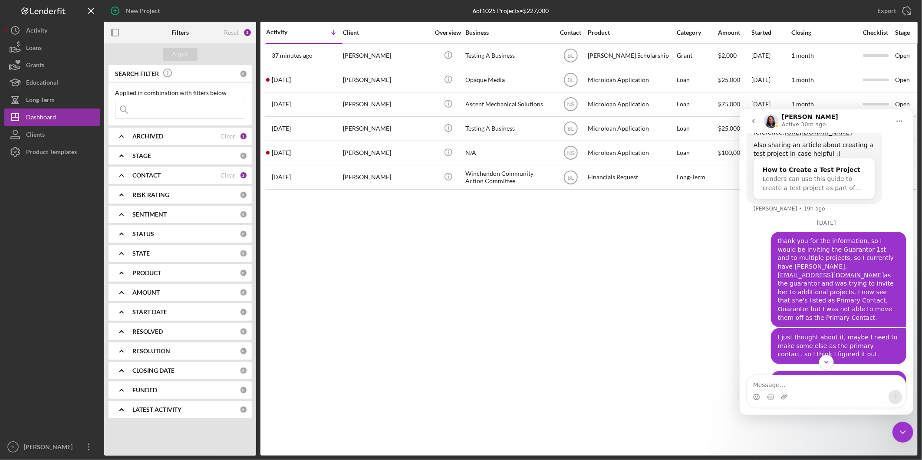
scroll to position [1748, 0]
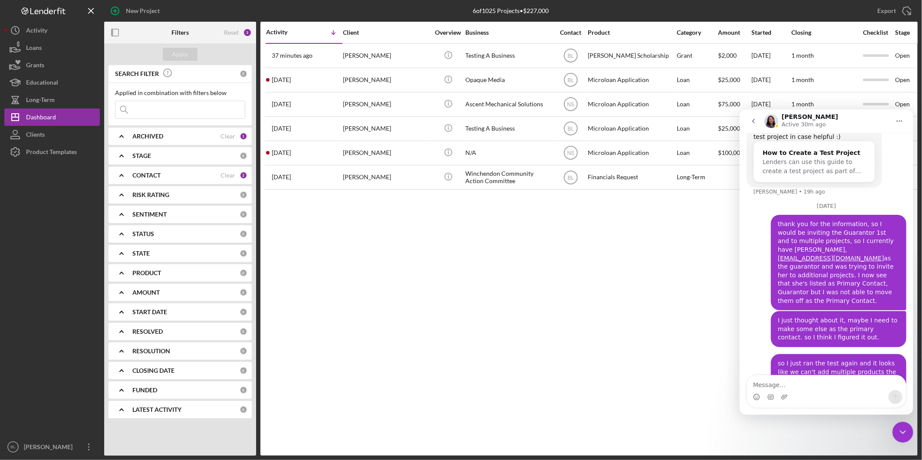
click at [579, 296] on div "Activity Icon/Table Sort Arrow Client Overview Business Contact Product Categor…" at bounding box center [588, 239] width 657 height 434
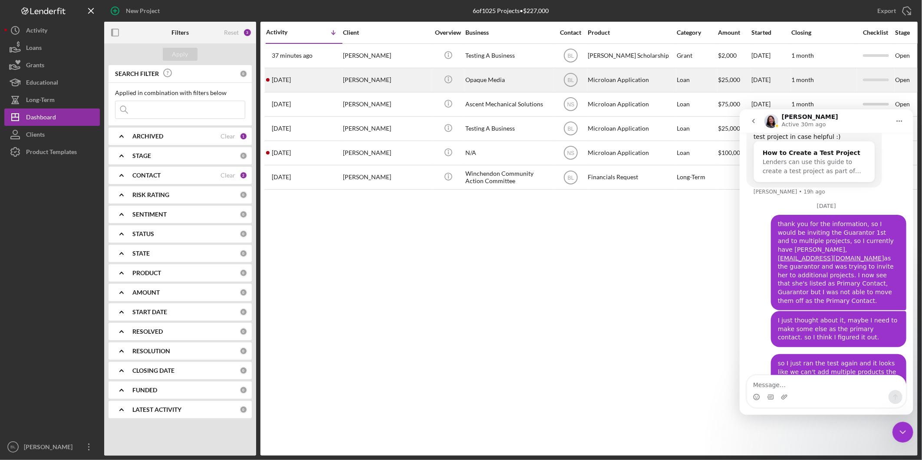
click at [339, 80] on div "4 days ago Randy Fortunato" at bounding box center [304, 80] width 76 height 23
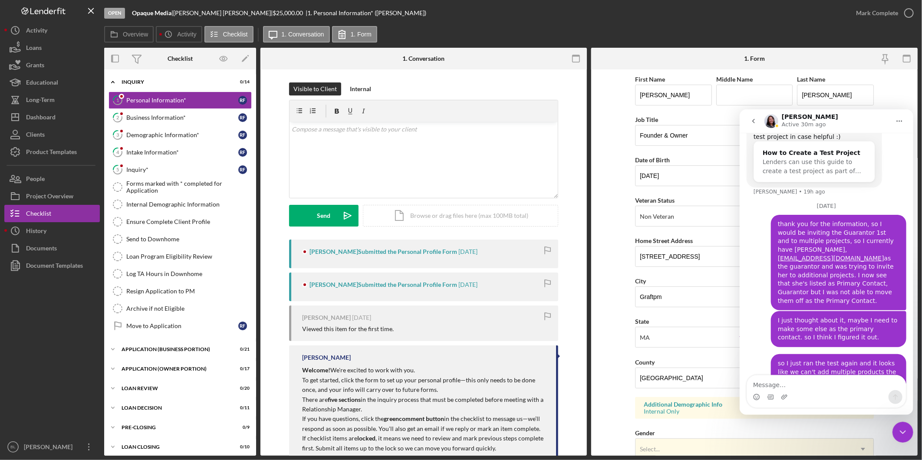
drag, startPoint x: 901, startPoint y: 432, endPoint x: 1784, endPoint y: 848, distance: 976.6
click at [901, 432] on icon "Close Intercom Messenger" at bounding box center [902, 432] width 10 height 10
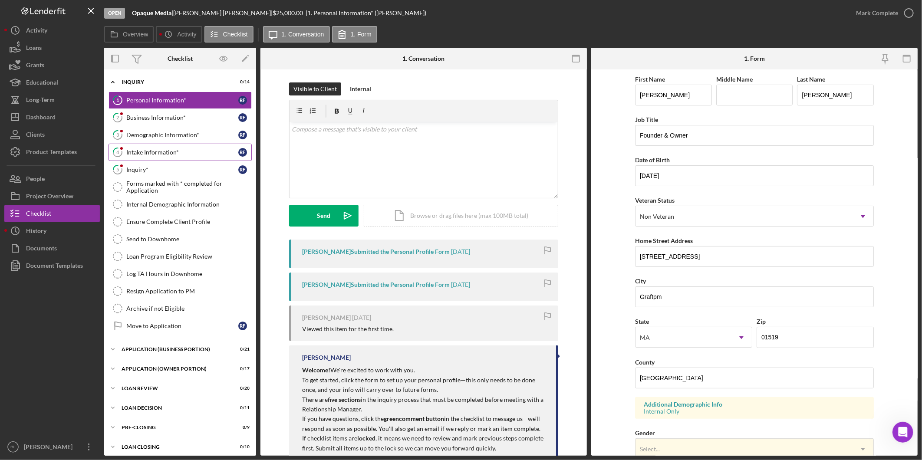
scroll to position [1748, 0]
click at [172, 162] on link "5 Inquiry* R F" at bounding box center [180, 169] width 143 height 17
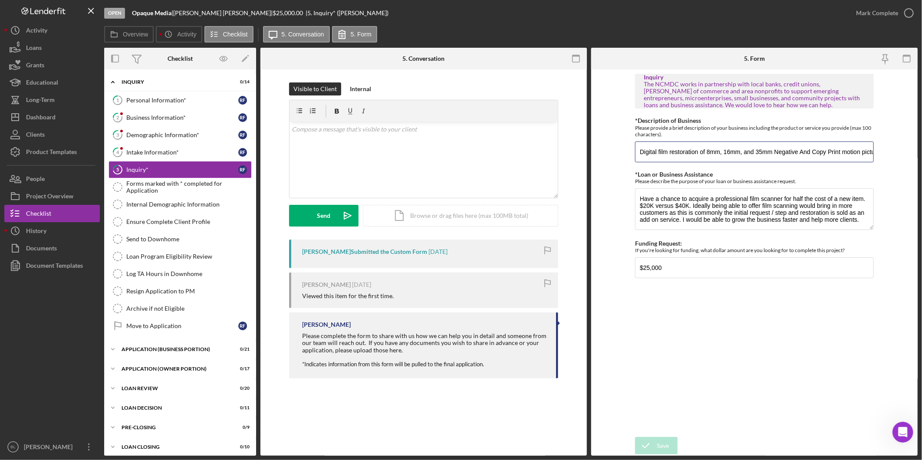
scroll to position [0, 35]
drag, startPoint x: 748, startPoint y: 158, endPoint x: 890, endPoint y: 148, distance: 142.7
click at [890, 148] on form "Inquiry The NCMDC works in partnership with local banks, credit unions, chamber…" at bounding box center [754, 262] width 326 height 386
click at [168, 122] on link "2 Business Information* R F" at bounding box center [180, 117] width 143 height 17
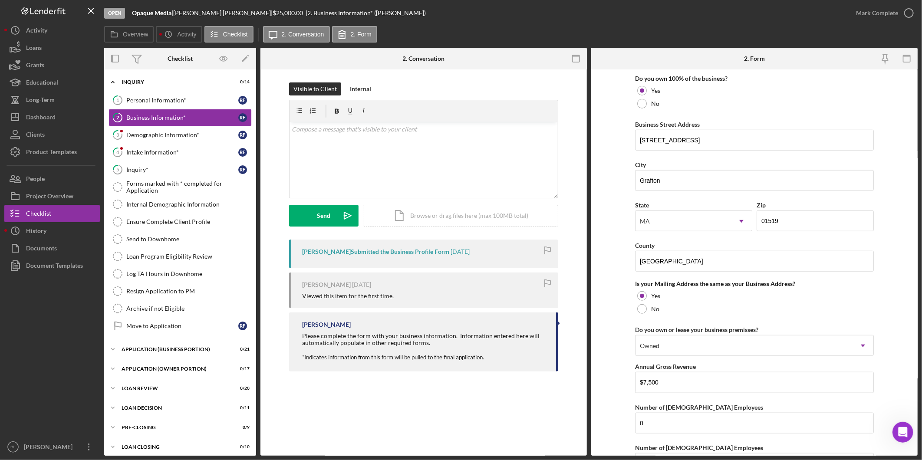
scroll to position [482, 0]
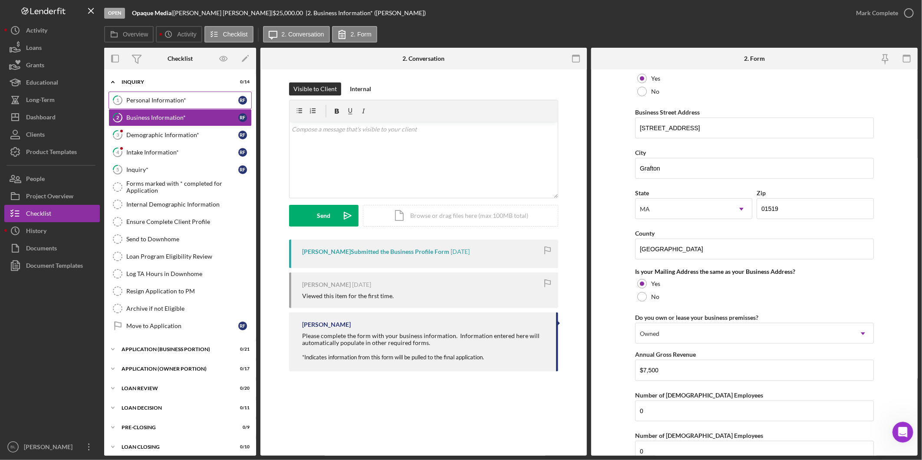
click at [181, 101] on div "Personal Information*" at bounding box center [182, 100] width 112 height 7
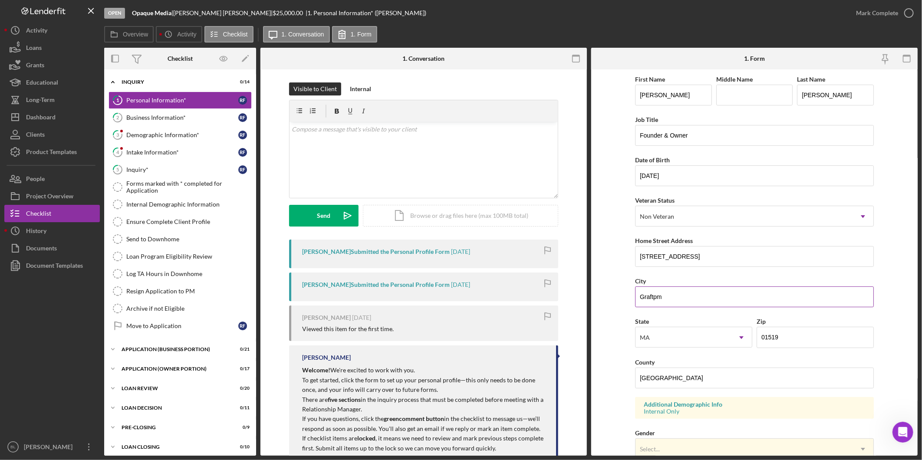
drag, startPoint x: 713, startPoint y: 300, endPoint x: 702, endPoint y: 300, distance: 11.3
click at [713, 300] on input "Graftpm" at bounding box center [754, 297] width 239 height 21
click at [655, 298] on input "Graftpm" at bounding box center [754, 297] width 239 height 21
click at [666, 298] on input "Graftom" at bounding box center [754, 297] width 239 height 21
type input "Graf"
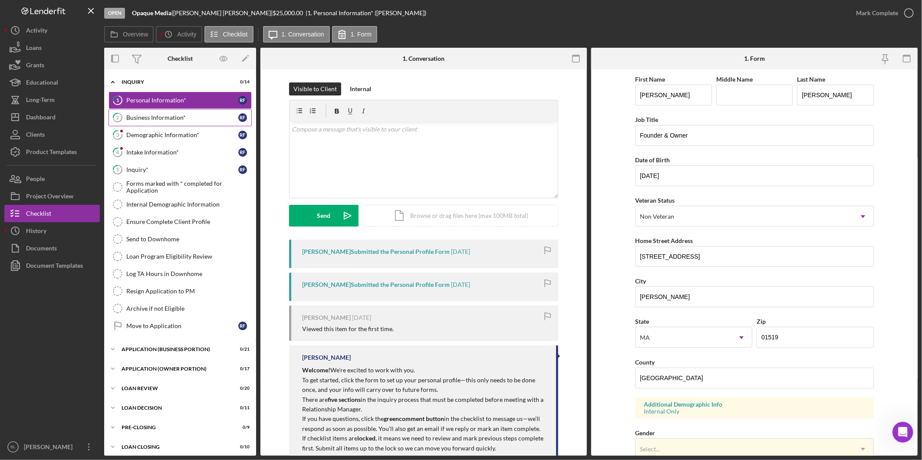
click at [154, 126] on link "2 Business Information* R F" at bounding box center [180, 117] width 143 height 17
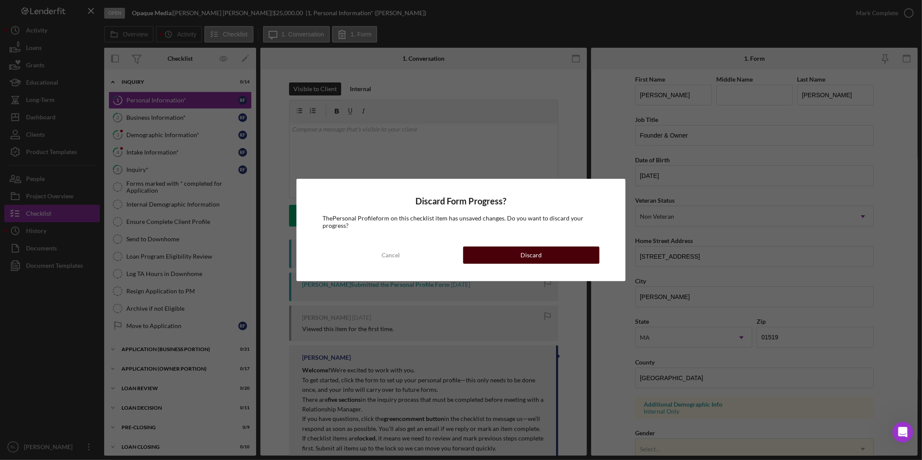
click at [549, 257] on button "Discard" at bounding box center [531, 255] width 136 height 17
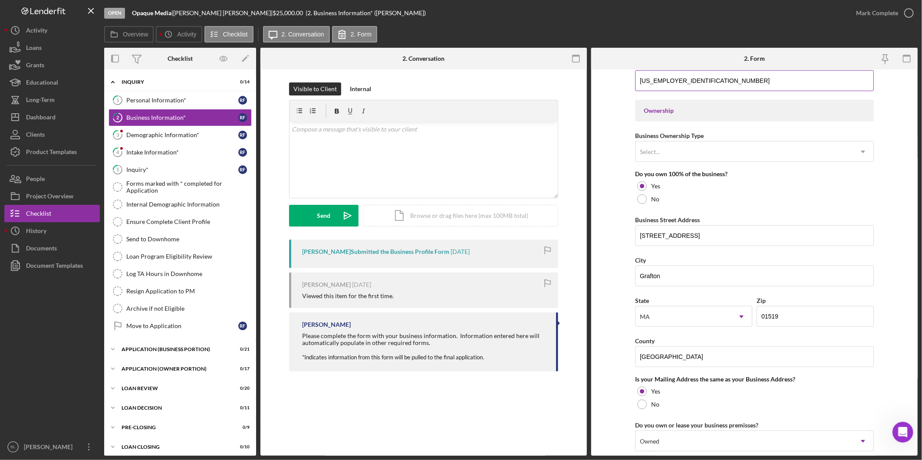
scroll to position [385, 0]
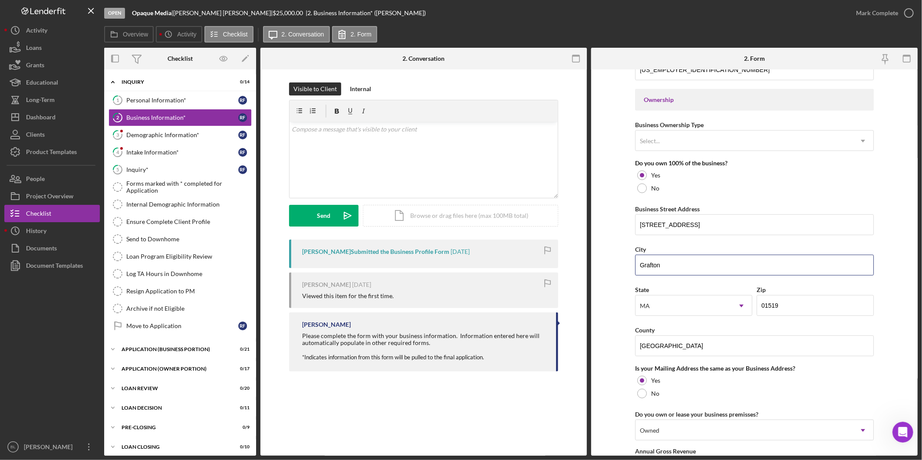
drag, startPoint x: 672, startPoint y: 266, endPoint x: 588, endPoint y: 266, distance: 84.2
click at [588, 266] on div "Overview Internal Workflow Stage Open Icon/Dropdown Arrow Archive (can unarchiv…" at bounding box center [510, 252] width 813 height 408
click at [122, 106] on icon "1" at bounding box center [118, 100] width 22 height 22
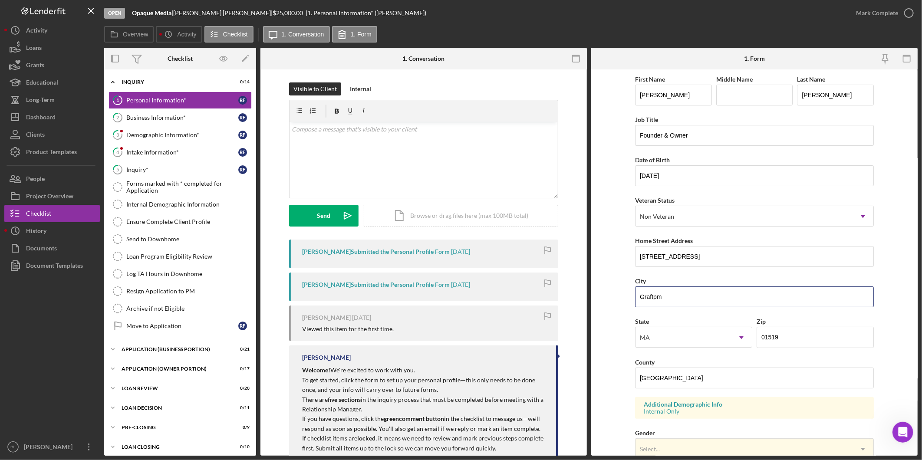
drag, startPoint x: 699, startPoint y: 303, endPoint x: 550, endPoint y: 297, distance: 149.9
click at [552, 297] on div "Overview Internal Workflow Stage Open Icon/Dropdown Arrow Archive (can unarchiv…" at bounding box center [510, 252] width 813 height 408
paste input "on"
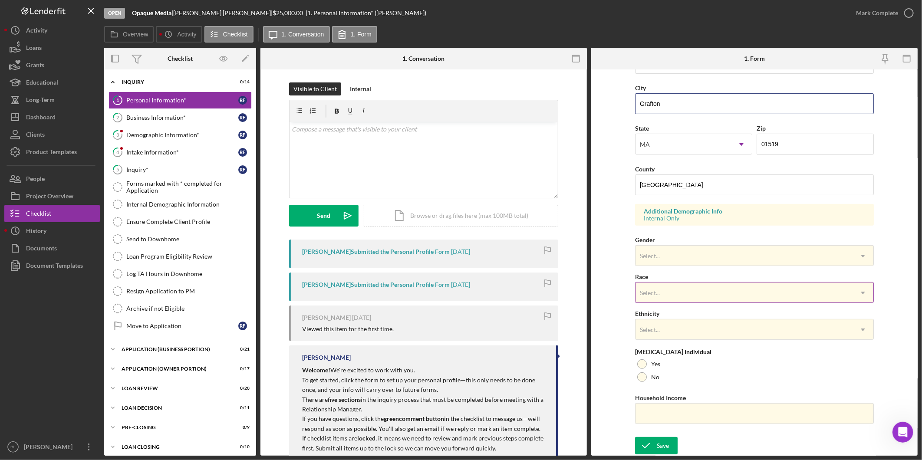
scroll to position [194, 0]
type input "Grafton"
click at [666, 441] on div "Save" at bounding box center [663, 445] width 12 height 17
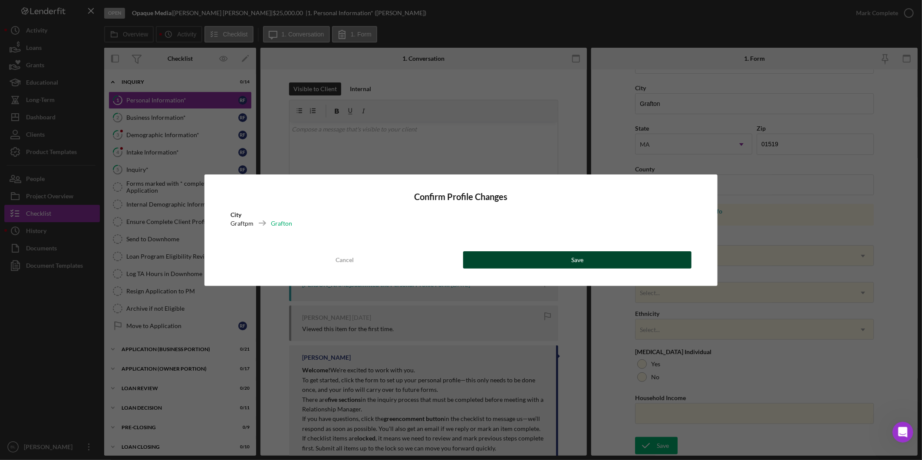
click at [582, 262] on div "Save" at bounding box center [577, 259] width 12 height 17
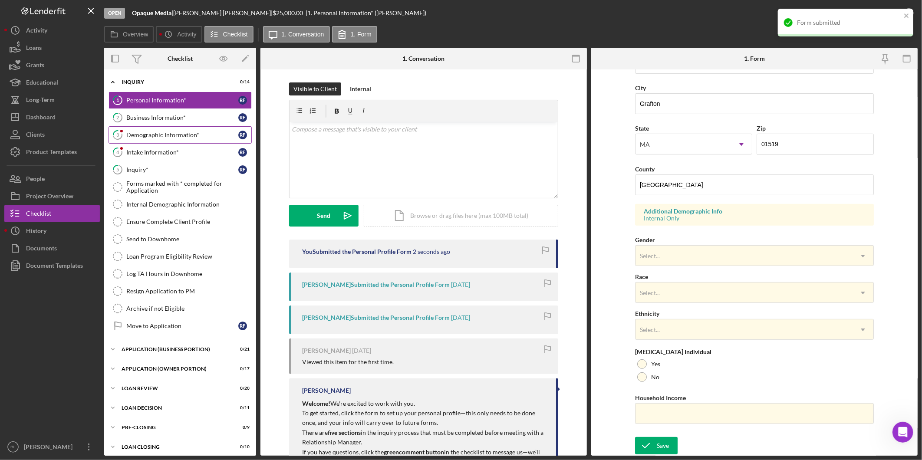
click at [144, 137] on div "Demographic Information*" at bounding box center [182, 135] width 112 height 7
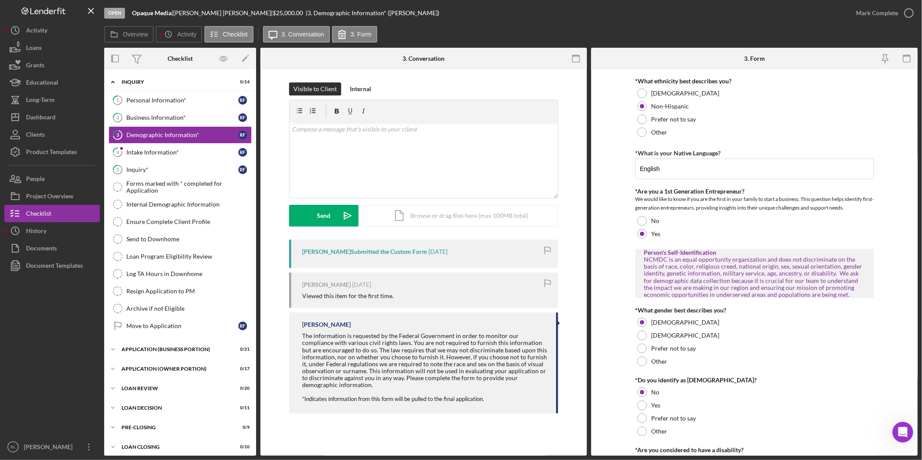
scroll to position [289, 0]
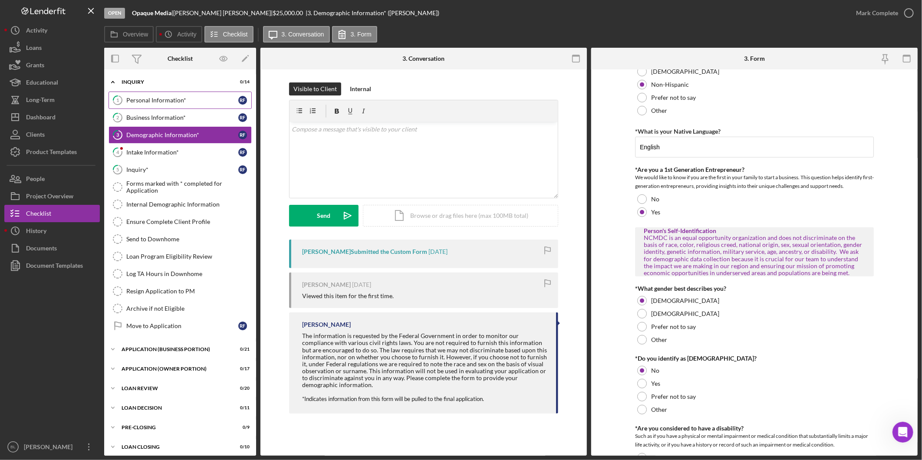
click at [177, 94] on link "1 Personal Information* R F" at bounding box center [180, 100] width 143 height 17
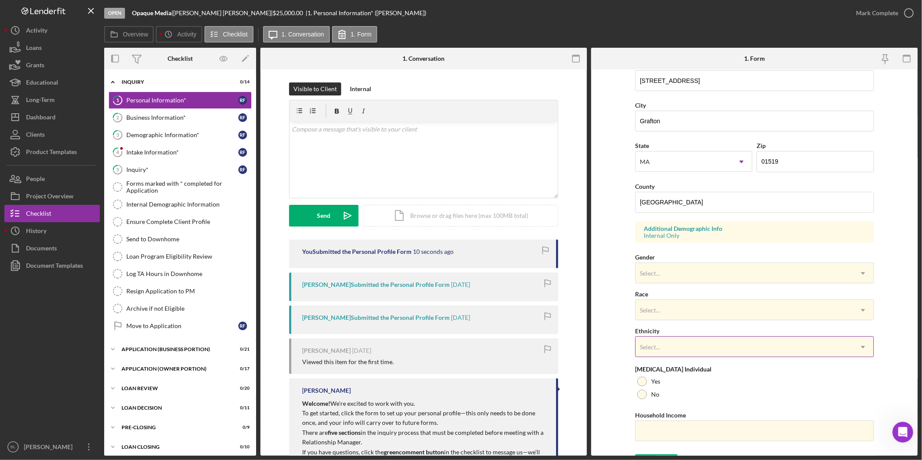
scroll to position [194, 0]
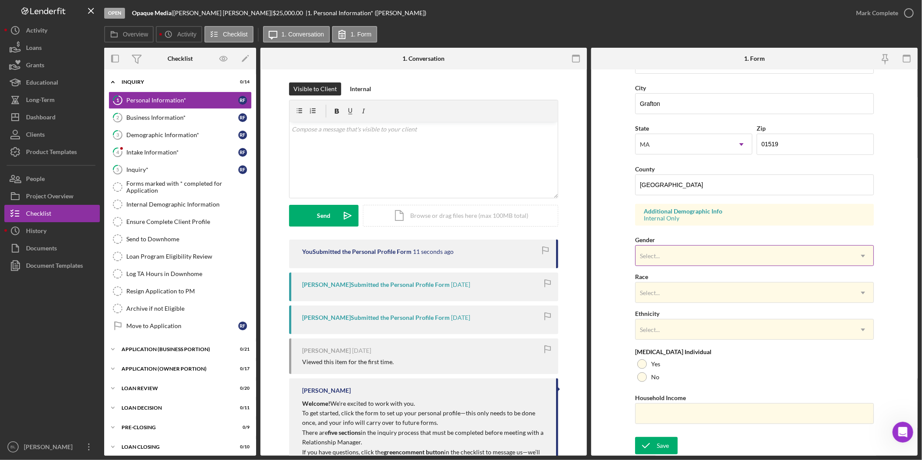
click at [662, 255] on div "Select..." at bounding box center [744, 256] width 217 height 20
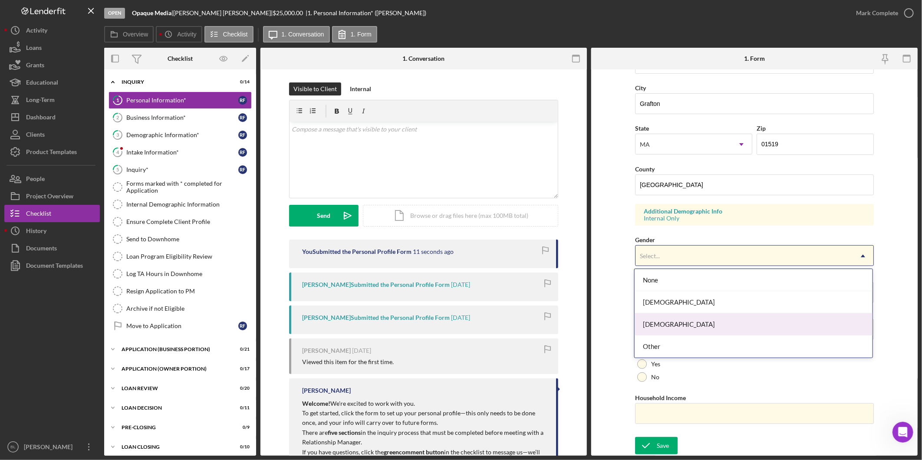
click at [668, 322] on div "Male" at bounding box center [754, 324] width 238 height 22
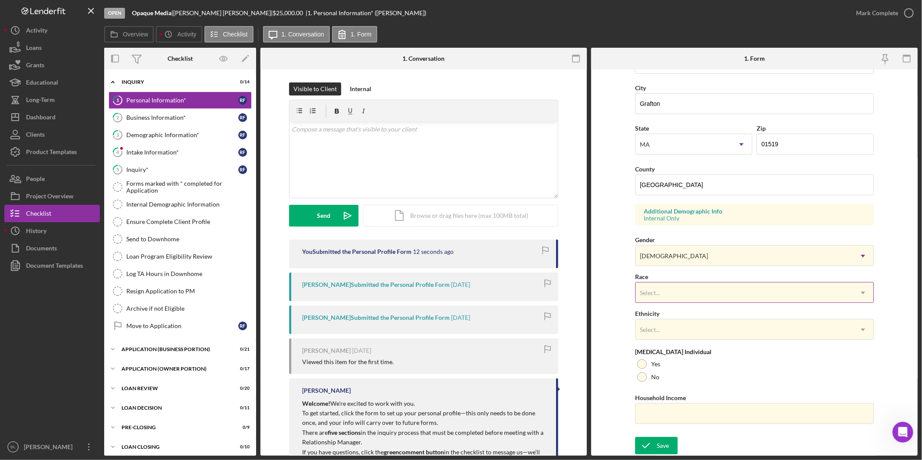
click at [667, 289] on div "Select..." at bounding box center [744, 293] width 217 height 20
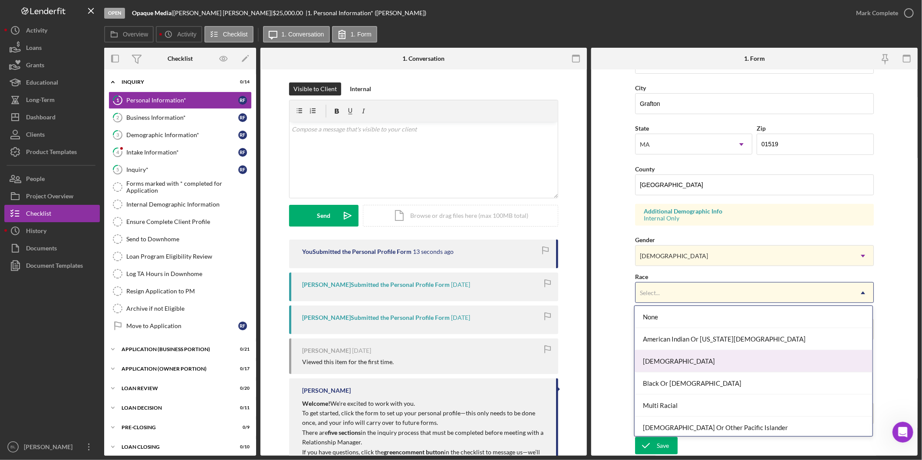
scroll to position [47, 0]
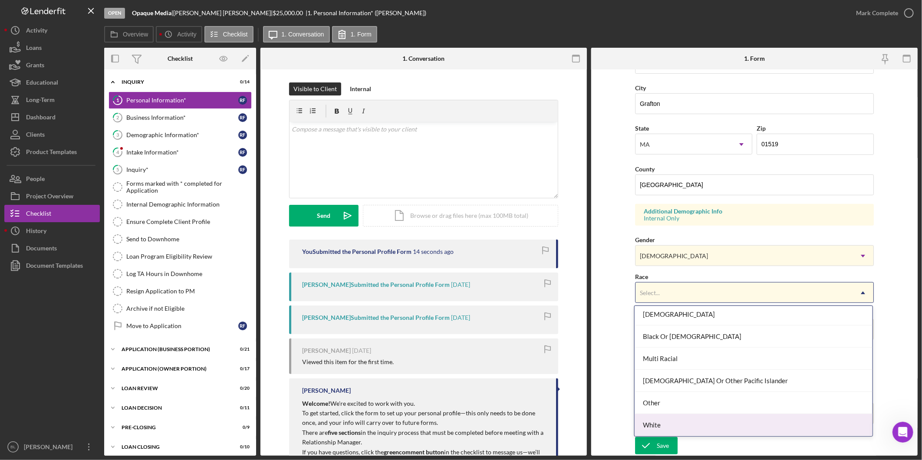
click at [672, 422] on div "White" at bounding box center [754, 425] width 238 height 22
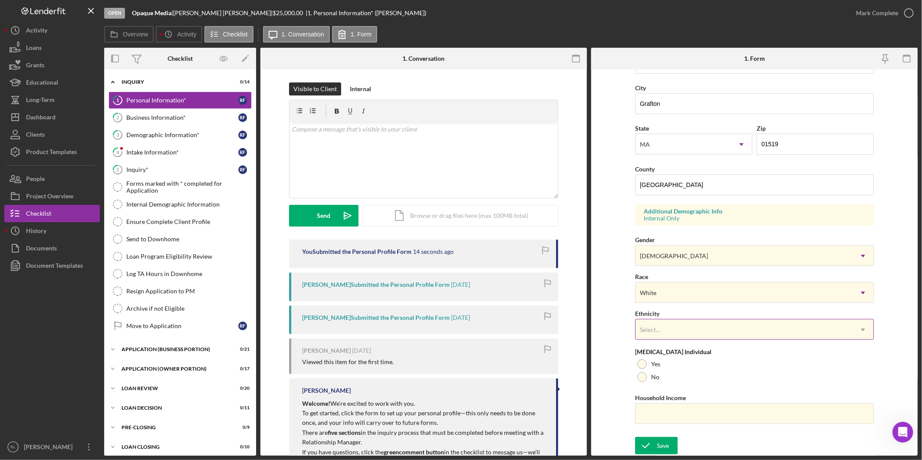
click at [671, 329] on div "Select..." at bounding box center [744, 330] width 217 height 20
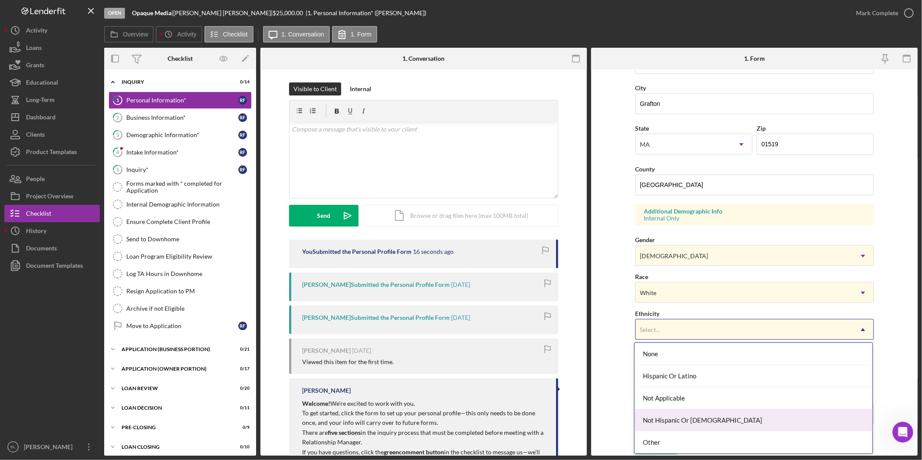
click at [683, 420] on div "Not Hispanic Or Latino" at bounding box center [754, 420] width 238 height 22
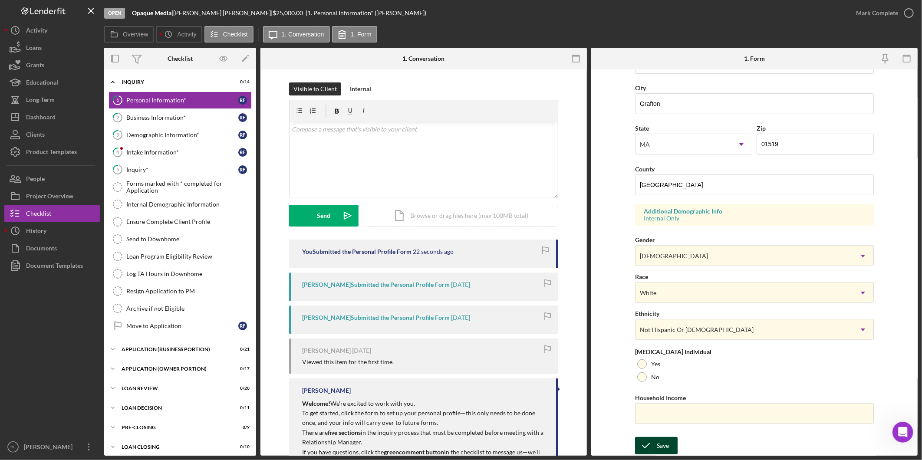
click at [659, 447] on div "Save" at bounding box center [663, 445] width 12 height 17
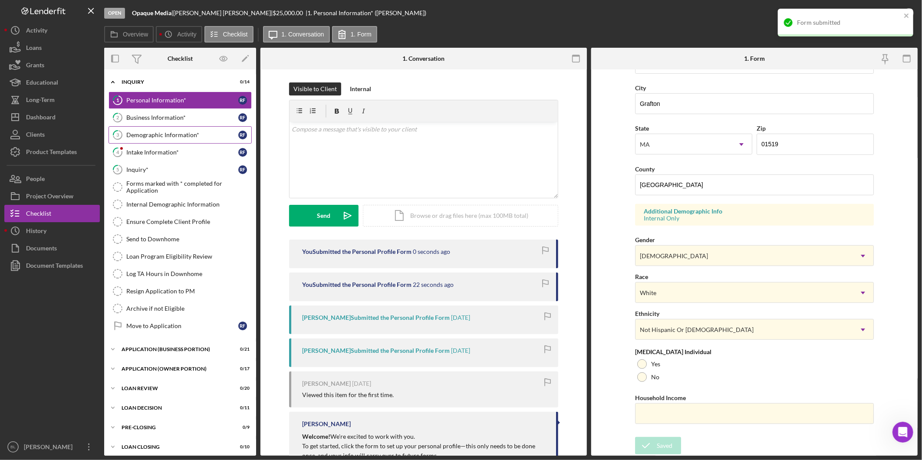
click at [152, 136] on div "Demographic Information*" at bounding box center [182, 135] width 112 height 7
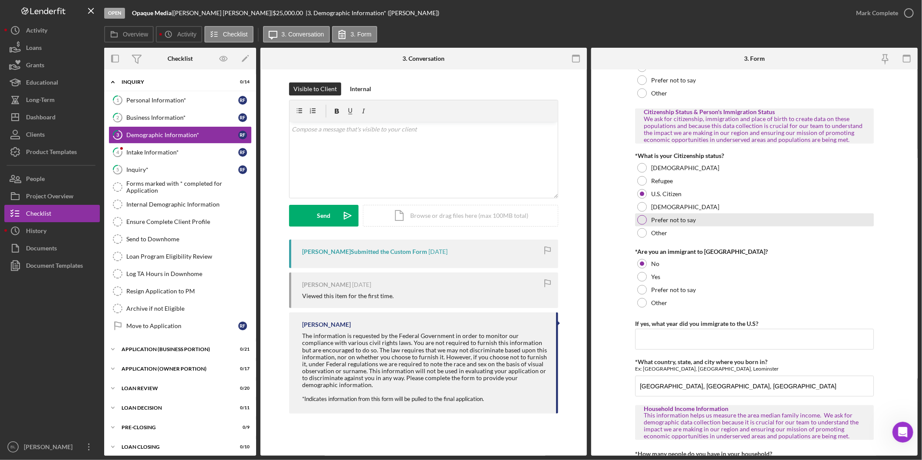
scroll to position [790, 0]
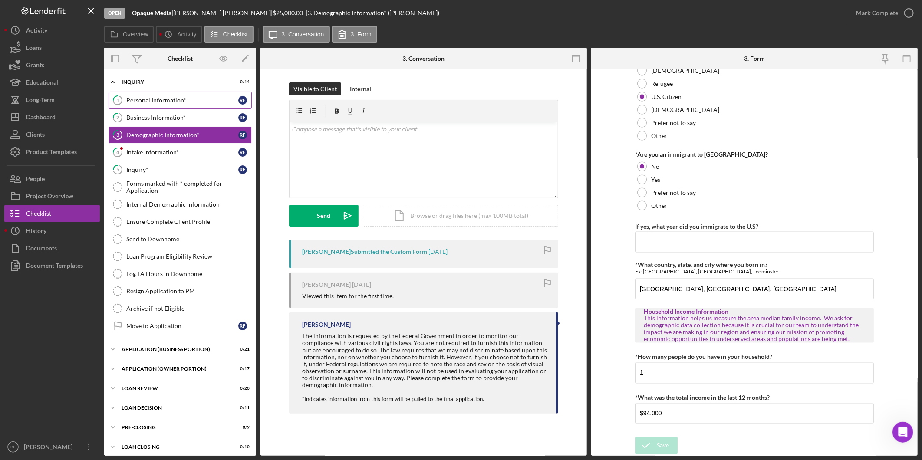
click at [193, 103] on div "Personal Information*" at bounding box center [182, 100] width 112 height 7
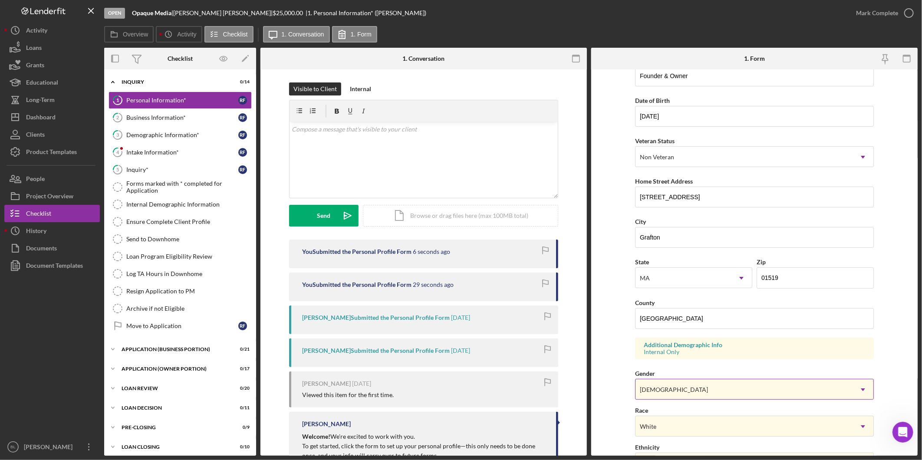
scroll to position [194, 0]
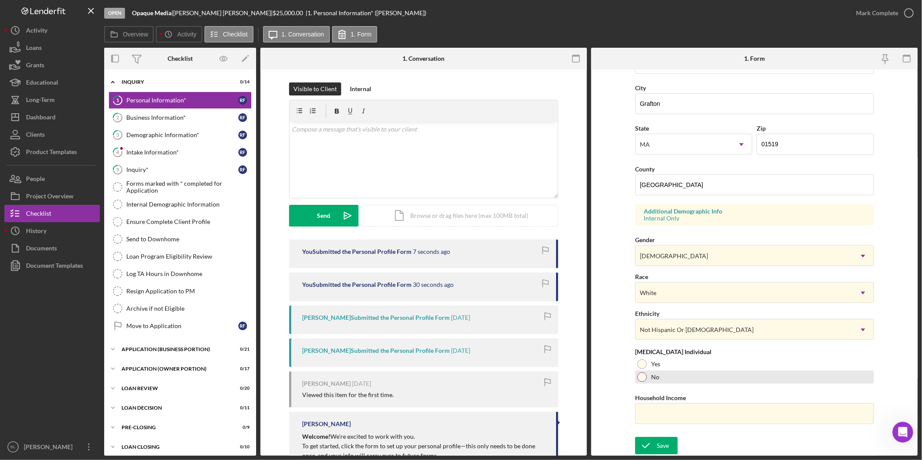
click at [663, 380] on div "No" at bounding box center [754, 377] width 239 height 13
click at [691, 410] on input "Household Income" at bounding box center [754, 413] width 239 height 21
type input "$94,000"
click at [670, 448] on button "Save" at bounding box center [656, 445] width 43 height 17
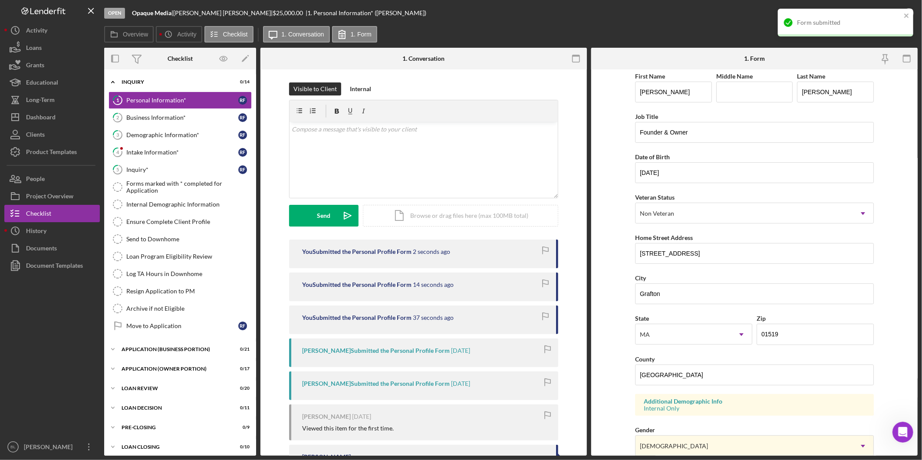
scroll to position [0, 0]
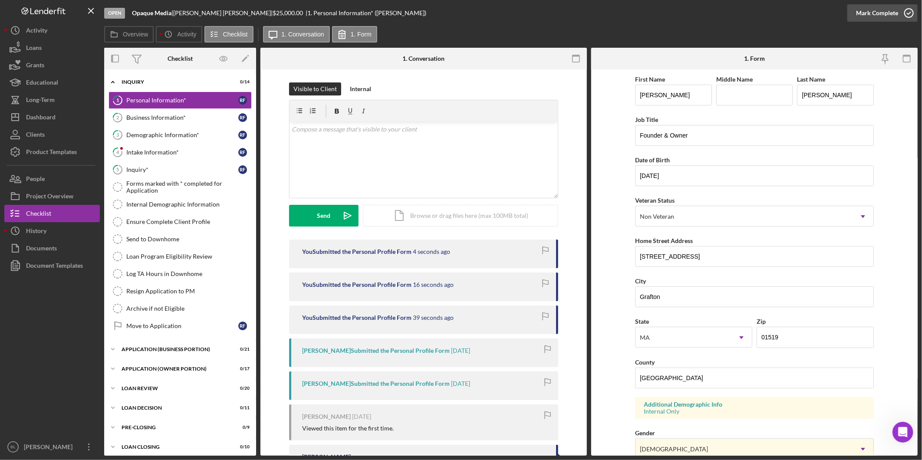
click at [909, 12] on icon "button" at bounding box center [909, 13] width 22 height 22
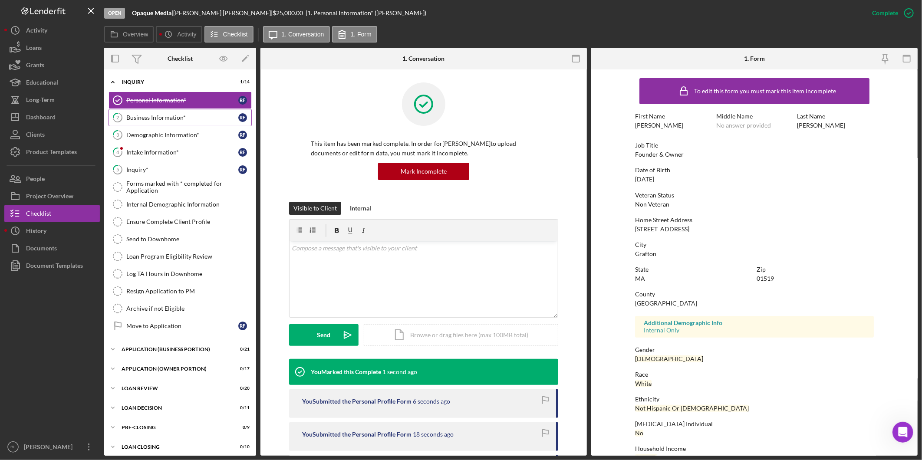
drag, startPoint x: 175, startPoint y: 116, endPoint x: 164, endPoint y: 124, distance: 14.1
click at [175, 117] on div "Business Information*" at bounding box center [182, 117] width 112 height 7
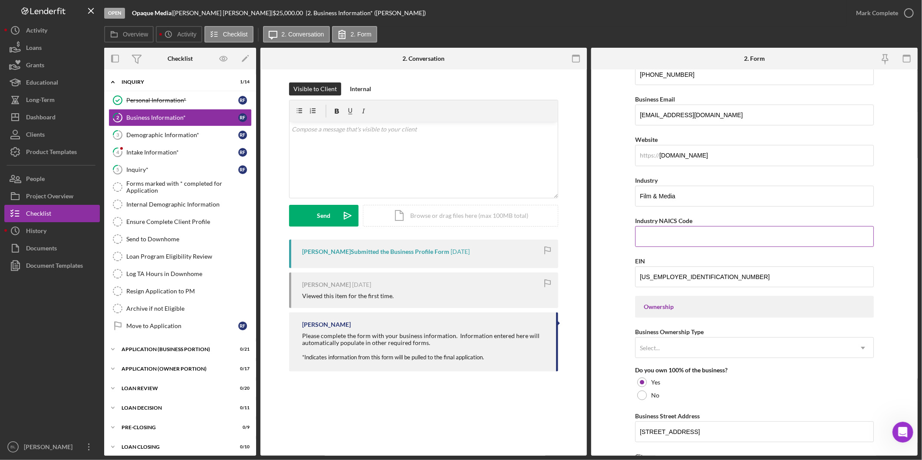
scroll to position [193, 0]
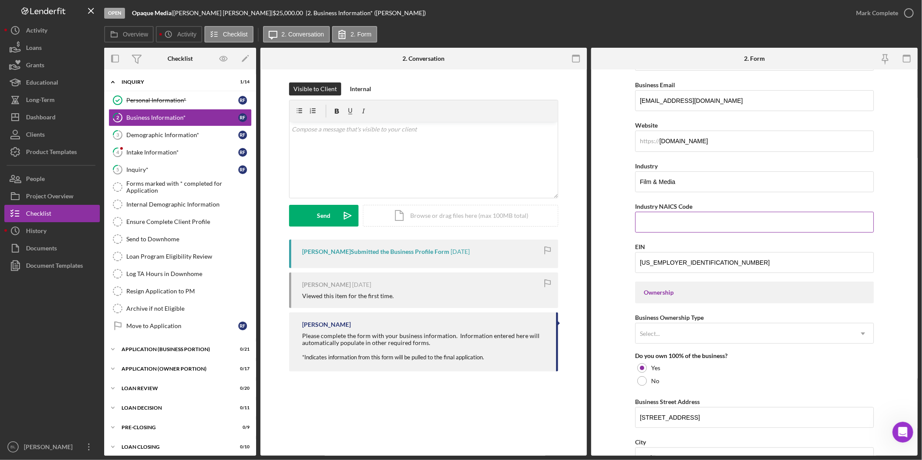
click at [701, 222] on input "Industry NAICS Code" at bounding box center [754, 222] width 239 height 21
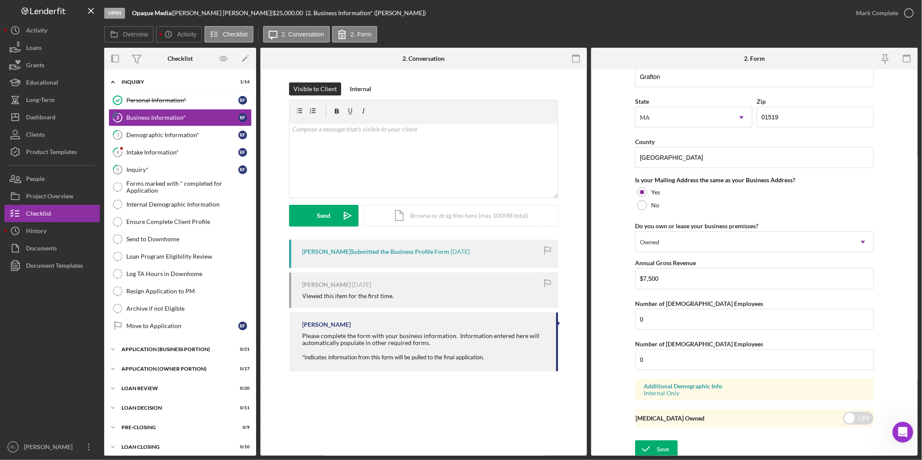
scroll to position [579, 0]
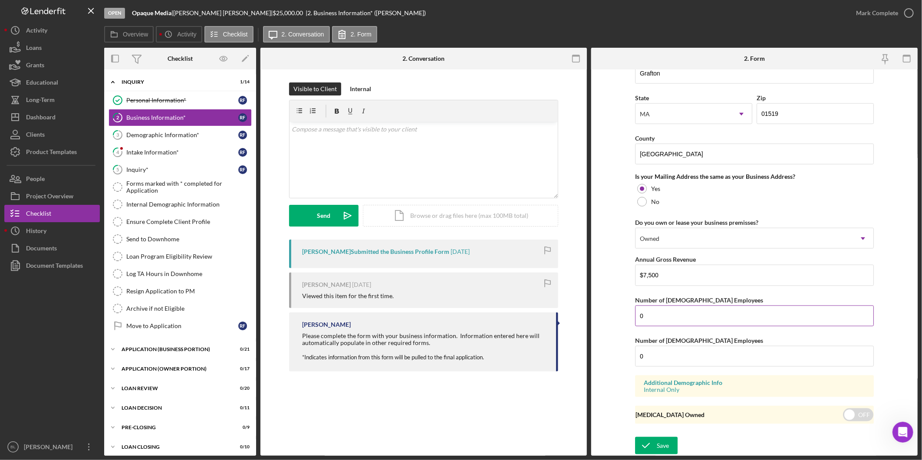
type input "512110"
drag, startPoint x: 652, startPoint y: 315, endPoint x: 595, endPoint y: 304, distance: 58.8
click at [605, 314] on form "Business Name Opaque Media DBA Business Start Date 01/01/2024 Legal Structure S…" at bounding box center [754, 262] width 326 height 386
type input "1"
click at [648, 452] on icon "submit" at bounding box center [646, 446] width 22 height 22
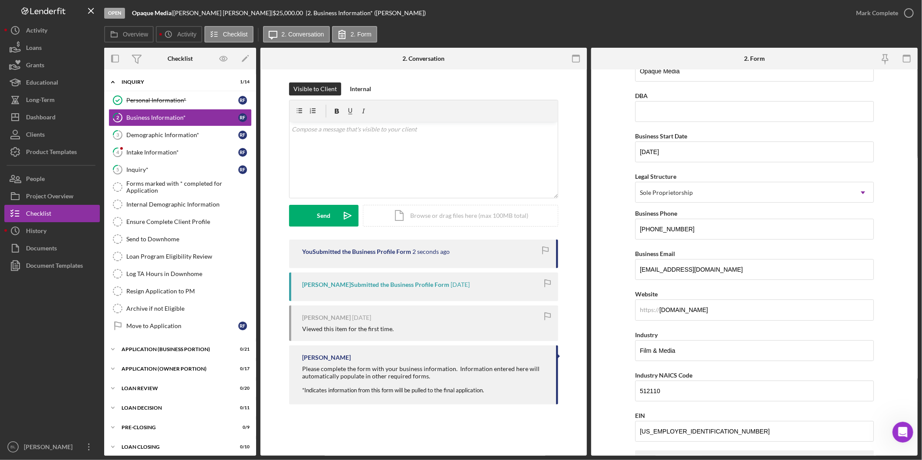
scroll to position [48, 0]
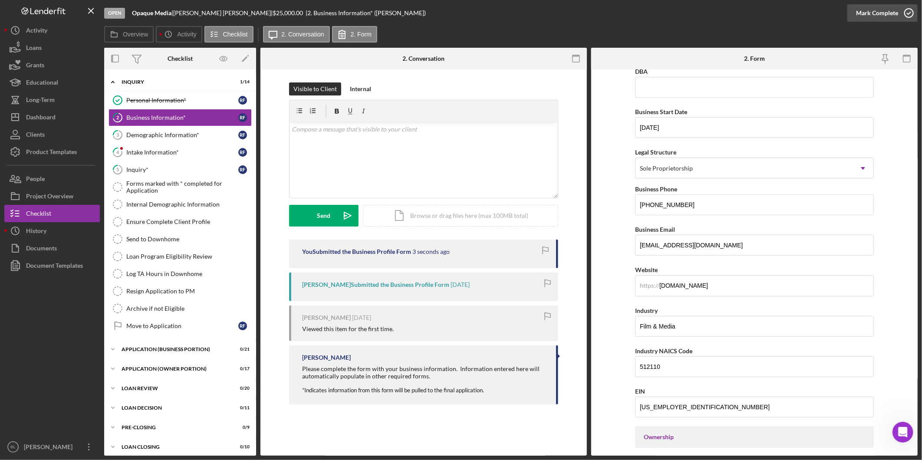
click at [907, 10] on icon "button" at bounding box center [909, 13] width 22 height 22
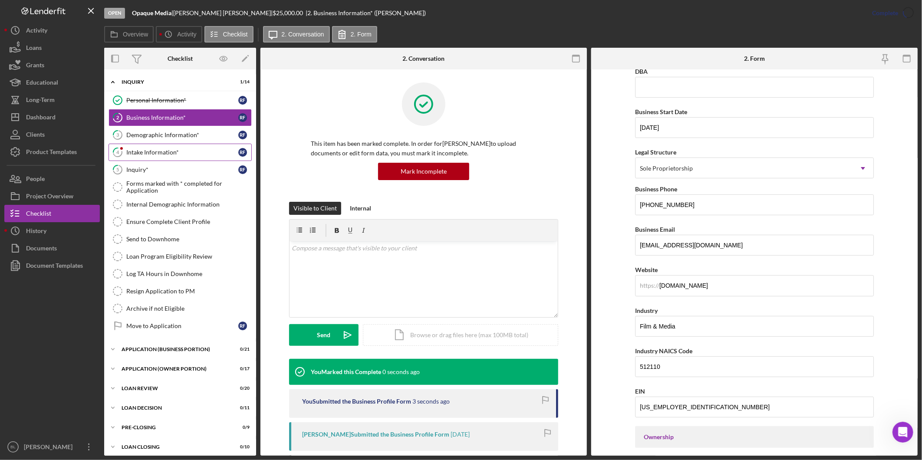
scroll to position [0, 0]
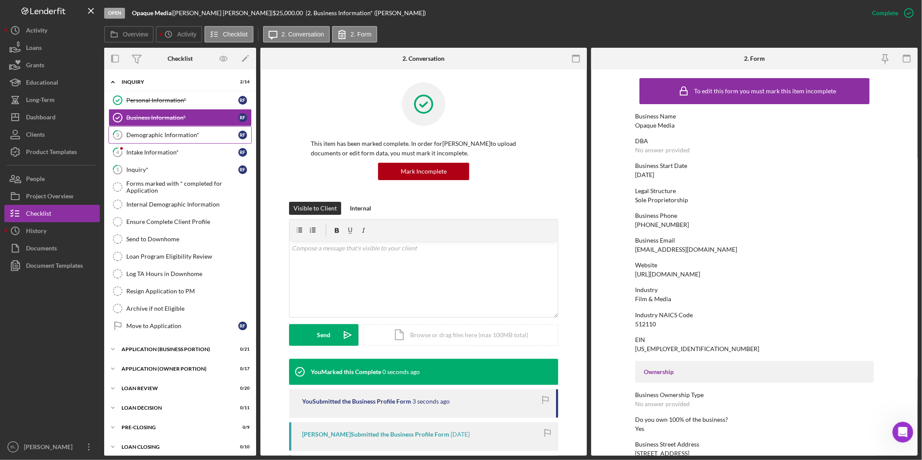
drag, startPoint x: 158, startPoint y: 137, endPoint x: 181, endPoint y: 142, distance: 23.1
click at [159, 136] on div "Demographic Information*" at bounding box center [182, 135] width 112 height 7
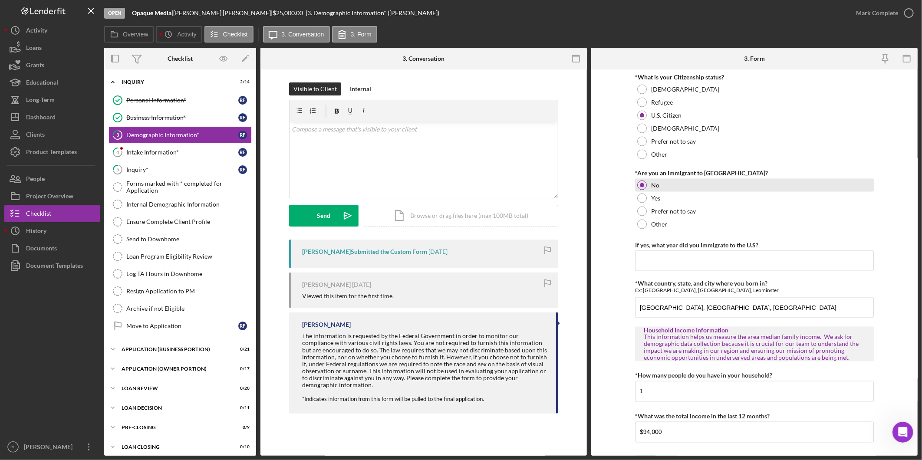
scroll to position [790, 0]
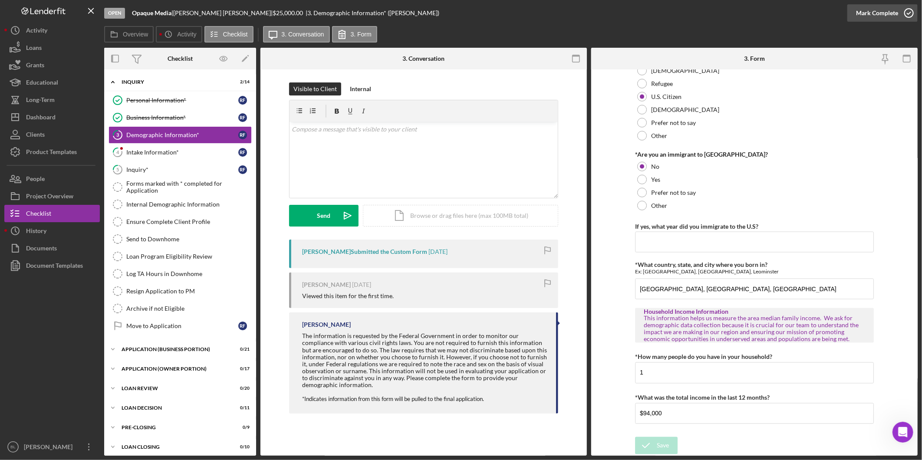
click at [904, 13] on icon "button" at bounding box center [909, 13] width 22 height 22
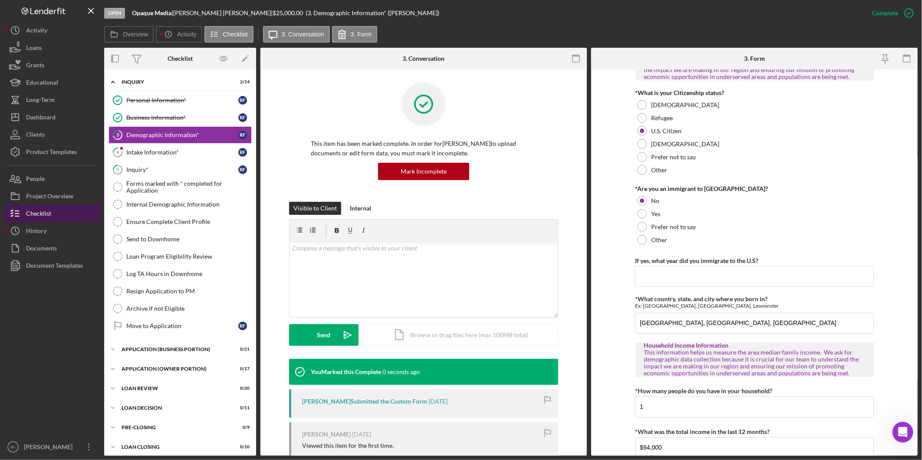
scroll to position [825, 0]
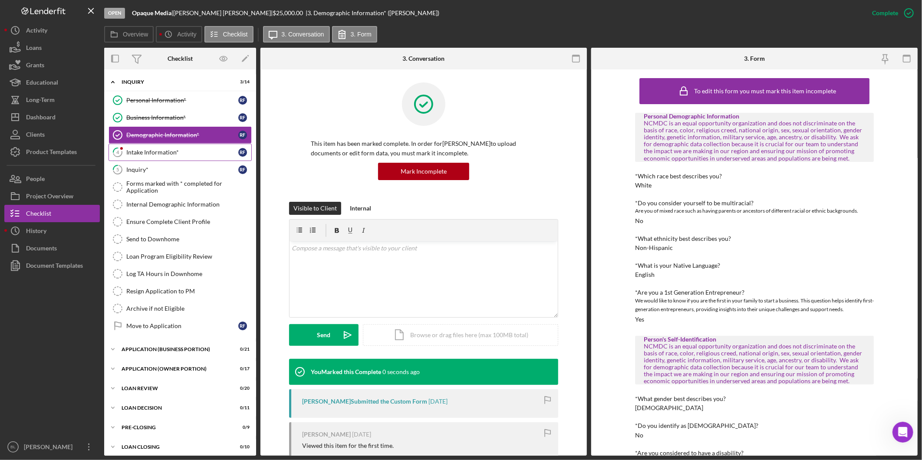
drag, startPoint x: 194, startPoint y: 154, endPoint x: 184, endPoint y: 168, distance: 17.3
click at [193, 154] on div "Intake Information*" at bounding box center [182, 152] width 112 height 7
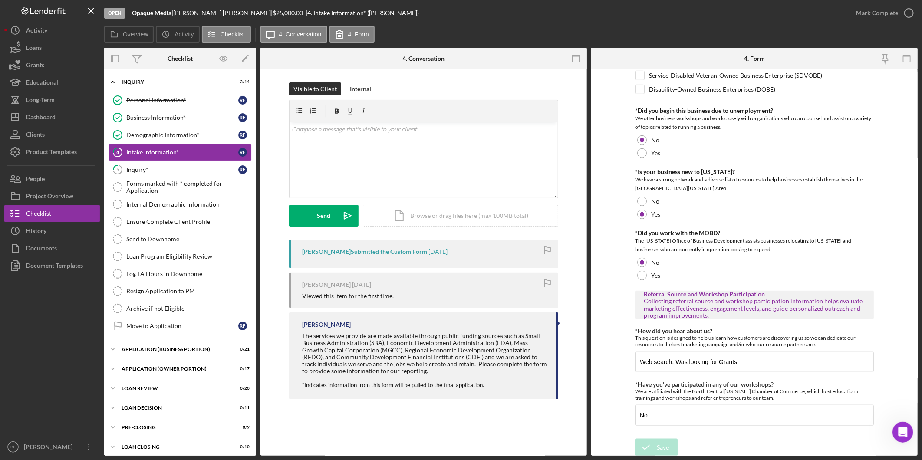
scroll to position [441, 0]
click at [910, 17] on icon "button" at bounding box center [909, 13] width 22 height 22
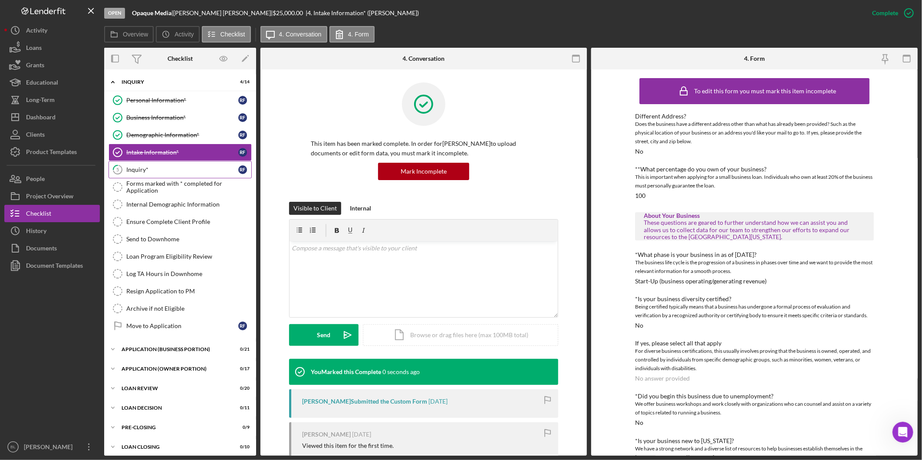
drag, startPoint x: 163, startPoint y: 169, endPoint x: 145, endPoint y: 177, distance: 20.1
click at [163, 169] on div "Inquiry*" at bounding box center [182, 169] width 112 height 7
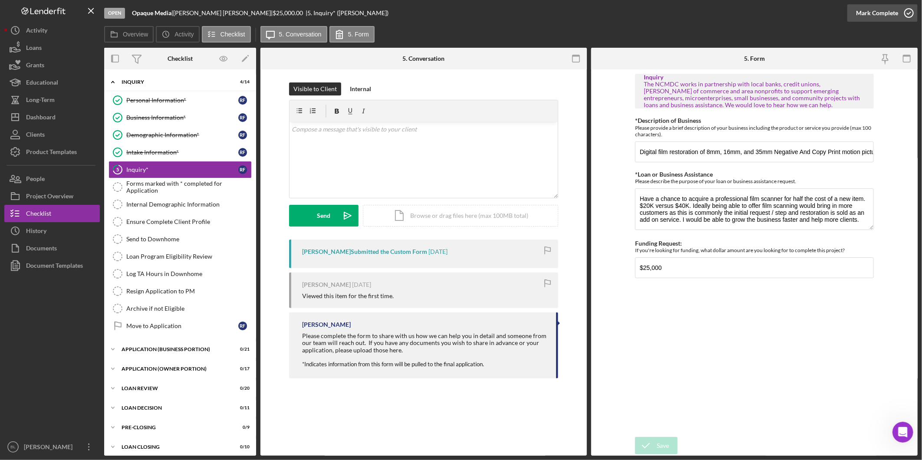
click at [900, 16] on icon "button" at bounding box center [909, 13] width 22 height 22
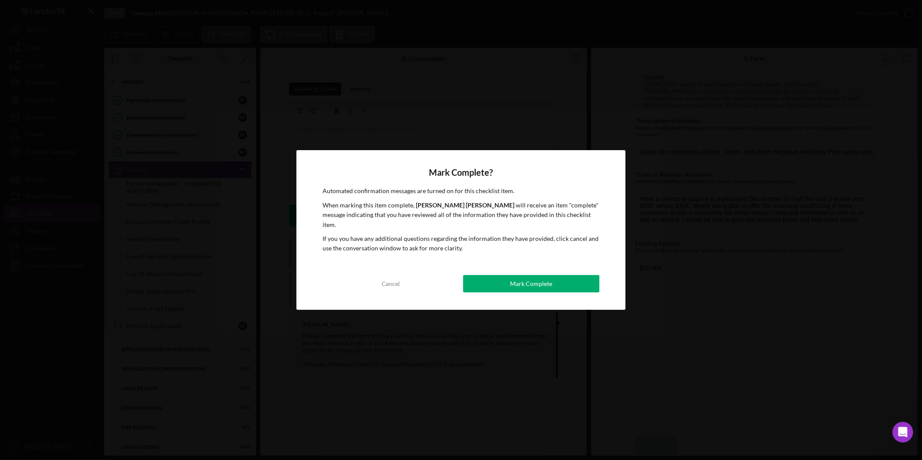
drag, startPoint x: 553, startPoint y: 280, endPoint x: 642, endPoint y: 282, distance: 89.0
click at [552, 280] on button "Mark Complete" at bounding box center [531, 283] width 136 height 17
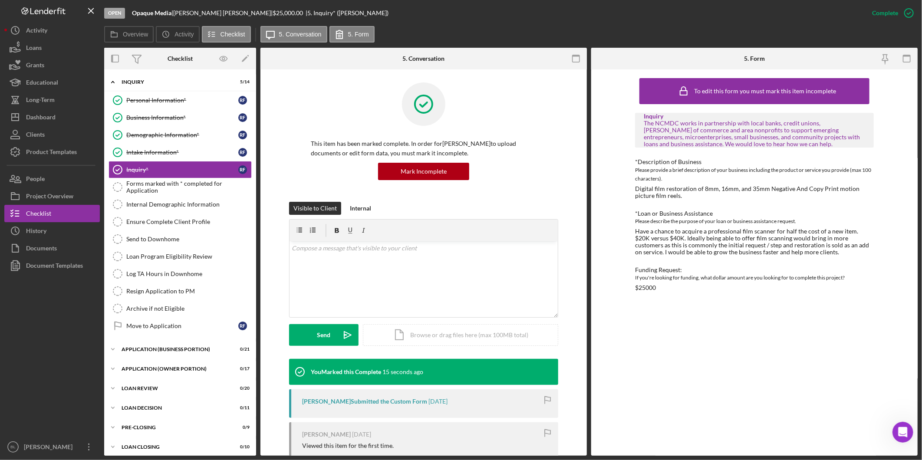
click at [819, 340] on div "To edit this form you must mark this item incomplete Inquiry The NCMDC works in…" at bounding box center [754, 263] width 239 height 378
drag, startPoint x: 40, startPoint y: 193, endPoint x: 64, endPoint y: 186, distance: 24.6
click at [40, 193] on div "Project Overview" at bounding box center [49, 198] width 47 height 20
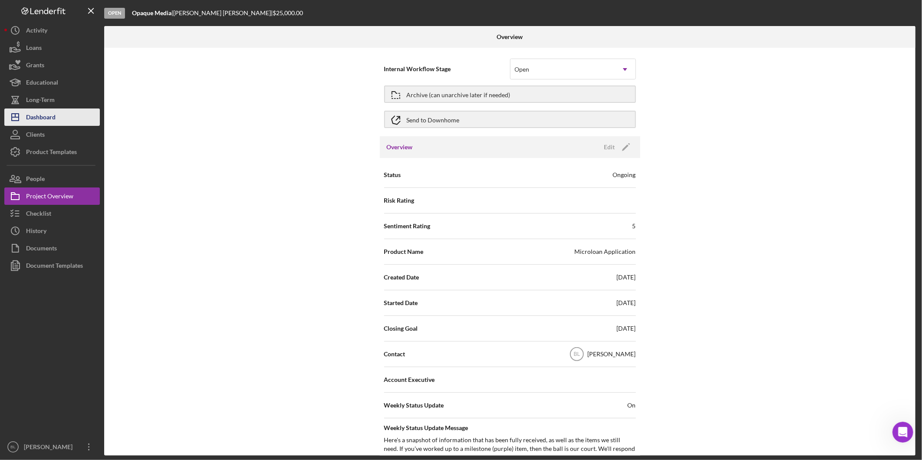
click at [67, 114] on button "Icon/Dashboard Dashboard" at bounding box center [52, 117] width 96 height 17
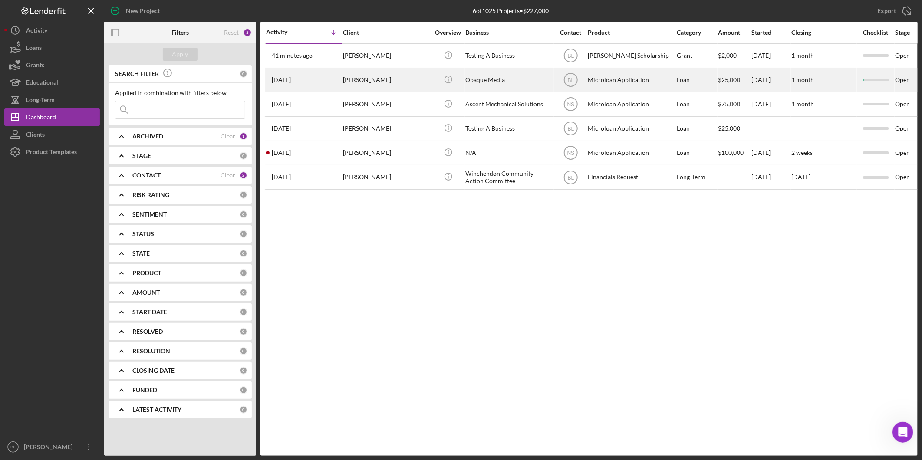
click at [488, 77] on div "Opaque Media" at bounding box center [508, 80] width 87 height 23
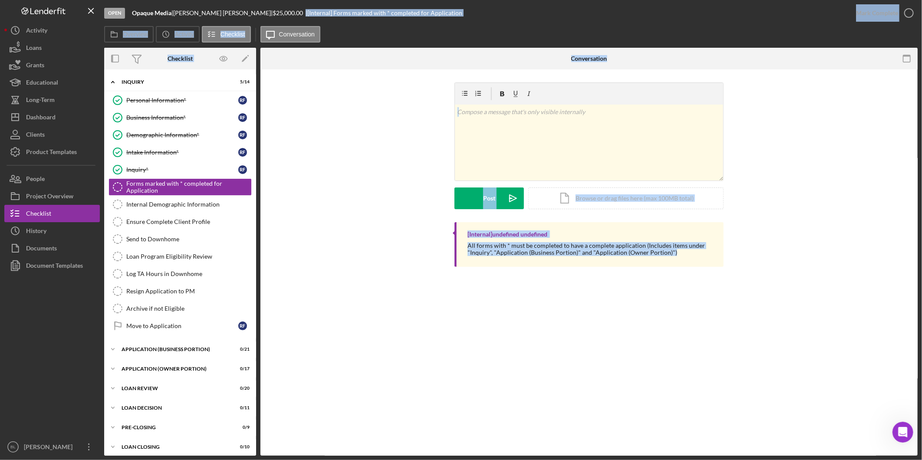
click at [392, 139] on div "v Color teal Color pink Remove color Add row above Add row below Add column bef…" at bounding box center [588, 152] width 631 height 140
click at [917, 137] on div "v Color teal Color pink Remove color Add row above Add row below Add column bef…" at bounding box center [588, 176] width 657 height 215
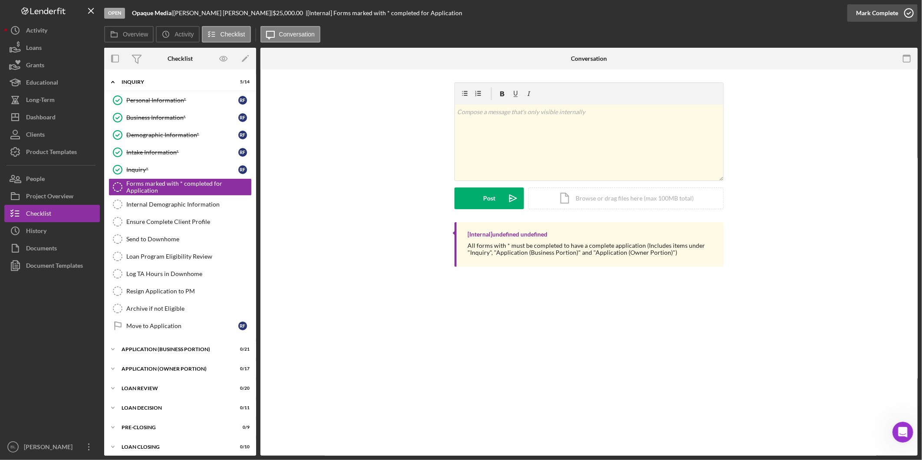
drag, startPoint x: 905, startPoint y: 15, endPoint x: 891, endPoint y: 20, distance: 15.0
click at [905, 15] on icon "button" at bounding box center [909, 13] width 22 height 22
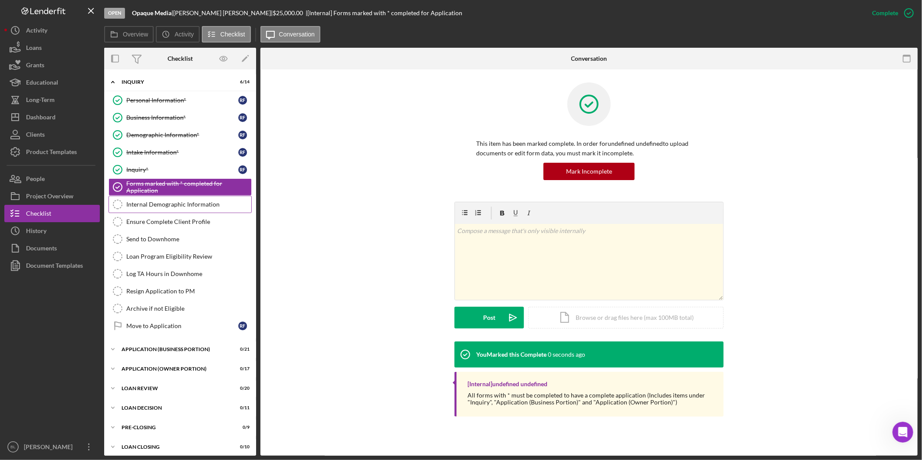
click at [185, 206] on div "Internal Demographic Information" at bounding box center [188, 204] width 125 height 7
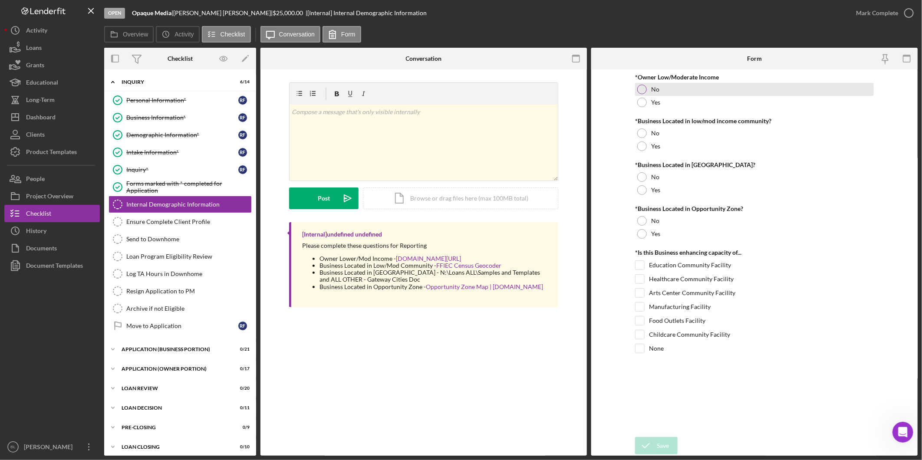
click at [651, 90] on label "No" at bounding box center [655, 89] width 8 height 7
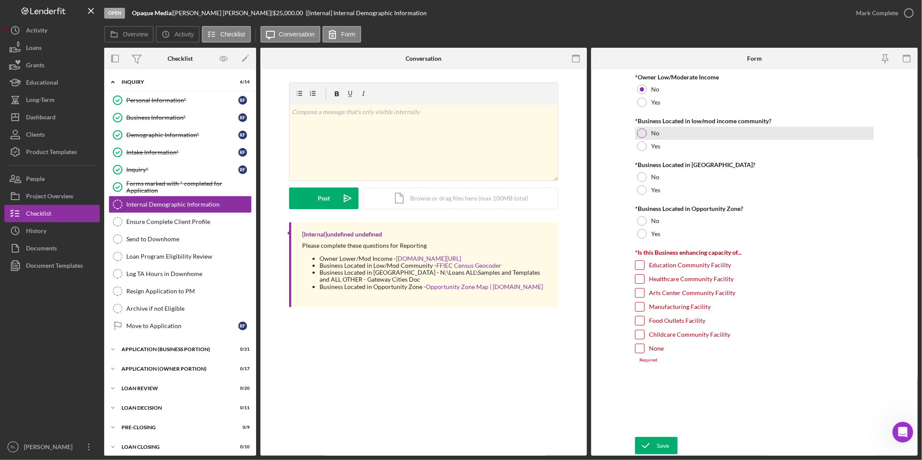
click at [654, 136] on label "No" at bounding box center [655, 133] width 8 height 7
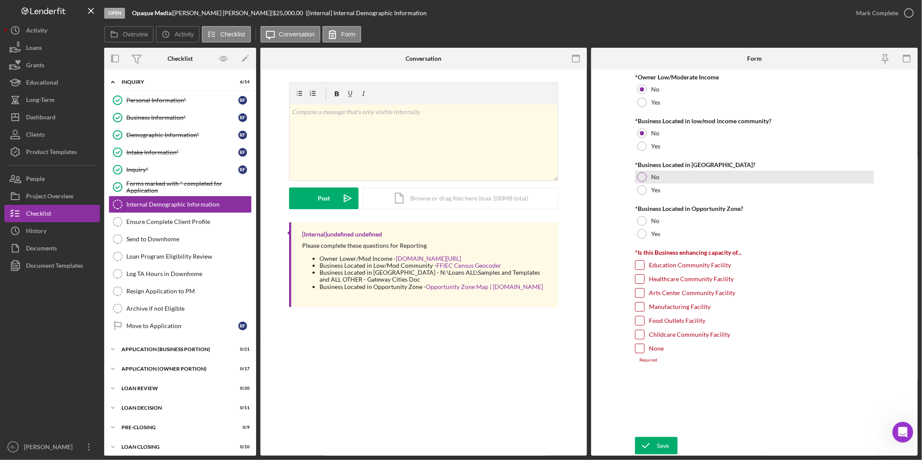
click at [655, 174] on label "No" at bounding box center [655, 177] width 8 height 7
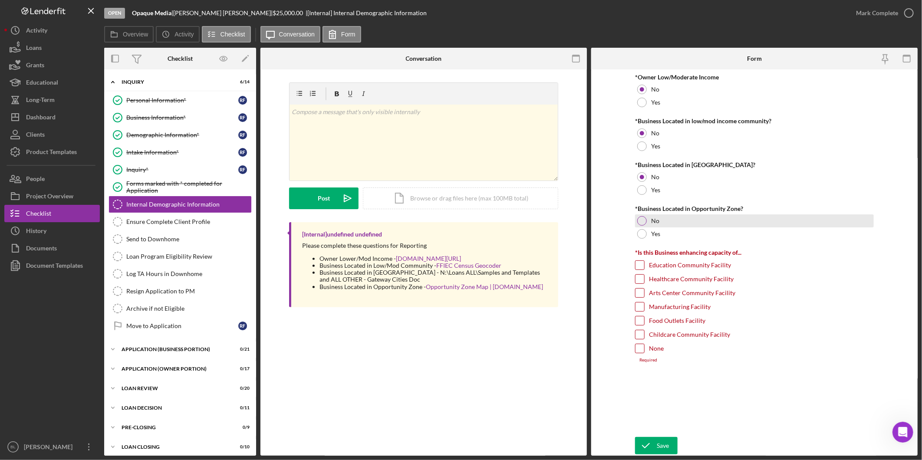
click at [652, 224] on label "No" at bounding box center [655, 220] width 8 height 7
click at [640, 351] on input "None" at bounding box center [640, 348] width 9 height 9
checkbox input "true"
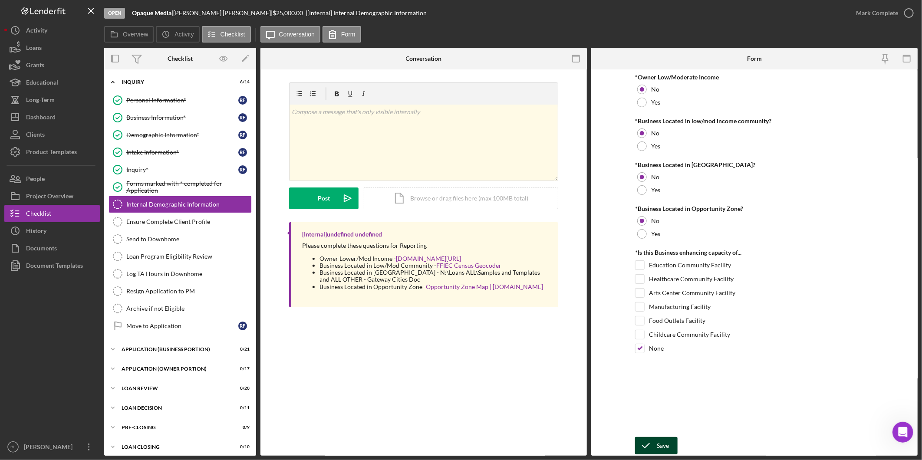
click at [655, 444] on icon "submit" at bounding box center [646, 446] width 22 height 22
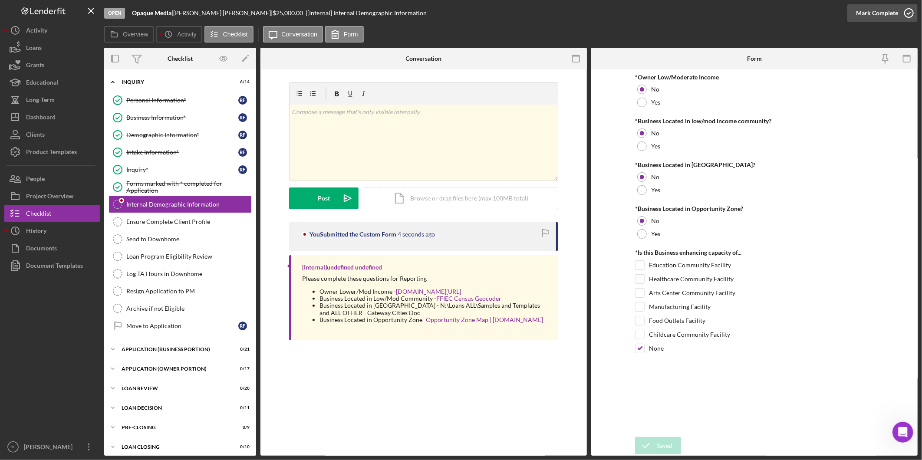
click at [912, 10] on icon "button" at bounding box center [909, 13] width 22 height 22
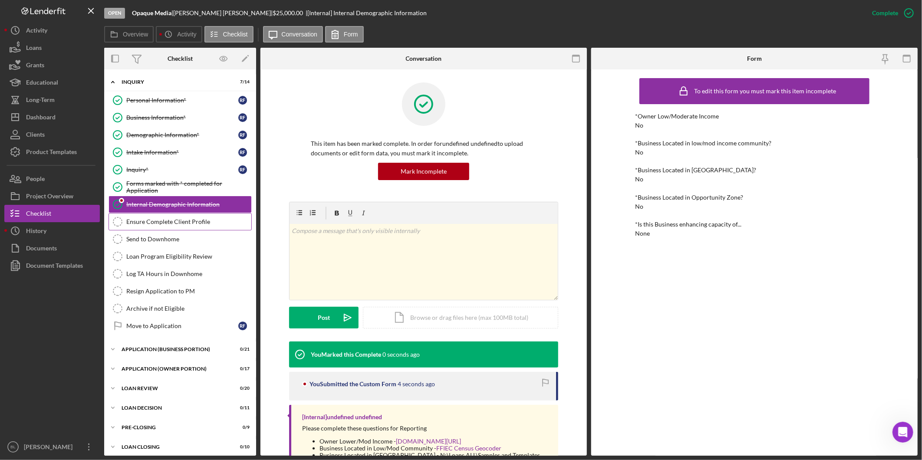
drag, startPoint x: 160, startPoint y: 227, endPoint x: 192, endPoint y: 228, distance: 32.6
click at [160, 227] on link "Ensure Complete Client Profile Ensure Complete Client Profile" at bounding box center [180, 221] width 143 height 17
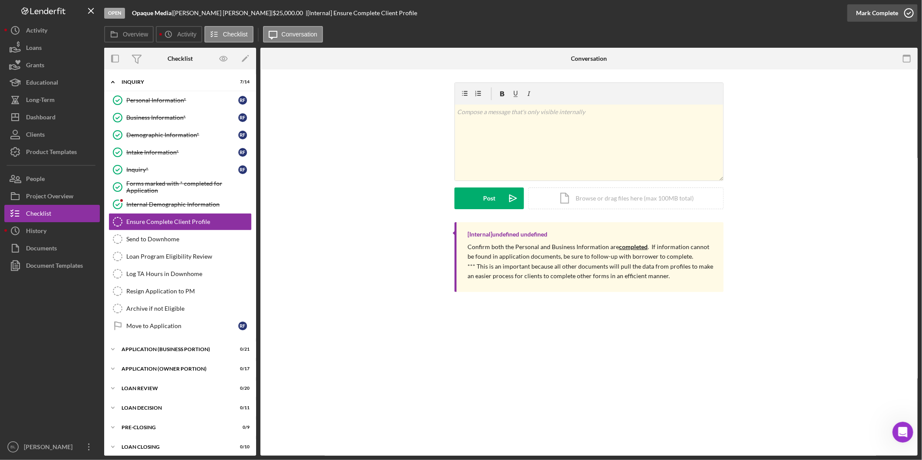
drag, startPoint x: 904, startPoint y: 15, endPoint x: 909, endPoint y: 21, distance: 8.0
click at [904, 14] on icon "button" at bounding box center [909, 13] width 22 height 22
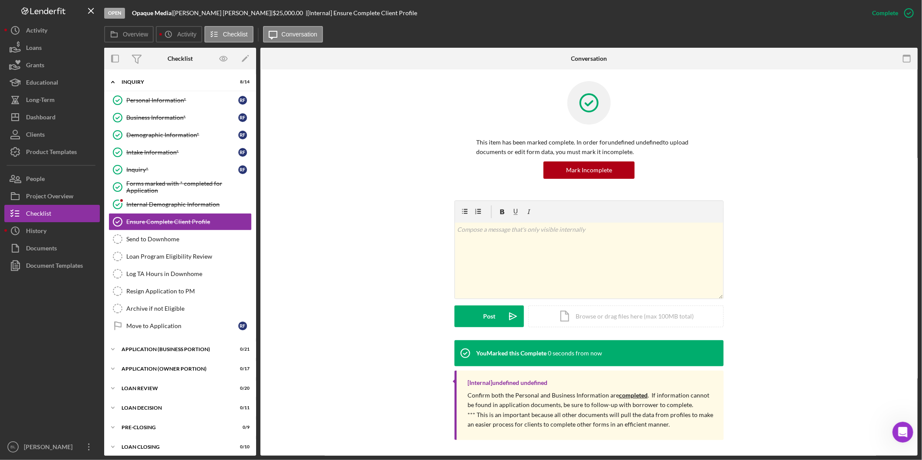
scroll to position [3, 0]
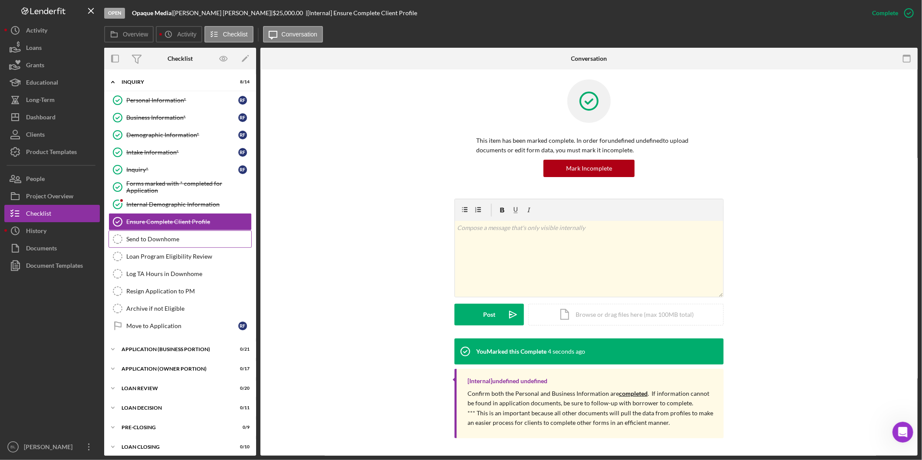
click at [198, 239] on div "Send to Downhome" at bounding box center [188, 239] width 125 height 7
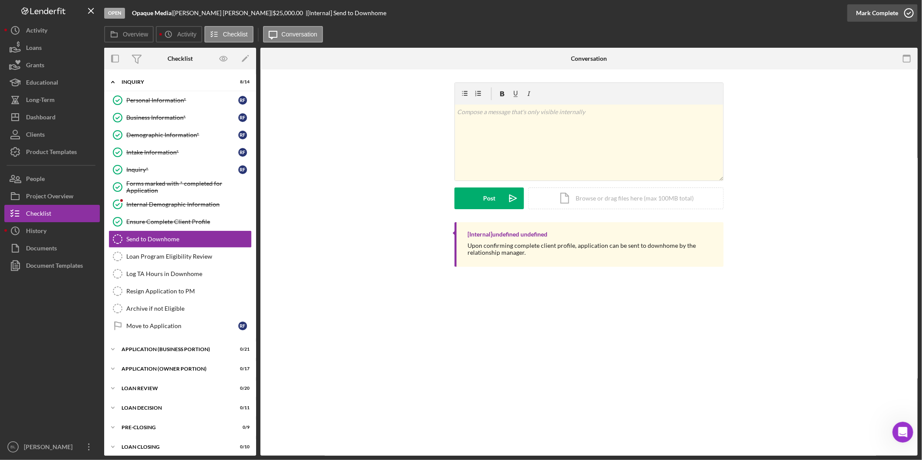
click at [906, 11] on icon "button" at bounding box center [909, 13] width 22 height 22
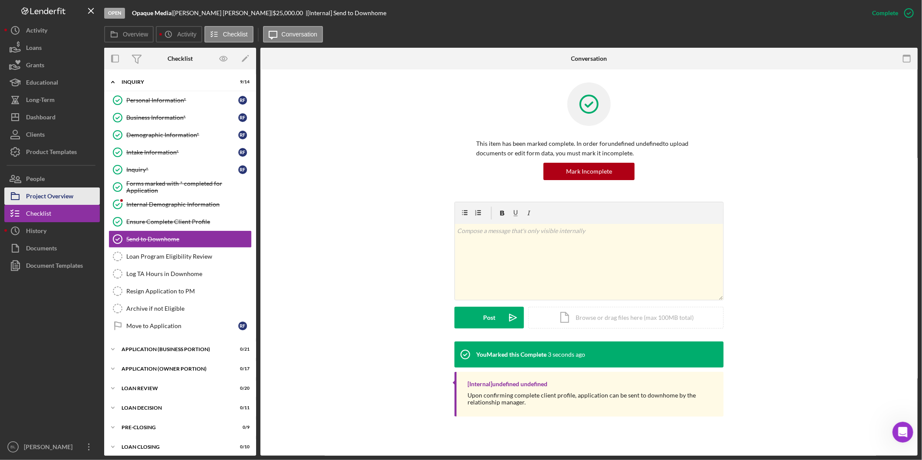
click at [87, 195] on button "Project Overview" at bounding box center [52, 196] width 96 height 17
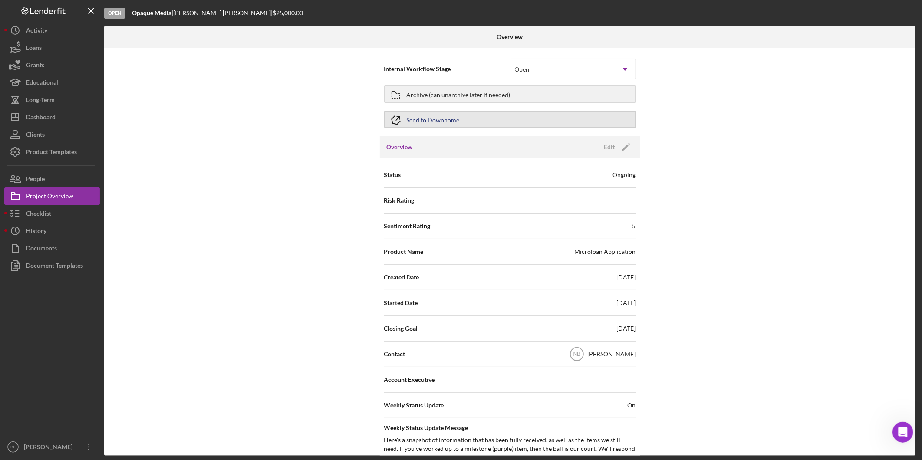
click at [438, 122] on div "Send to Downhome" at bounding box center [433, 120] width 53 height 16
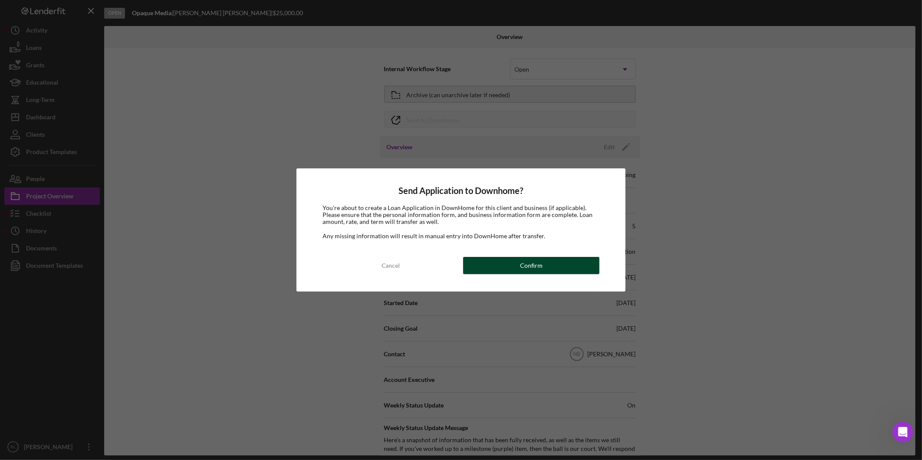
click at [487, 262] on button "Confirm" at bounding box center [531, 265] width 136 height 17
click at [816, 218] on div "Send Application to Downhome? You're about to create a Loan Application in Down…" at bounding box center [461, 230] width 922 height 460
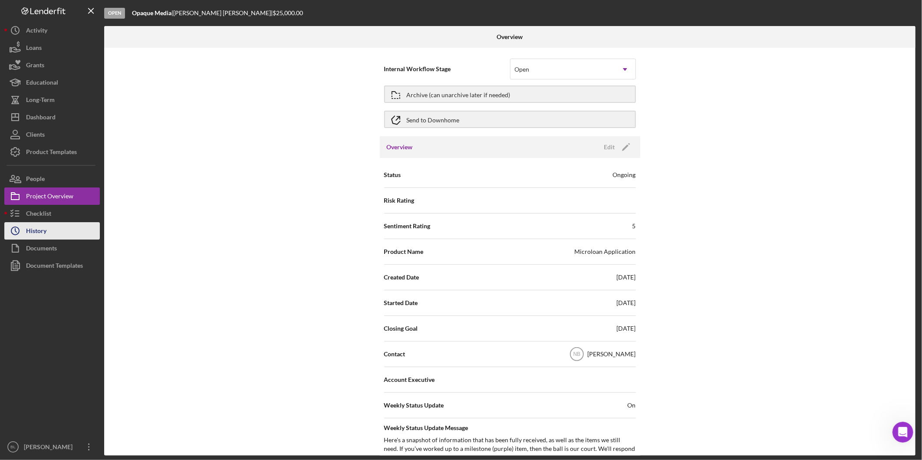
drag, startPoint x: 51, startPoint y: 216, endPoint x: 79, endPoint y: 224, distance: 29.2
click at [51, 216] on button "Checklist" at bounding box center [52, 213] width 96 height 17
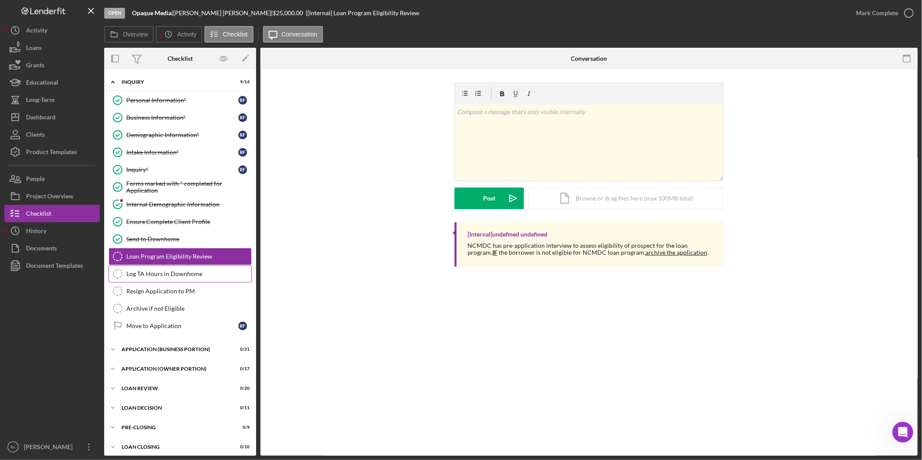
click at [181, 281] on link "Log TA Hours in Downhome Log TA Hours in Downhome" at bounding box center [180, 273] width 143 height 17
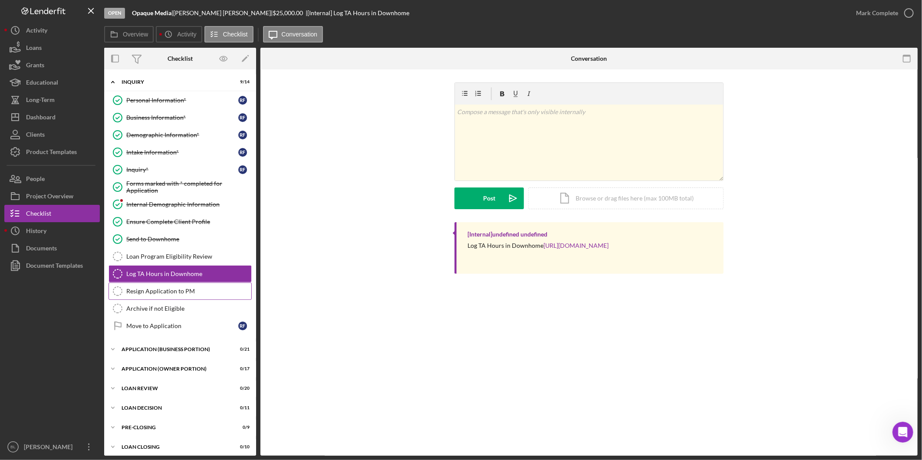
click at [152, 296] on link "Resign Application to PM Resign Application to PM" at bounding box center [180, 291] width 143 height 17
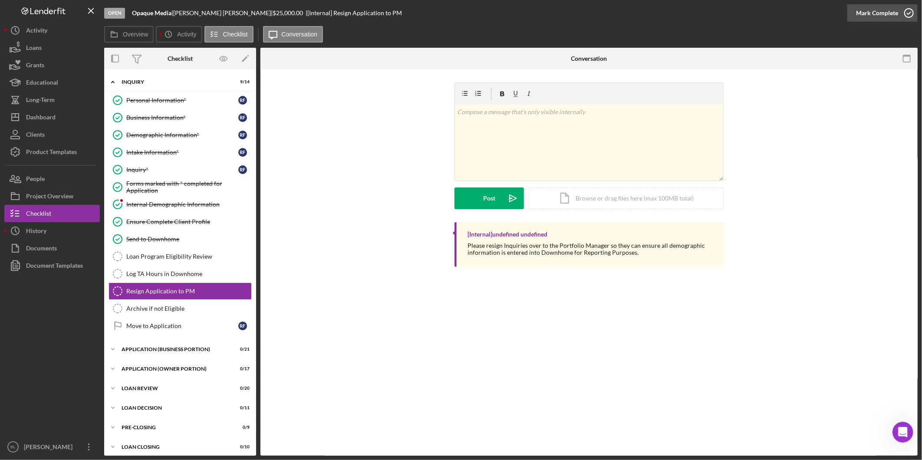
drag, startPoint x: 901, startPoint y: 16, endPoint x: 881, endPoint y: 18, distance: 19.6
click at [900, 18] on icon "button" at bounding box center [909, 13] width 22 height 22
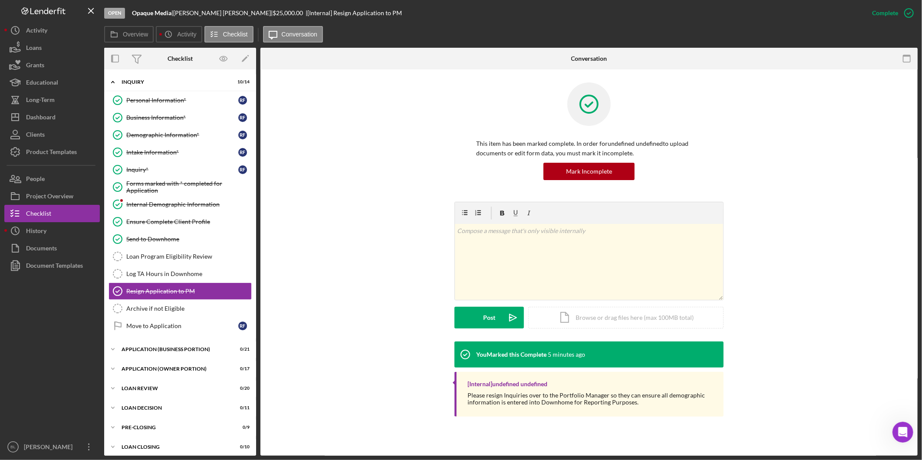
scroll to position [1748, 0]
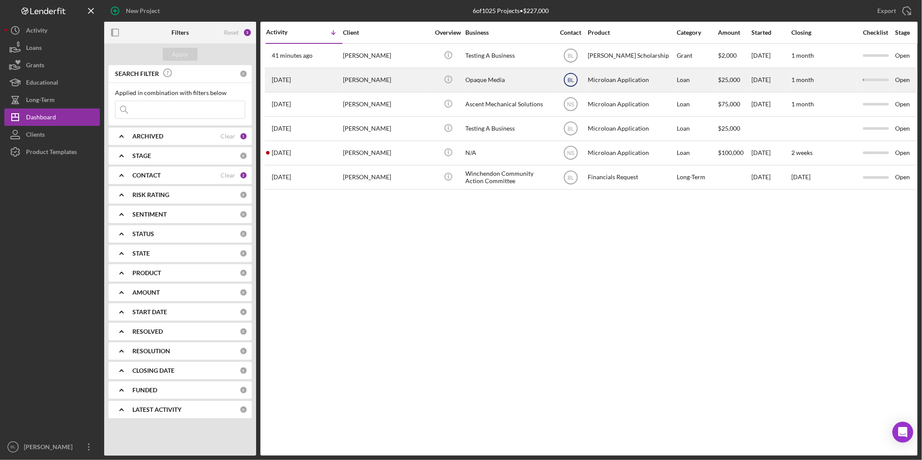
click at [568, 59] on text "BL" at bounding box center [570, 56] width 7 height 6
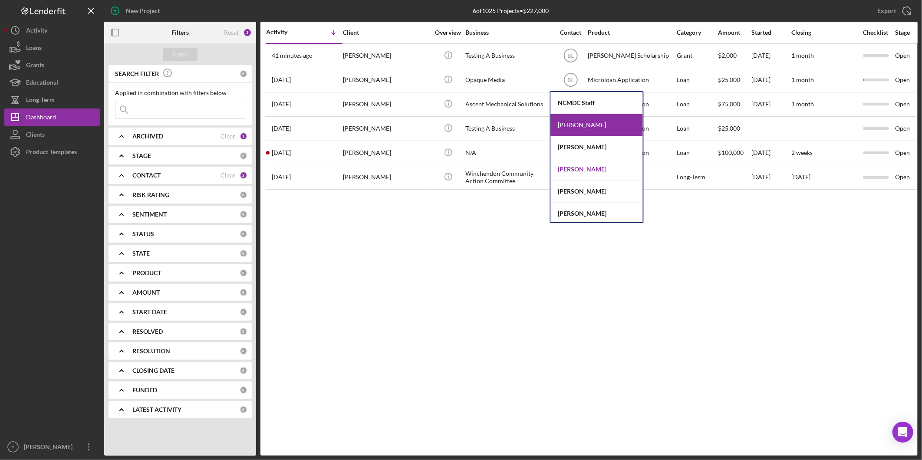
click at [599, 167] on div "[PERSON_NAME]" at bounding box center [597, 169] width 92 height 22
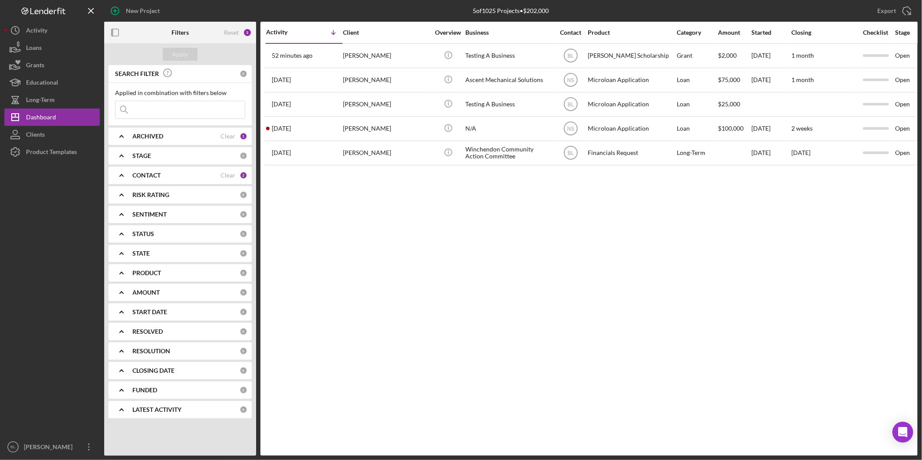
click at [446, 214] on div "Activity Icon/Table Sort Arrow Client Overview Business Contact Product Categor…" at bounding box center [588, 239] width 657 height 434
